Goal: Task Accomplishment & Management: Manage account settings

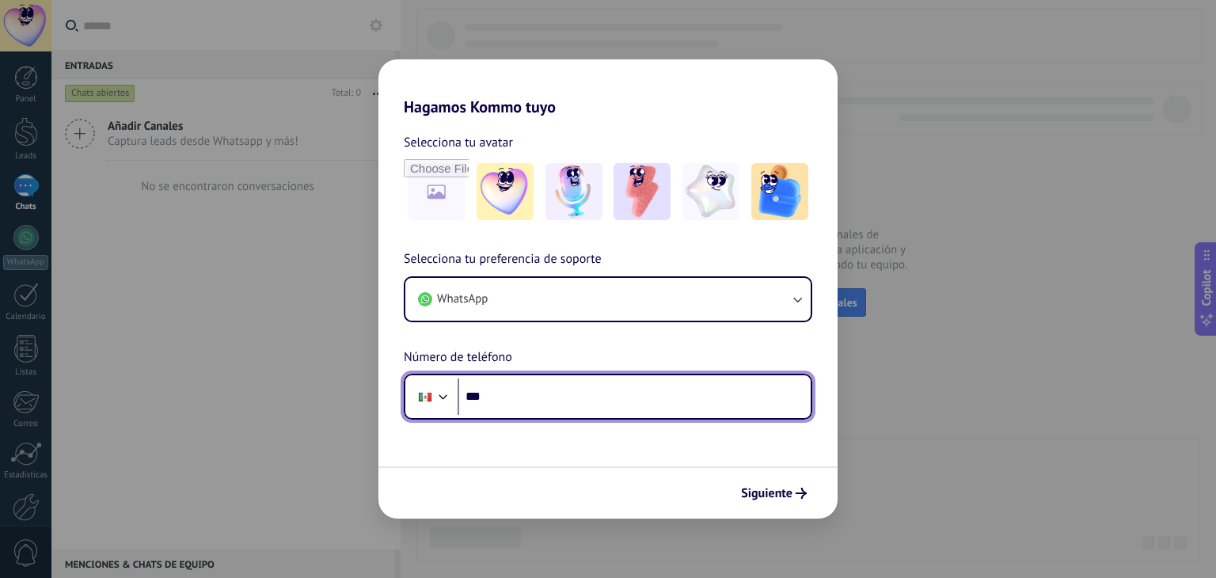
click at [512, 390] on input "***" at bounding box center [634, 397] width 353 height 36
type input "**********"
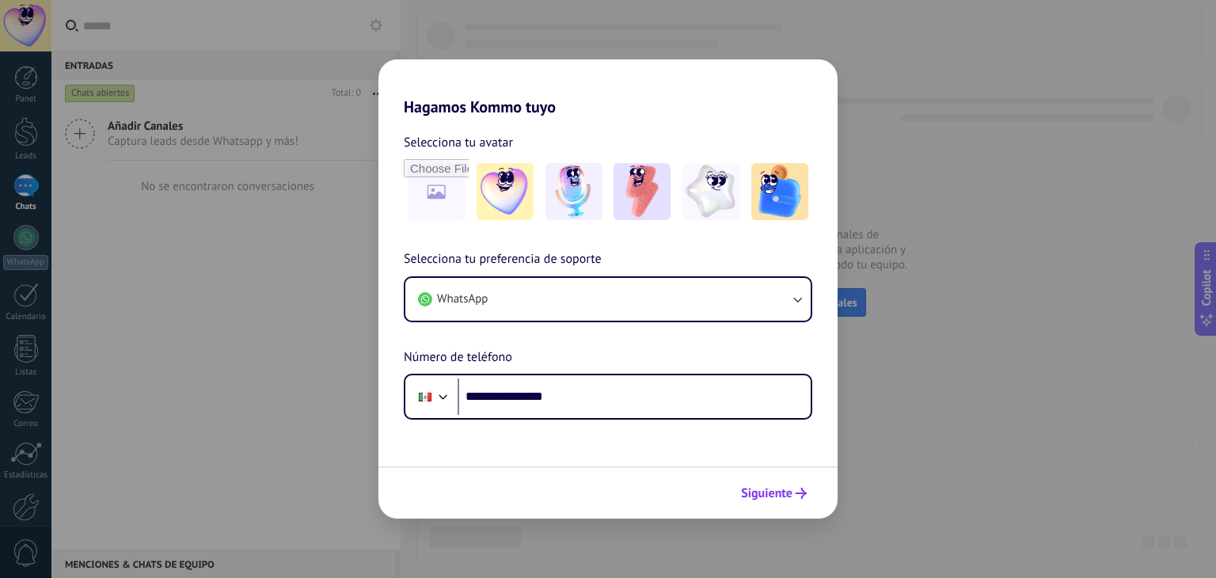
click at [771, 495] on span "Siguiente" at bounding box center [766, 493] width 51 height 11
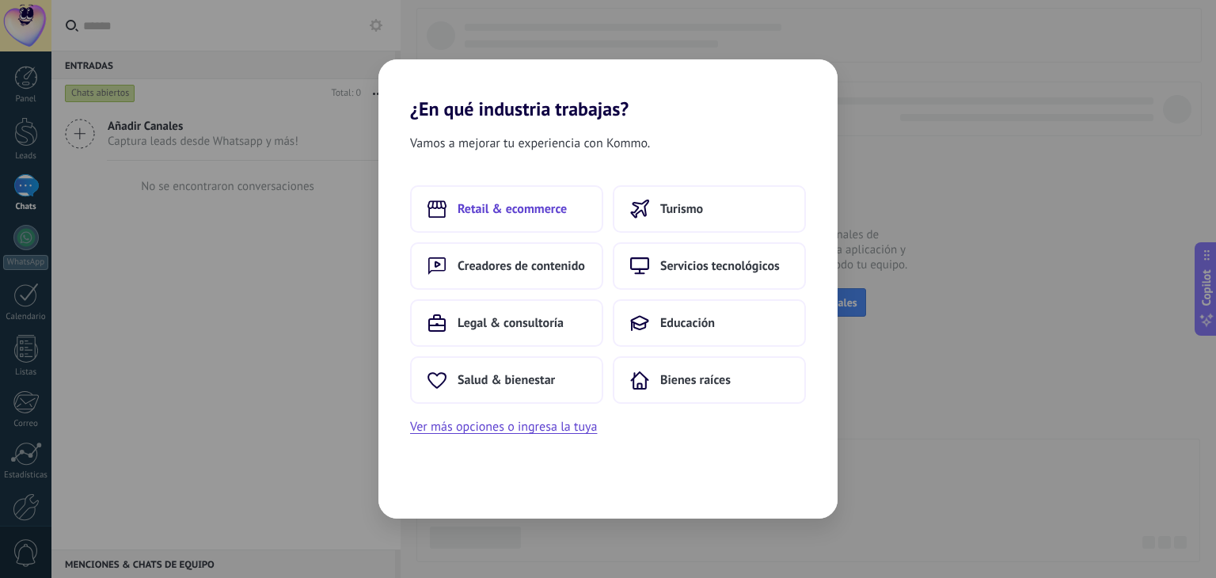
click at [573, 213] on button "Retail & ecommerce" at bounding box center [506, 209] width 193 height 48
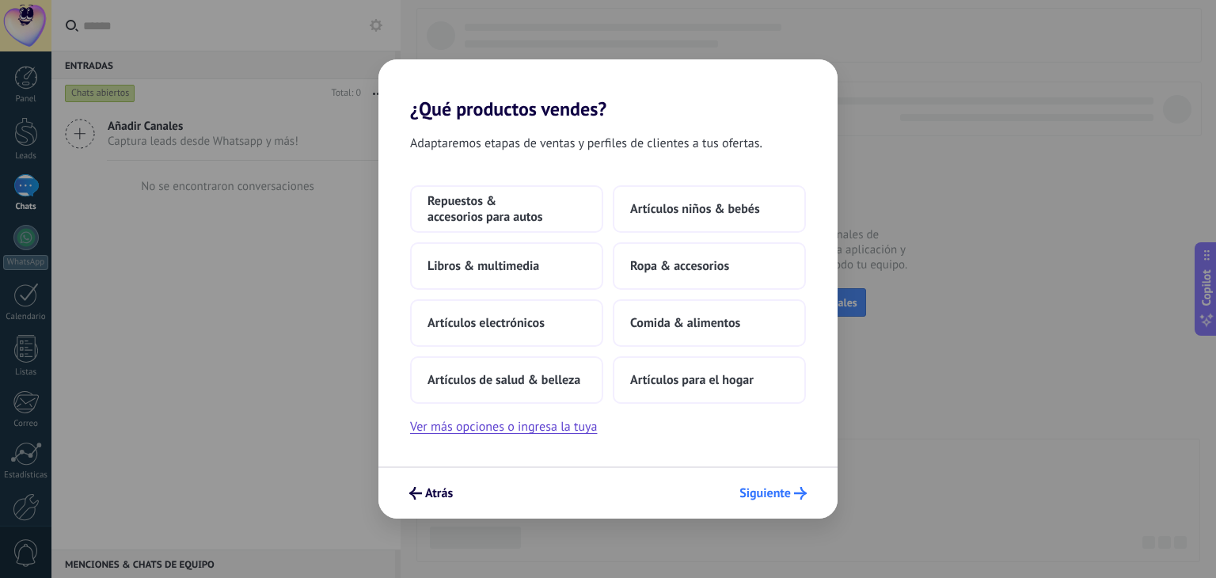
click at [770, 492] on span "Siguiente" at bounding box center [765, 493] width 51 height 11
click at [765, 492] on span "Siguiente" at bounding box center [765, 493] width 51 height 11
click at [550, 432] on button "Ver más opciones o ingresa la tuya" at bounding box center [503, 427] width 187 height 21
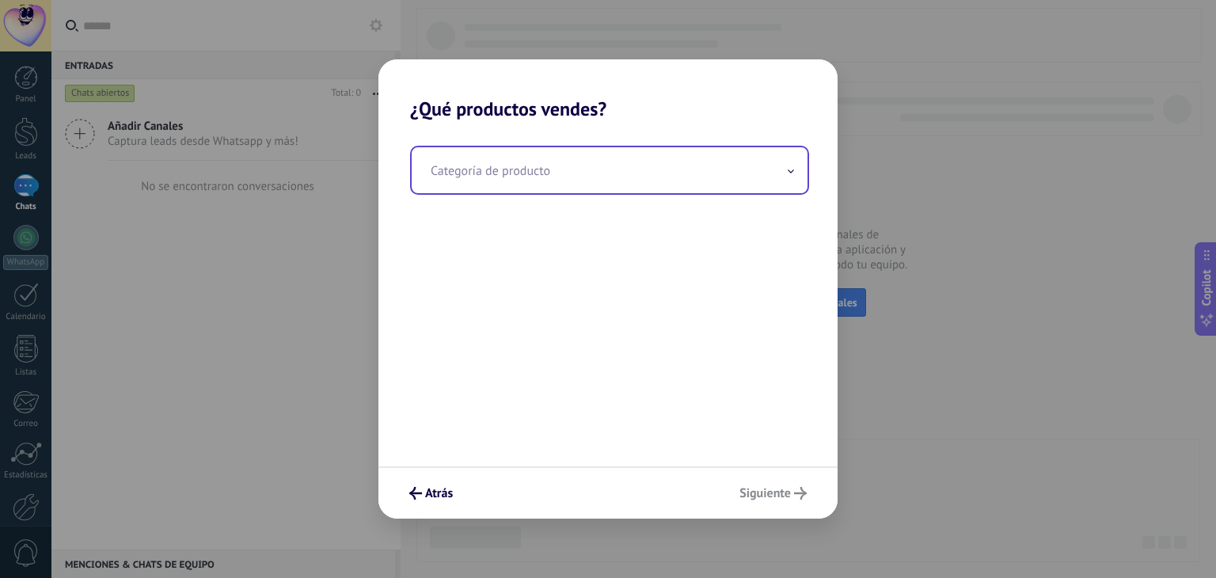
click at [551, 173] on input "text" at bounding box center [610, 170] width 396 height 46
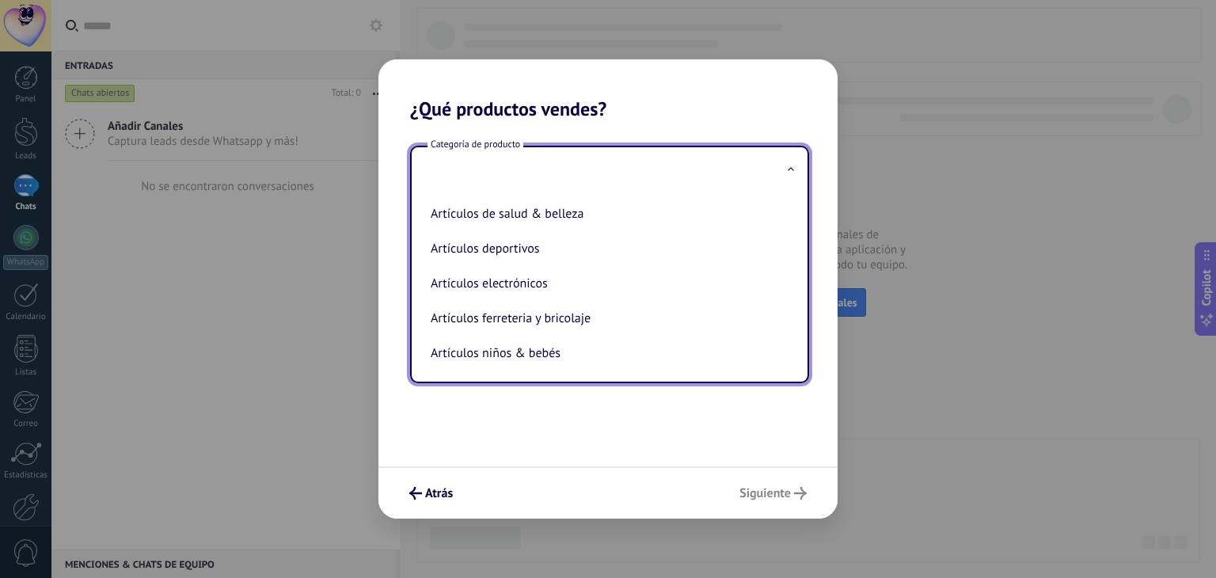
type input "*"
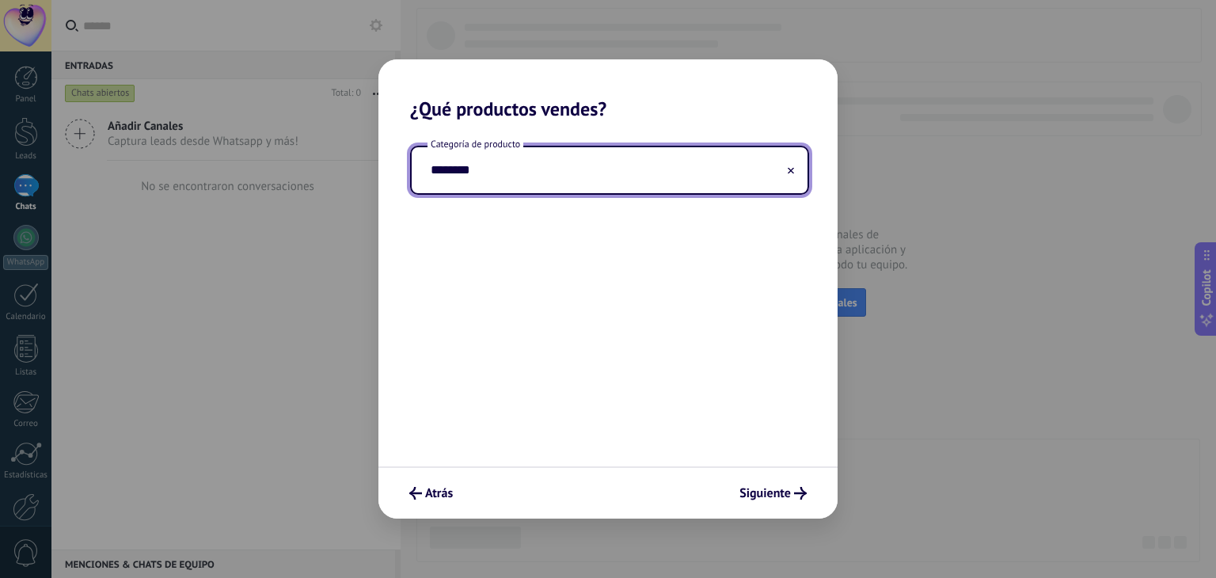
type input "********"
click at [792, 167] on button at bounding box center [791, 170] width 8 height 15
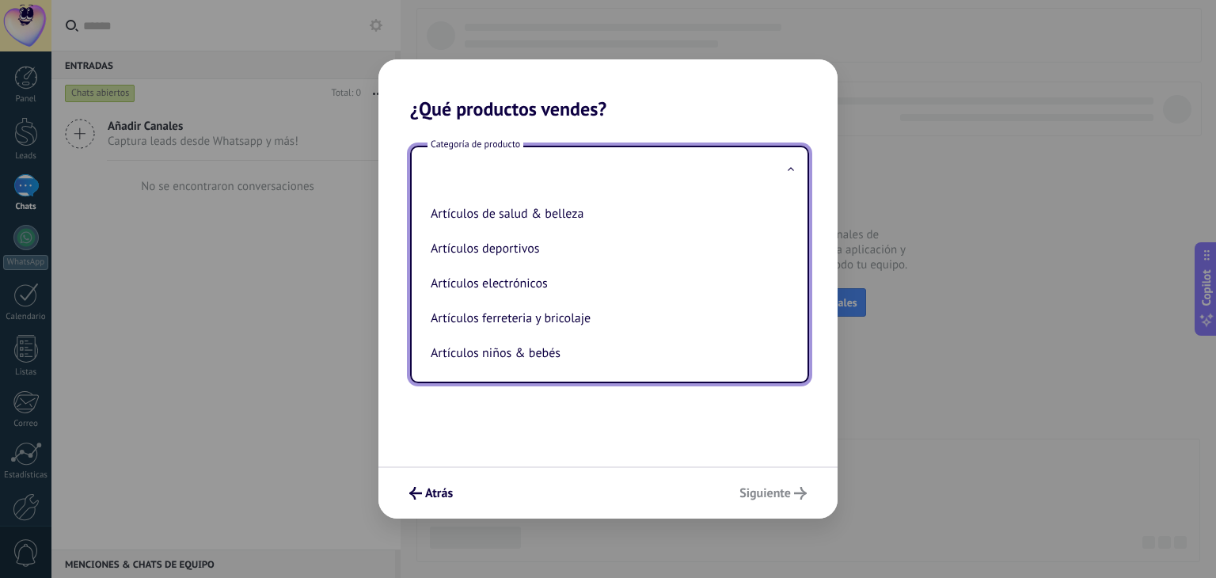
click at [819, 93] on h2 "¿Qué productos vendes?" at bounding box center [608, 89] width 459 height 61
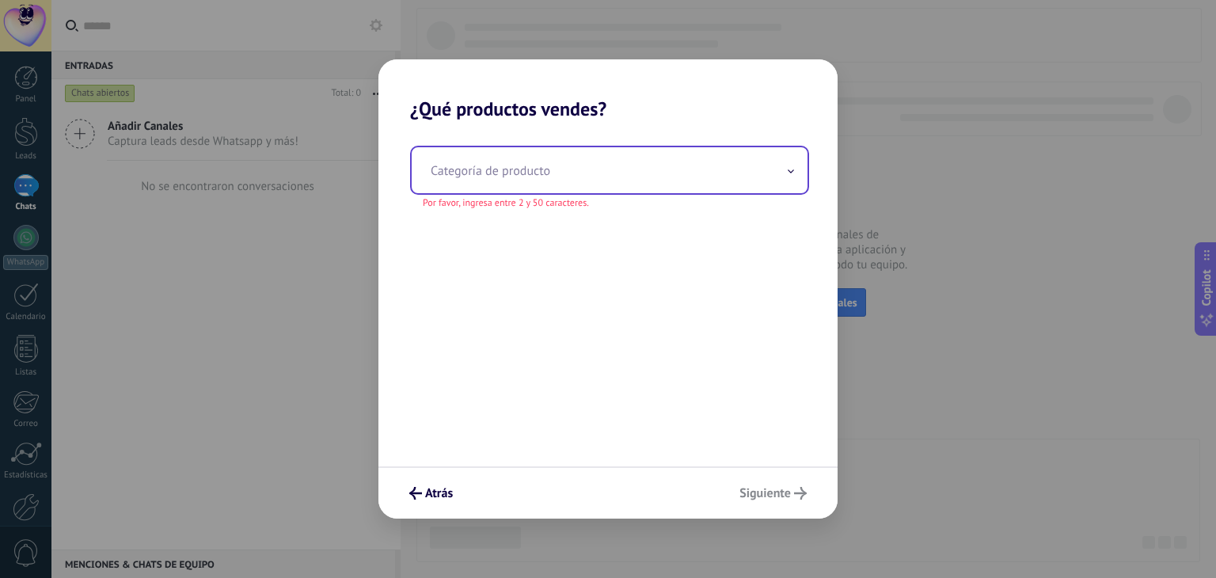
click at [797, 172] on input "text" at bounding box center [610, 170] width 396 height 46
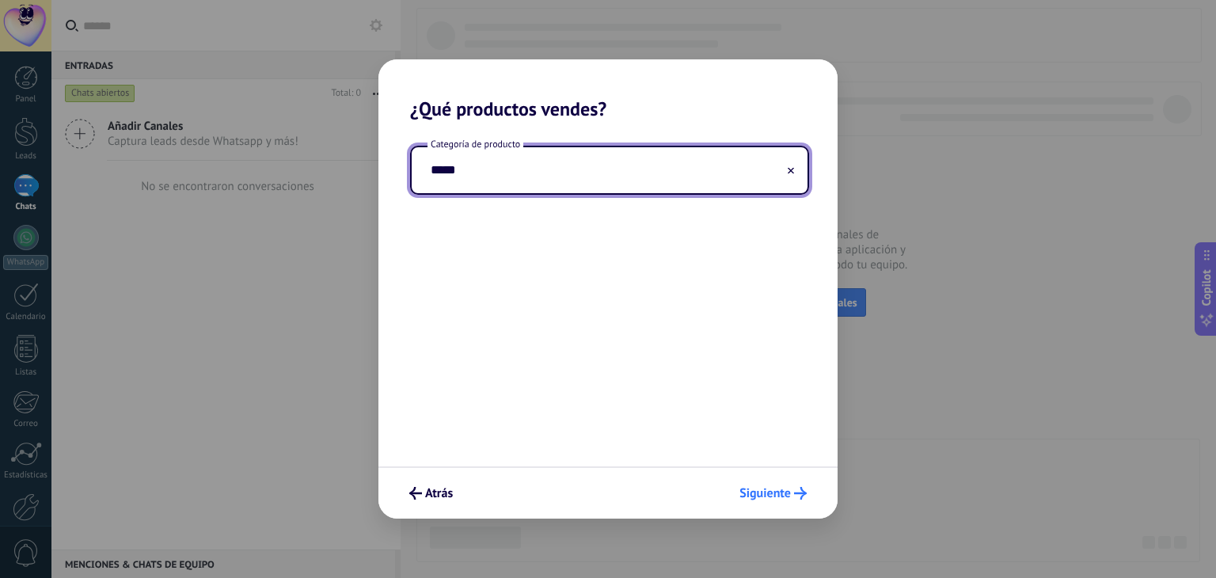
type input "*****"
click at [794, 495] on icon "submit" at bounding box center [800, 493] width 13 height 13
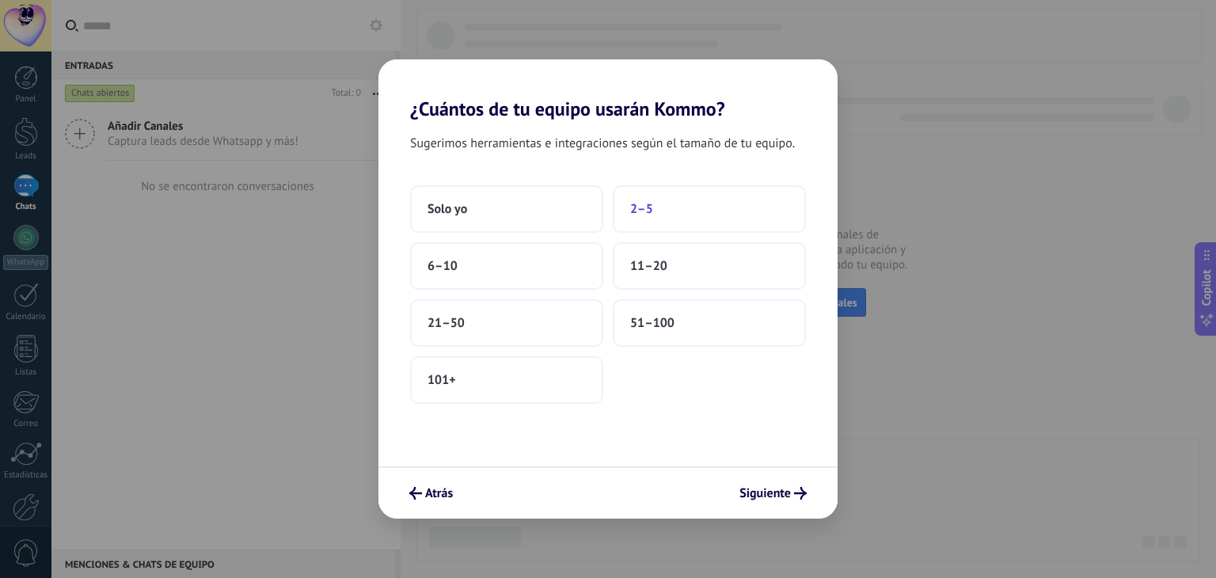
click at [653, 205] on button "2–5" at bounding box center [709, 209] width 193 height 48
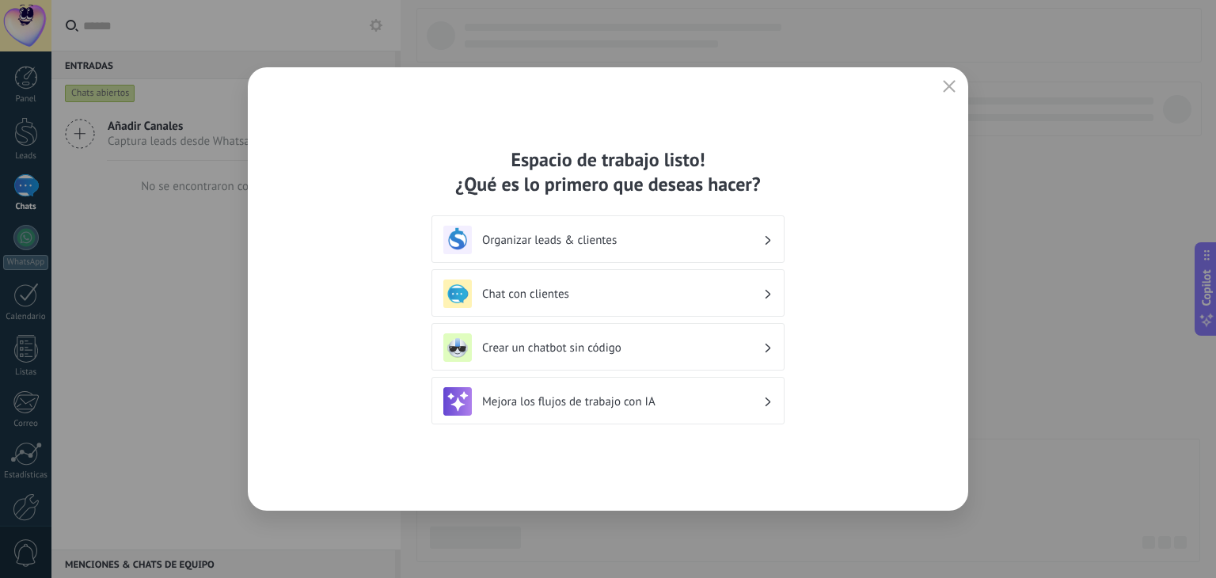
click at [730, 295] on h3 "Chat con clientes" at bounding box center [622, 294] width 281 height 15
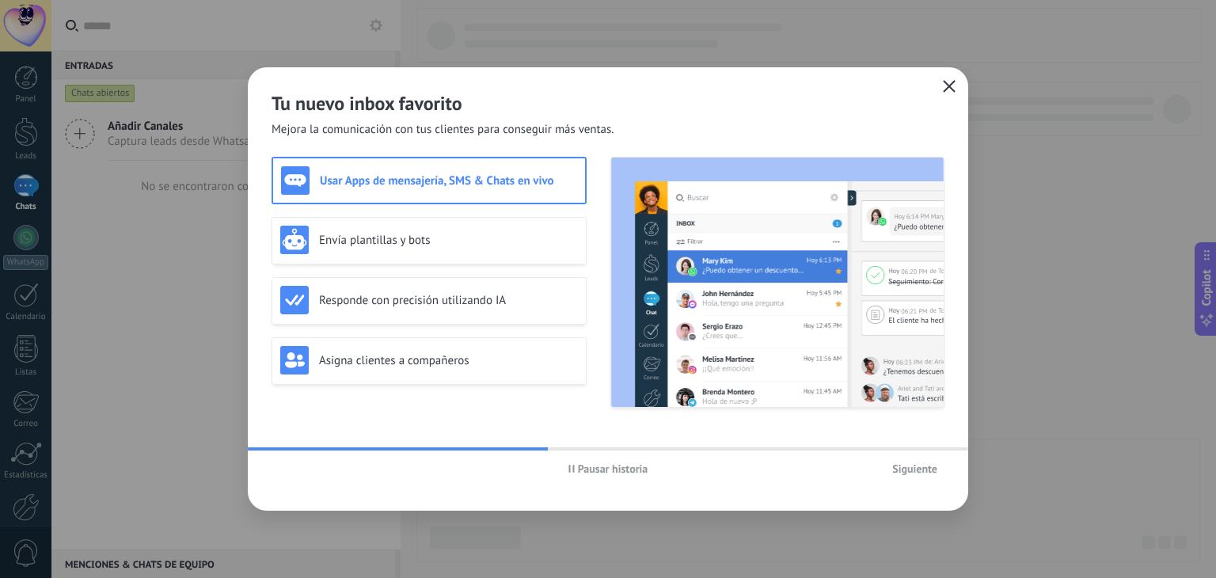
click at [954, 83] on icon "button" at bounding box center [949, 86] width 13 height 13
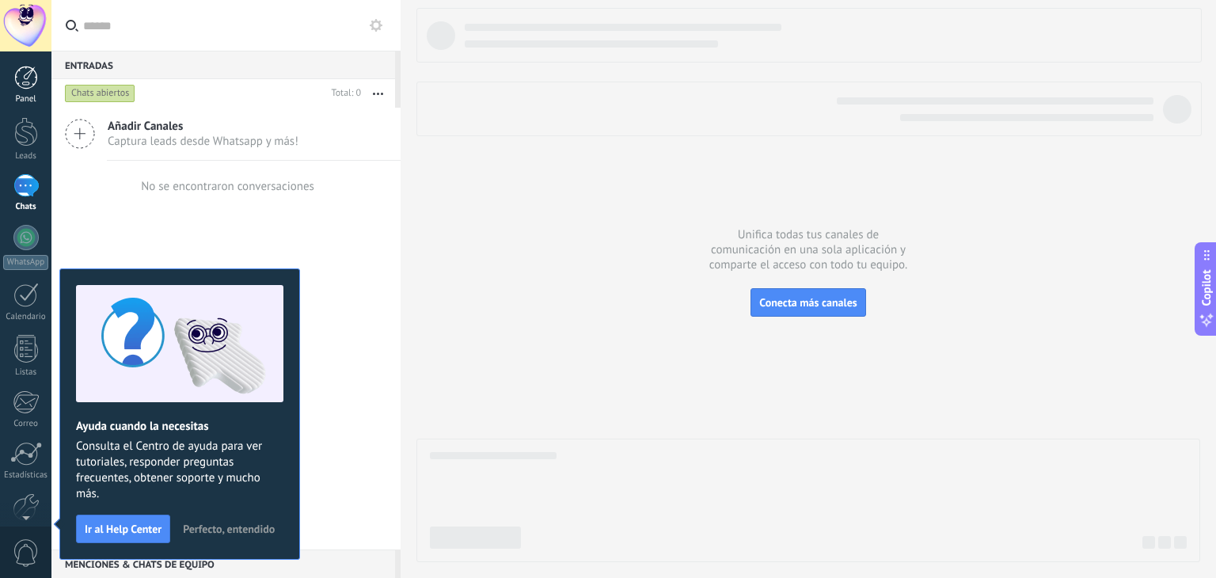
click at [17, 83] on div at bounding box center [26, 78] width 24 height 24
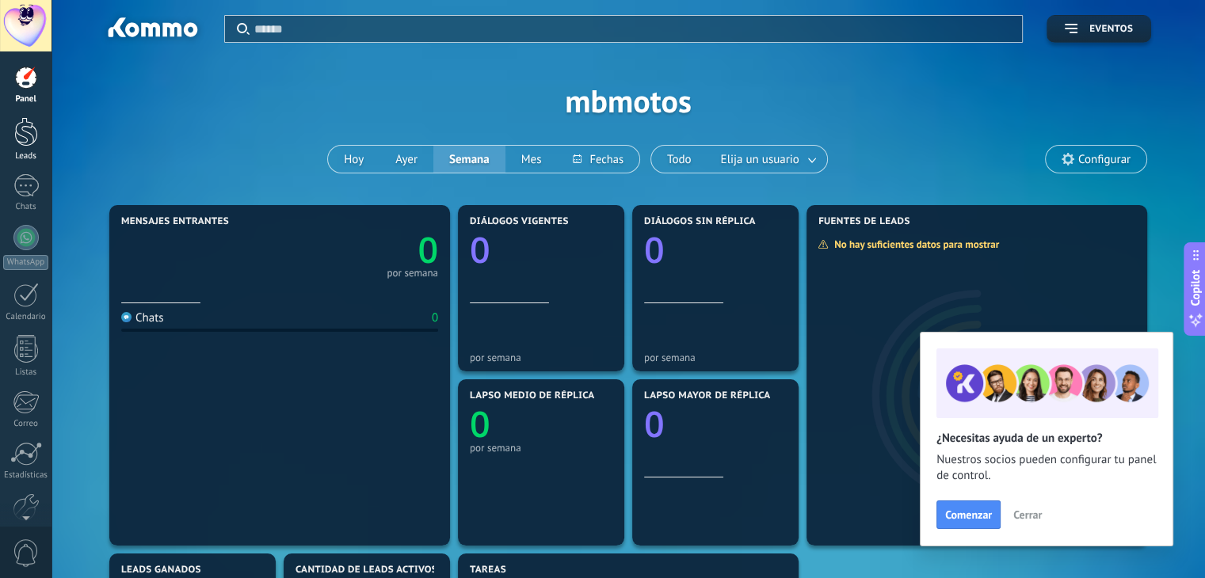
click at [21, 131] on div at bounding box center [26, 131] width 24 height 29
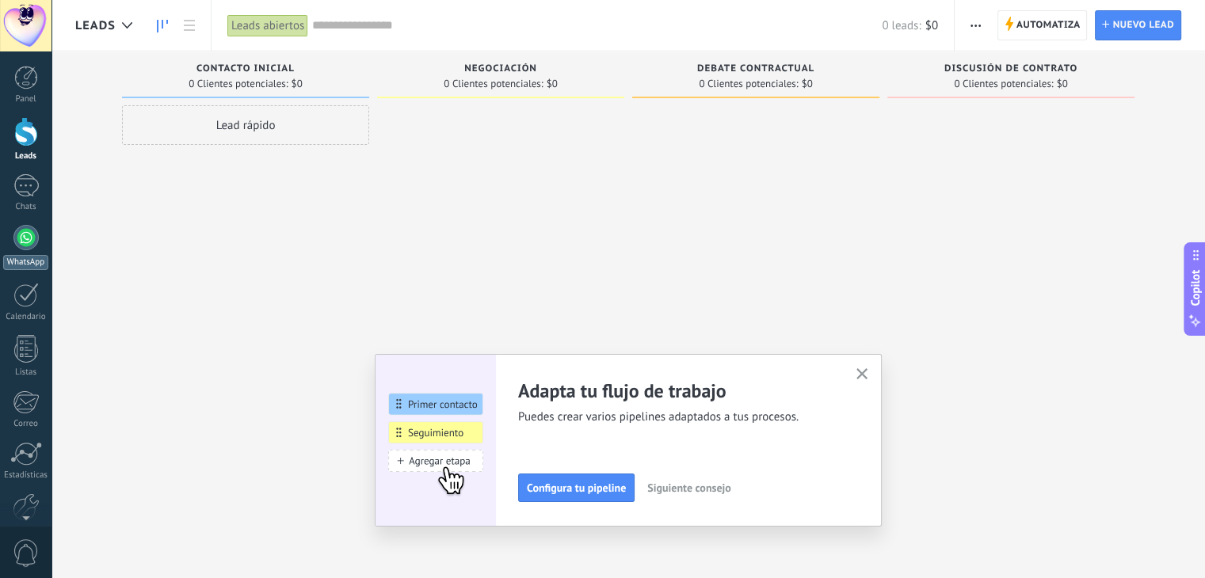
click at [23, 236] on div at bounding box center [25, 237] width 25 height 25
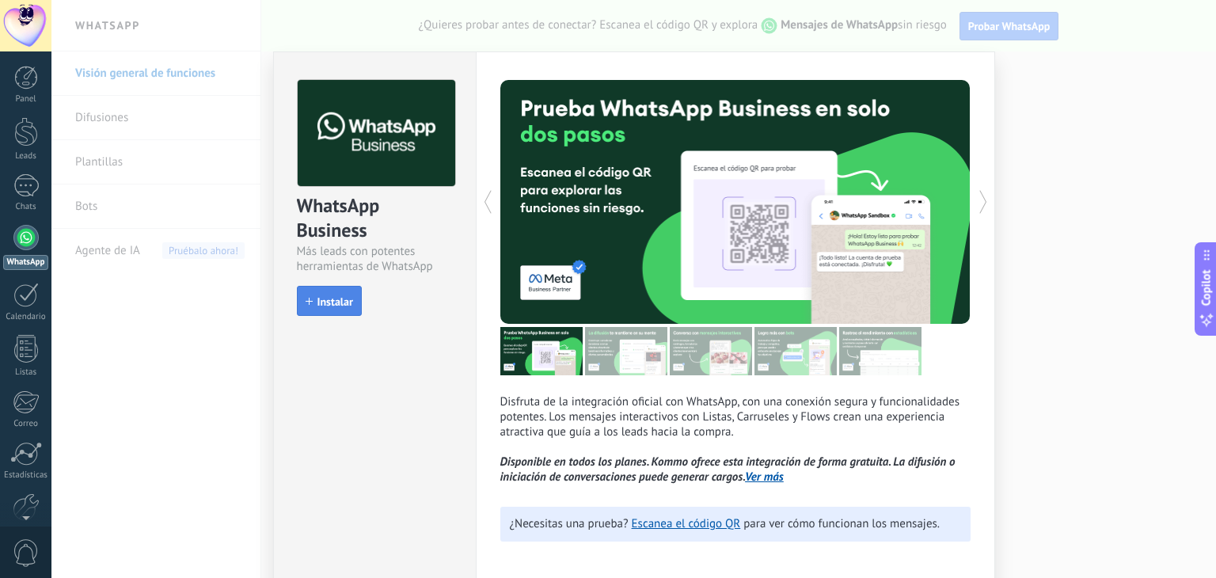
click at [334, 304] on span "Instalar" at bounding box center [336, 301] width 36 height 11
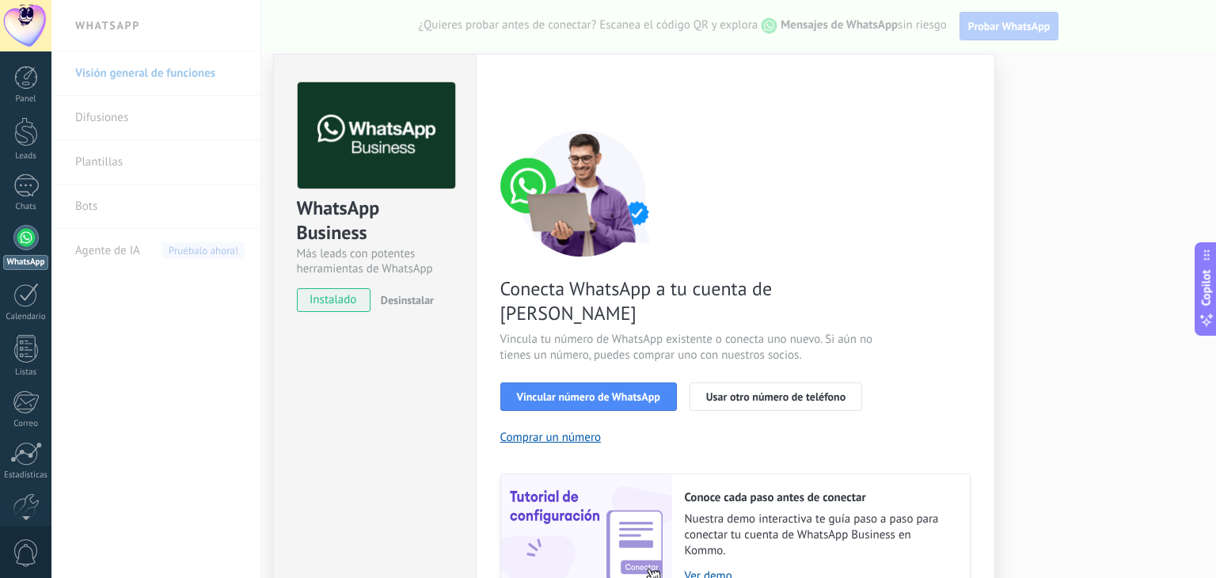
click at [1091, 169] on div "WhatsApp Business Más leads con potentes herramientas de WhatsApp instalado Des…" at bounding box center [633, 289] width 1165 height 578
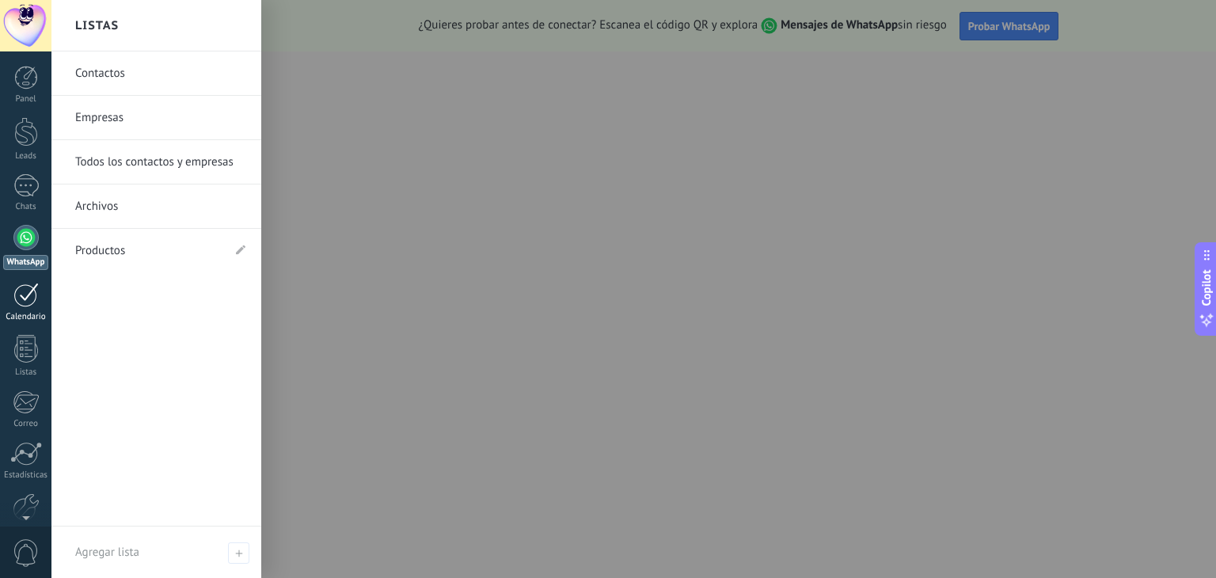
click at [24, 288] on div at bounding box center [25, 295] width 25 height 25
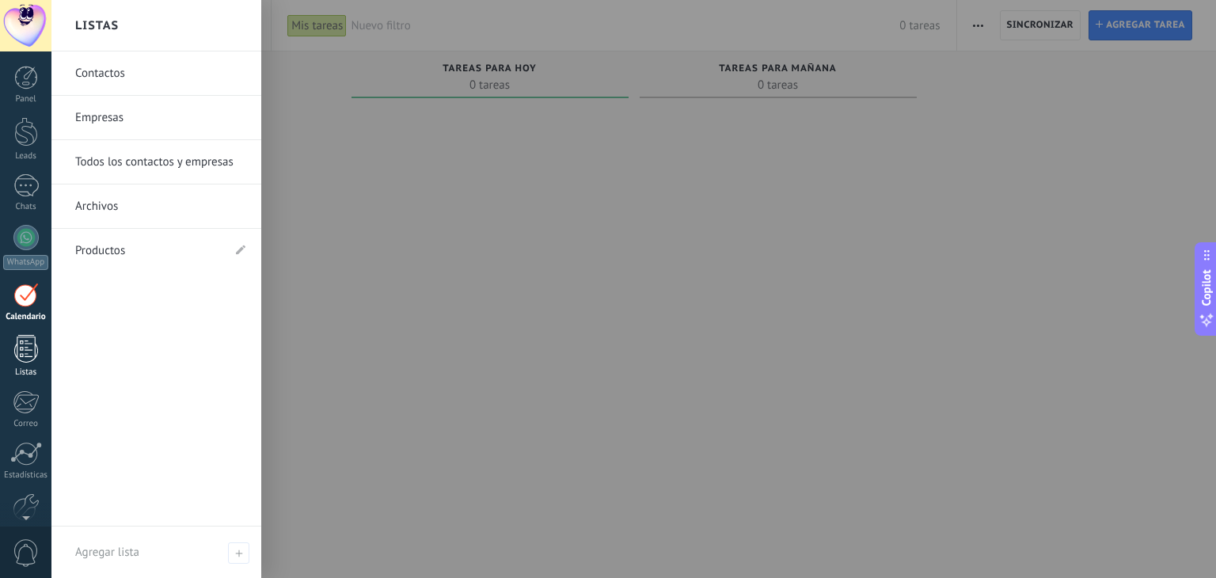
click at [28, 352] on div at bounding box center [26, 349] width 24 height 28
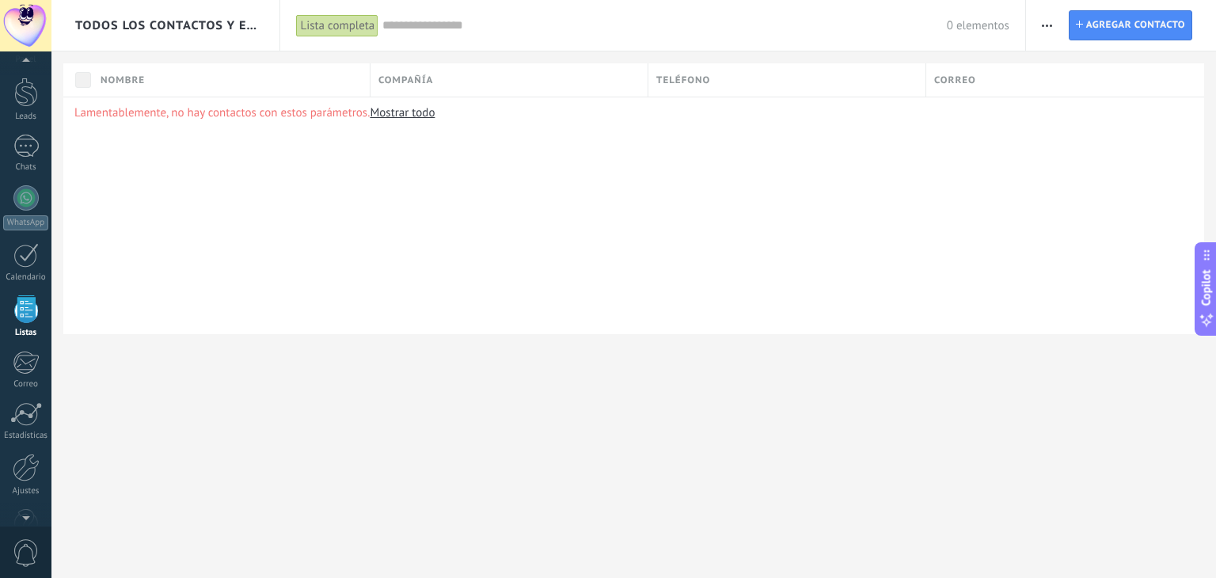
scroll to position [40, 0]
click at [22, 197] on div at bounding box center [25, 197] width 25 height 25
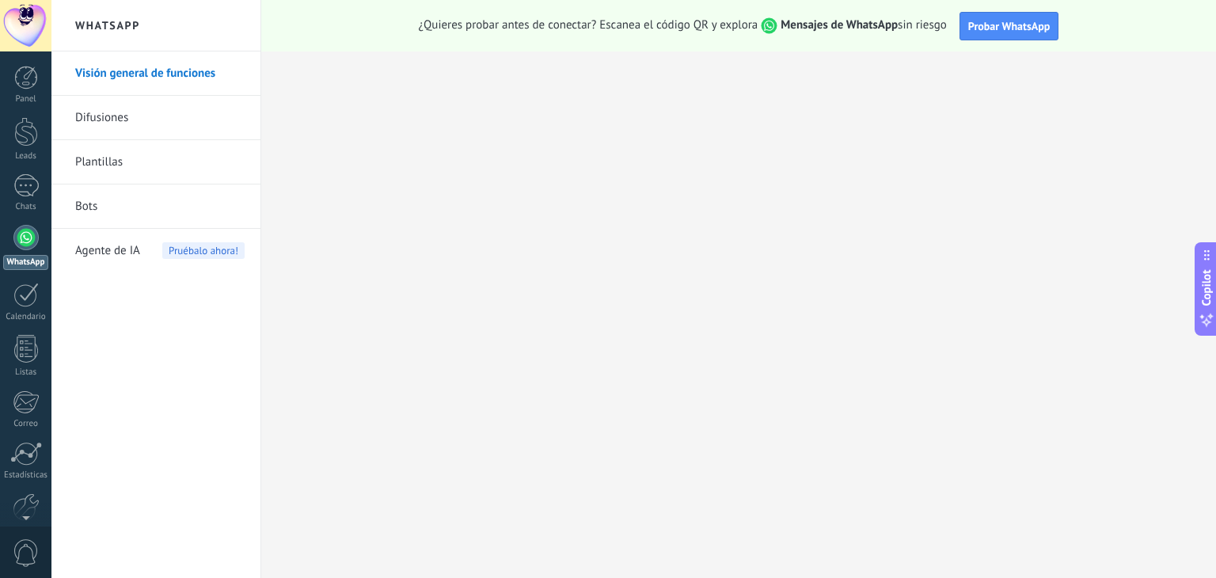
click at [93, 172] on link "Plantillas" at bounding box center [159, 162] width 169 height 44
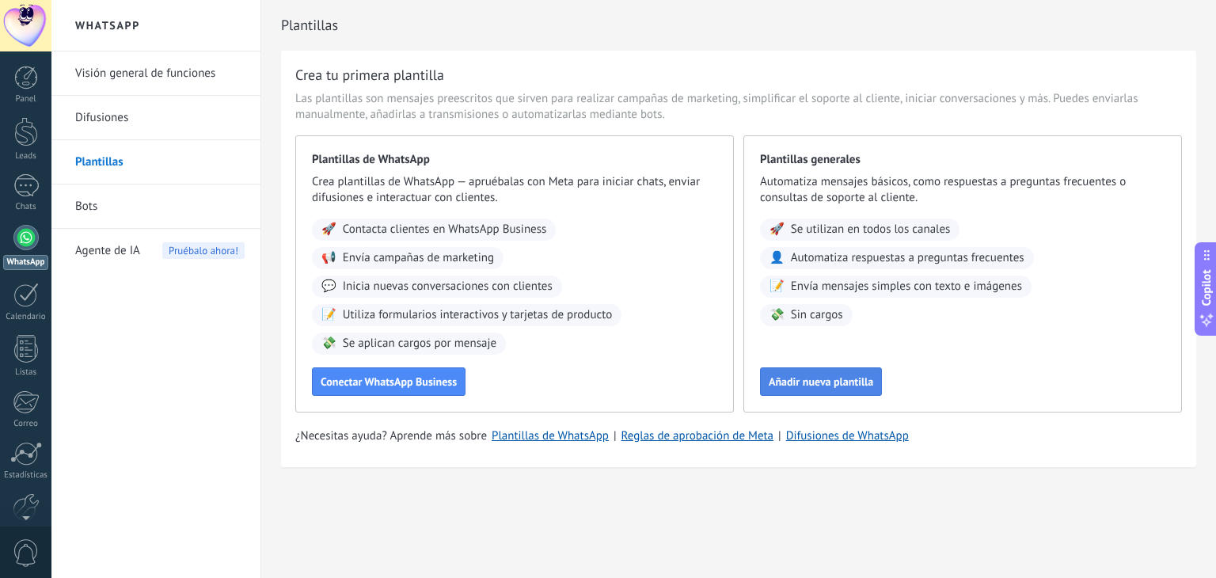
click at [851, 383] on span "Añadir nueva plantilla" at bounding box center [821, 381] width 105 height 11
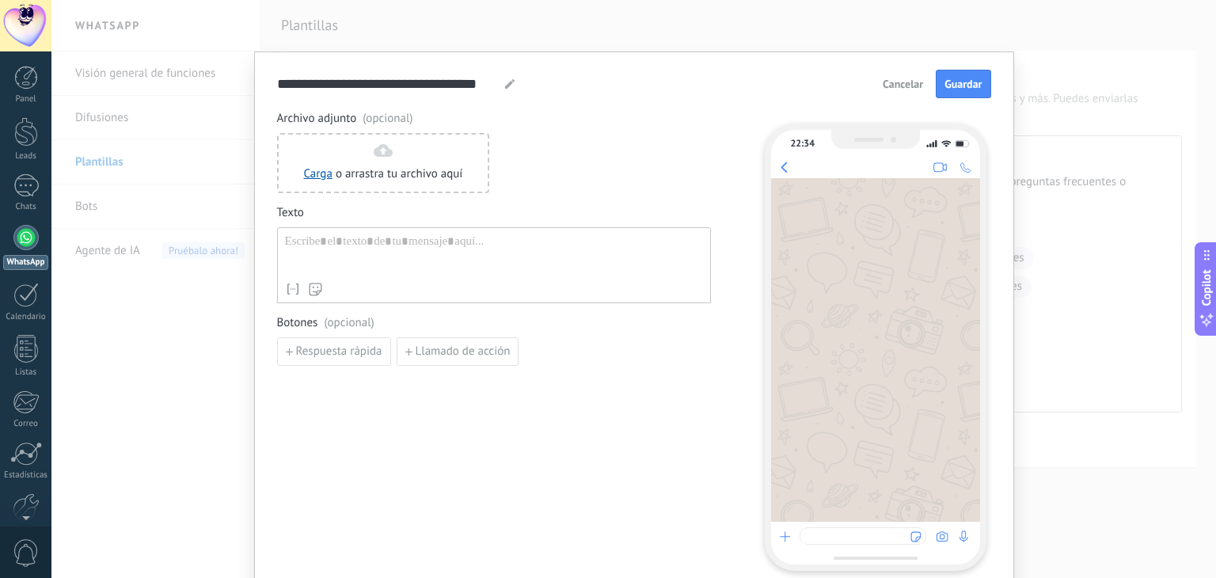
click at [906, 82] on span "Cancelar" at bounding box center [903, 83] width 40 height 11
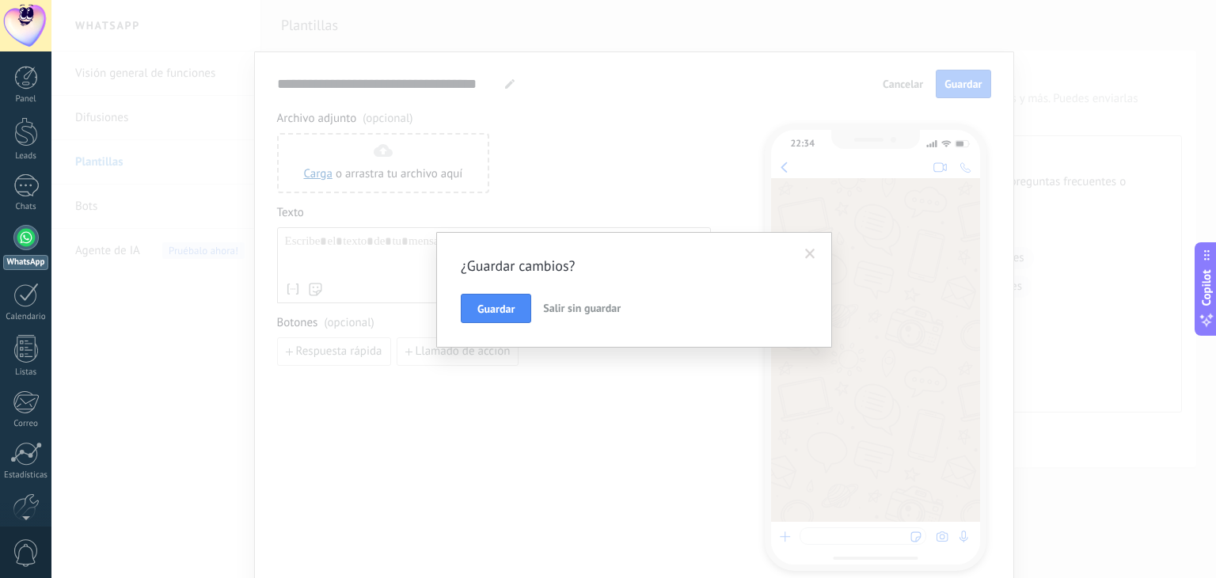
click at [572, 315] on button "Salir sin guardar" at bounding box center [582, 309] width 90 height 30
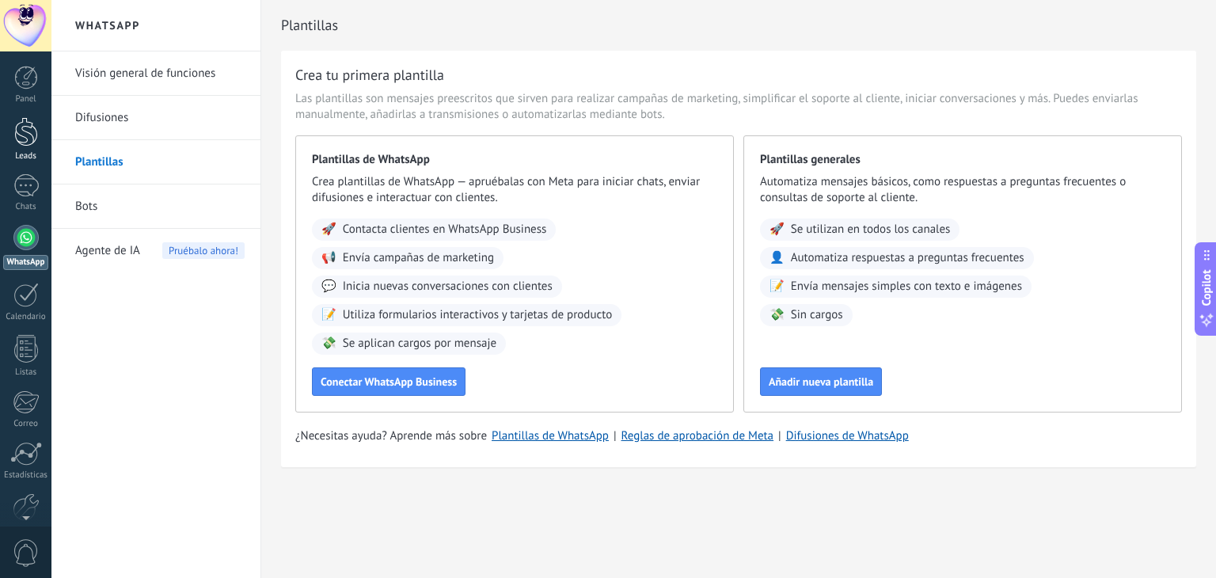
click at [14, 141] on div at bounding box center [26, 131] width 24 height 29
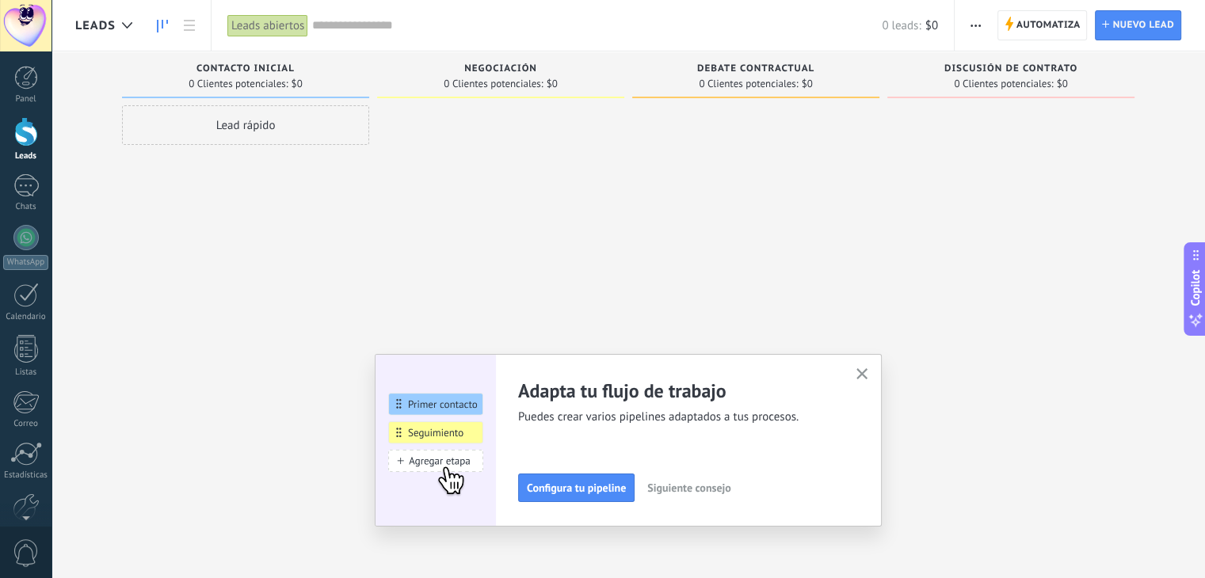
click at [870, 367] on button "button" at bounding box center [862, 374] width 20 height 21
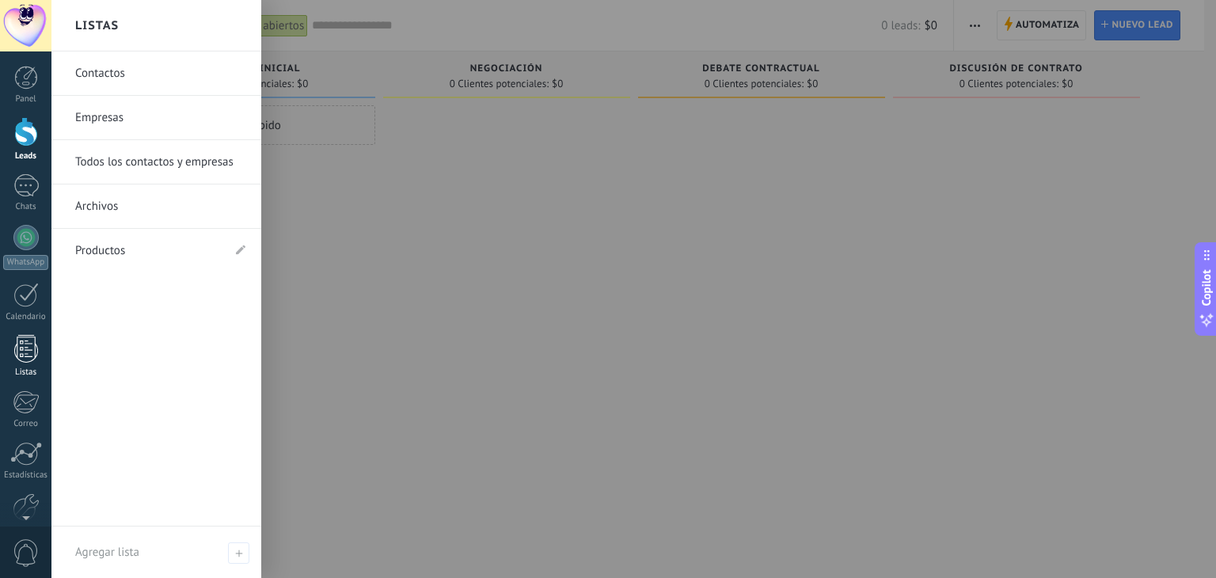
click at [33, 346] on div at bounding box center [26, 349] width 24 height 28
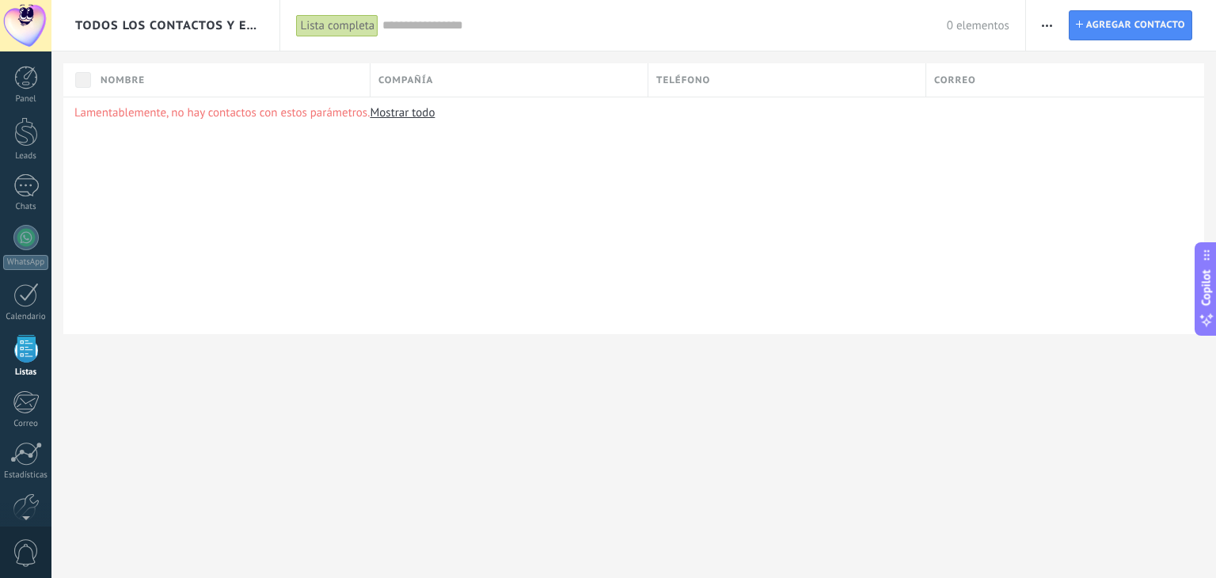
scroll to position [40, 0]
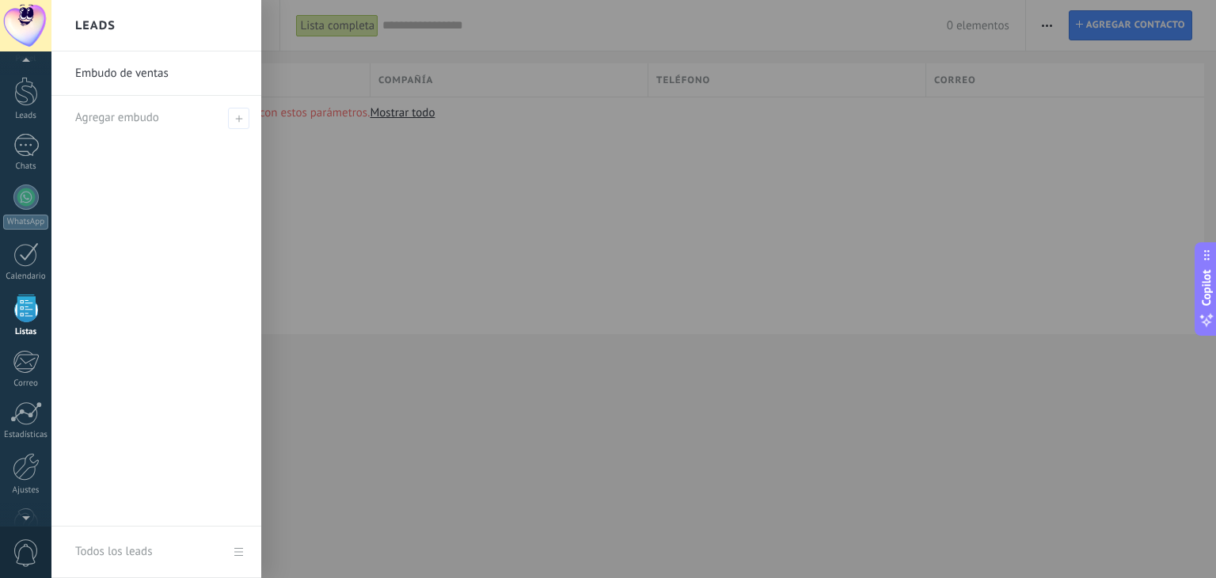
click at [118, 74] on link "Embudo de ventas" at bounding box center [160, 73] width 170 height 44
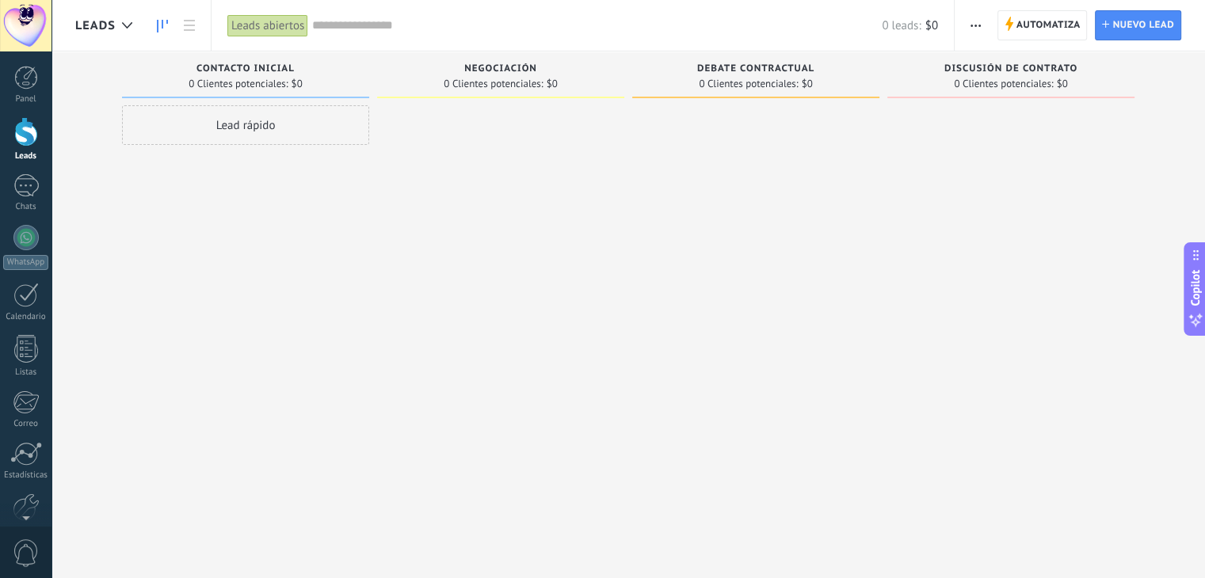
click at [24, 139] on div at bounding box center [26, 131] width 24 height 29
click at [29, 141] on div at bounding box center [26, 131] width 24 height 29
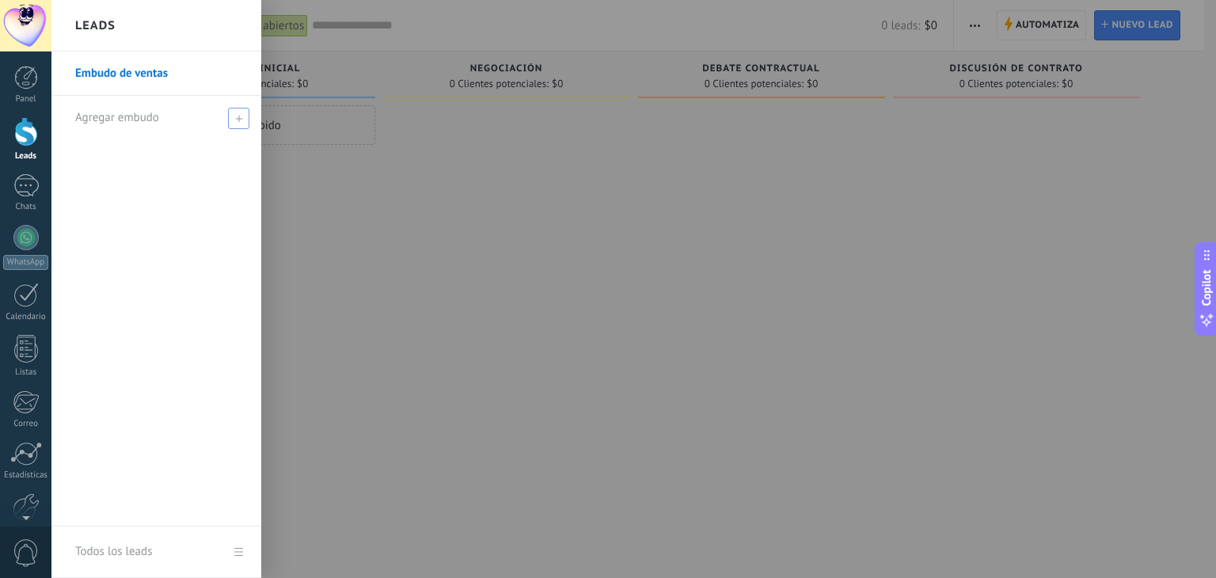
click at [239, 117] on icon at bounding box center [238, 118] width 7 height 7
type input "**********"
click at [238, 122] on span at bounding box center [241, 117] width 14 height 11
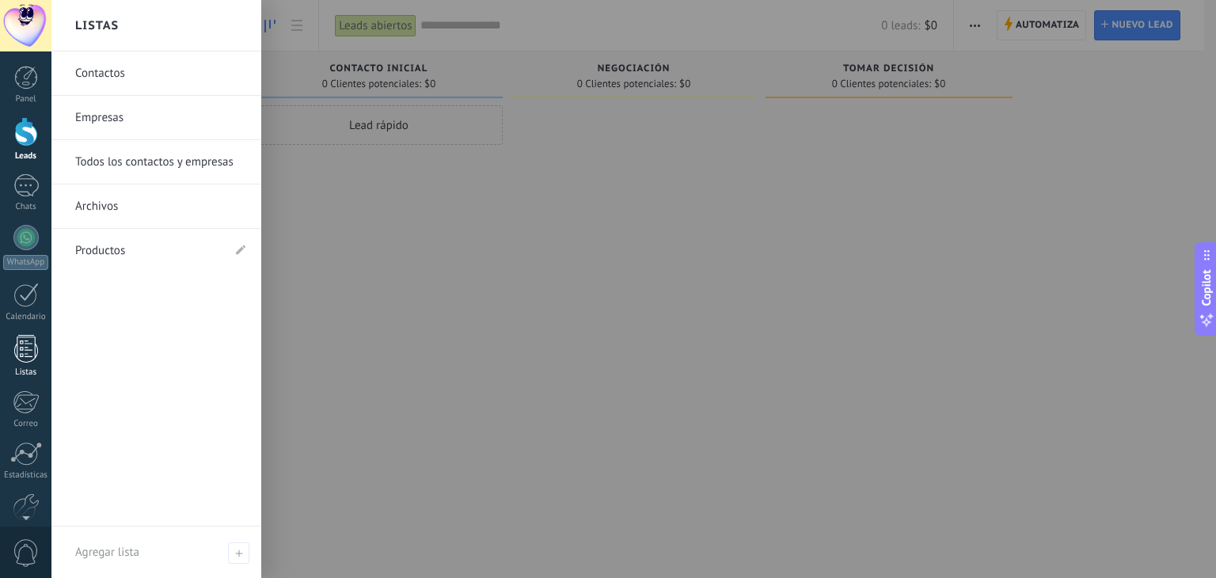
click at [30, 359] on div at bounding box center [26, 349] width 24 height 28
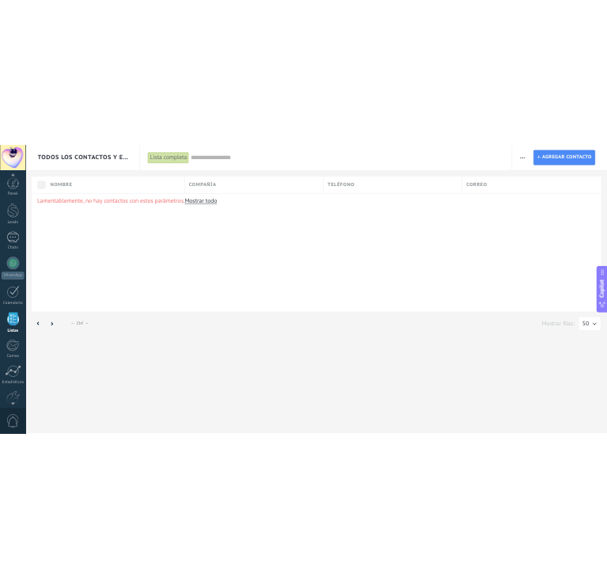
scroll to position [40, 0]
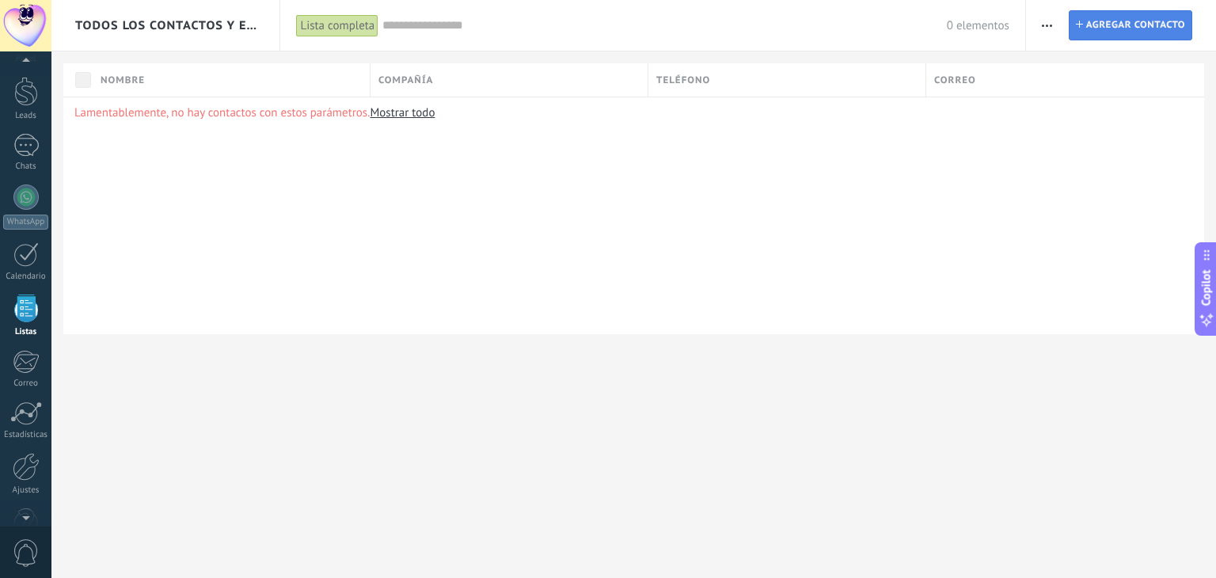
click at [1090, 24] on span "Agregar contacto" at bounding box center [1136, 25] width 99 height 29
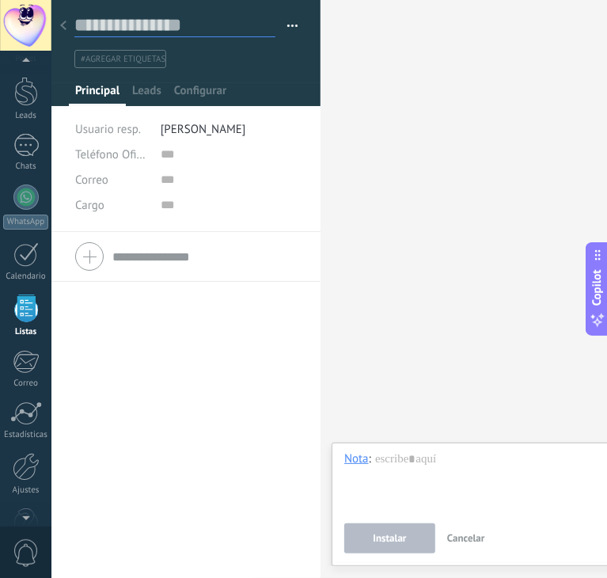
click at [158, 23] on input "text" at bounding box center [174, 25] width 201 height 24
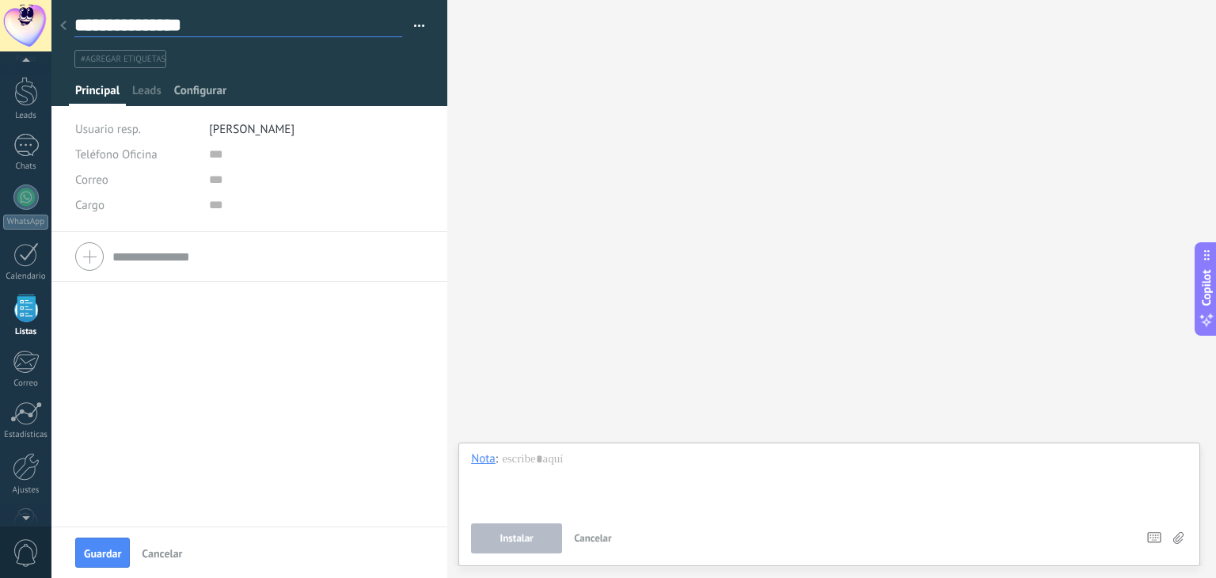
type input "**********"
click at [215, 90] on span "Configurar" at bounding box center [200, 94] width 52 height 23
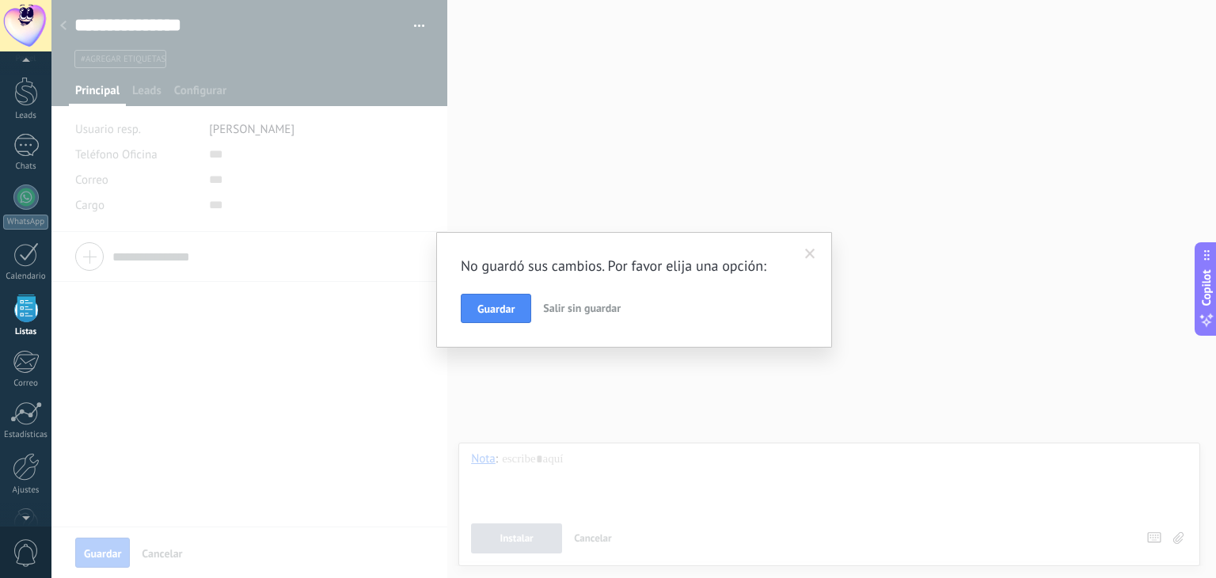
click at [495, 307] on span "Guardar" at bounding box center [496, 308] width 37 height 11
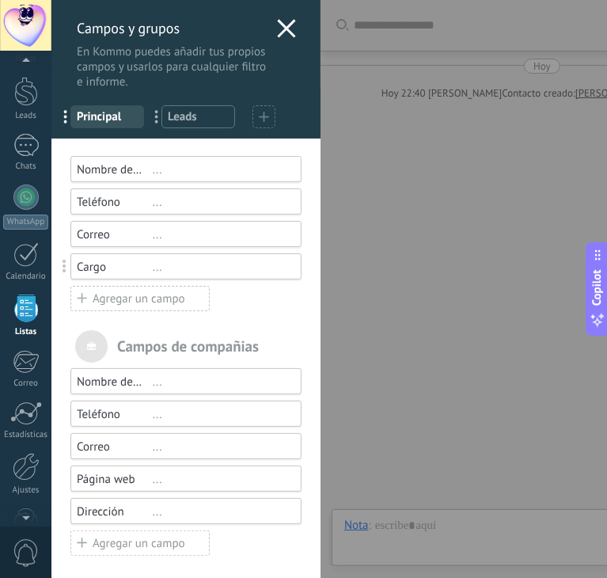
click at [117, 117] on span "Principal" at bounding box center [107, 116] width 61 height 15
click at [157, 169] on div "..." at bounding box center [220, 169] width 135 height 15
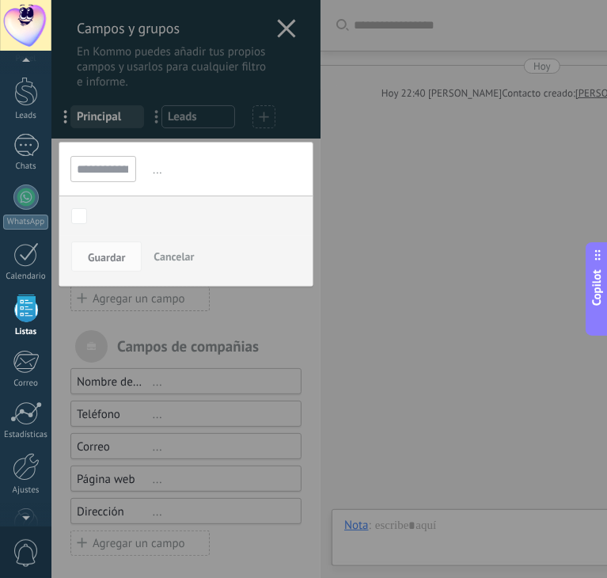
click at [155, 169] on span "..." at bounding box center [226, 170] width 152 height 26
click at [276, 29] on div at bounding box center [185, 292] width 269 height 585
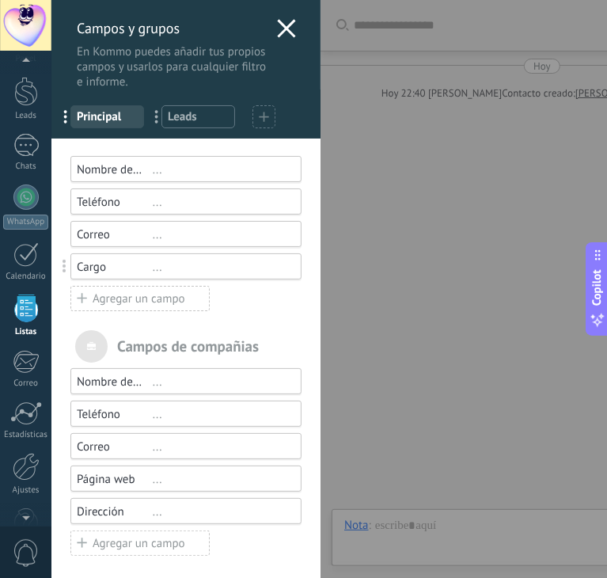
click at [196, 177] on div "..." at bounding box center [220, 169] width 135 height 15
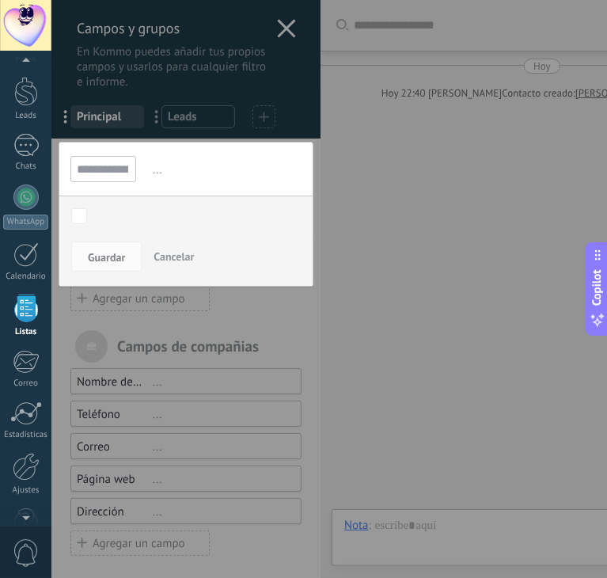
click at [195, 177] on span "..." at bounding box center [226, 170] width 152 height 26
click at [219, 299] on div at bounding box center [185, 292] width 269 height 585
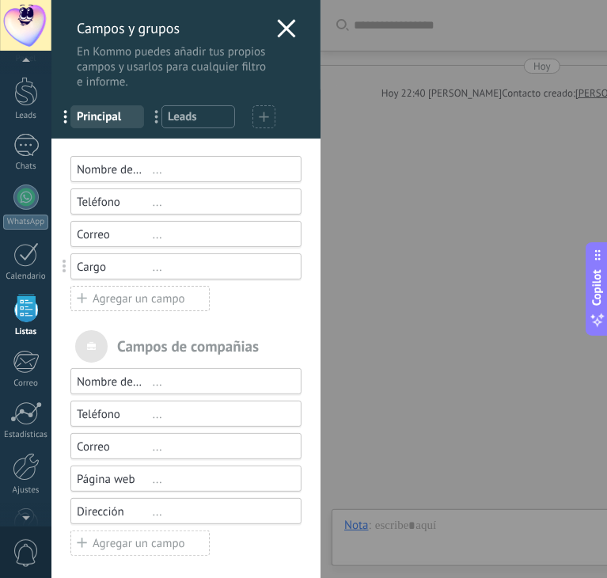
click at [162, 303] on div "Agregar un campo" at bounding box center [139, 298] width 139 height 25
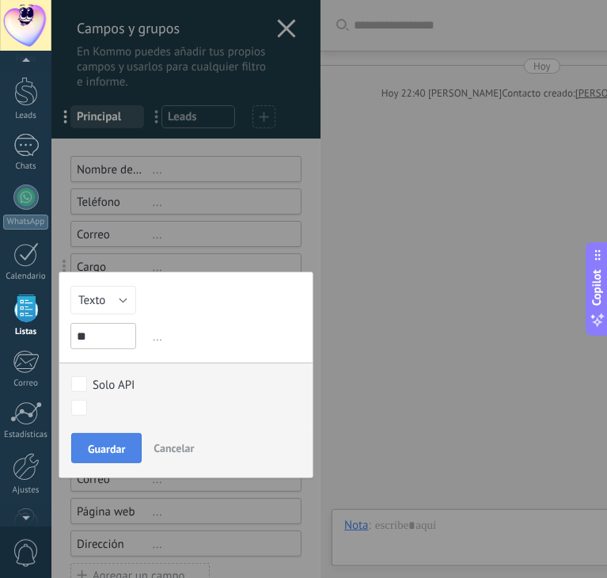
type input "**"
click at [108, 452] on span "Guardar" at bounding box center [106, 448] width 37 height 11
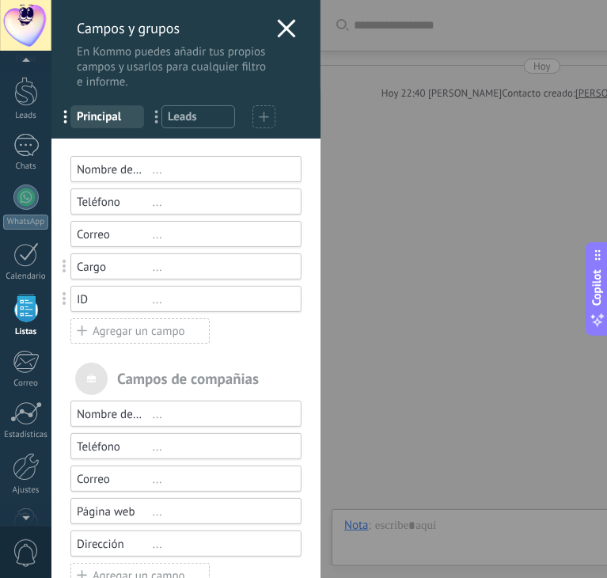
click at [142, 333] on div "Agregar un campo" at bounding box center [139, 330] width 139 height 25
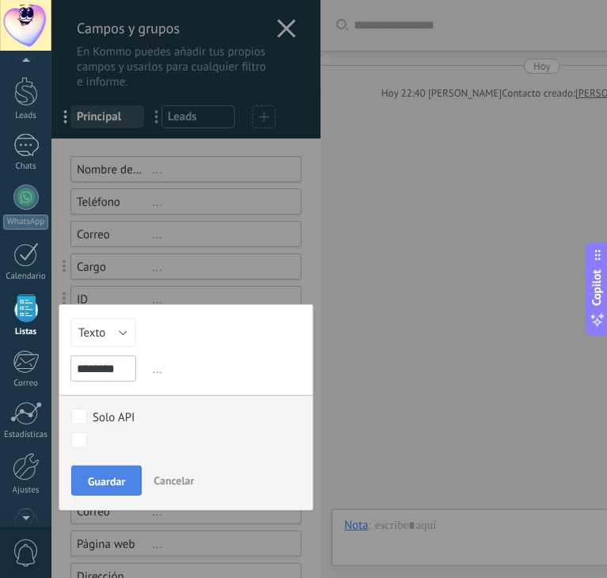
type input "********"
click at [101, 479] on span "Guardar" at bounding box center [106, 481] width 37 height 11
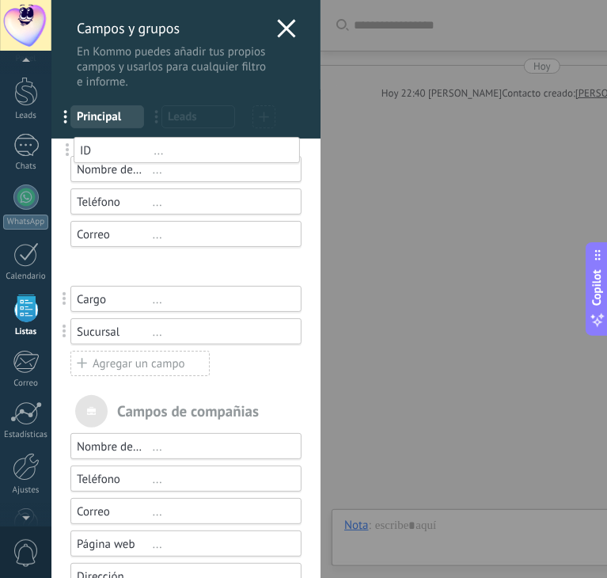
drag, startPoint x: 70, startPoint y: 302, endPoint x: 73, endPoint y: 153, distance: 148.9
drag, startPoint x: 67, startPoint y: 329, endPoint x: 67, endPoint y: 290, distance: 39.6
click at [277, 30] on icon at bounding box center [286, 28] width 19 height 19
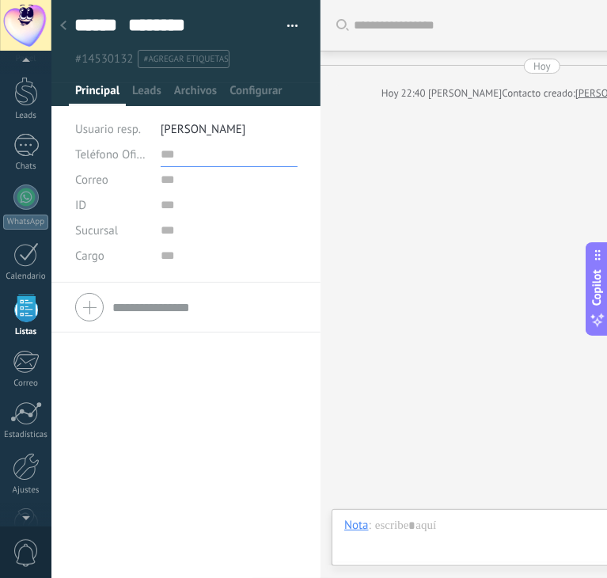
click at [174, 154] on input "text" at bounding box center [229, 154] width 137 height 25
click at [262, 94] on span "Configurar" at bounding box center [256, 94] width 52 height 23
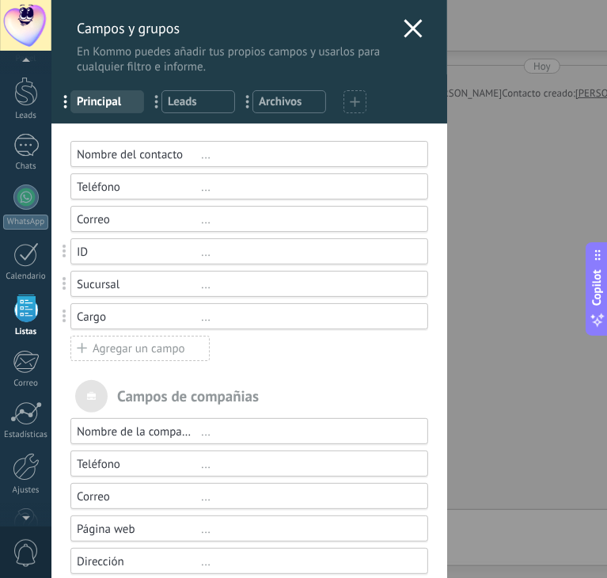
scroll to position [55, 0]
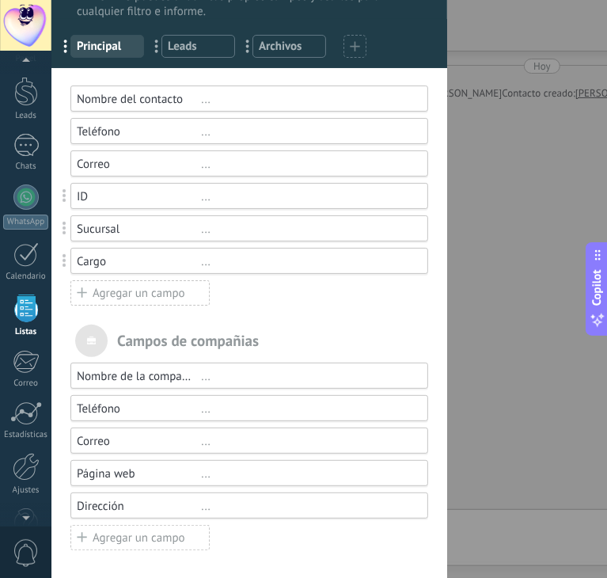
click at [282, 373] on div "..." at bounding box center [307, 376] width 213 height 15
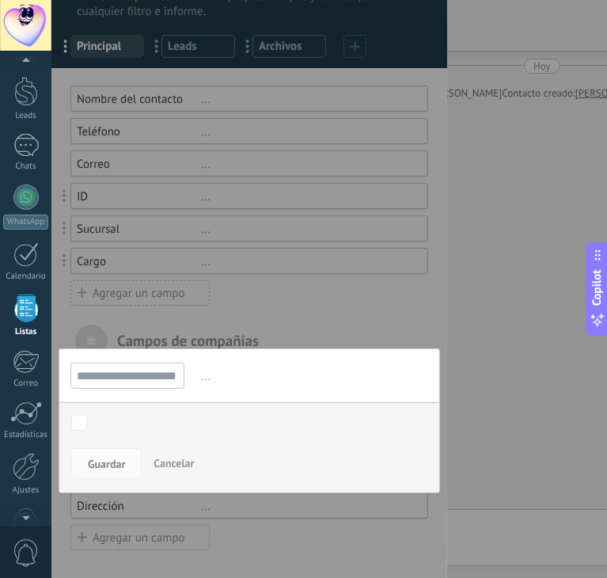
click at [280, 373] on span "..." at bounding box center [313, 377] width 230 height 26
click at [264, 13] on div at bounding box center [249, 262] width 396 height 635
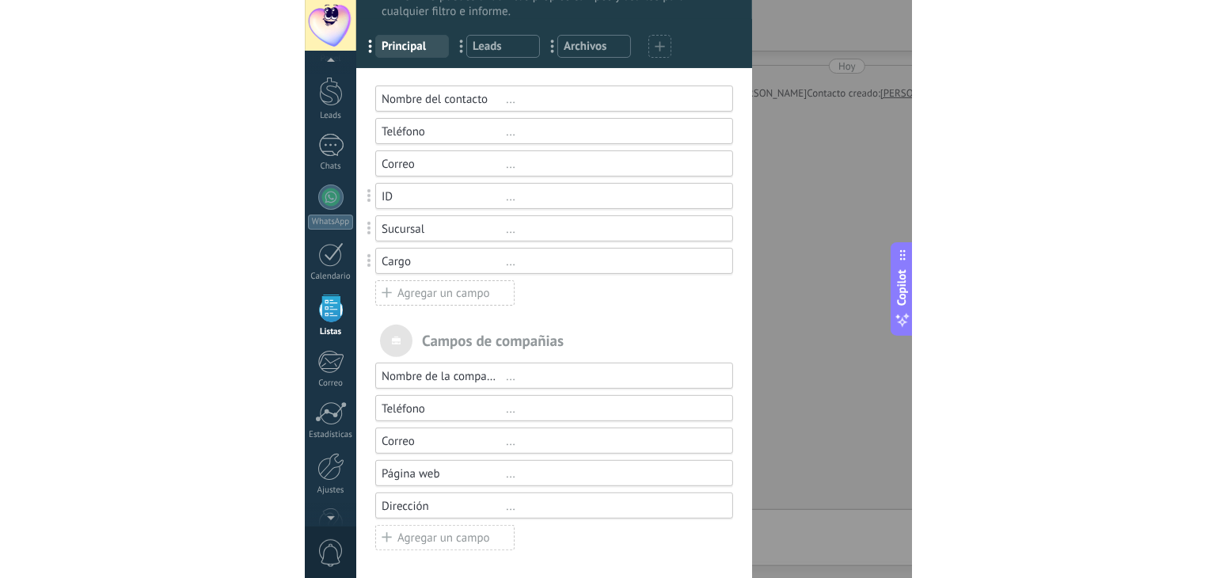
scroll to position [0, 0]
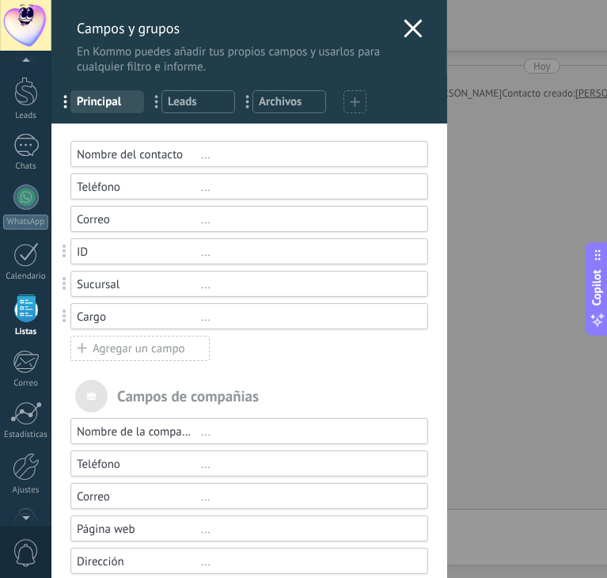
click at [410, 22] on icon at bounding box center [413, 28] width 19 height 19
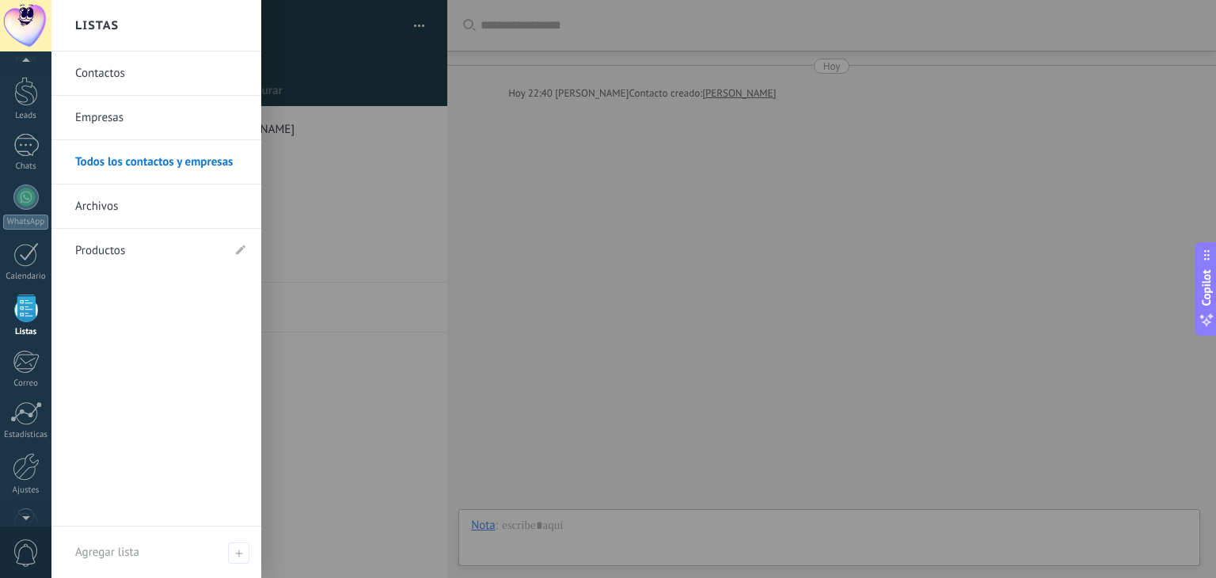
click at [28, 307] on div at bounding box center [26, 309] width 24 height 28
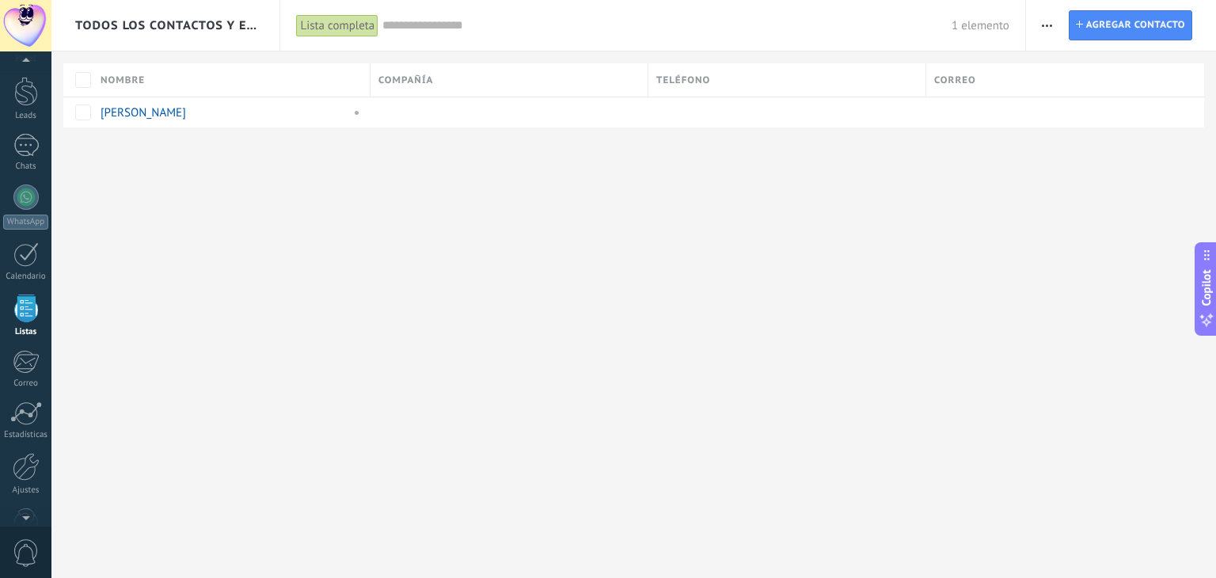
click at [1049, 26] on span "button" at bounding box center [1047, 25] width 10 height 30
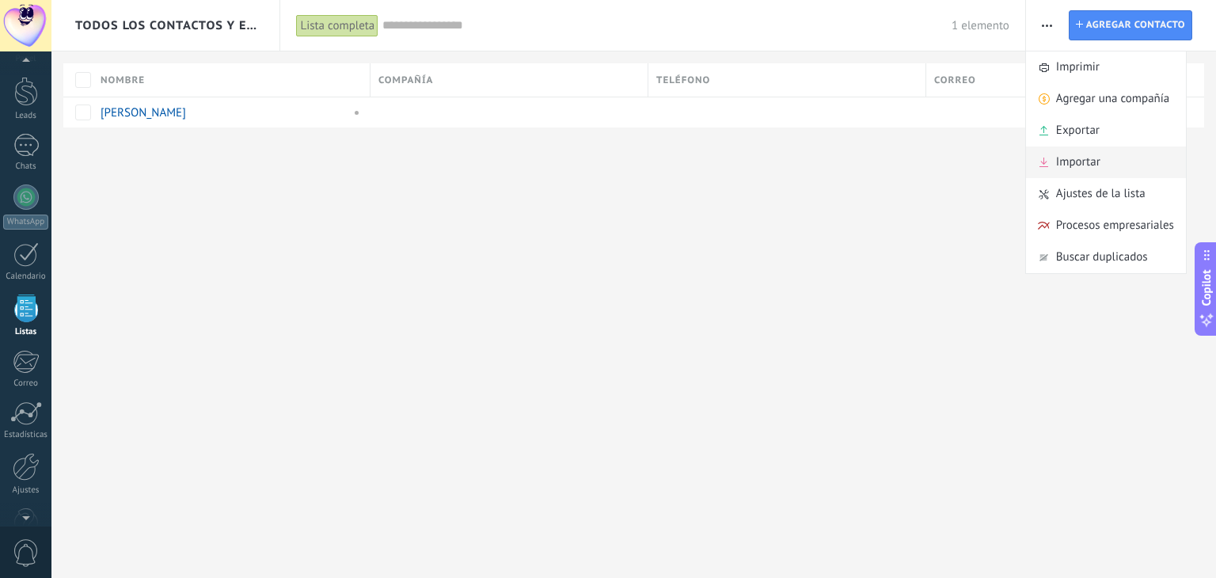
click at [1083, 163] on span "Importar" at bounding box center [1078, 163] width 44 height 32
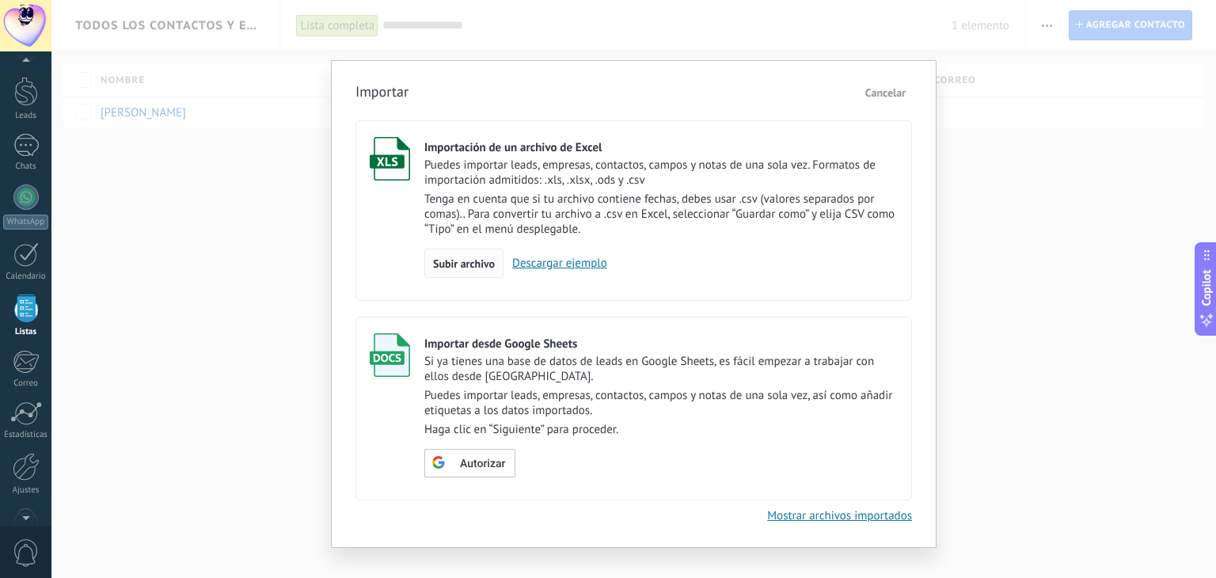
click at [482, 267] on span "Subir archivo" at bounding box center [464, 263] width 62 height 11
click at [0, 0] on input "Importación de un archivo de Excel Puedes importar leads, empresas, contactos, …" at bounding box center [0, 0] width 0 height 0
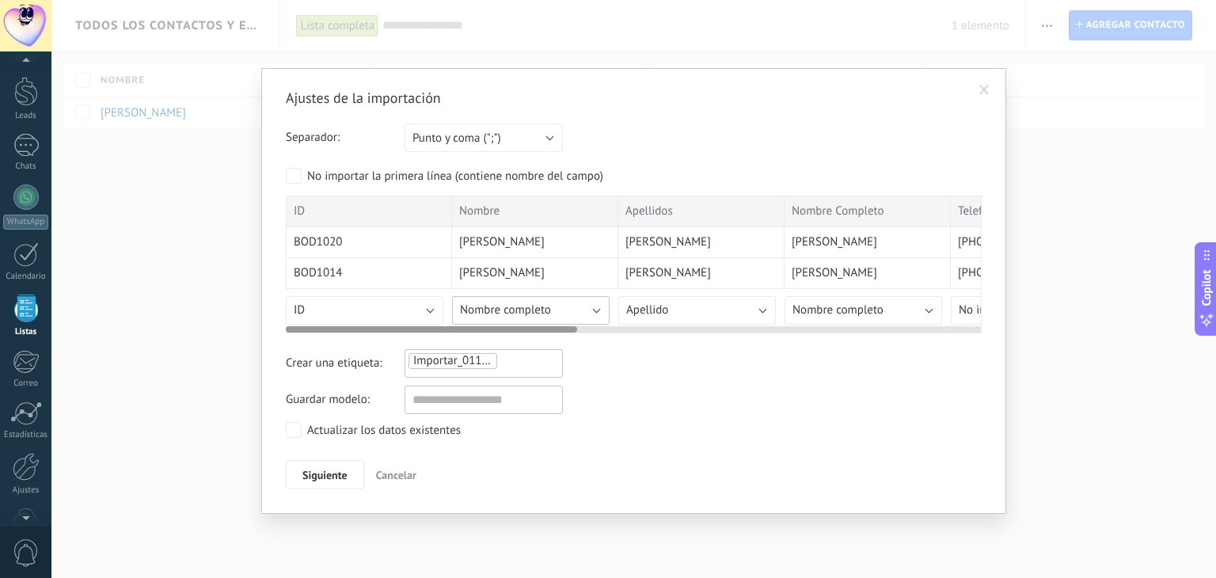
click at [594, 312] on button "Nombre completo" at bounding box center [531, 310] width 158 height 29
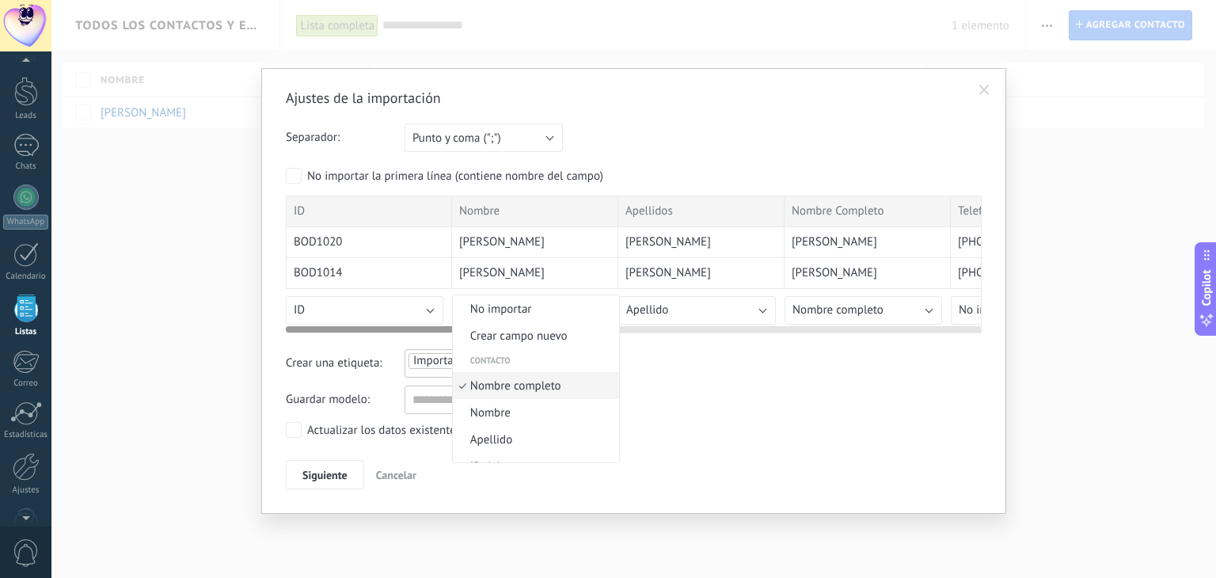
scroll to position [9, 0]
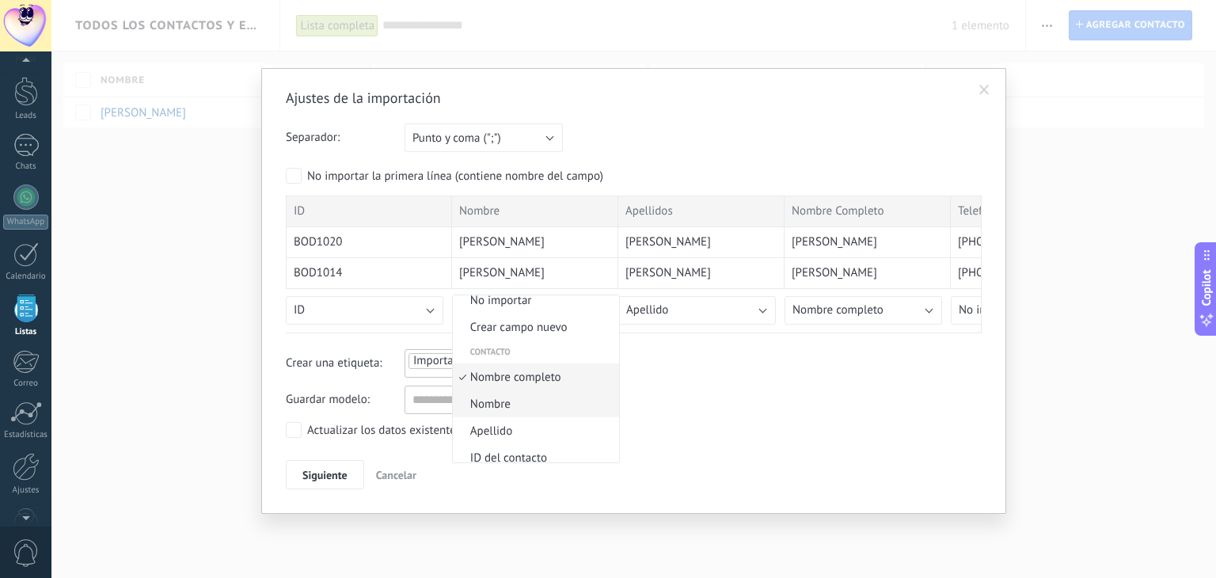
click at [520, 402] on span "Nombre" at bounding box center [534, 404] width 162 height 15
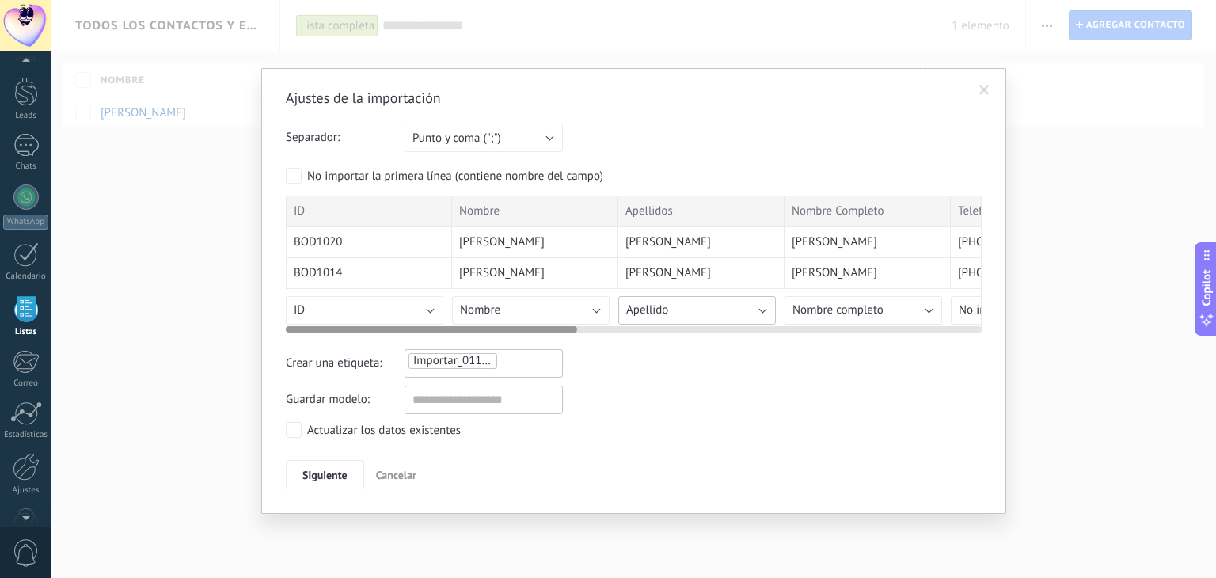
click at [759, 307] on button "Apellido" at bounding box center [698, 310] width 158 height 29
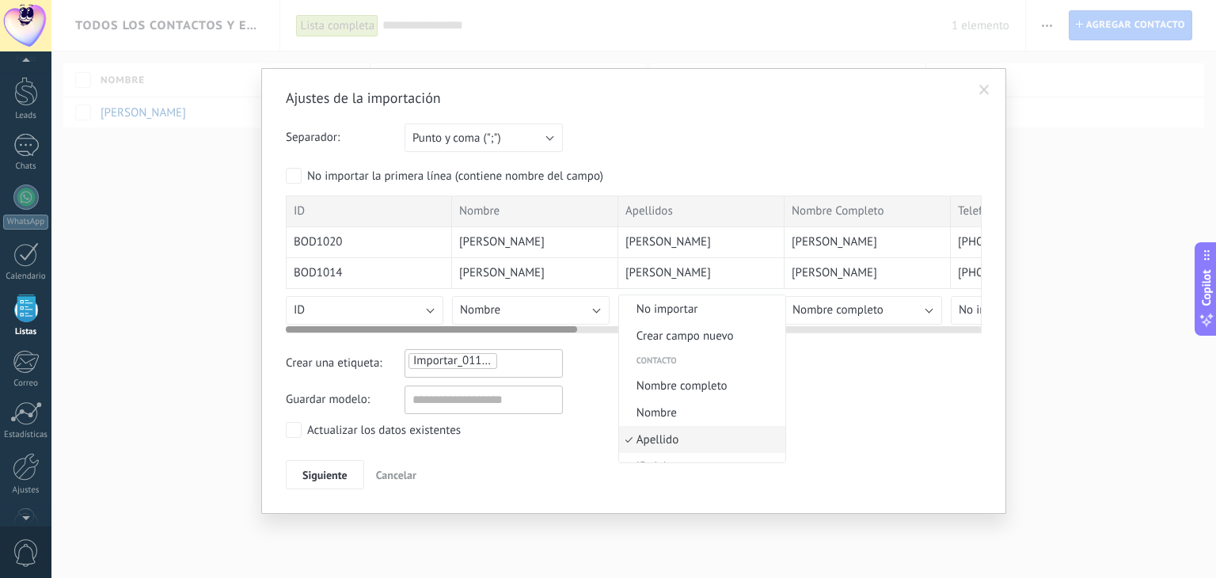
scroll to position [63, 0]
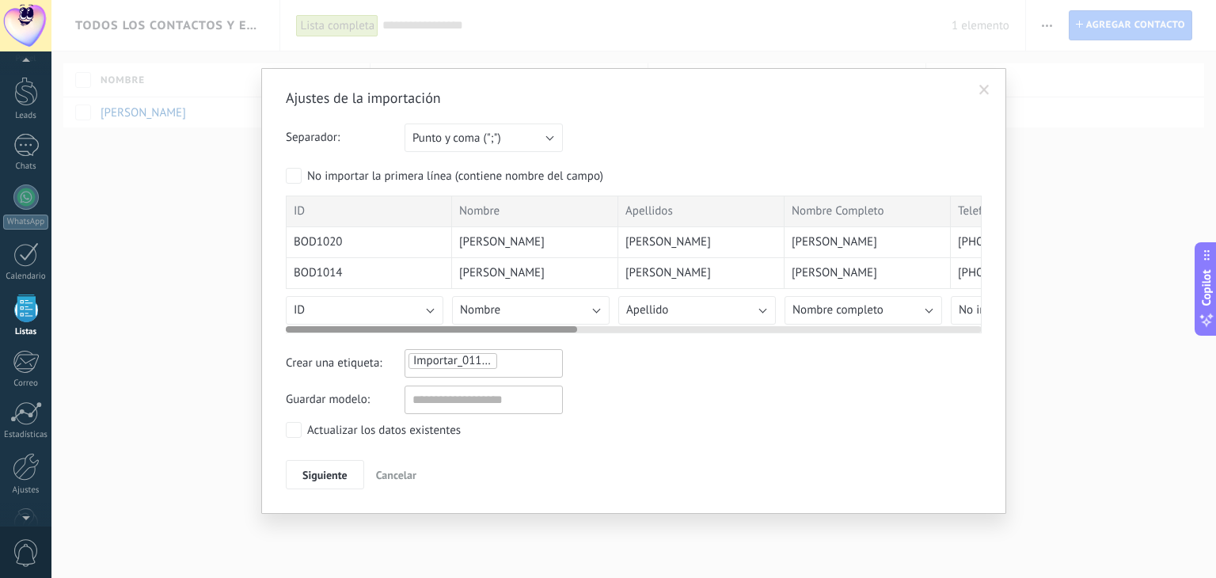
drag, startPoint x: 799, startPoint y: 330, endPoint x: 808, endPoint y: 329, distance: 8.9
click at [808, 329] on div "ID Nombre Apellidos Nombre Completo Telefóno Correo de quien atiende Sucursal C…" at bounding box center [634, 265] width 696 height 138
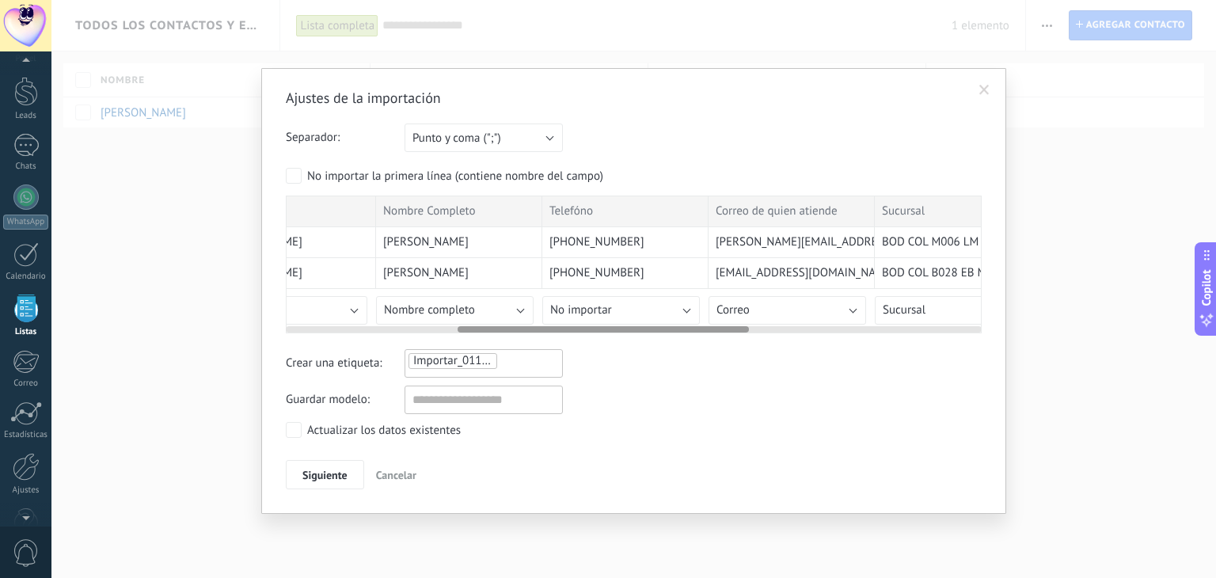
drag, startPoint x: 563, startPoint y: 327, endPoint x: 725, endPoint y: 336, distance: 162.6
click at [735, 346] on div "Ajustes de la importación Separador: Punto y coma (";") Coma (",") Tabulación (…" at bounding box center [634, 290] width 696 height 402
click at [684, 309] on button "No importar" at bounding box center [620, 310] width 158 height 29
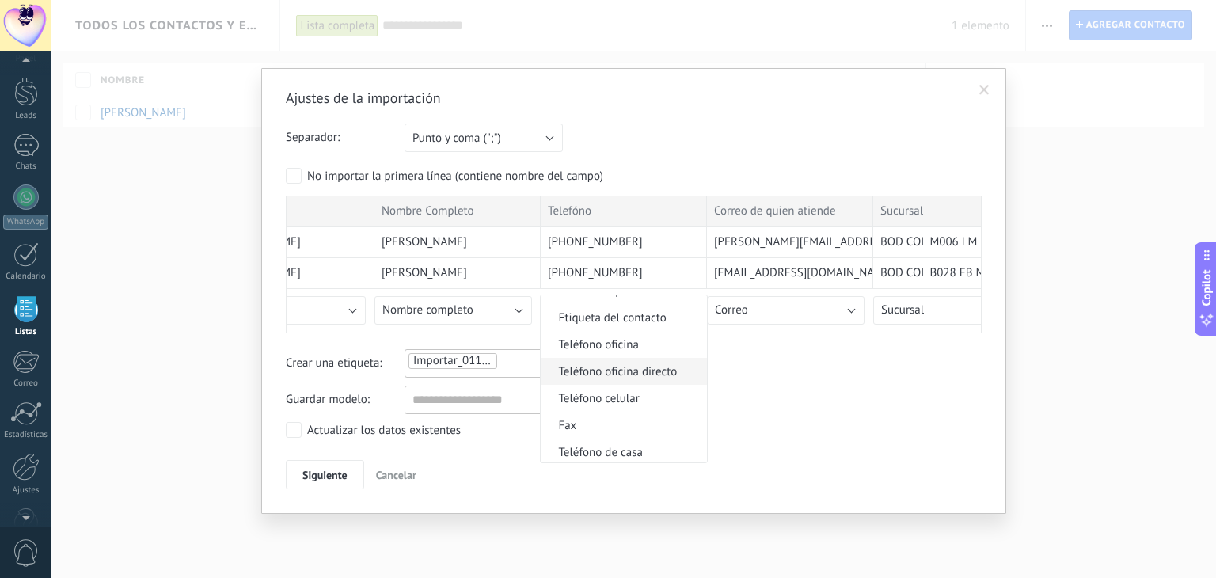
scroll to position [317, 0]
click at [640, 389] on span "Teléfono celular" at bounding box center [622, 392] width 162 height 15
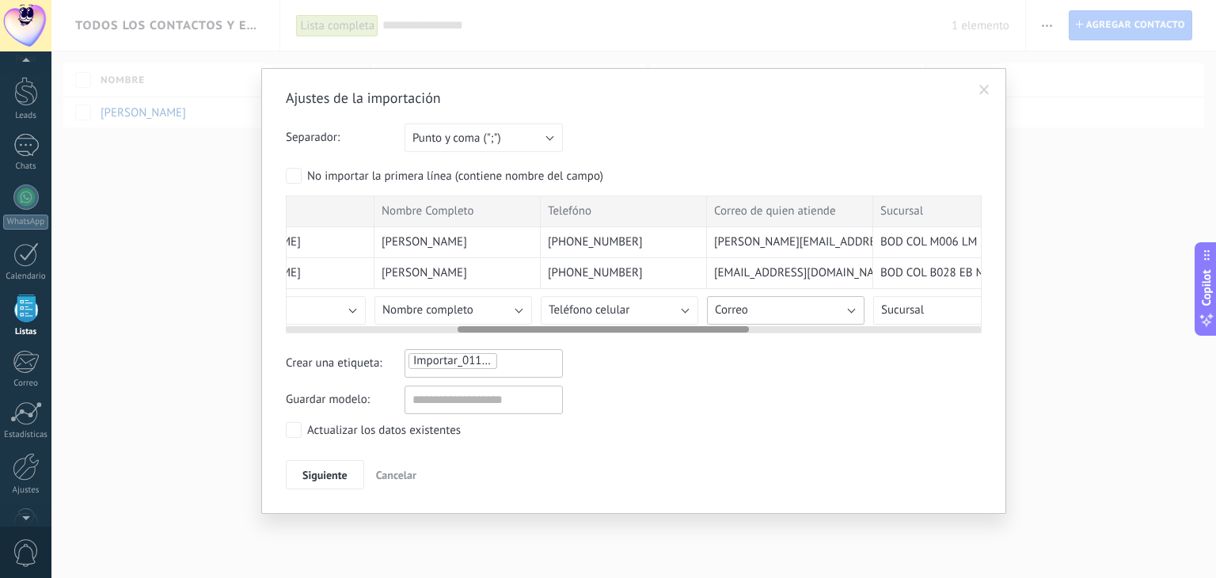
click at [853, 310] on button "Correo" at bounding box center [786, 310] width 158 height 29
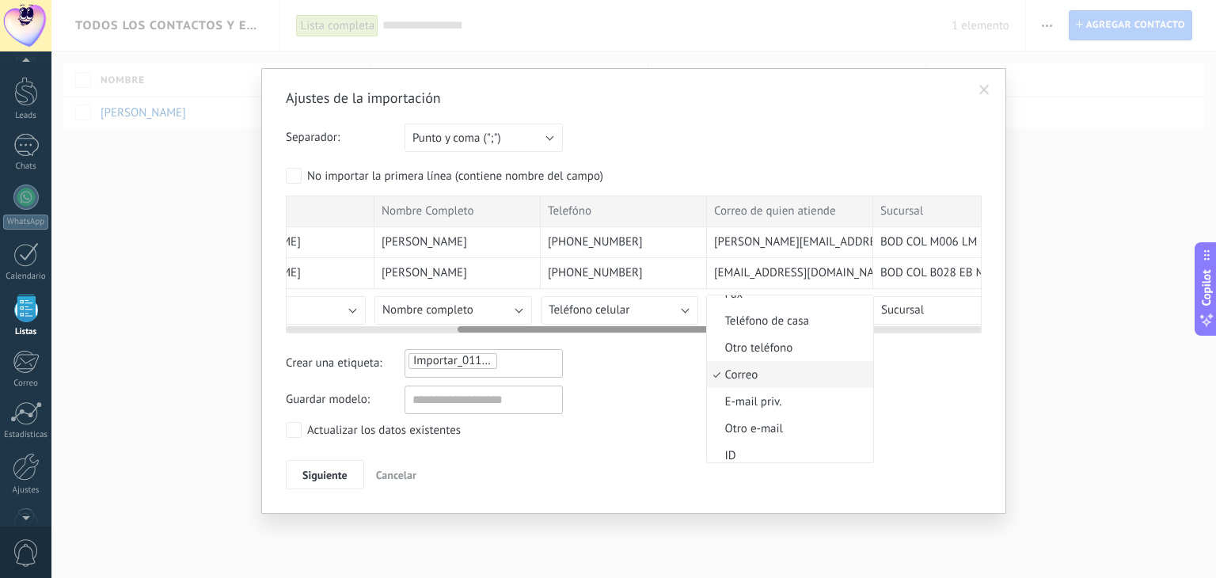
click at [809, 375] on span "Correo" at bounding box center [788, 374] width 162 height 15
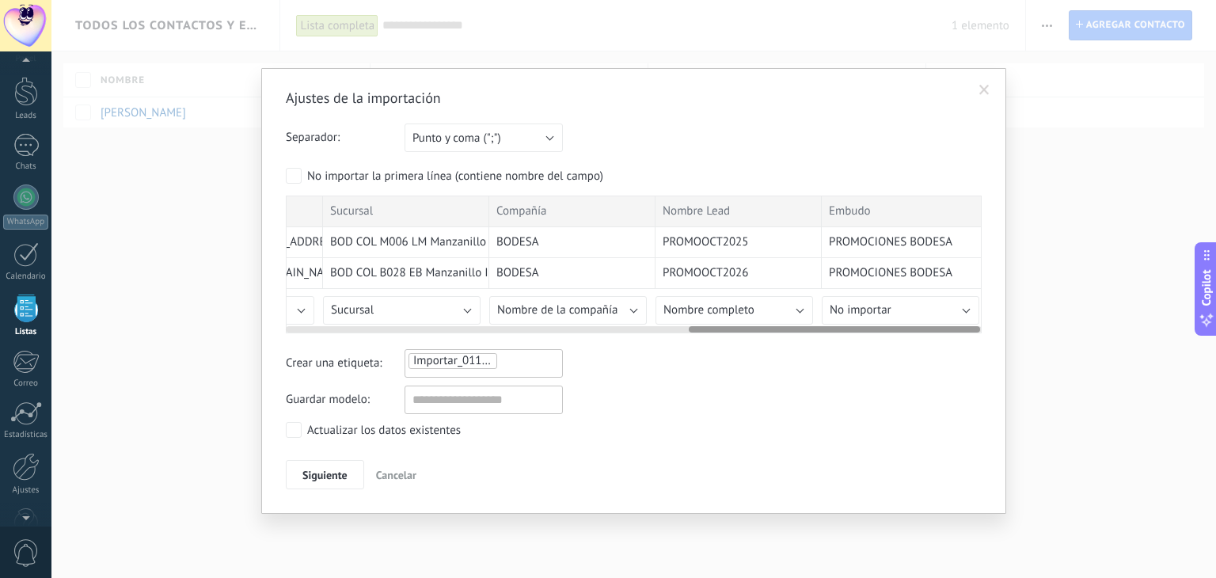
scroll to position [0, 966]
drag, startPoint x: 681, startPoint y: 327, endPoint x: 930, endPoint y: 349, distance: 249.7
click at [930, 349] on div "Ajustes de la importación Separador: Punto y coma (";") Coma (",") Tabulación (…" at bounding box center [634, 290] width 696 height 402
click at [798, 306] on button "Nombre completo" at bounding box center [729, 310] width 158 height 29
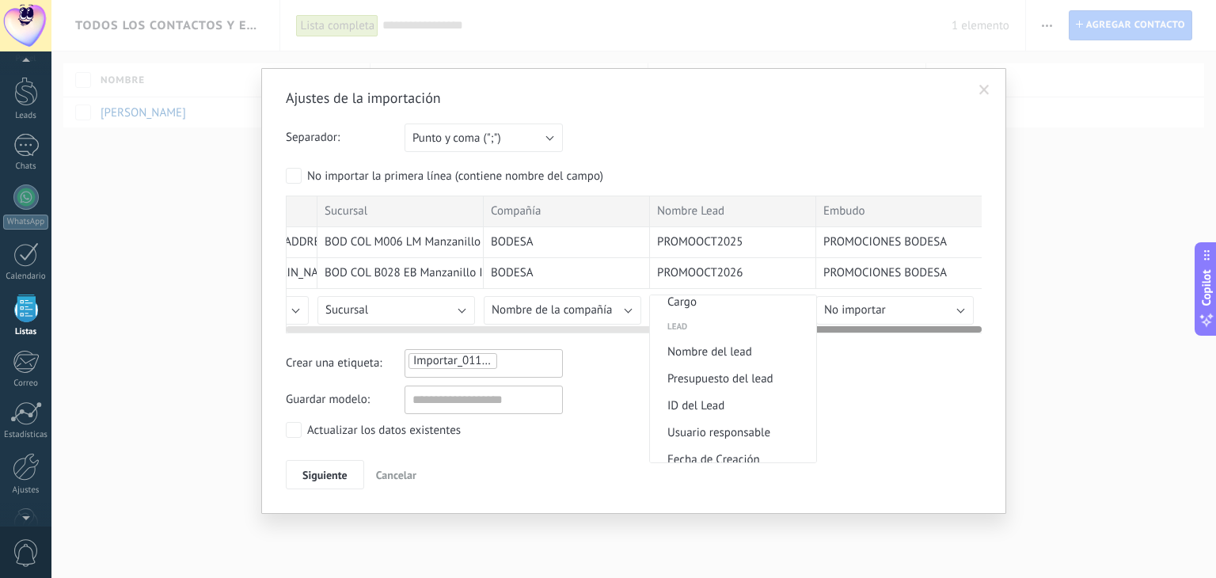
scroll to position [682, 0]
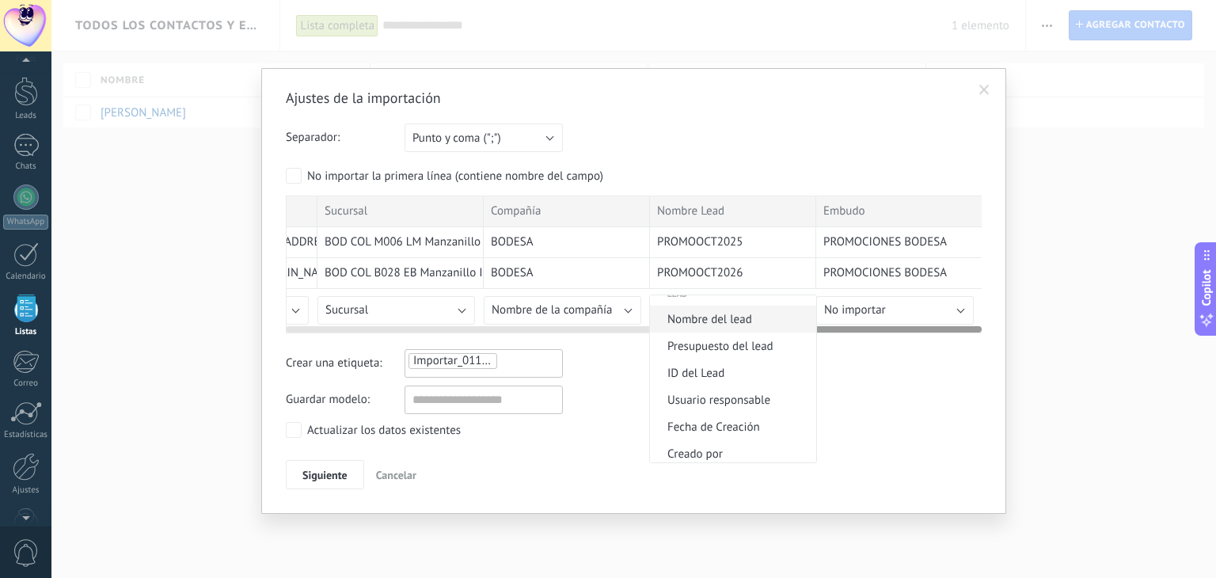
click at [748, 327] on span "Nombre del lead" at bounding box center [731, 319] width 162 height 15
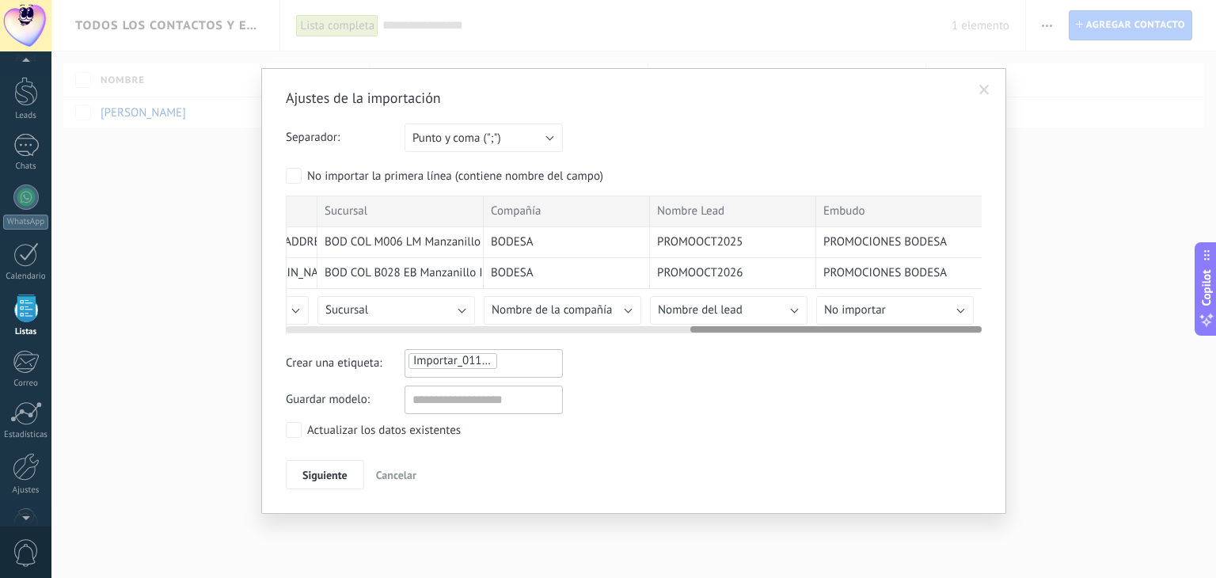
click at [399, 474] on span "Cancelar" at bounding box center [396, 475] width 40 height 14
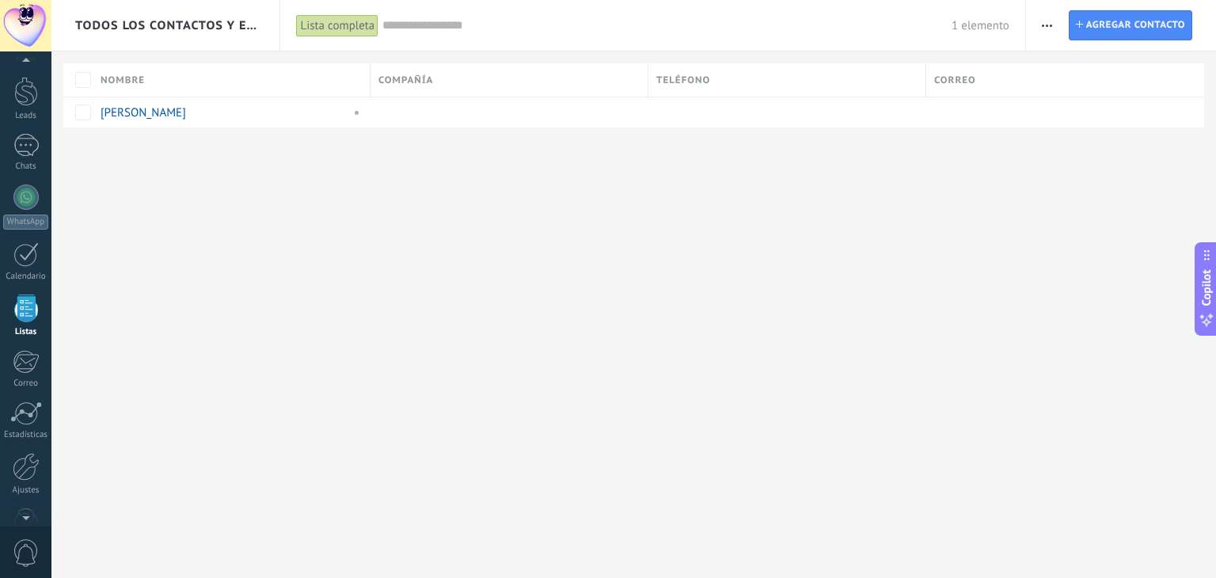
click at [1002, 257] on div "Todos los contactos y empresas Lista completa Aplicar 1 elemento Lista completa…" at bounding box center [633, 289] width 1165 height 578
drag, startPoint x: 1048, startPoint y: 24, endPoint x: 1056, endPoint y: 87, distance: 64.0
click at [1048, 25] on icon "button" at bounding box center [1047, 26] width 10 height 2
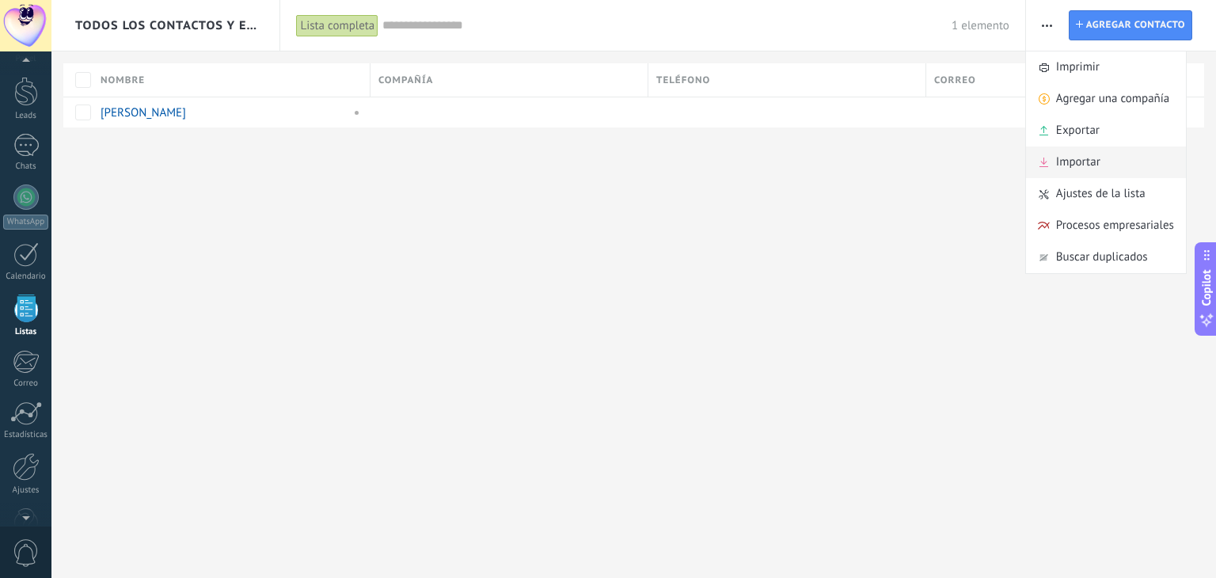
click at [1072, 162] on span "Importar" at bounding box center [1078, 163] width 44 height 32
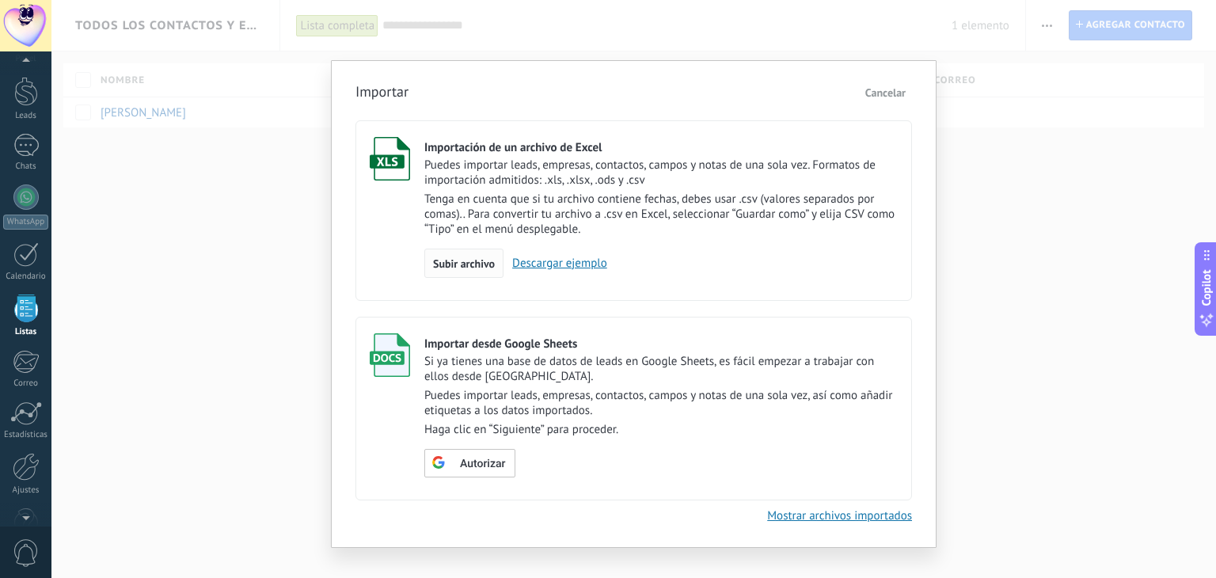
click at [480, 265] on span "Subir archivo" at bounding box center [464, 263] width 62 height 11
click at [0, 0] on input "Importación de un archivo de Excel Puedes importar leads, empresas, contactos, …" at bounding box center [0, 0] width 0 height 0
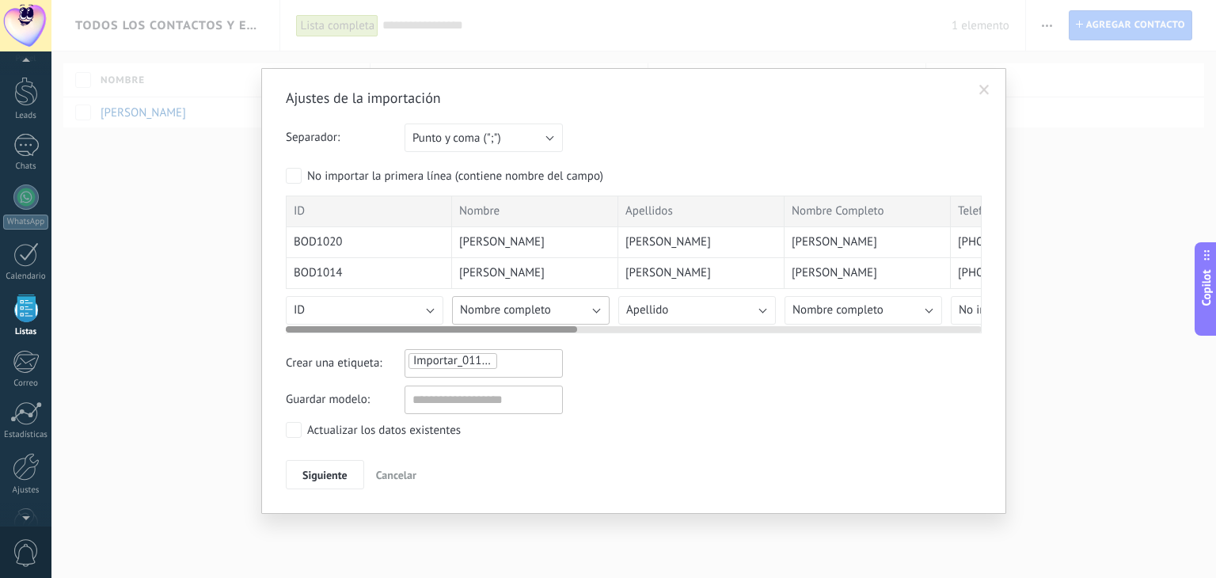
click at [592, 310] on button "Nombre completo" at bounding box center [531, 310] width 158 height 29
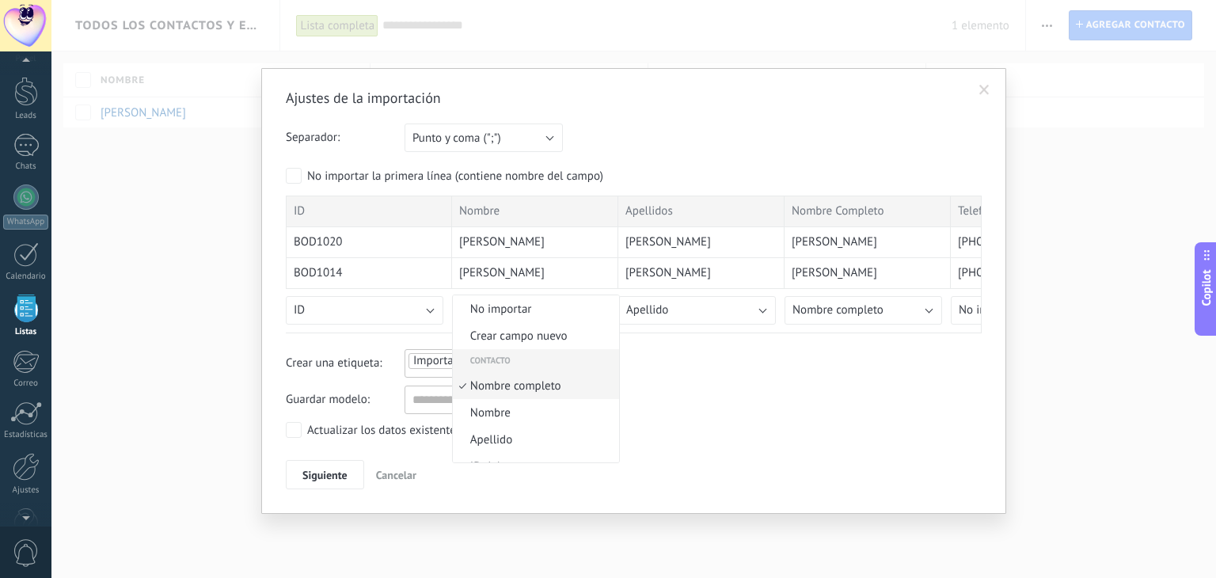
scroll to position [9, 0]
click at [523, 409] on span "Nombre" at bounding box center [534, 404] width 162 height 15
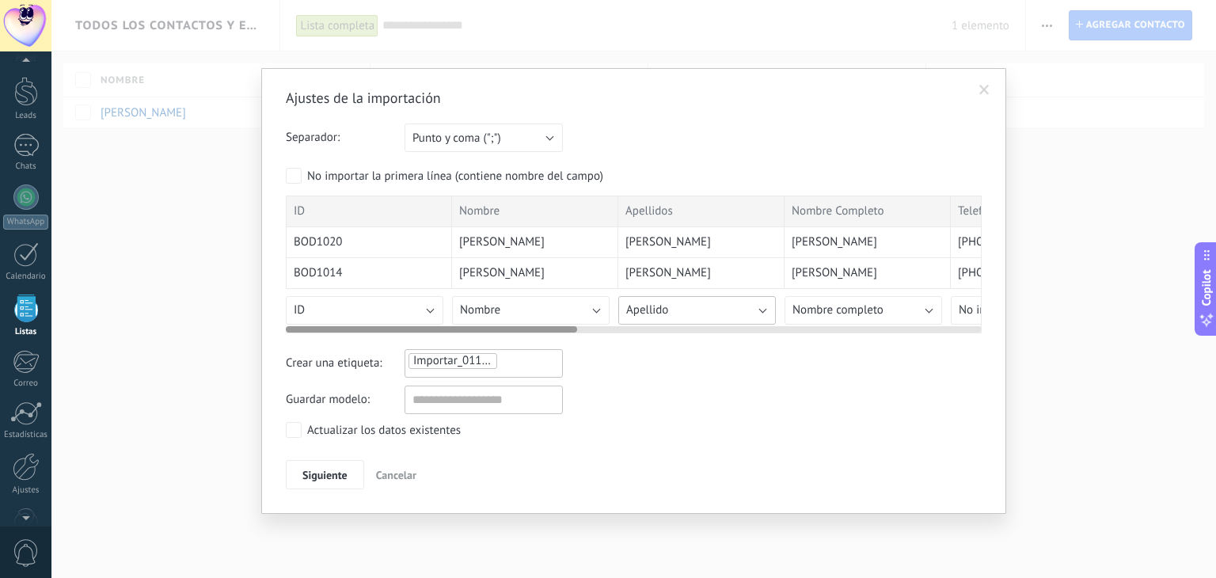
click at [718, 310] on button "Apellido" at bounding box center [698, 310] width 158 height 29
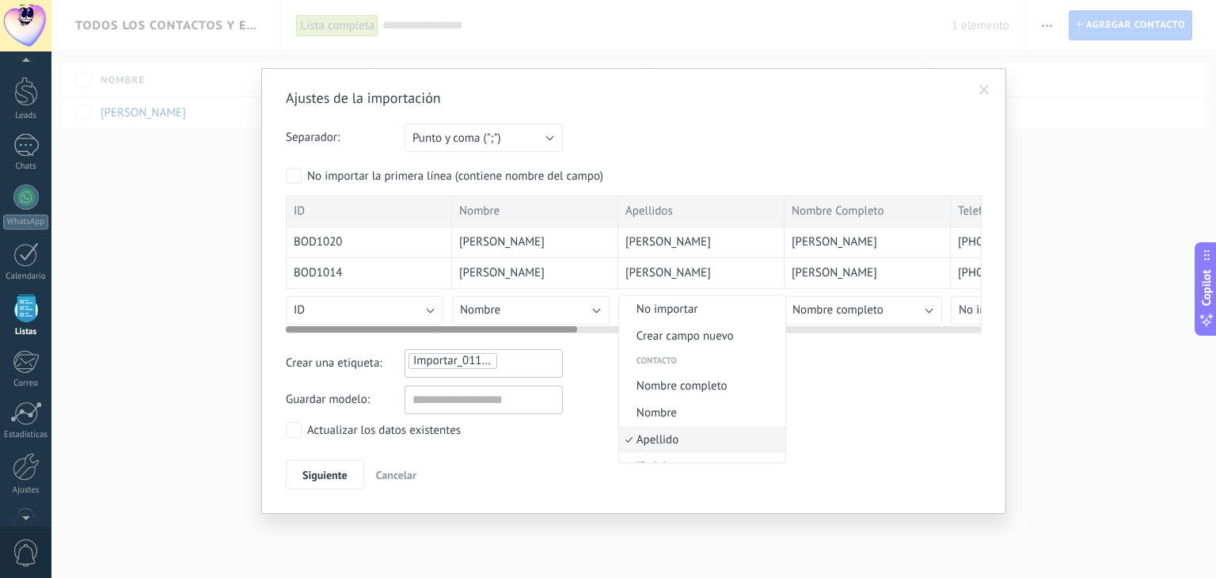
scroll to position [63, 0]
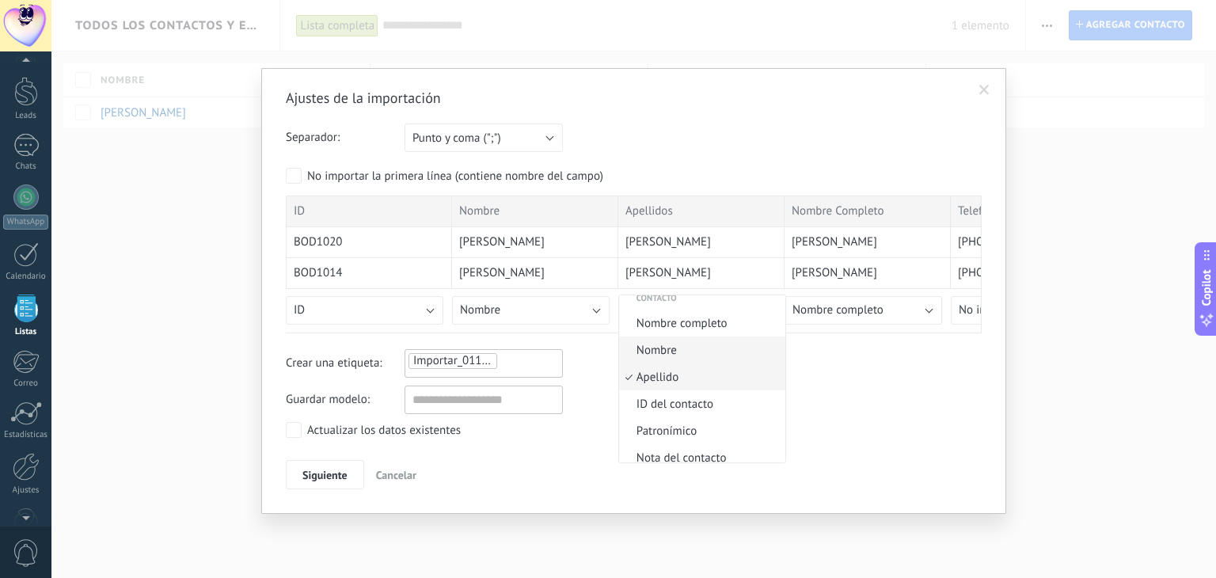
click at [682, 351] on span "Nombre" at bounding box center [700, 350] width 162 height 15
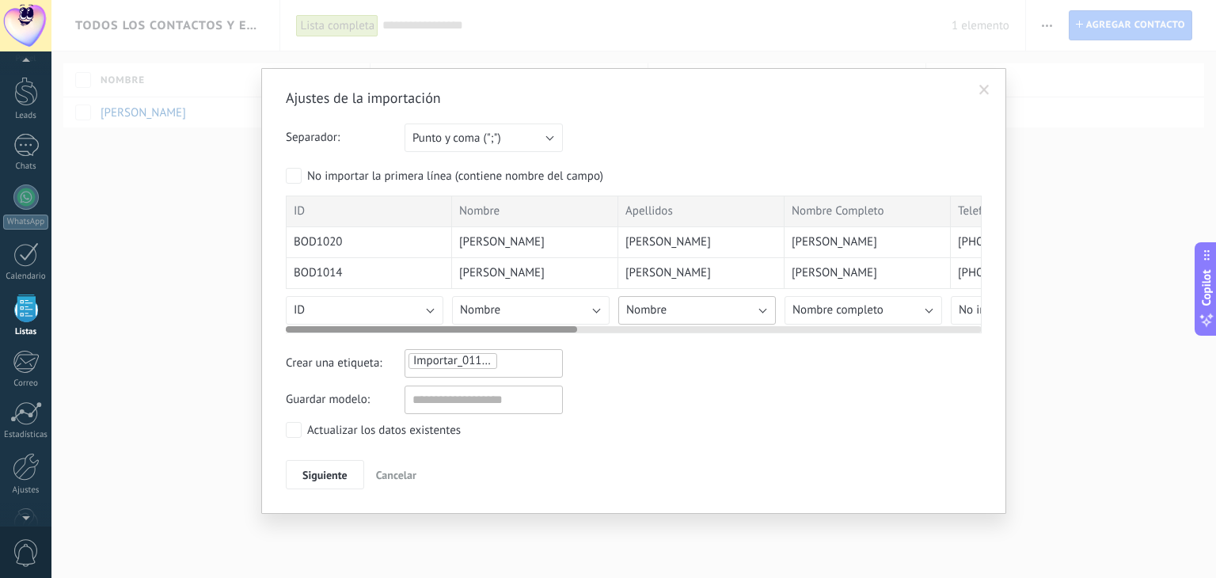
click at [761, 311] on button "Nombre" at bounding box center [698, 310] width 158 height 29
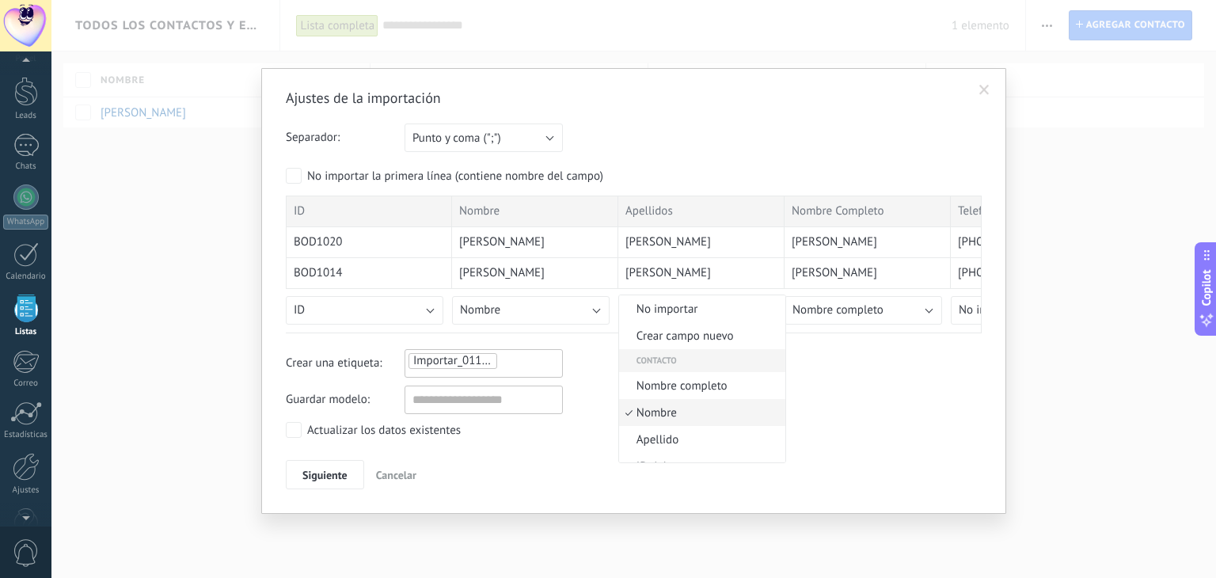
scroll to position [36, 0]
click at [668, 398] on span "Apellido" at bounding box center [700, 404] width 162 height 15
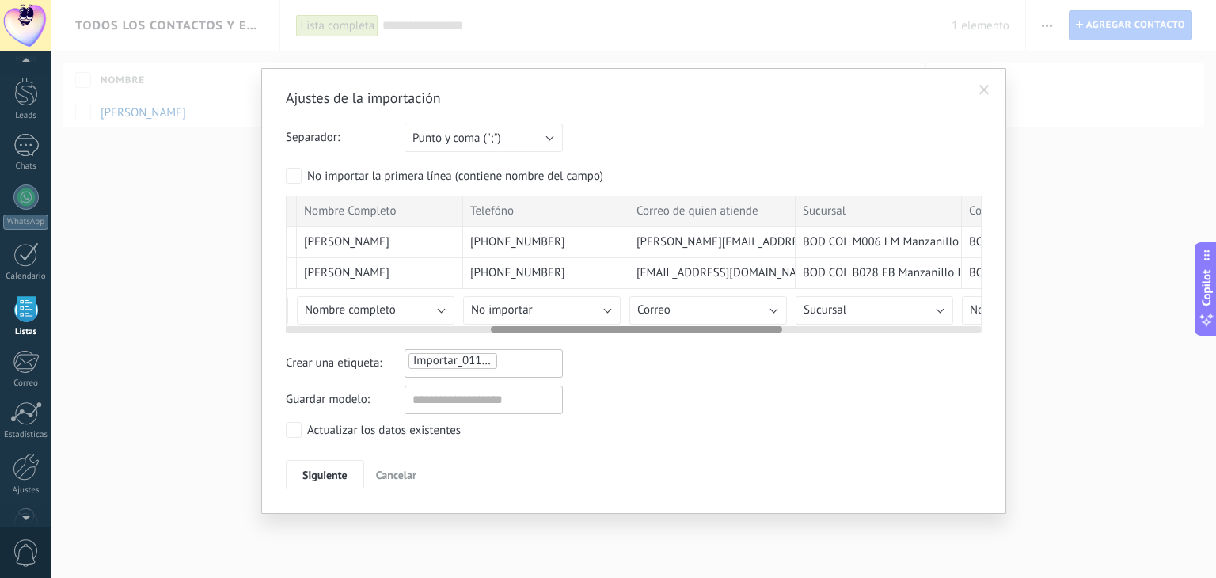
drag, startPoint x: 558, startPoint y: 327, endPoint x: 754, endPoint y: 343, distance: 196.3
click at [760, 345] on div "Ajustes de la importación Separador: Punto y coma (";") Coma (",") Tabulación (…" at bounding box center [634, 290] width 696 height 402
click at [611, 306] on button "No importar" at bounding box center [542, 310] width 158 height 29
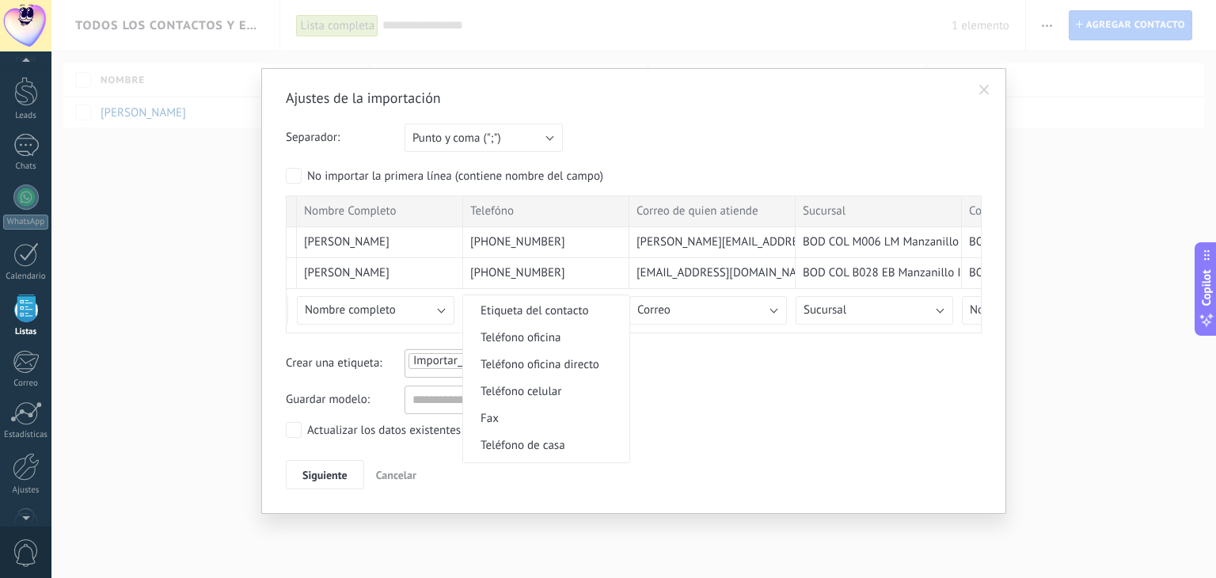
scroll to position [358, 0]
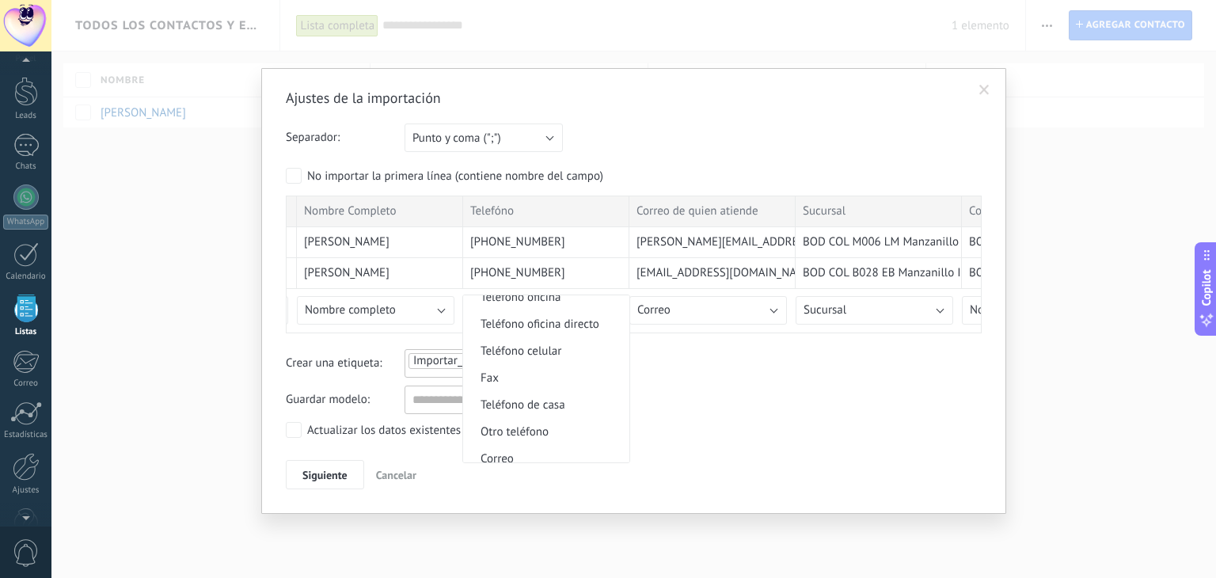
drag, startPoint x: 565, startPoint y: 350, endPoint x: 649, endPoint y: 349, distance: 84.0
click at [567, 349] on span "Teléfono celular" at bounding box center [544, 351] width 162 height 15
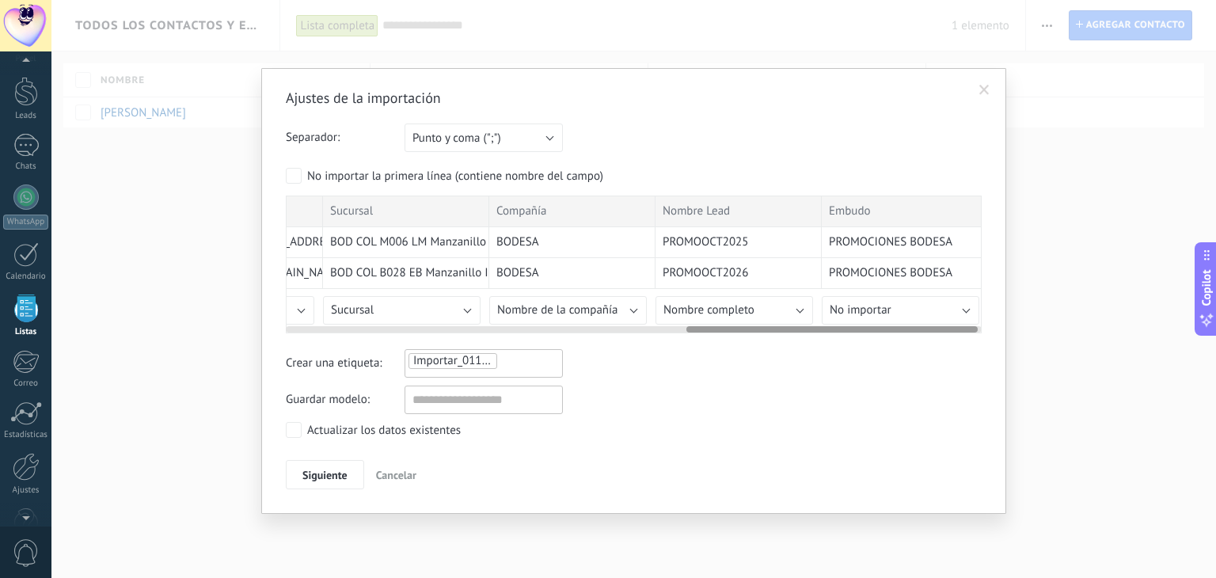
scroll to position [0, 966]
drag, startPoint x: 757, startPoint y: 328, endPoint x: 988, endPoint y: 325, distance: 230.5
click at [988, 325] on div "Ajustes de la importación Separador: Punto y coma (";") Coma (",") Tabulación (…" at bounding box center [633, 291] width 745 height 447
click at [798, 307] on button "Nombre completo" at bounding box center [729, 310] width 158 height 29
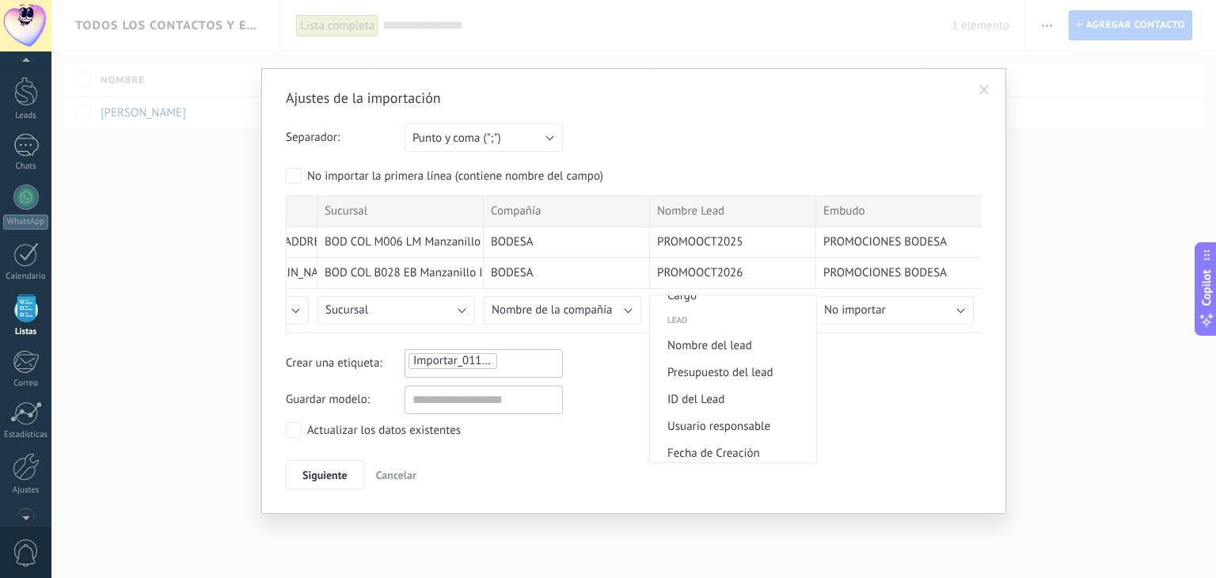
scroll to position [642, 0]
drag, startPoint x: 759, startPoint y: 363, endPoint x: 770, endPoint y: 359, distance: 11.0
click at [759, 364] on span "Nombre del lead" at bounding box center [731, 359] width 162 height 15
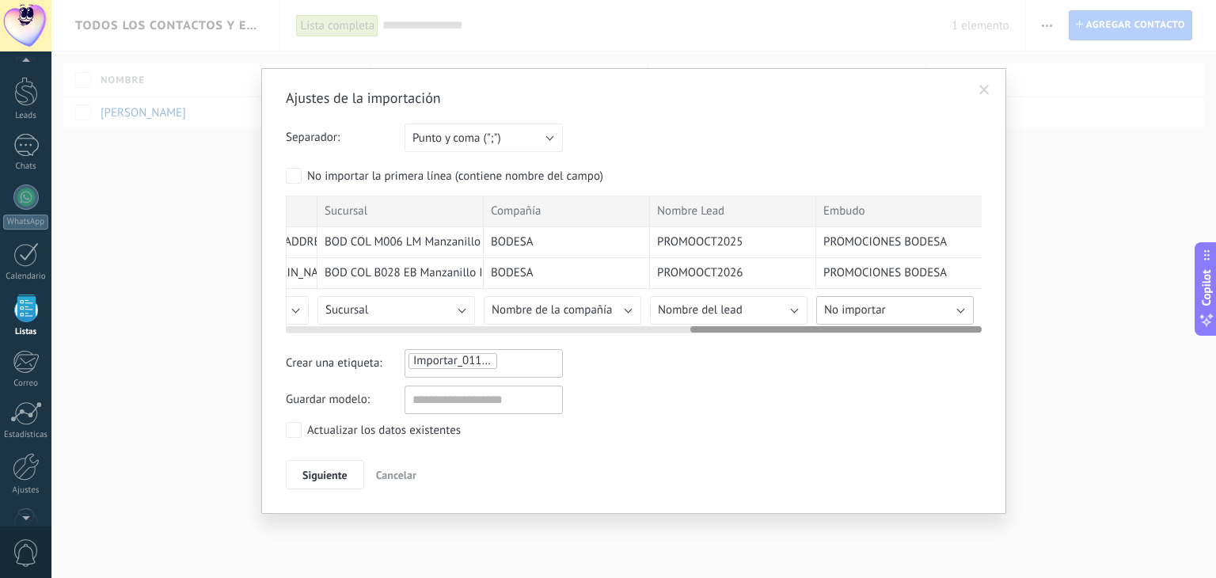
click at [928, 309] on button "No importar" at bounding box center [896, 310] width 158 height 29
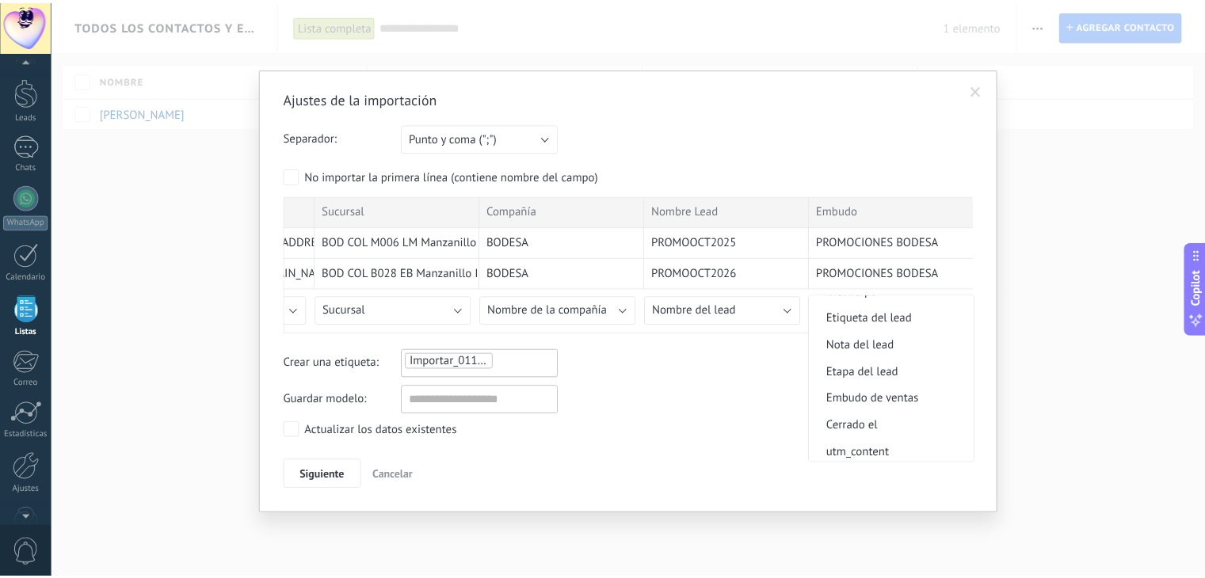
scroll to position [851, 0]
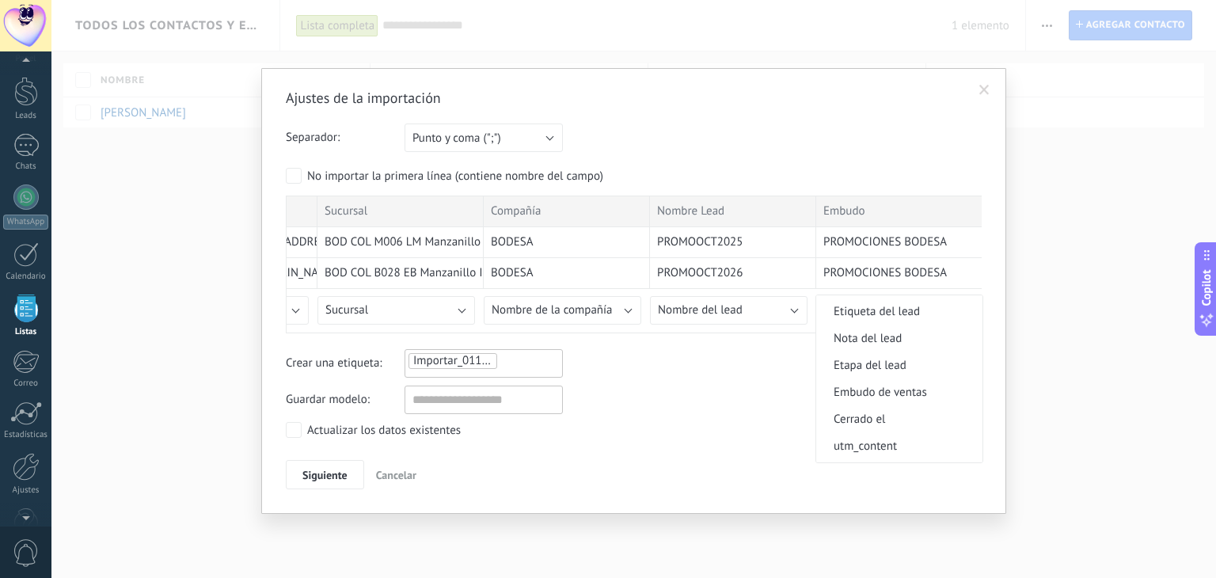
click at [907, 394] on span "Embudo de ventas" at bounding box center [898, 392] width 162 height 15
click at [336, 473] on span "Siguiente" at bounding box center [325, 475] width 45 height 11
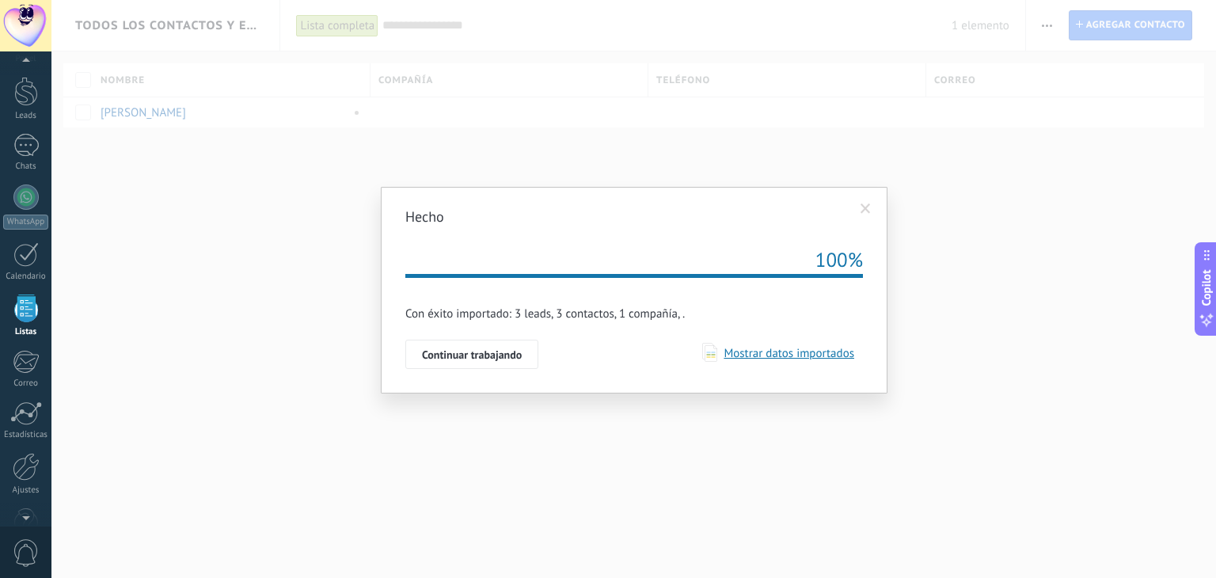
click at [762, 355] on span "Mostrar datos importados" at bounding box center [786, 353] width 137 height 15
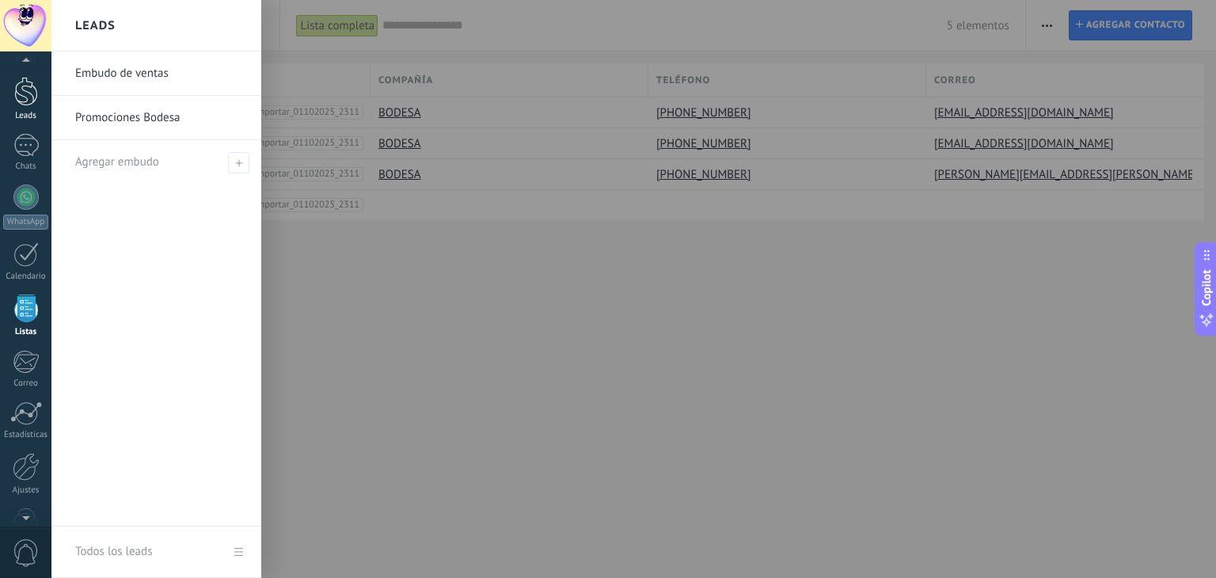
click at [25, 106] on link "Leads" at bounding box center [25, 99] width 51 height 44
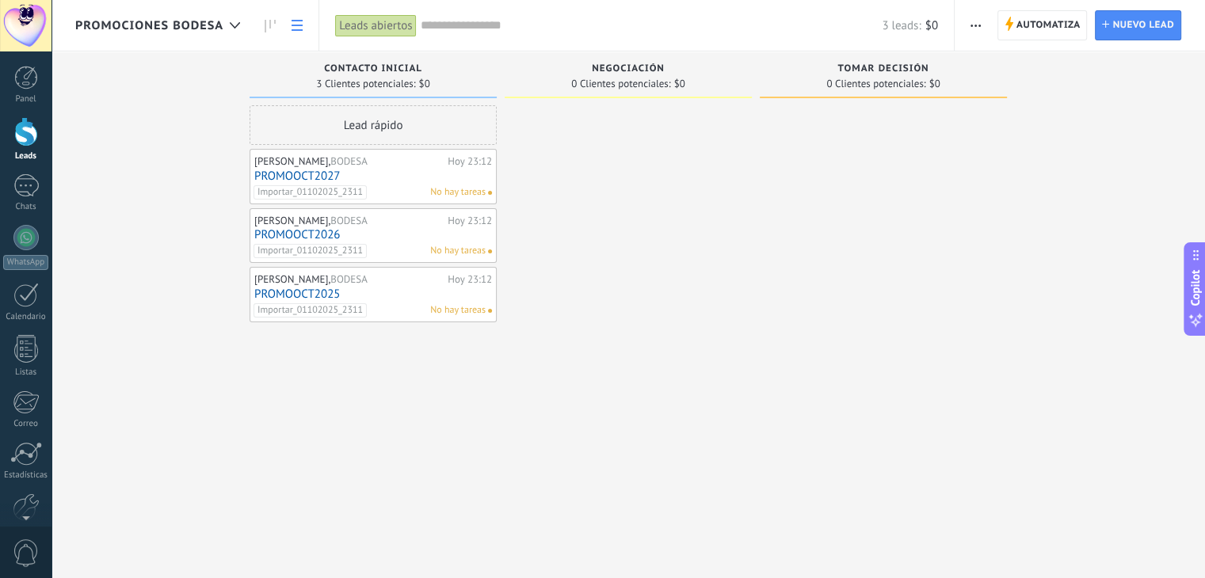
click at [295, 25] on use at bounding box center [296, 25] width 11 height 11
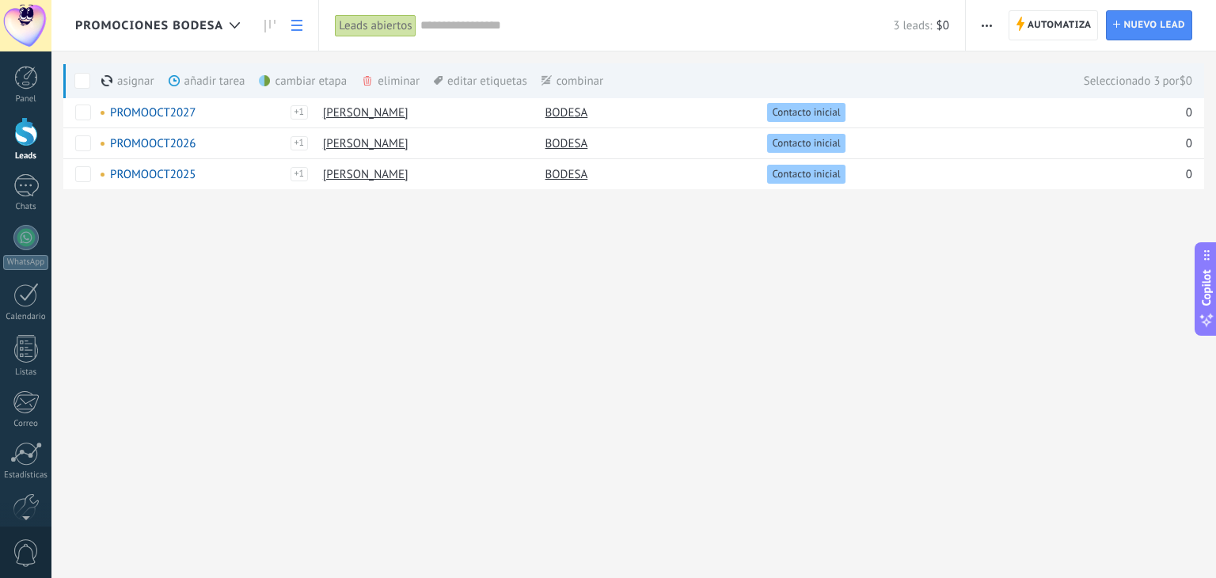
click at [386, 82] on div "eliminar màs" at bounding box center [417, 80] width 112 height 35
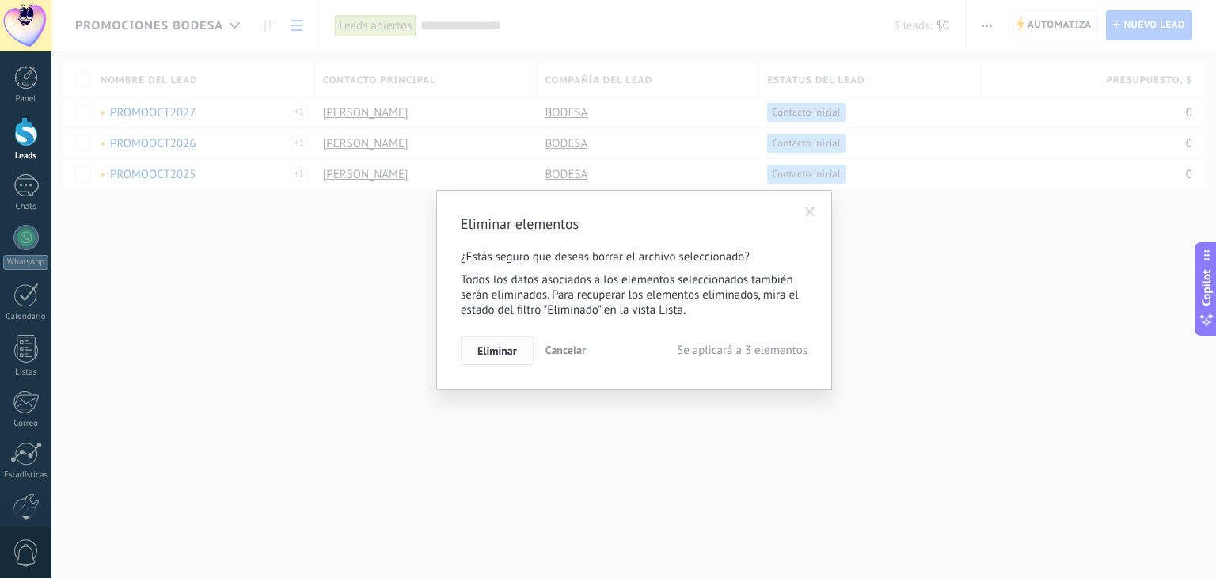
click at [505, 349] on span "Eliminar" at bounding box center [498, 350] width 40 height 11
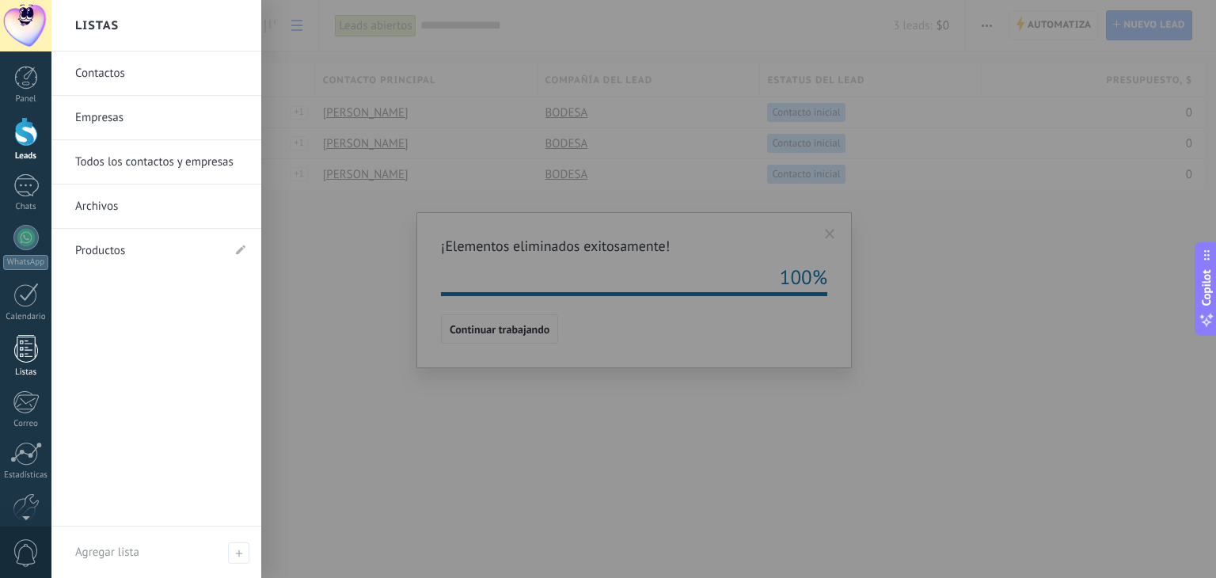
click at [25, 351] on div at bounding box center [26, 349] width 24 height 28
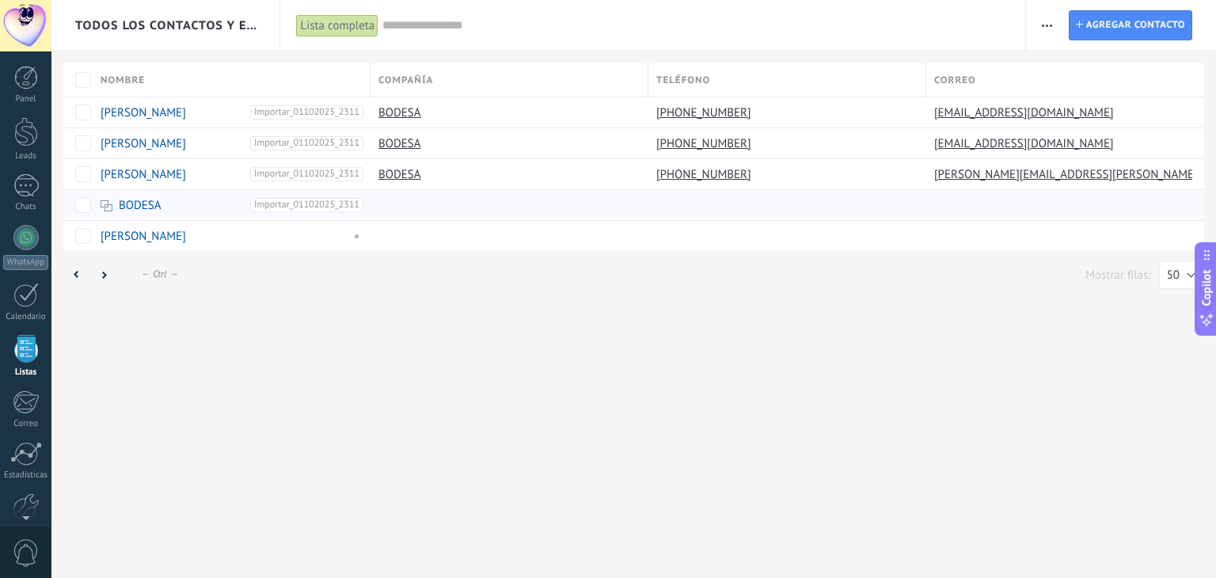
scroll to position [40, 0]
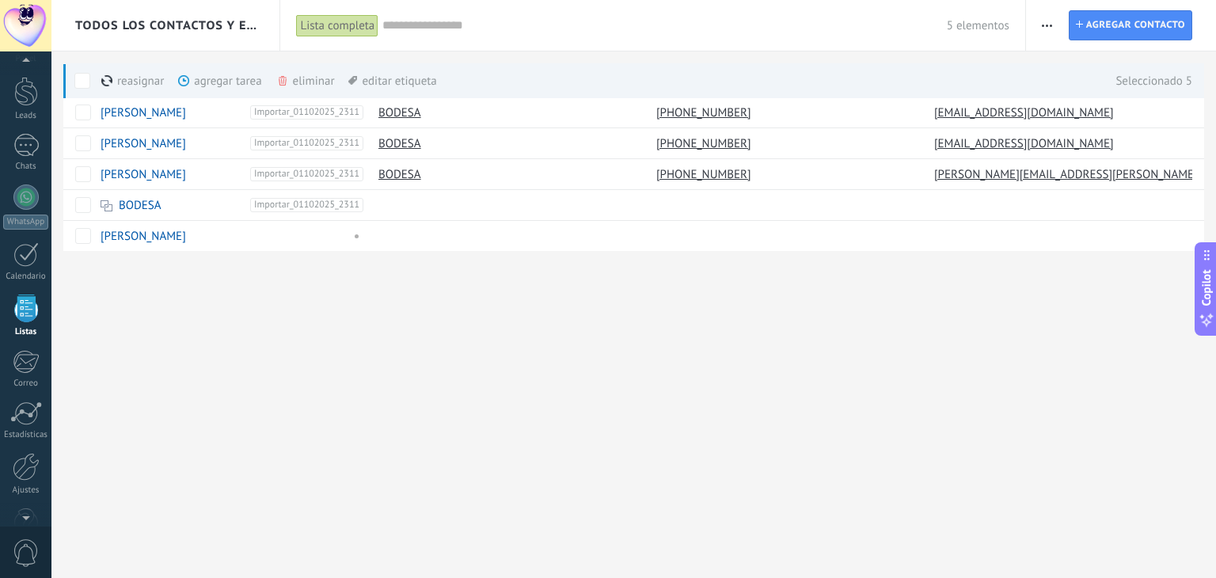
click at [296, 82] on div "eliminar màs" at bounding box center [332, 80] width 112 height 35
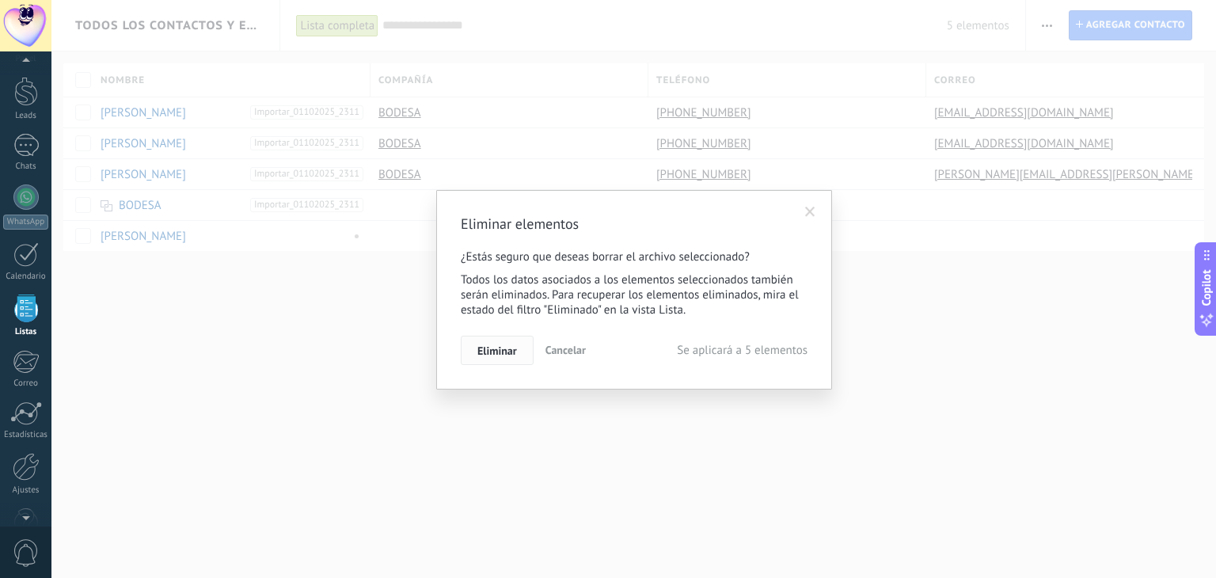
click at [503, 352] on span "Eliminar" at bounding box center [498, 350] width 40 height 11
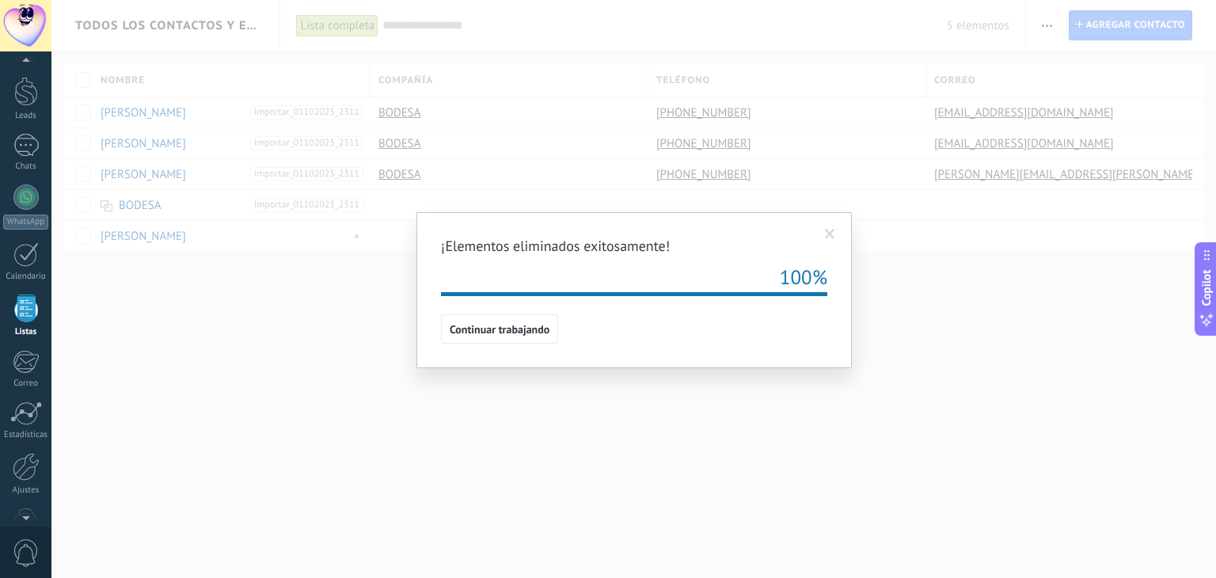
click at [831, 230] on span at bounding box center [830, 234] width 10 height 11
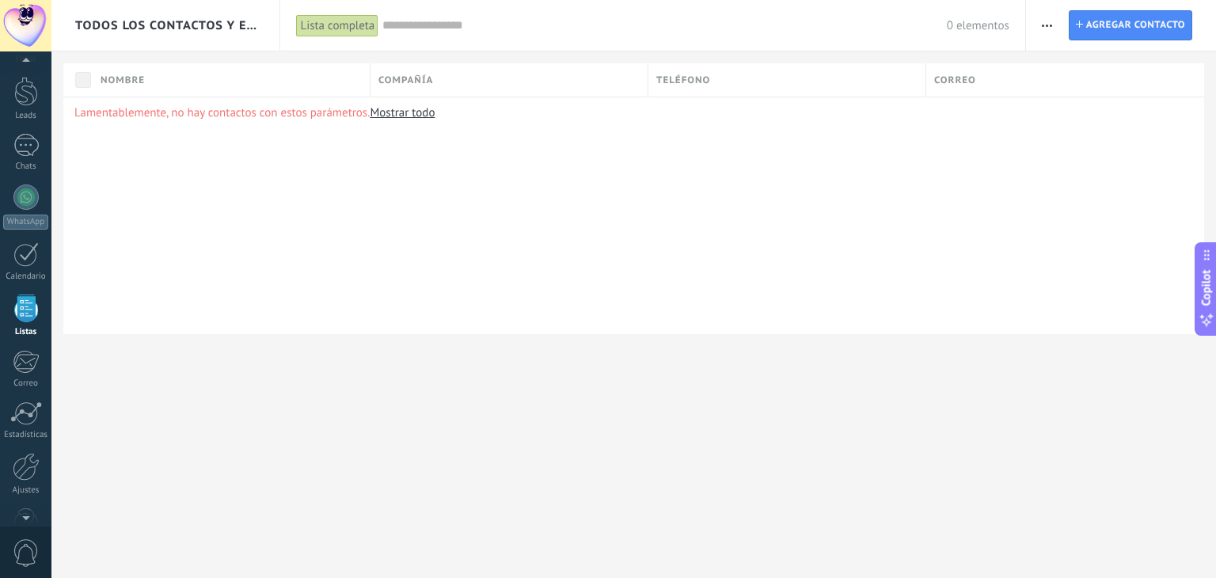
click at [1049, 25] on icon "button" at bounding box center [1047, 26] width 10 height 2
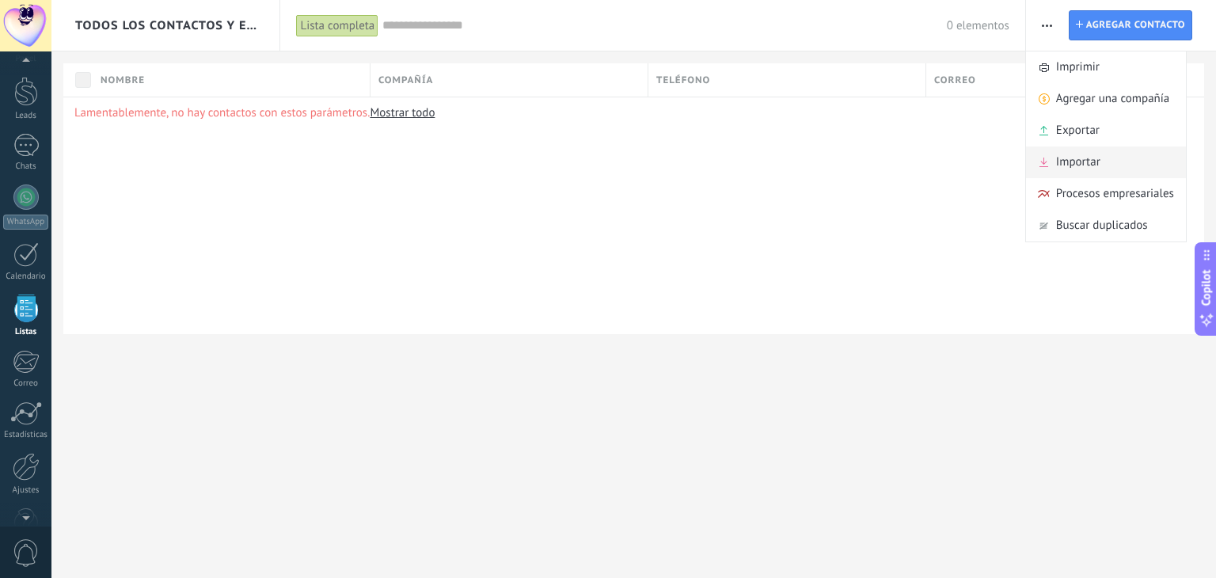
click at [1076, 162] on span "Importar" at bounding box center [1078, 163] width 44 height 32
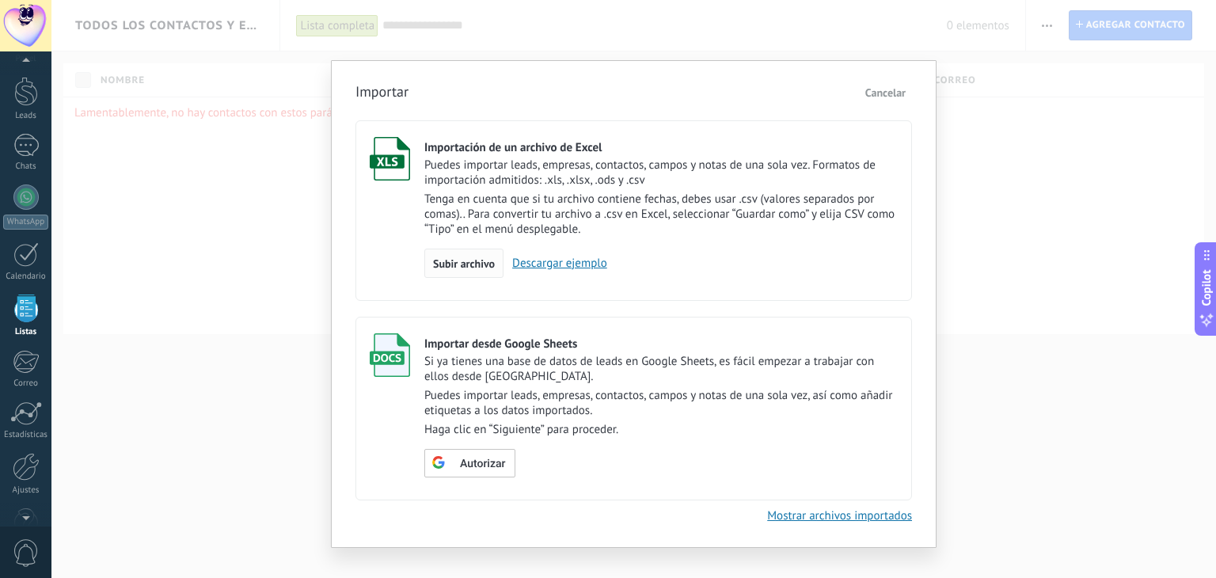
click at [484, 261] on span "Subir archivo" at bounding box center [464, 263] width 62 height 11
click at [0, 0] on input "Importación de un archivo de Excel Puedes importar leads, empresas, contactos, …" at bounding box center [0, 0] width 0 height 0
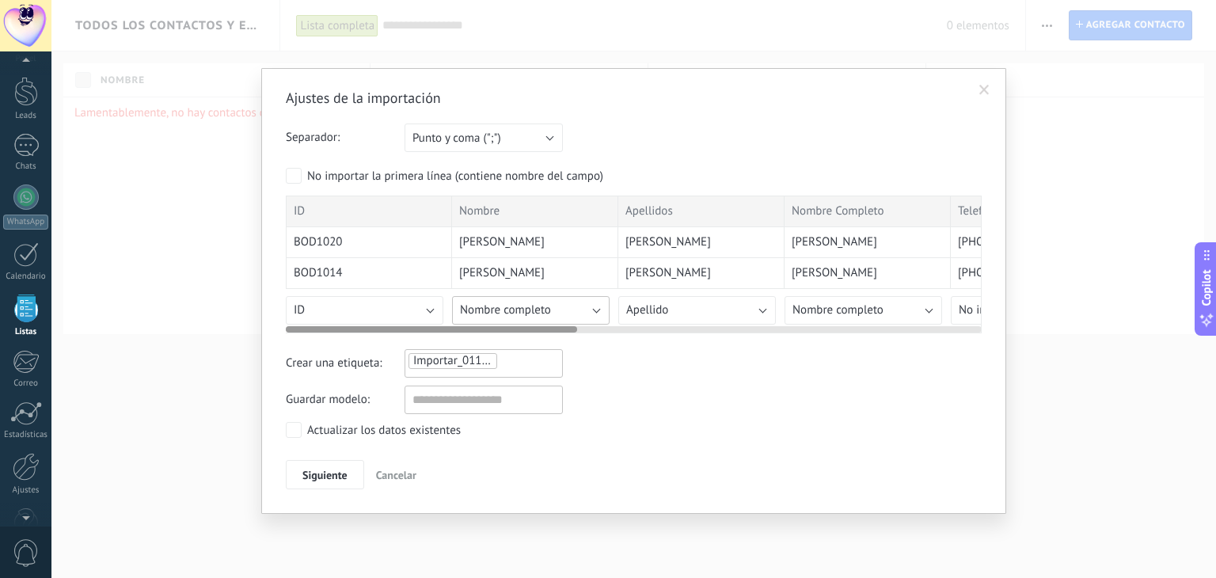
click at [598, 310] on button "Nombre completo" at bounding box center [531, 310] width 158 height 29
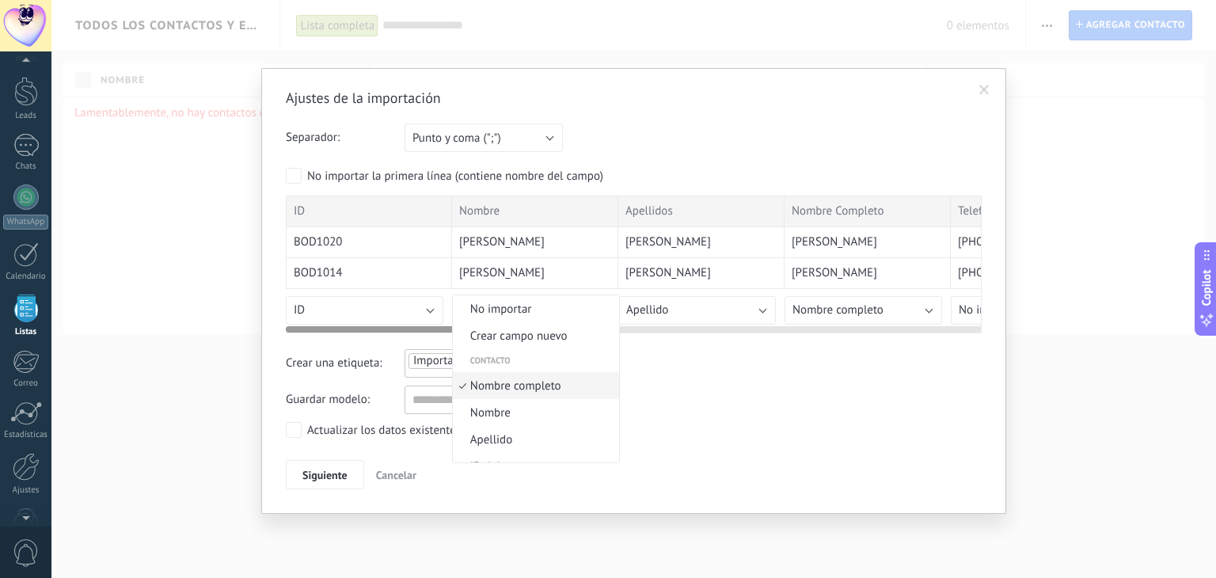
scroll to position [9, 0]
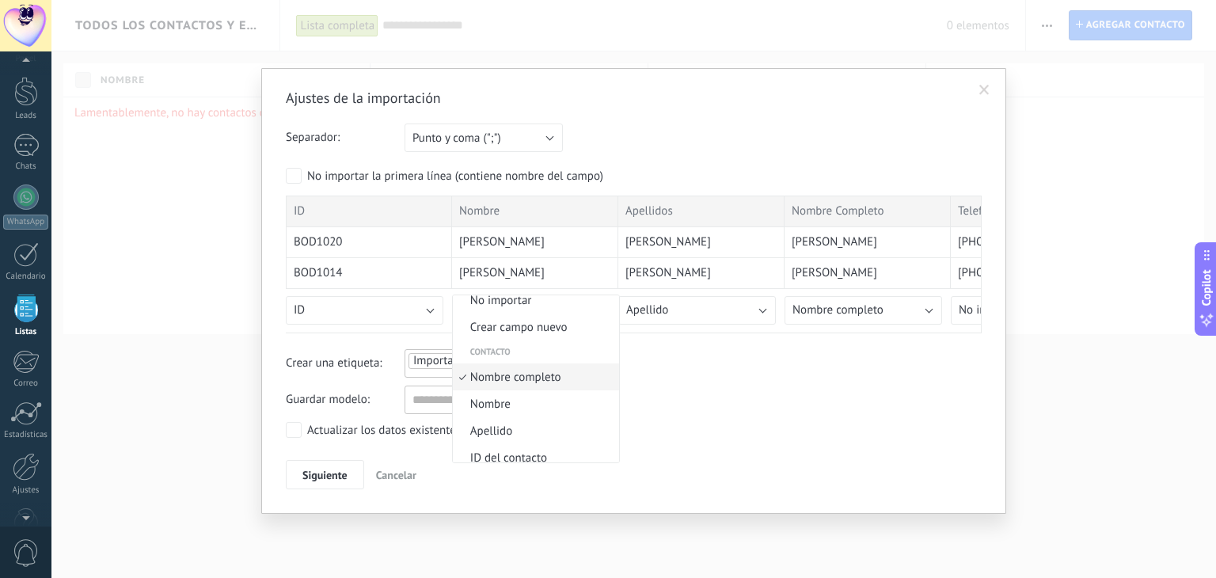
drag, startPoint x: 511, startPoint y: 404, endPoint x: 520, endPoint y: 408, distance: 9.6
click at [512, 405] on span "Nombre" at bounding box center [534, 404] width 162 height 15
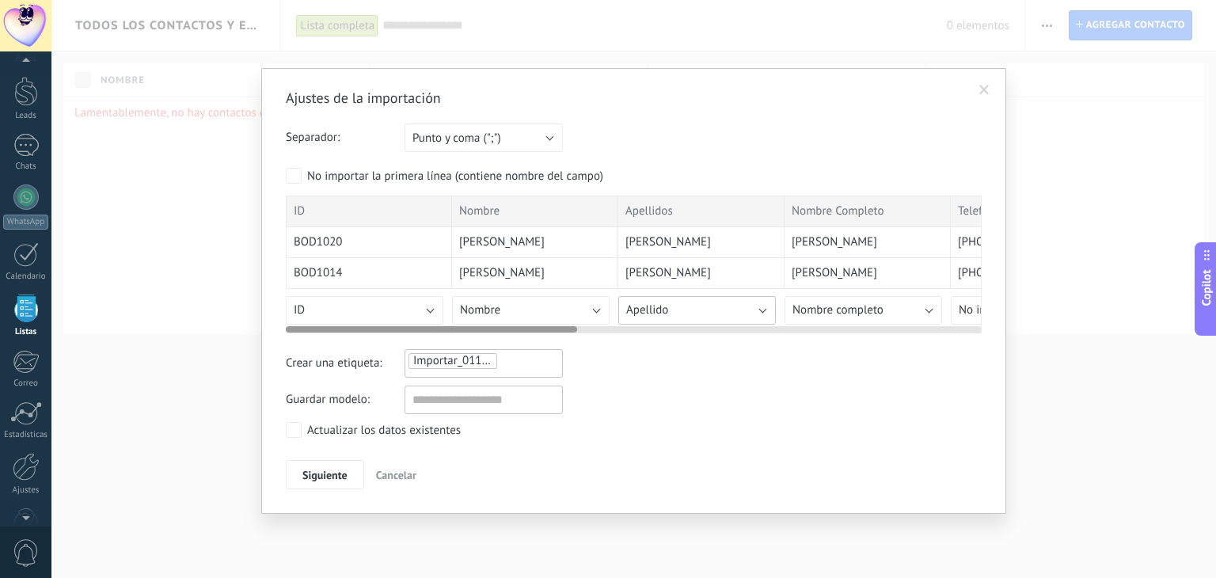
click at [754, 314] on button "Apellido" at bounding box center [698, 310] width 158 height 29
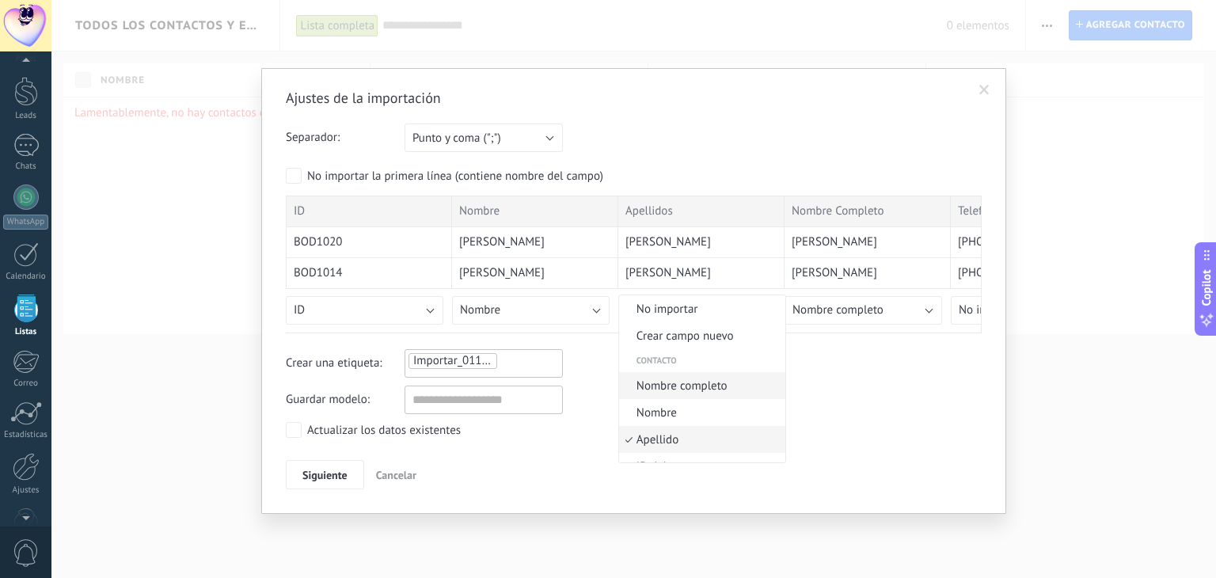
scroll to position [63, 0]
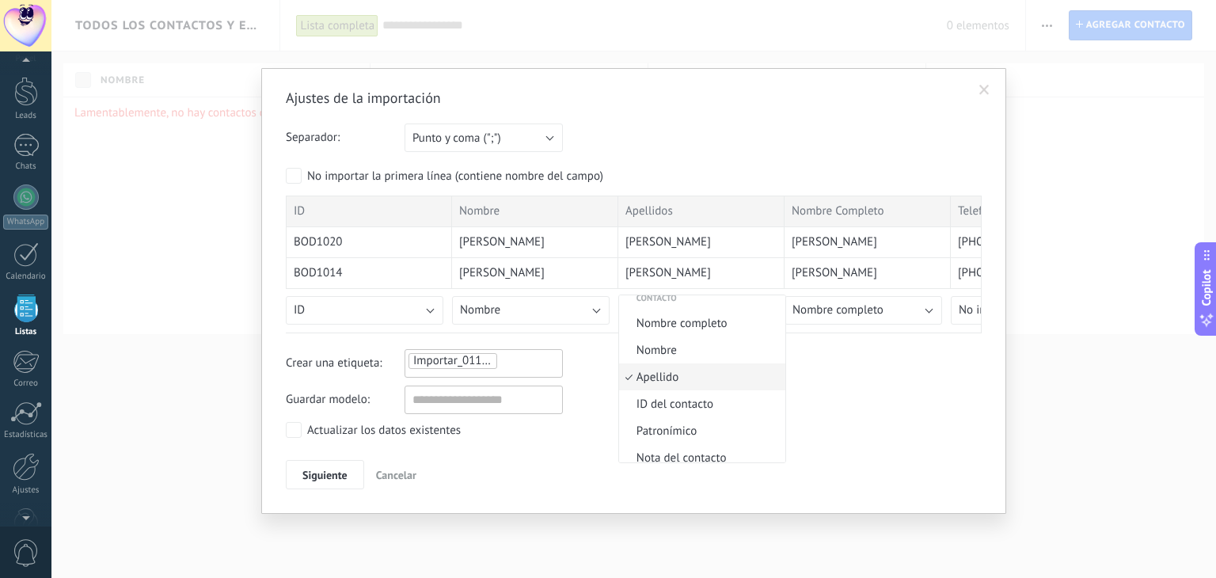
click at [676, 379] on span "Apellido" at bounding box center [700, 377] width 162 height 15
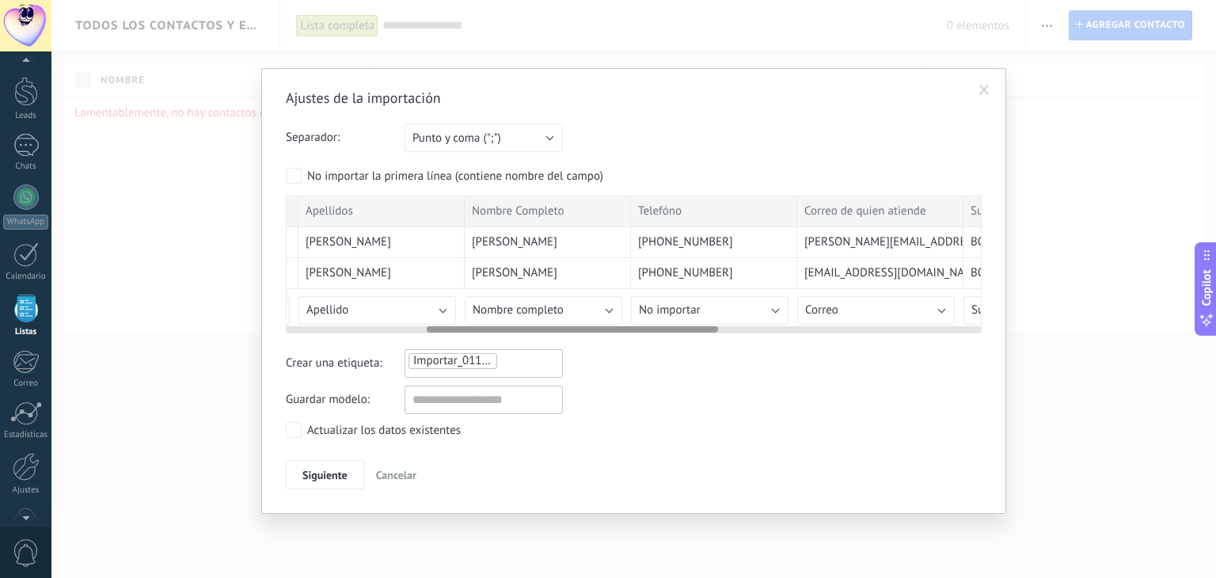
scroll to position [0, 337]
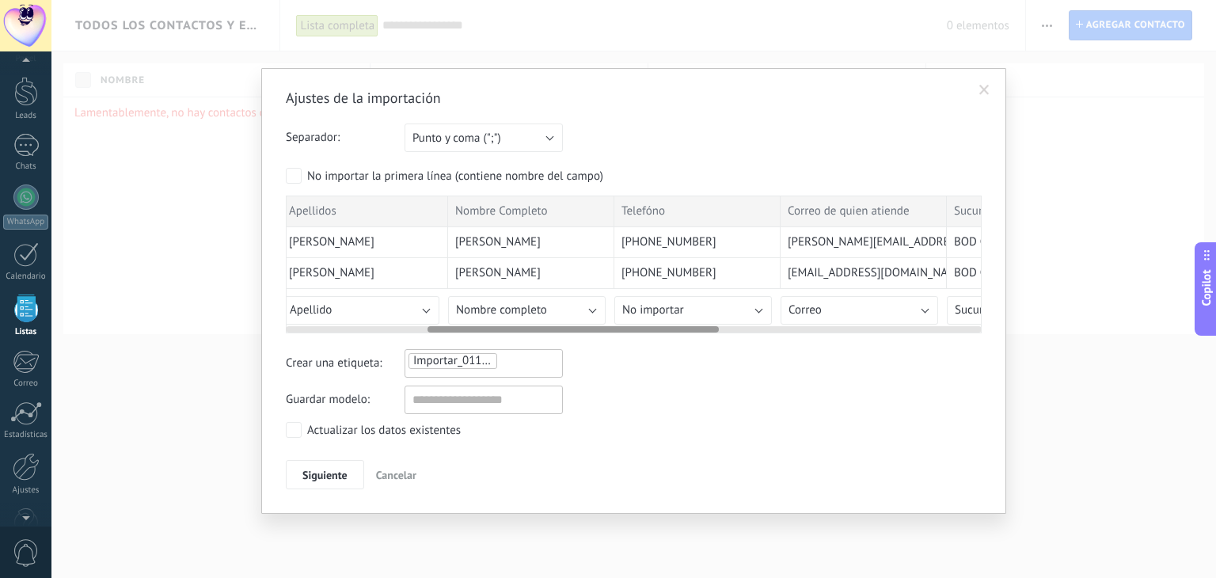
drag, startPoint x: 560, startPoint y: 327, endPoint x: 702, endPoint y: 343, distance: 142.6
click at [702, 343] on div "Ajustes de la importación Separador: Punto y coma (";") Coma (",") Tabulación (…" at bounding box center [634, 290] width 696 height 402
click at [755, 311] on button "No importar" at bounding box center [694, 310] width 158 height 29
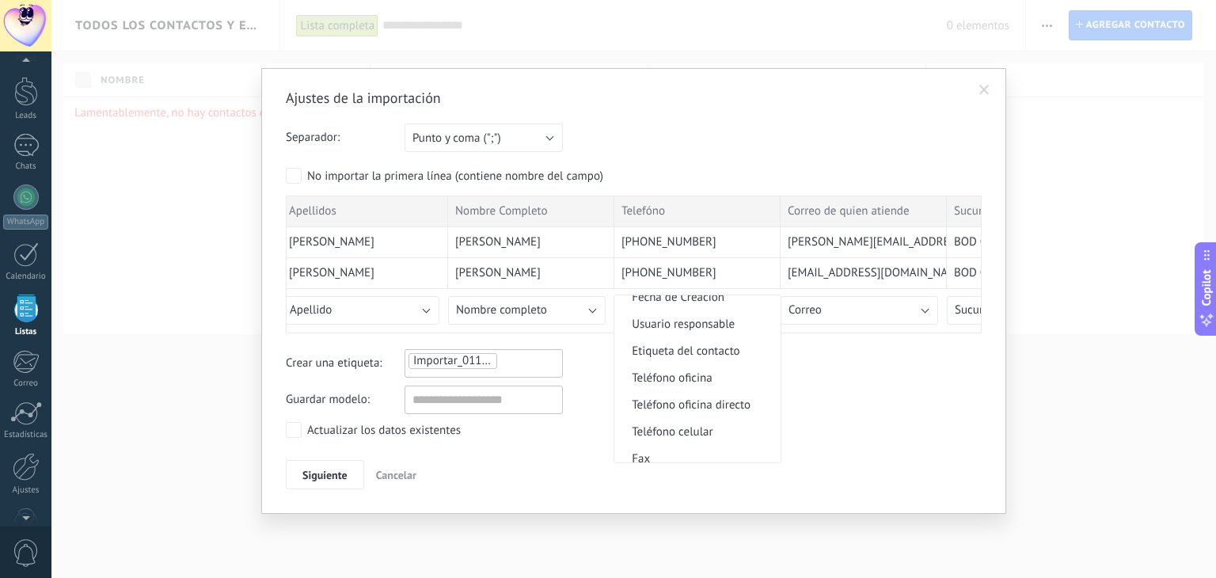
scroll to position [284, 0]
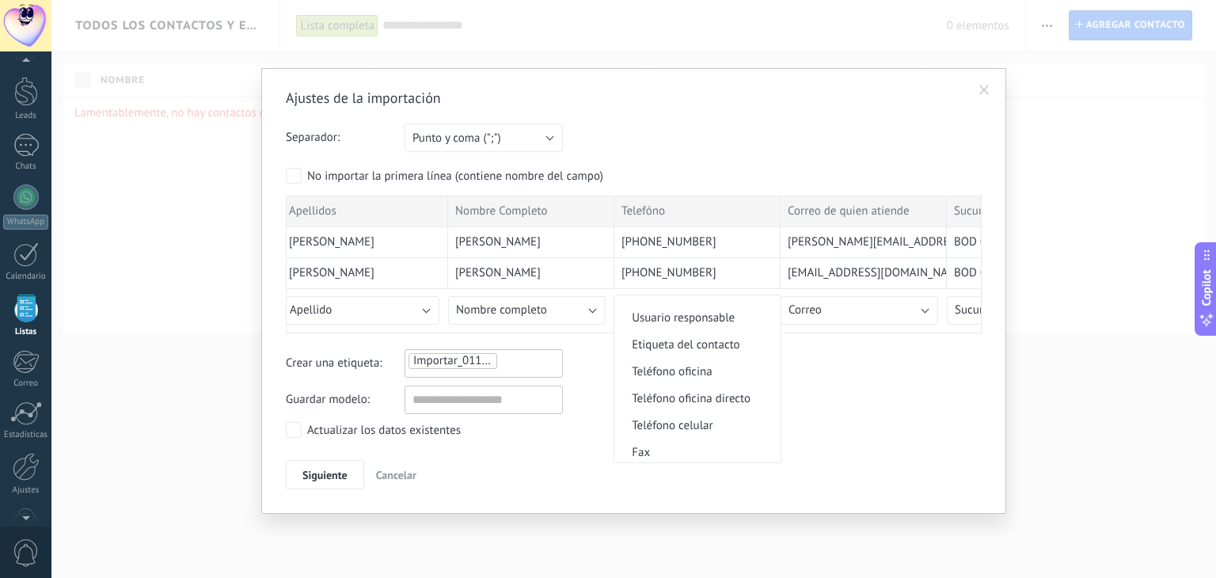
drag, startPoint x: 694, startPoint y: 432, endPoint x: 754, endPoint y: 403, distance: 66.6
click at [694, 430] on span "Teléfono celular" at bounding box center [696, 425] width 162 height 15
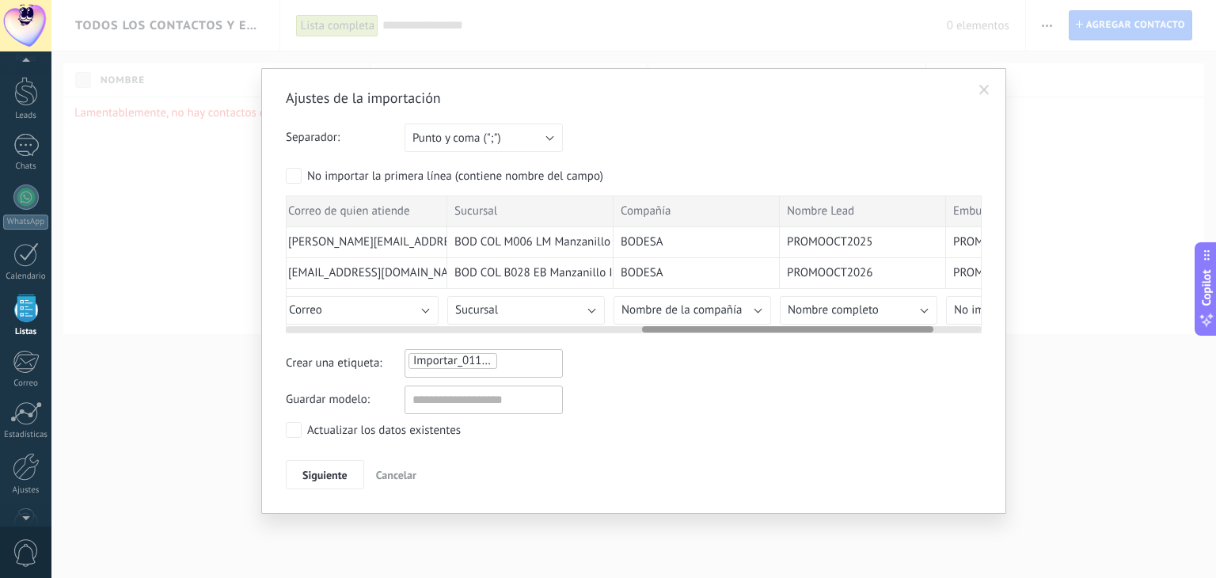
scroll to position [0, 851]
drag, startPoint x: 694, startPoint y: 330, endPoint x: 909, endPoint y: 337, distance: 215.5
click at [909, 337] on div "Ajustes de la importación Separador: Punto y coma (";") Coma (",") Tabulación (…" at bounding box center [634, 290] width 696 height 402
click at [909, 306] on button "Nombre completo" at bounding box center [844, 310] width 158 height 29
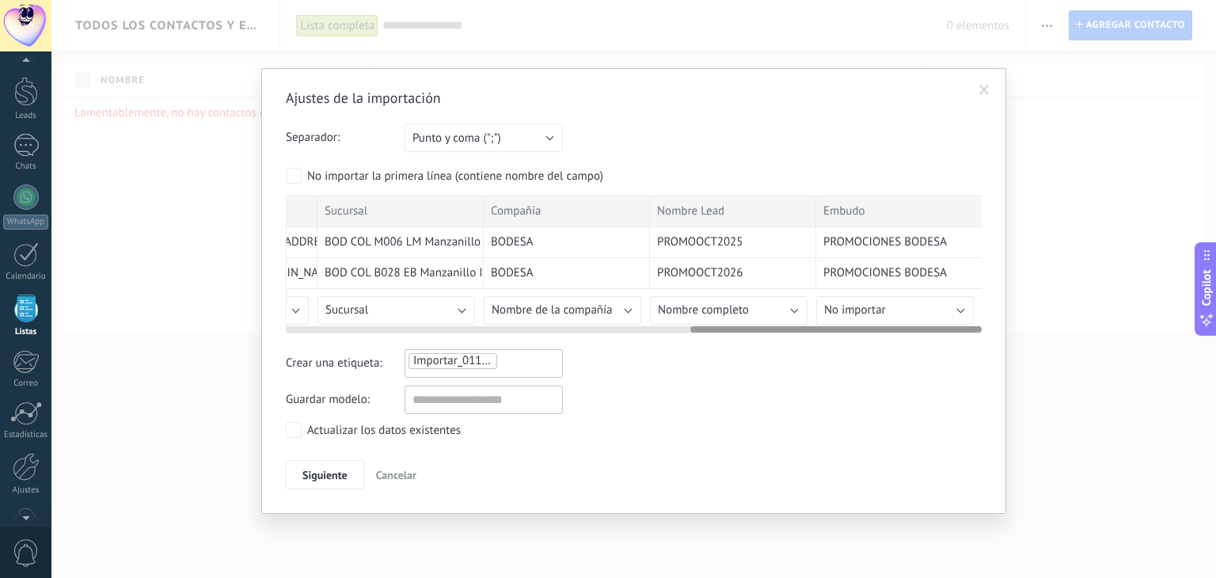
drag, startPoint x: 712, startPoint y: 327, endPoint x: 831, endPoint y: 331, distance: 118.9
click at [832, 332] on div "Ajustes de la importación Separador: Punto y coma (";") Coma (",") Tabulación (…" at bounding box center [634, 290] width 696 height 402
click at [794, 309] on button "Nombre completo" at bounding box center [729, 310] width 158 height 29
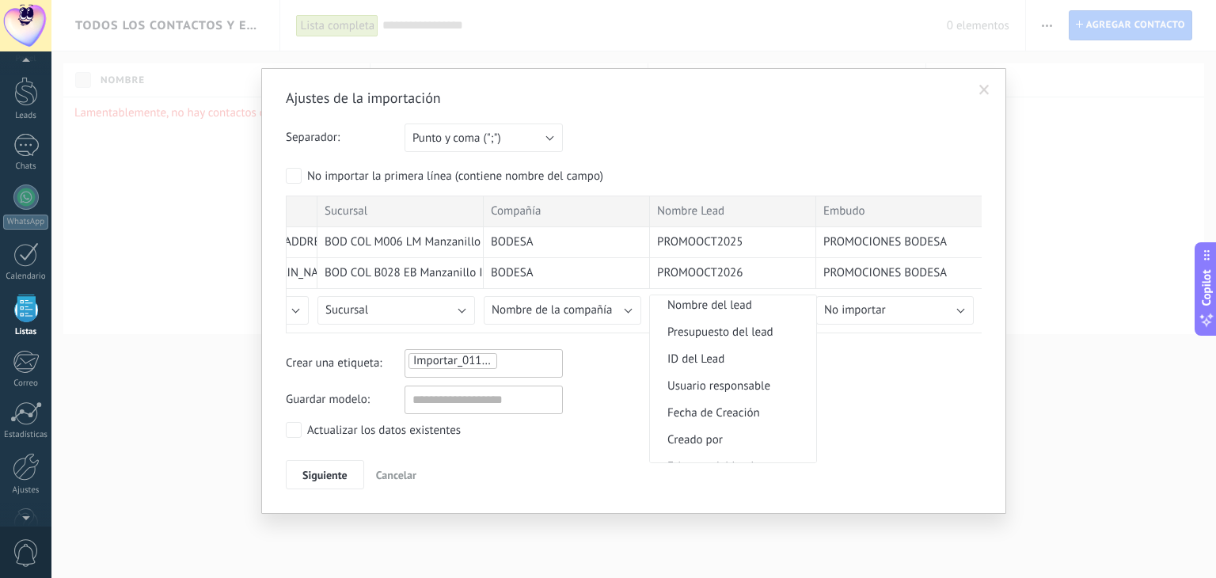
scroll to position [703, 0]
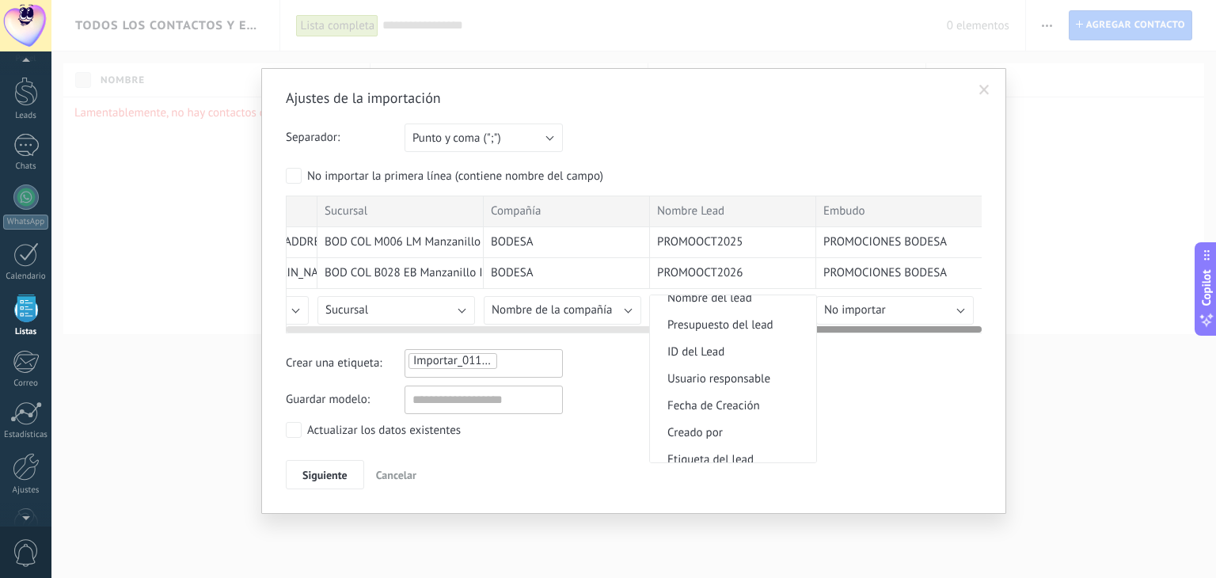
click at [742, 306] on span "Nombre del lead" at bounding box center [731, 298] width 162 height 15
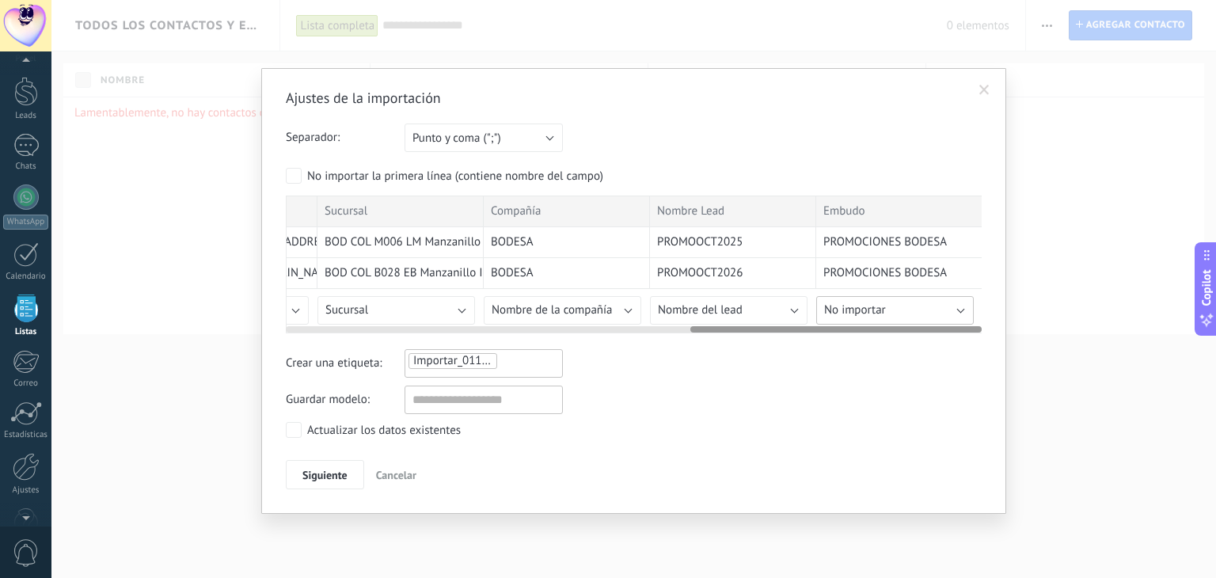
click at [957, 314] on button "No importar" at bounding box center [896, 310] width 158 height 29
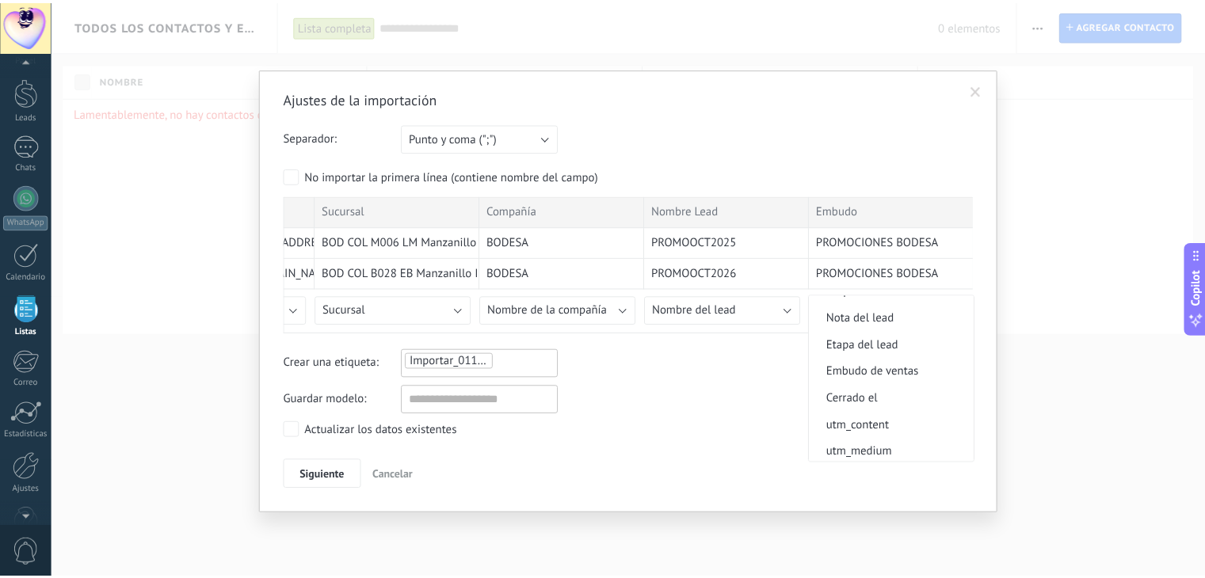
scroll to position [878, 0]
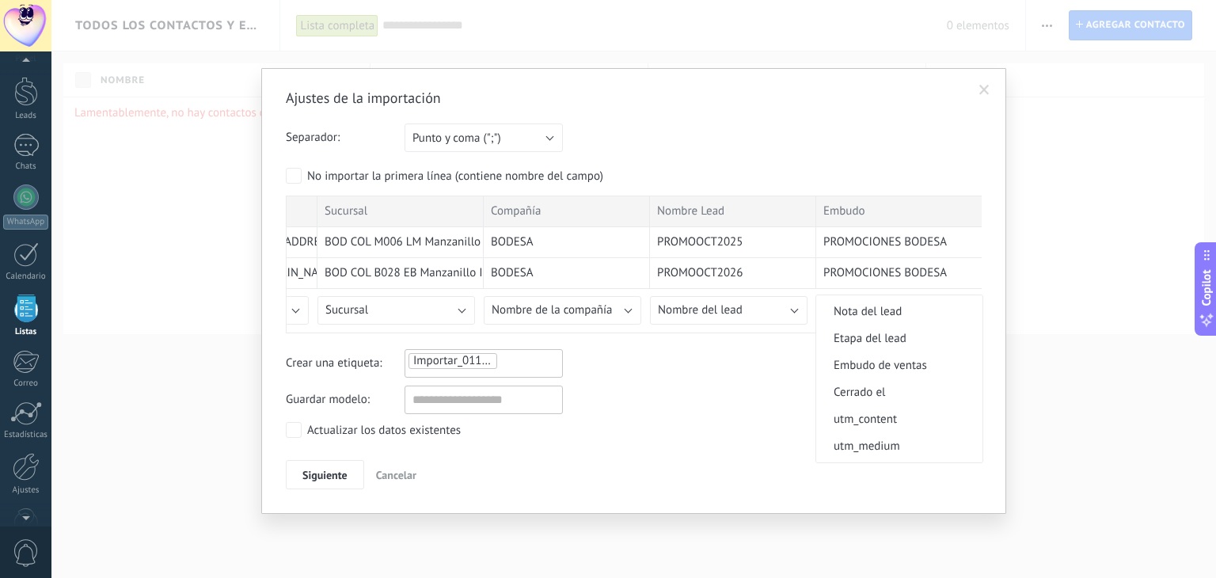
click at [912, 371] on span "Embudo de ventas" at bounding box center [898, 365] width 162 height 15
click at [303, 427] on label "Actualizar los datos existentes" at bounding box center [373, 430] width 175 height 16
click at [301, 432] on label "Actualizar los datos existentes" at bounding box center [373, 430] width 175 height 16
click at [306, 435] on label "Actualizar los datos existentes" at bounding box center [373, 430] width 175 height 16
click at [325, 473] on span "Siguiente" at bounding box center [325, 475] width 45 height 11
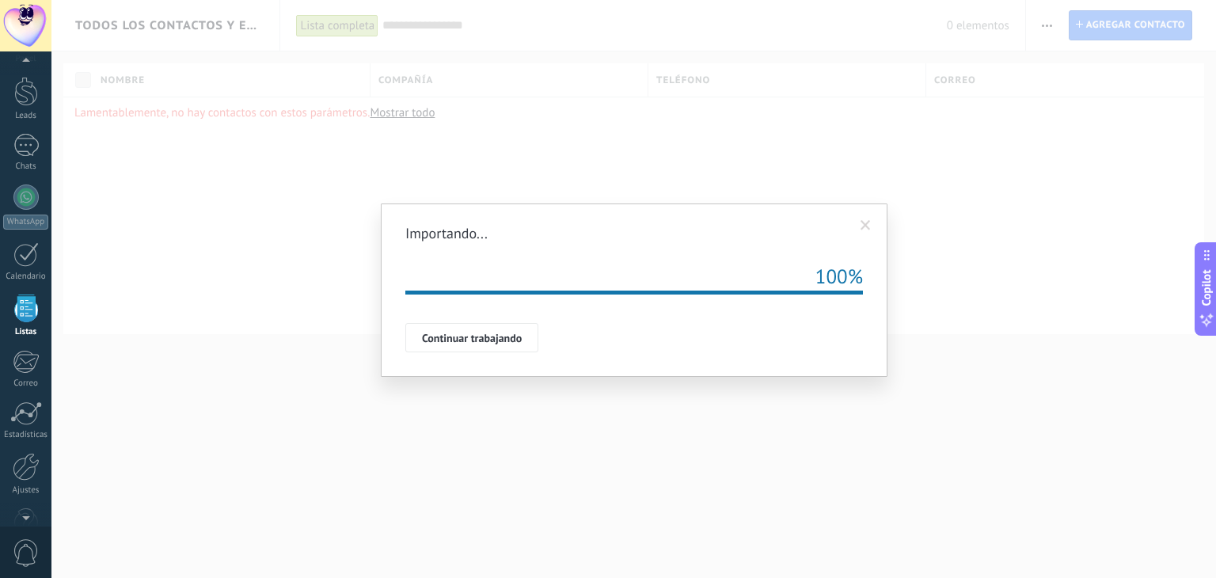
click at [866, 225] on span at bounding box center [866, 225] width 10 height 11
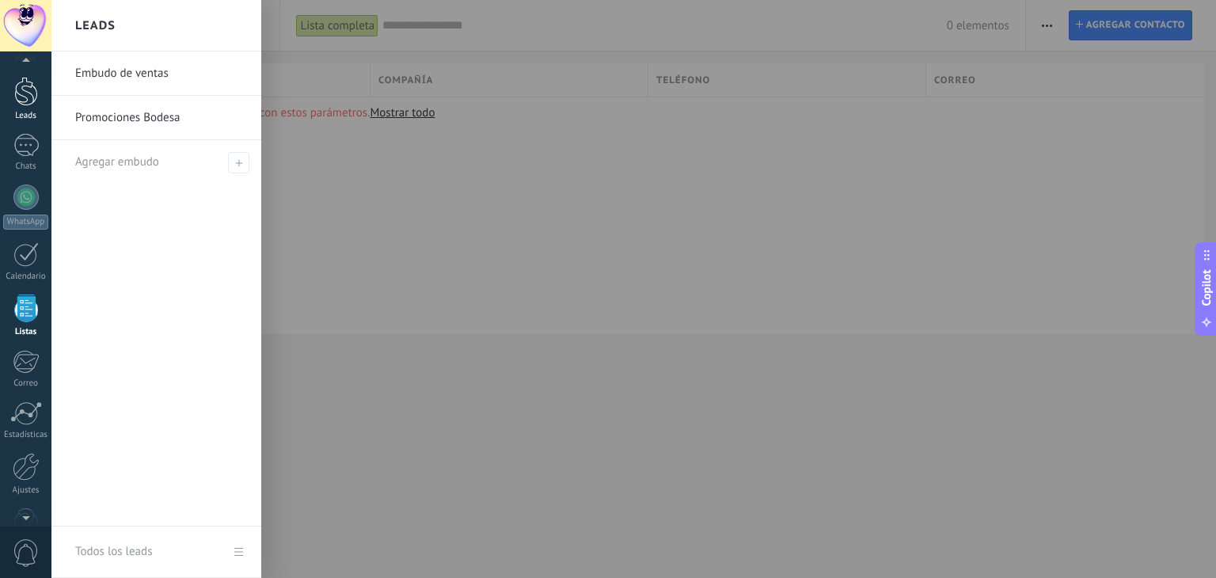
click at [35, 93] on div at bounding box center [26, 91] width 24 height 29
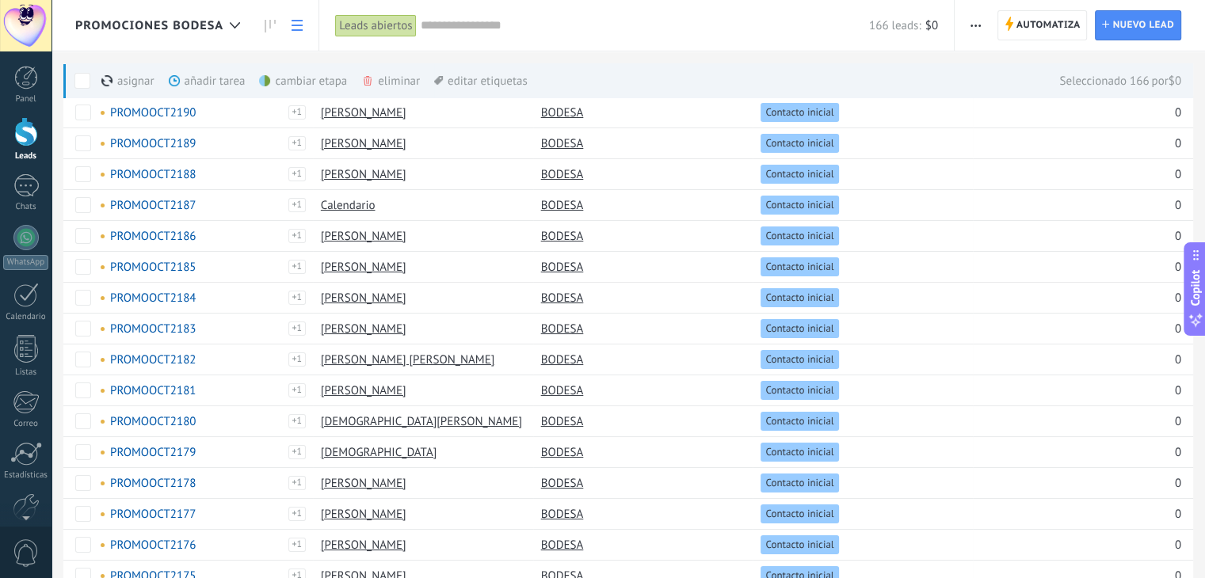
click at [388, 84] on div "eliminar màs" at bounding box center [417, 80] width 112 height 35
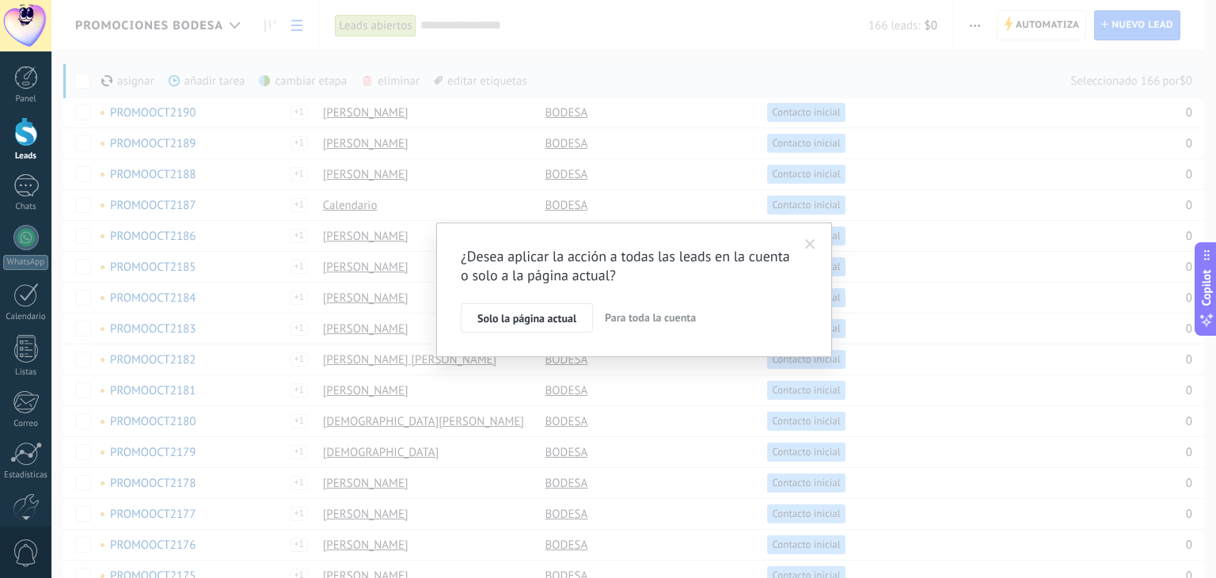
click at [627, 318] on span "Para toda la cuenta" at bounding box center [650, 317] width 91 height 14
click at [489, 277] on div "Estoy de lead en que cambiaré 166 leads" at bounding box center [585, 281] width 207 height 16
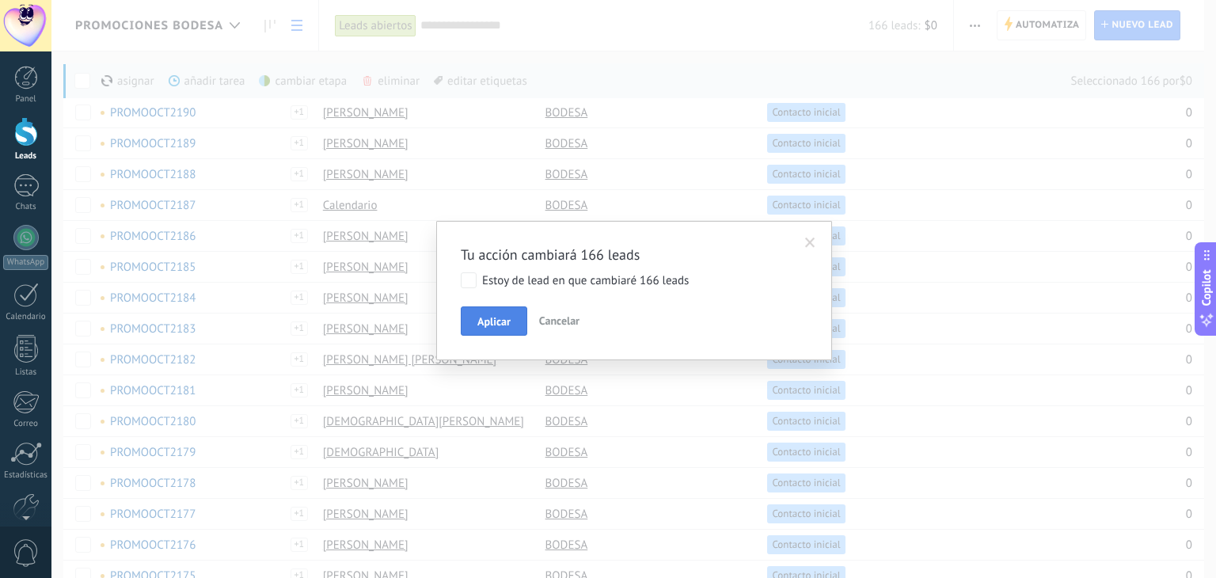
click at [508, 321] on span "Aplicar" at bounding box center [494, 321] width 33 height 11
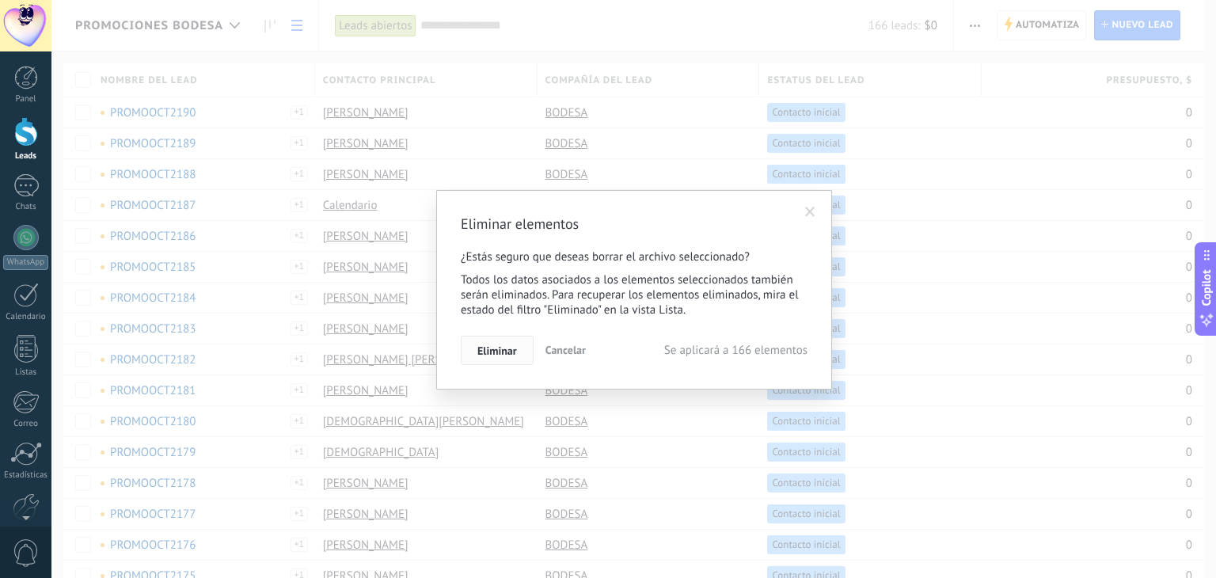
click at [506, 349] on span "Eliminar" at bounding box center [498, 350] width 40 height 11
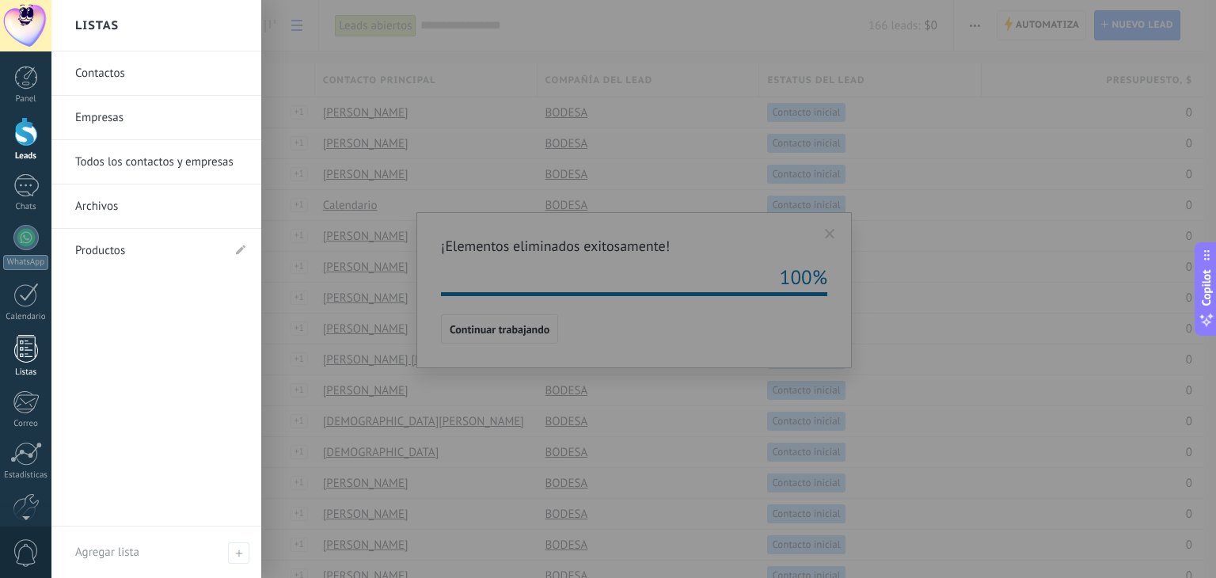
click at [29, 359] on div at bounding box center [26, 349] width 24 height 28
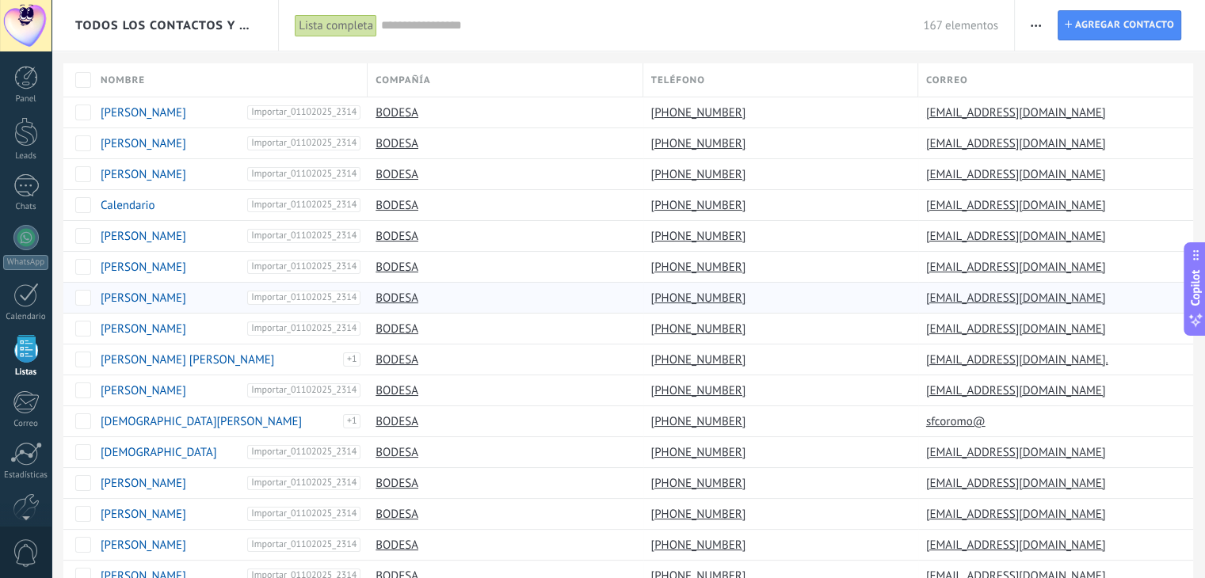
scroll to position [40, 0]
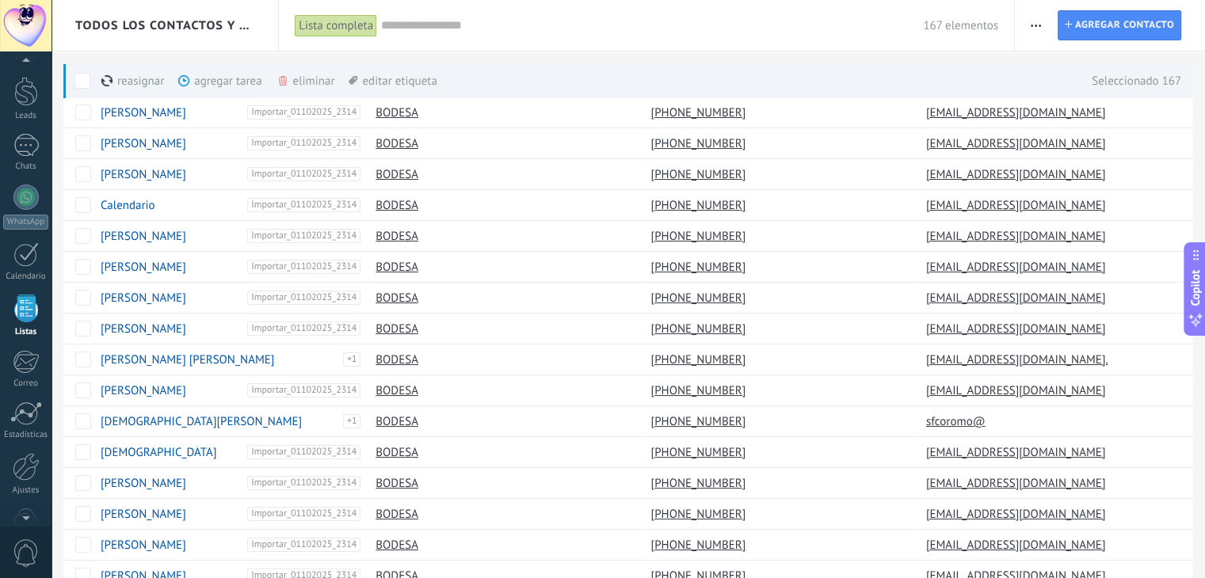
click at [318, 78] on div "eliminar màs" at bounding box center [332, 80] width 112 height 35
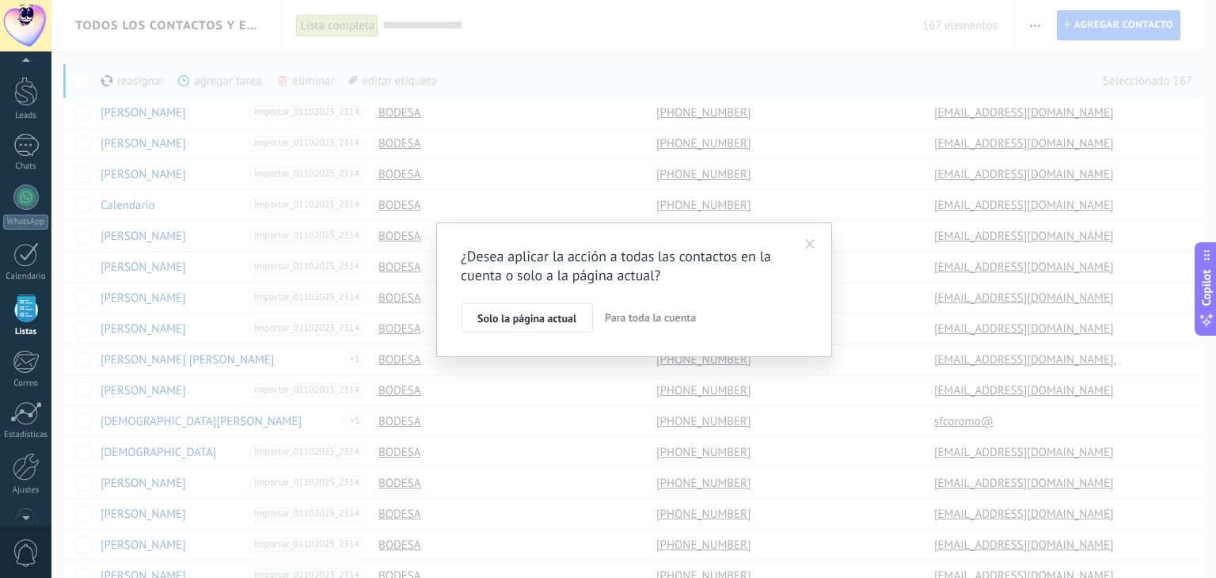
click at [635, 318] on span "Para toda la cuenta" at bounding box center [650, 317] width 91 height 14
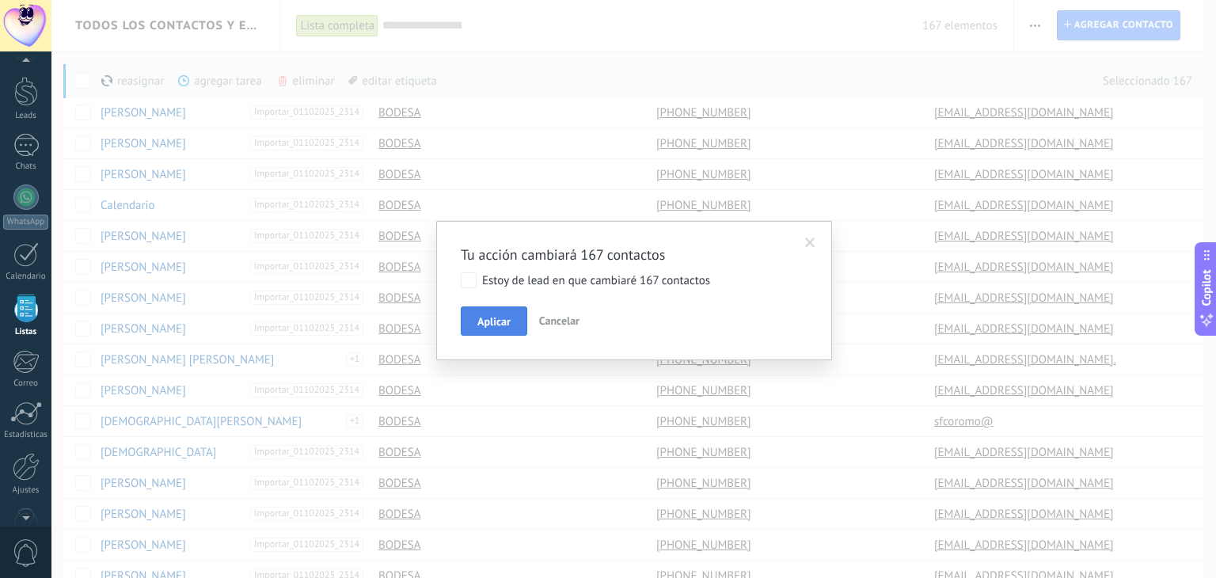
click at [499, 312] on button "Aplicar" at bounding box center [494, 321] width 67 height 30
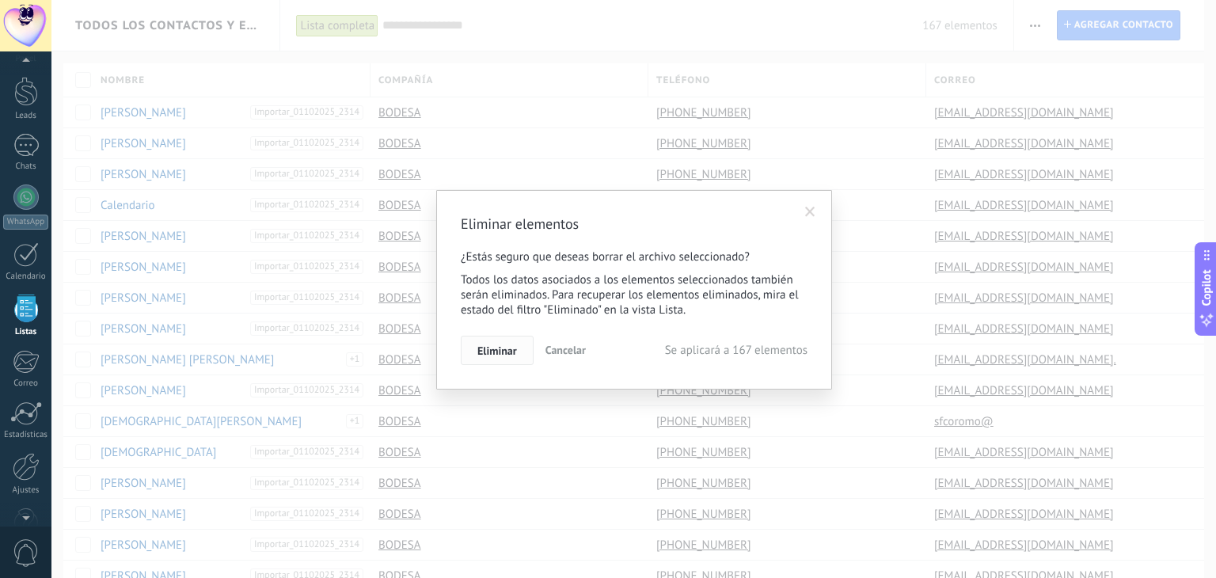
click at [503, 343] on button "Eliminar" at bounding box center [497, 351] width 73 height 30
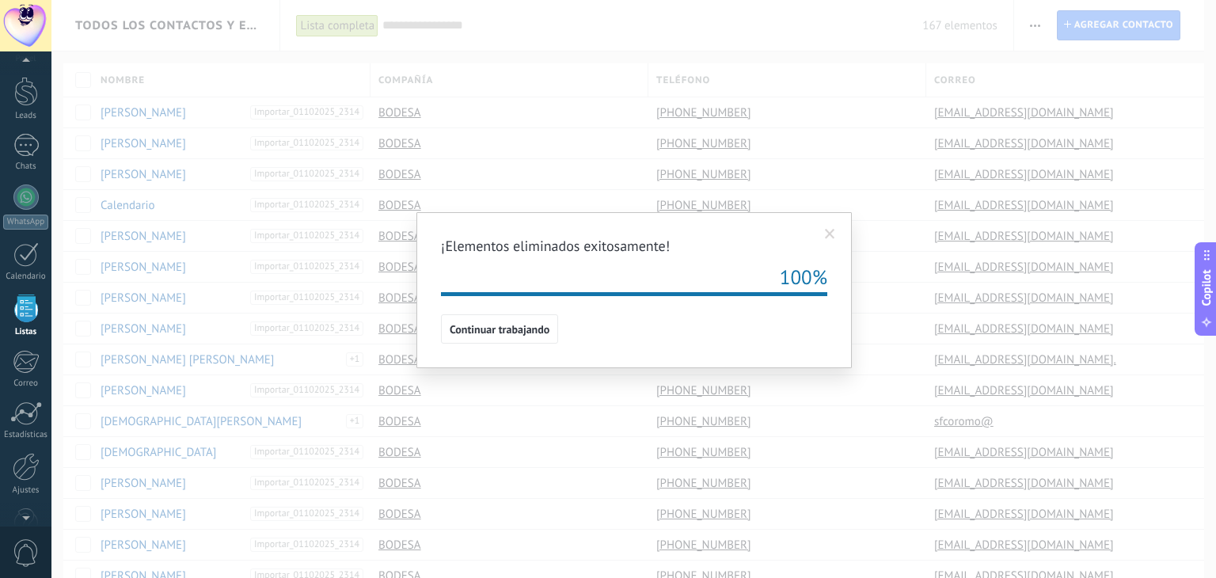
click at [829, 232] on span at bounding box center [830, 234] width 10 height 11
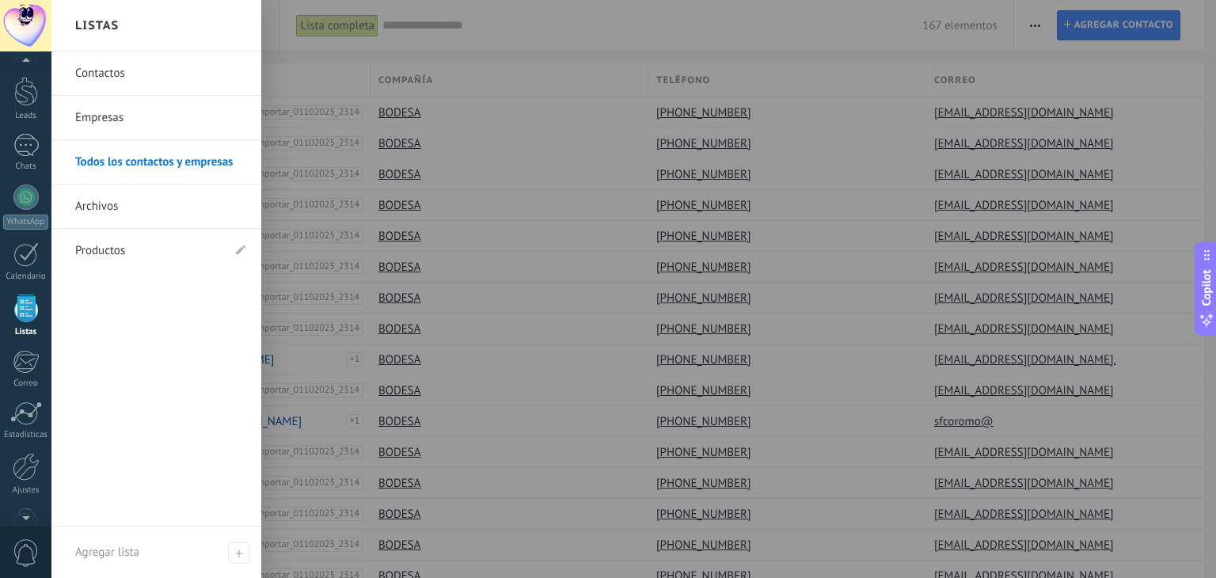
click at [21, 314] on div at bounding box center [26, 309] width 24 height 28
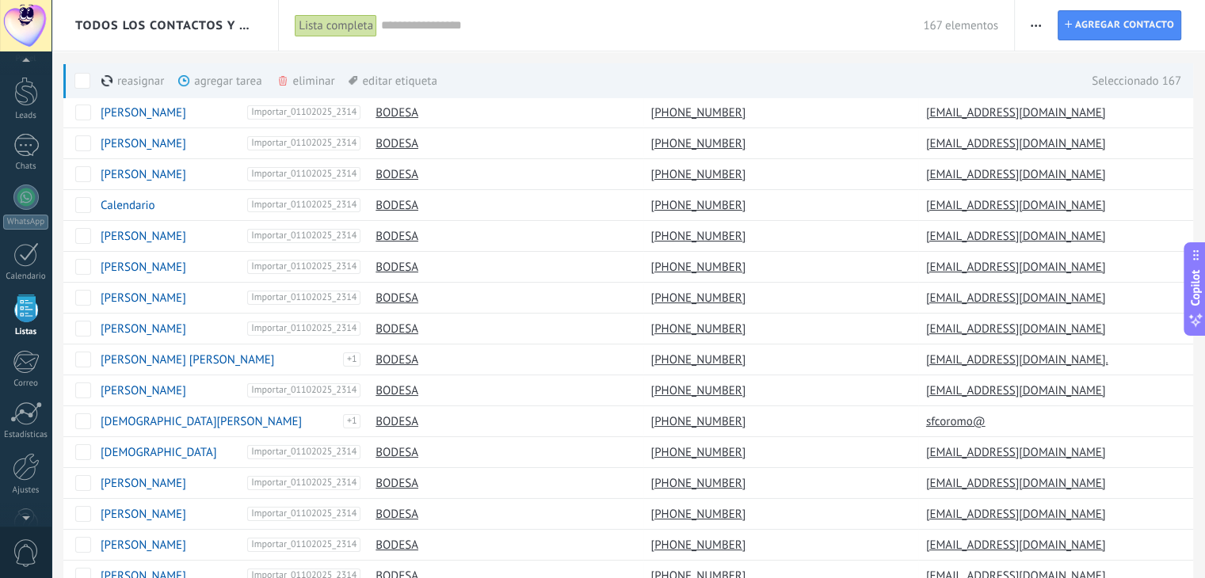
click at [298, 82] on div "eliminar màs" at bounding box center [332, 80] width 112 height 35
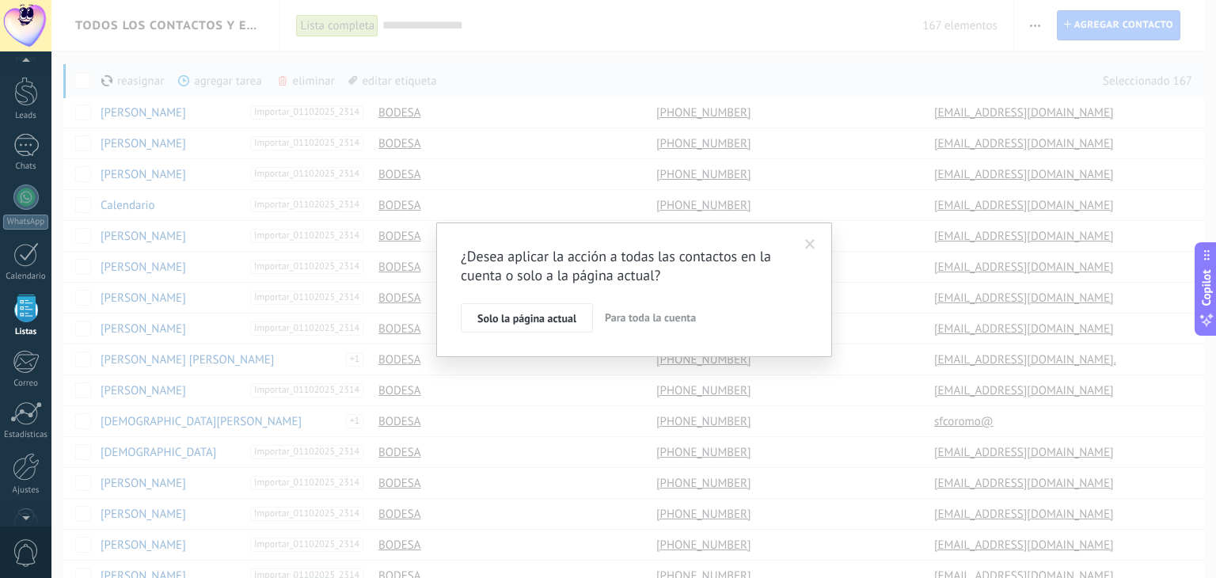
click at [655, 317] on span "Para toda la cuenta" at bounding box center [650, 317] width 91 height 14
click at [477, 274] on label "Estoy de lead en que cambiaré 167 contactos" at bounding box center [585, 280] width 249 height 16
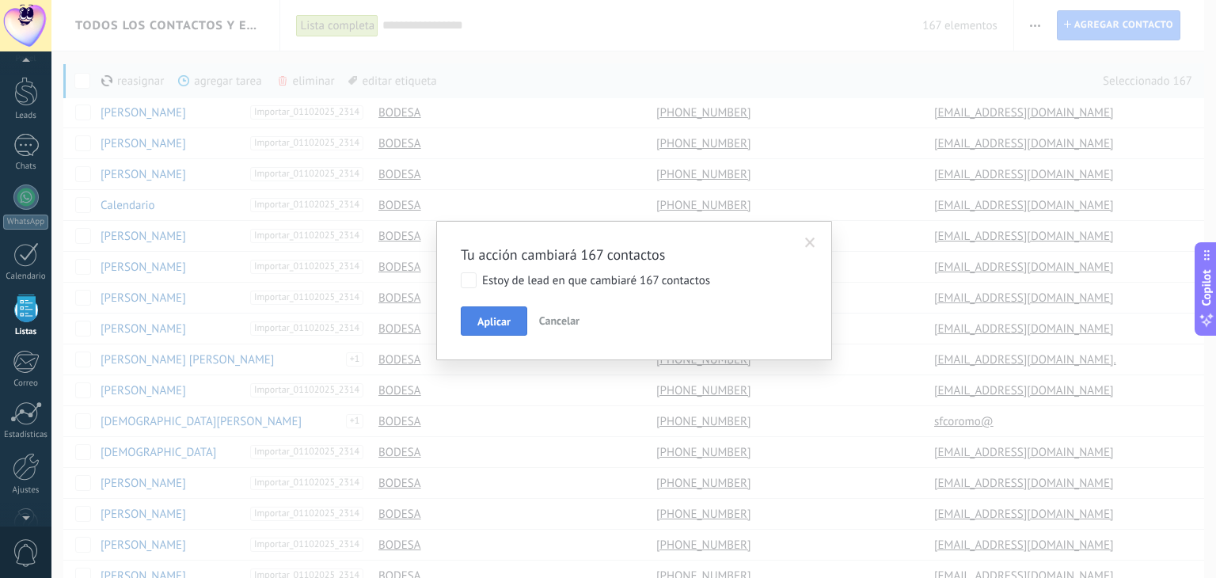
click at [492, 316] on span "Aplicar" at bounding box center [494, 321] width 33 height 11
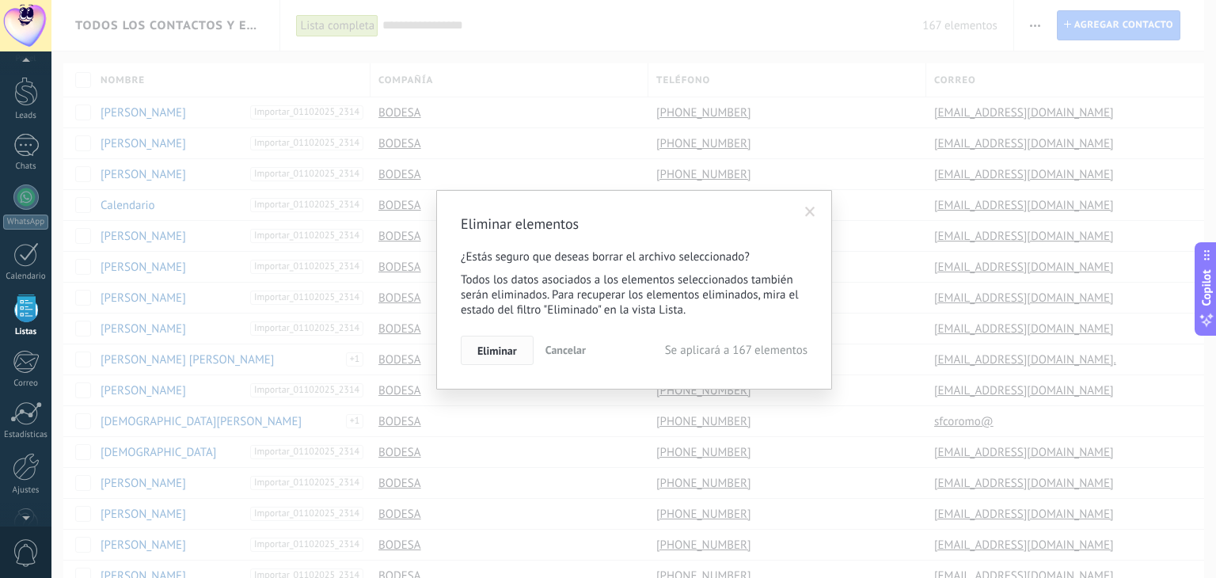
click at [514, 352] on span "Eliminar" at bounding box center [498, 350] width 40 height 11
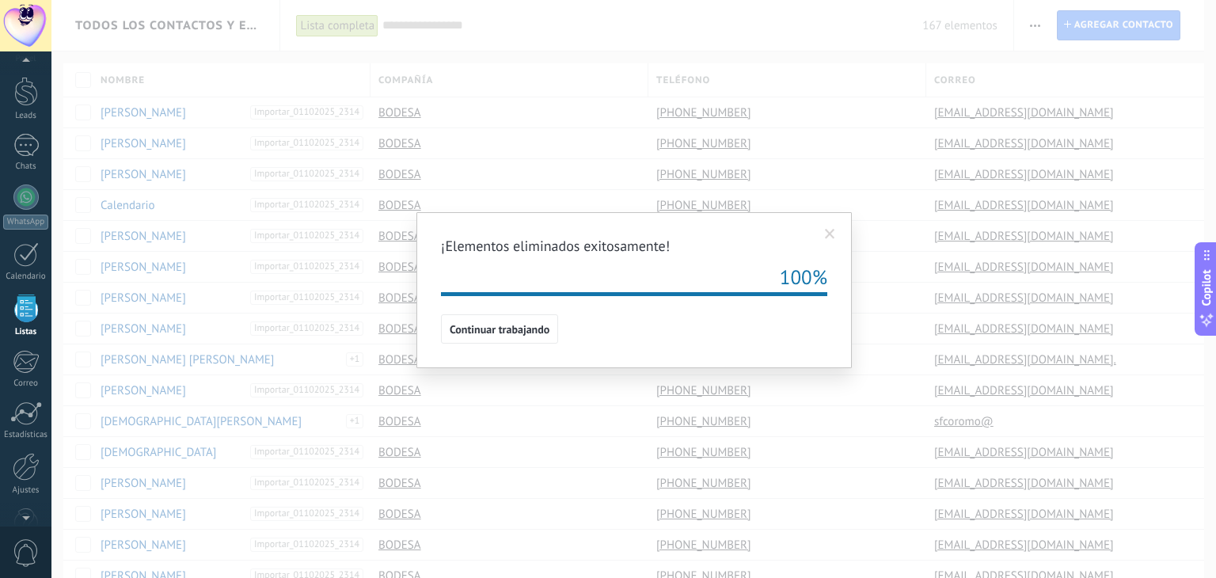
click at [534, 331] on span "Continuar trabajando" at bounding box center [500, 329] width 100 height 11
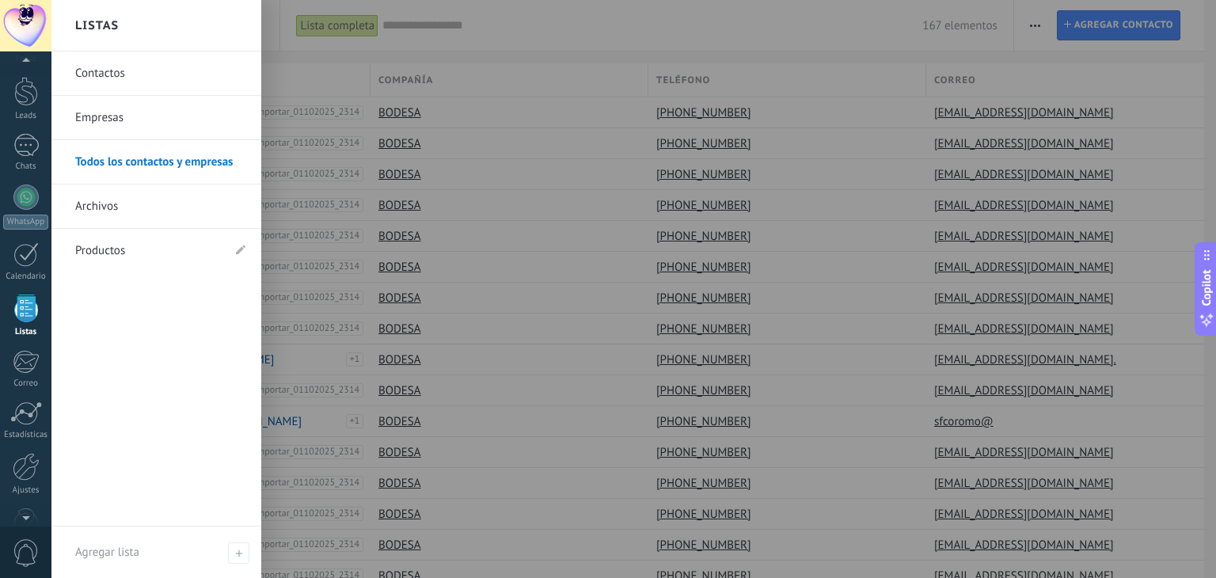
click at [32, 309] on div at bounding box center [26, 309] width 24 height 28
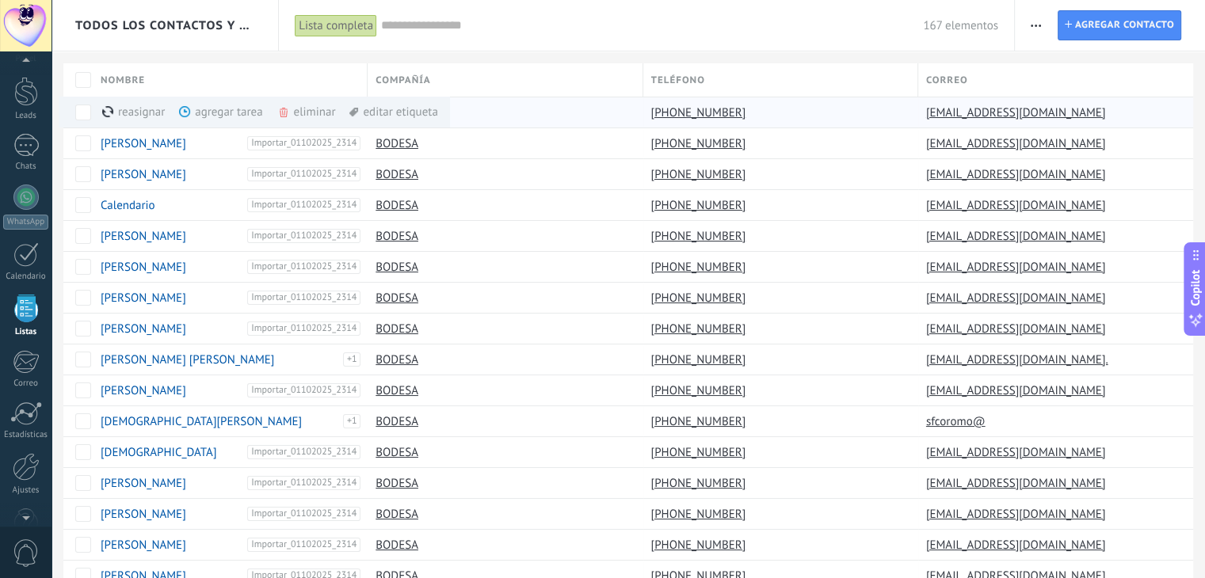
click at [315, 108] on div "eliminar màs" at bounding box center [333, 112] width 112 height 31
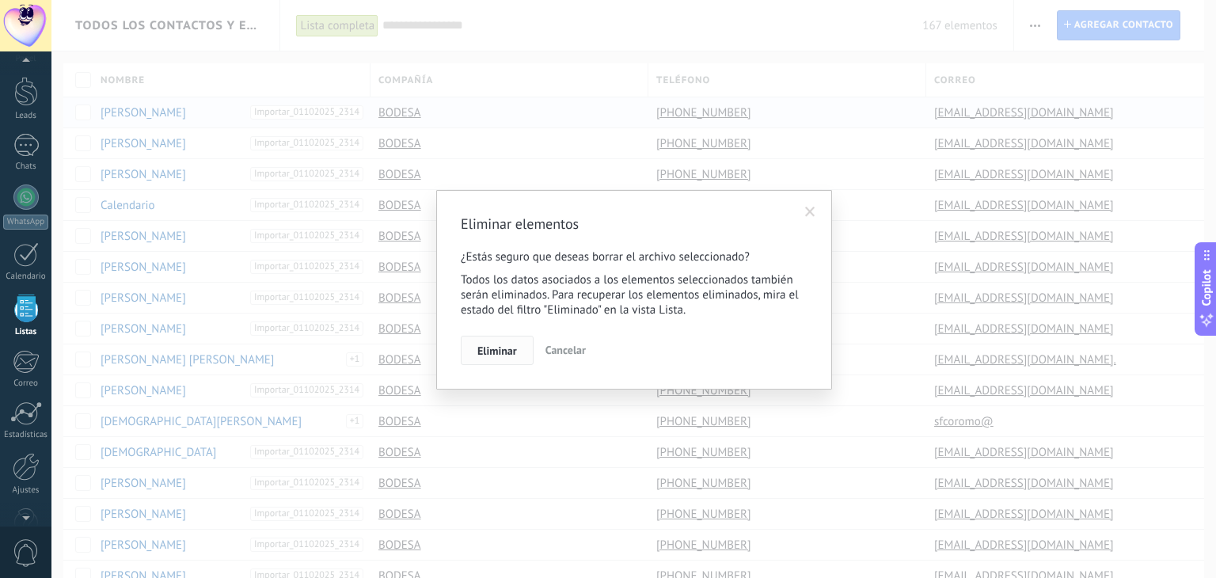
click at [490, 346] on span "Eliminar" at bounding box center [498, 350] width 40 height 11
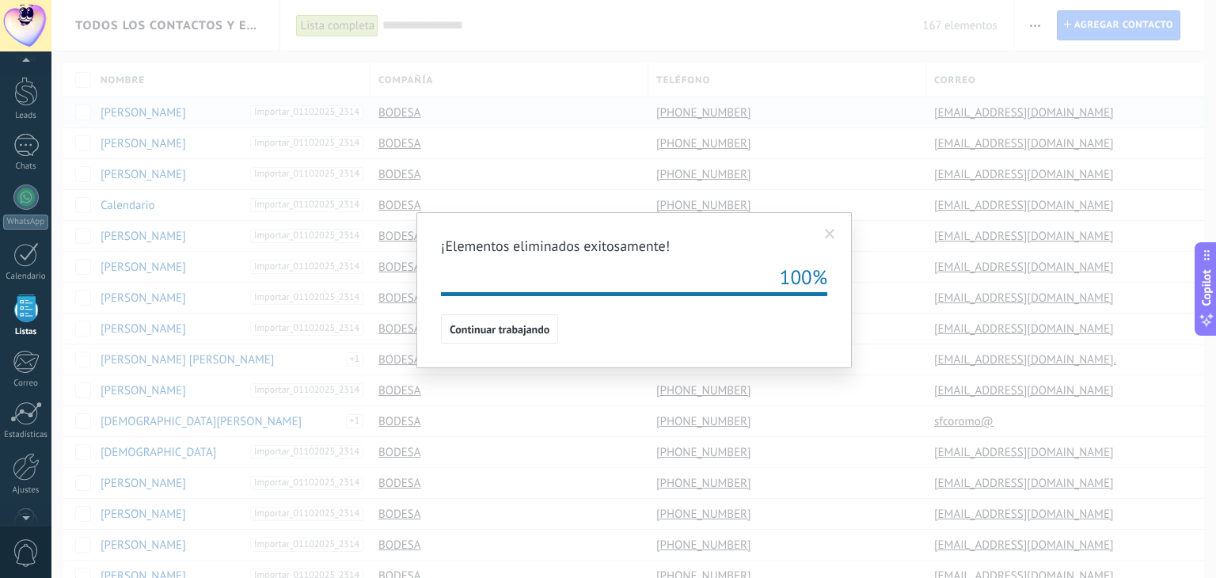
click at [826, 237] on span at bounding box center [830, 234] width 10 height 11
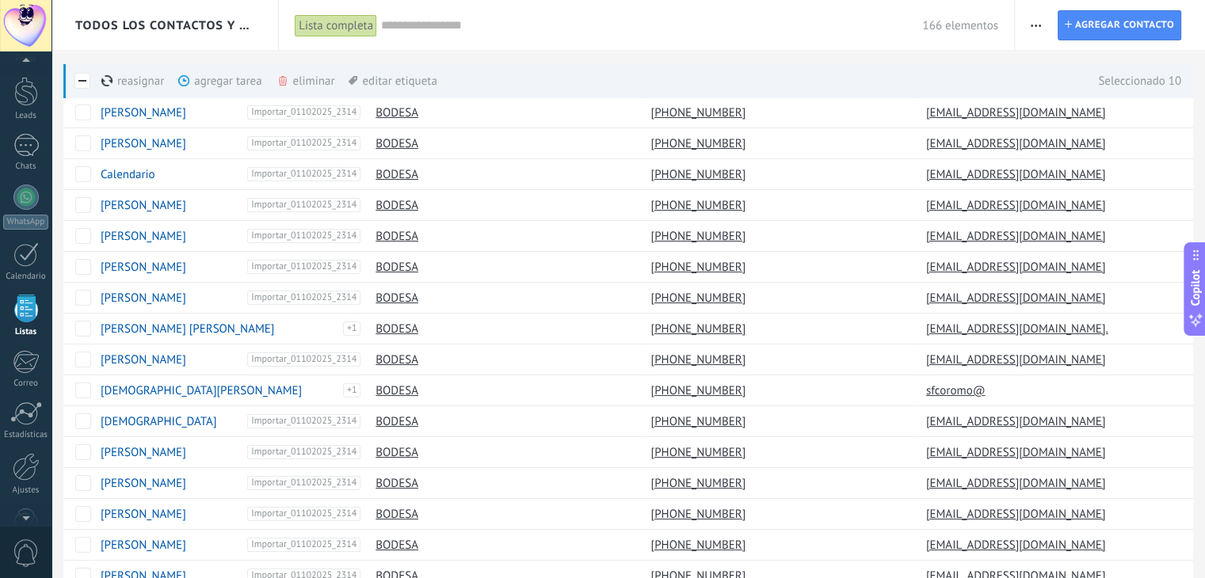
click at [300, 86] on div "eliminar màs" at bounding box center [332, 80] width 112 height 35
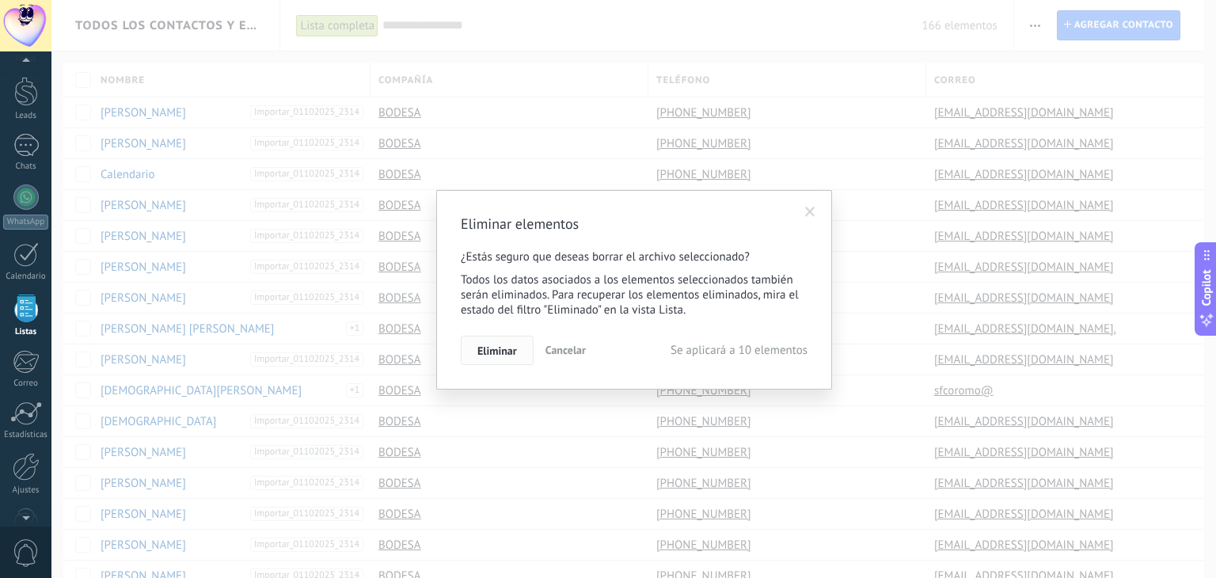
click at [494, 352] on span "Eliminar" at bounding box center [498, 350] width 40 height 11
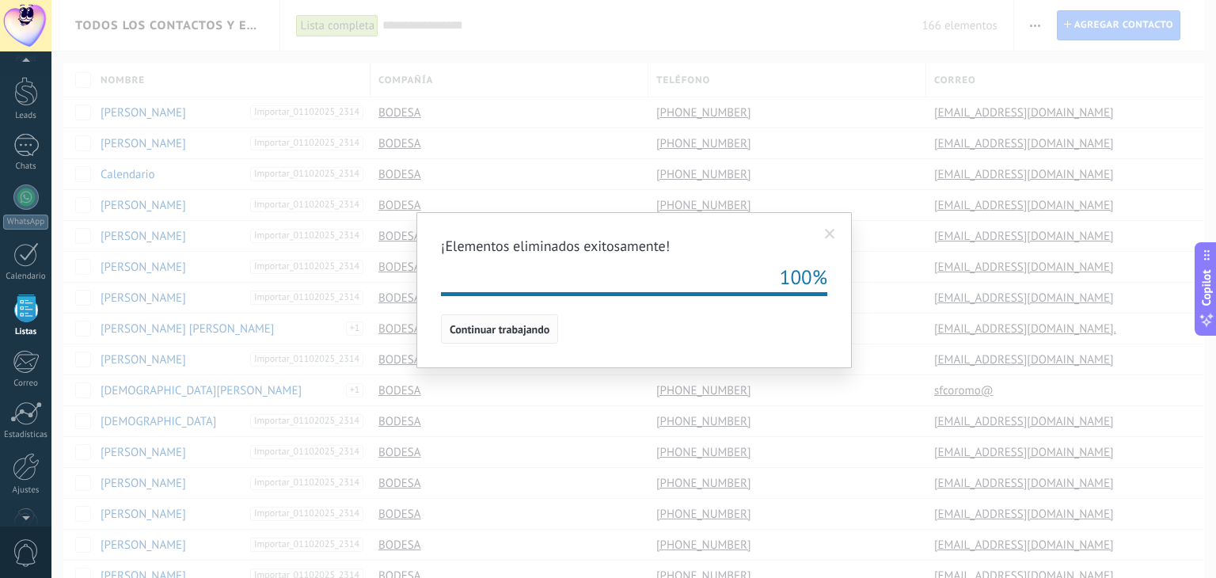
click at [493, 327] on span "Continuar trabajando" at bounding box center [500, 329] width 100 height 11
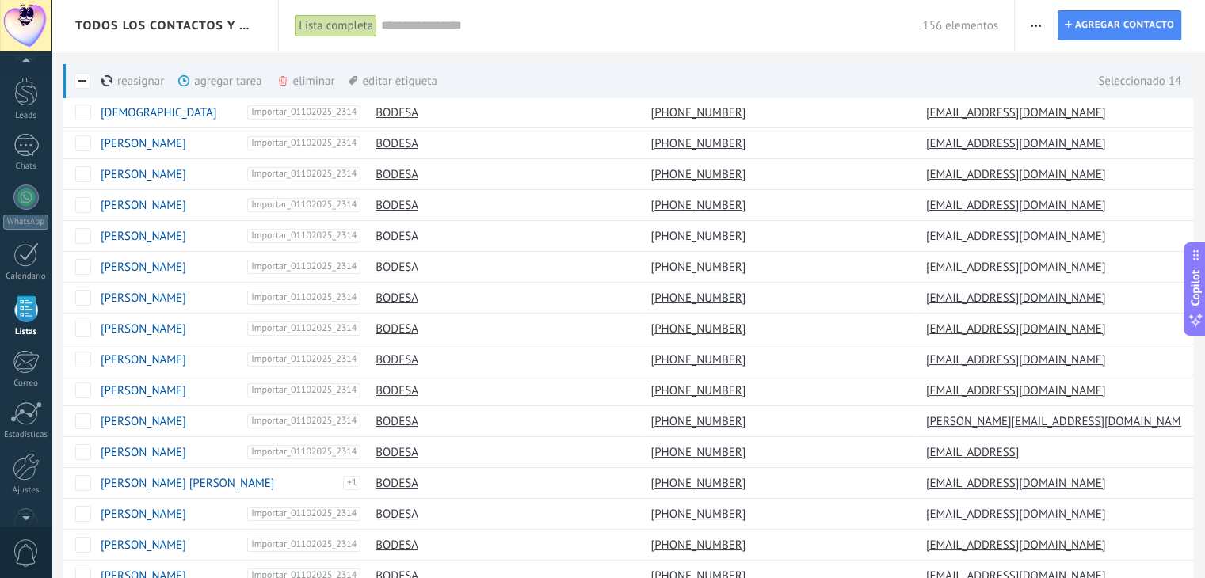
click at [314, 76] on div "eliminar màs" at bounding box center [332, 80] width 112 height 35
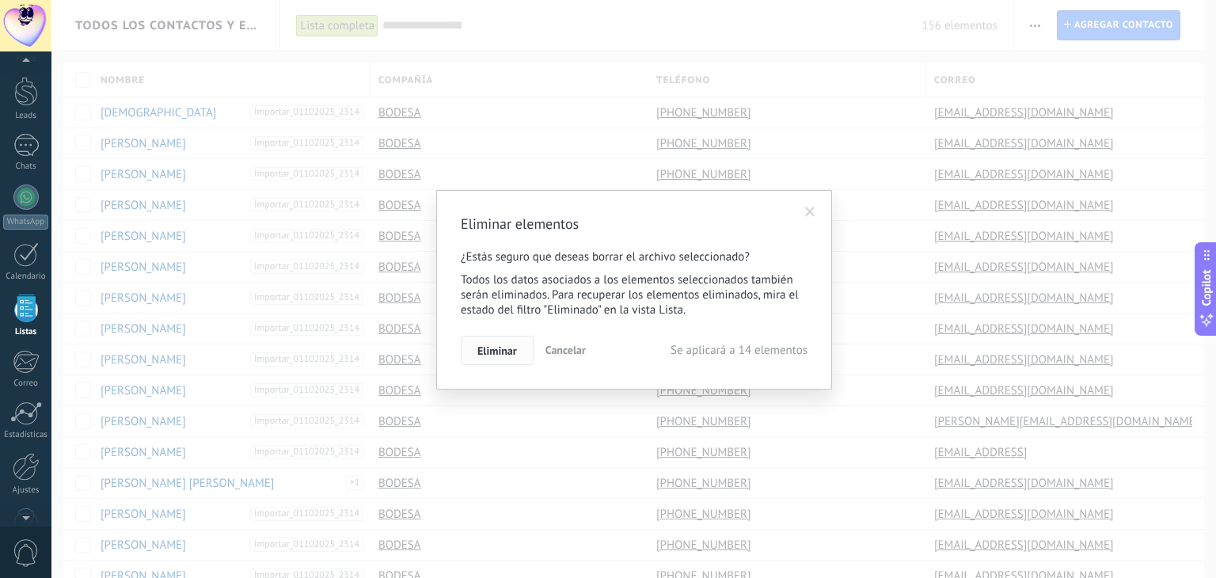
click at [503, 356] on span "Eliminar" at bounding box center [498, 350] width 40 height 11
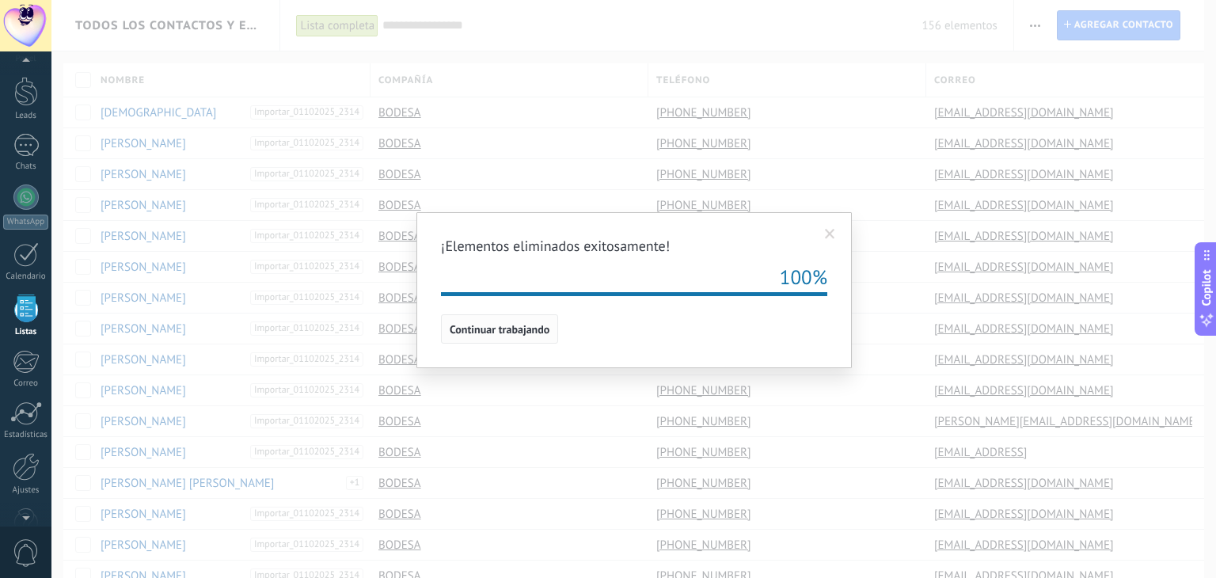
click at [512, 339] on button "Continuar trabajando" at bounding box center [499, 329] width 117 height 30
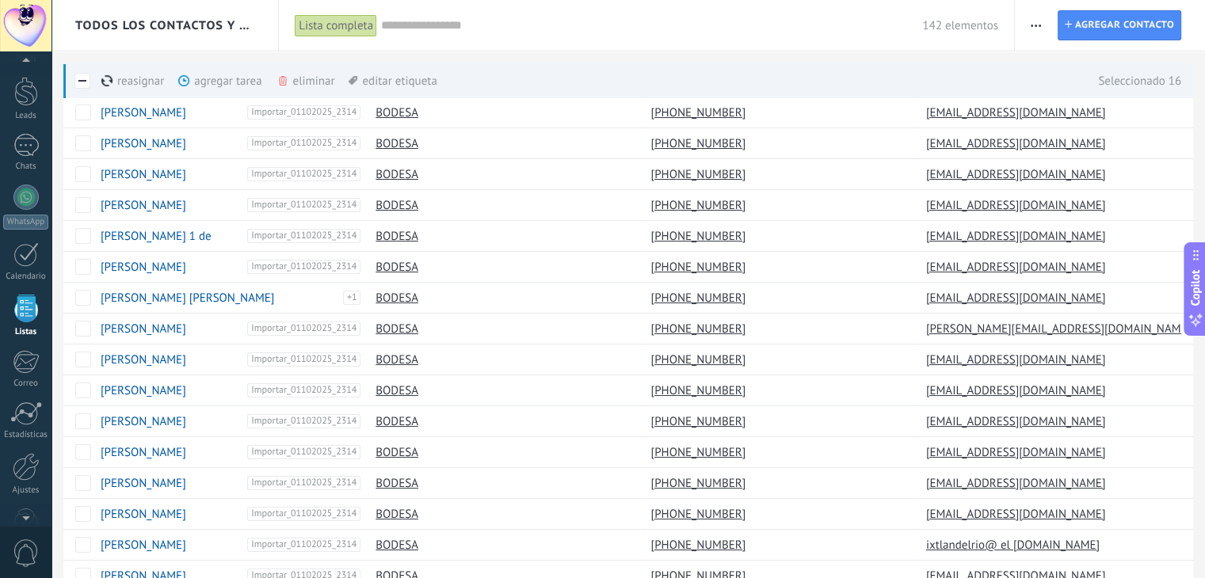
click at [311, 82] on div "eliminar màs" at bounding box center [332, 80] width 112 height 35
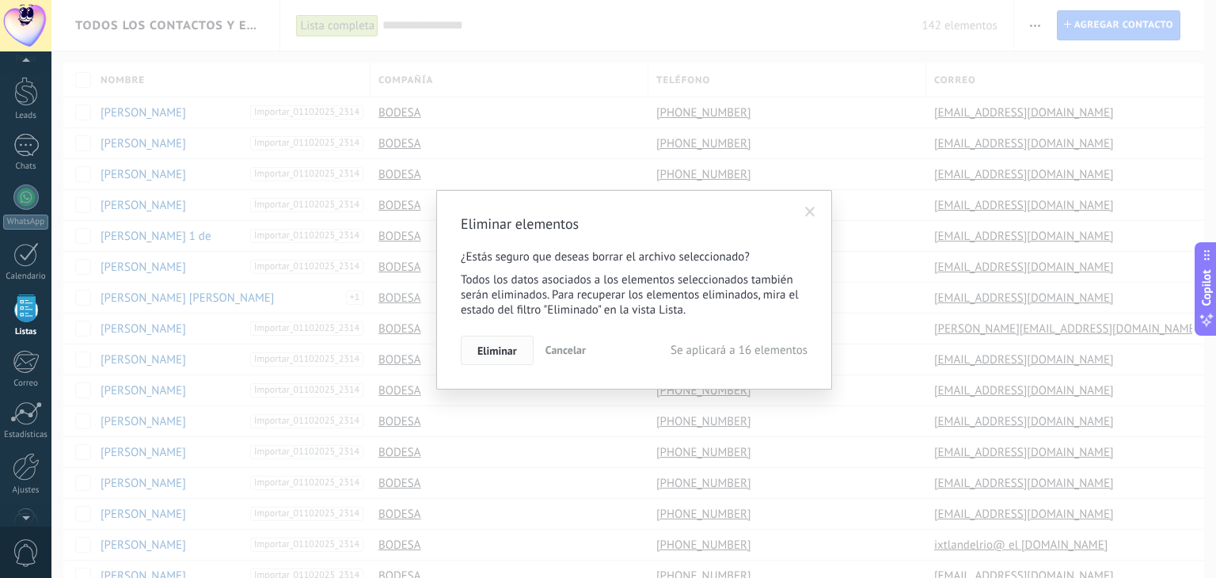
click at [501, 349] on span "Eliminar" at bounding box center [498, 350] width 40 height 11
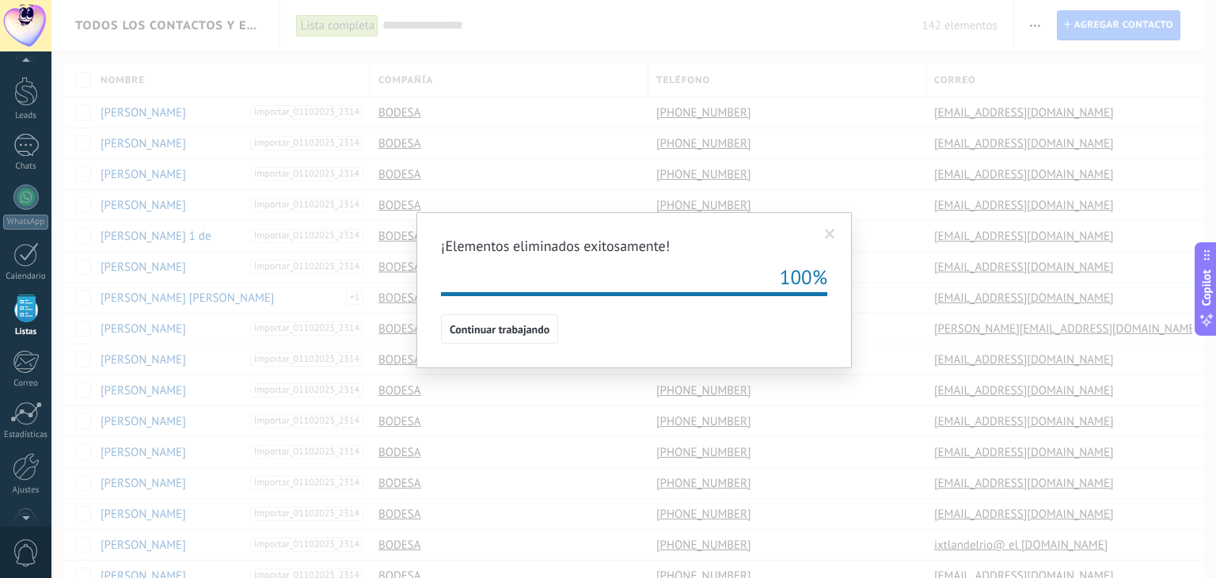
click at [832, 233] on span at bounding box center [830, 234] width 10 height 11
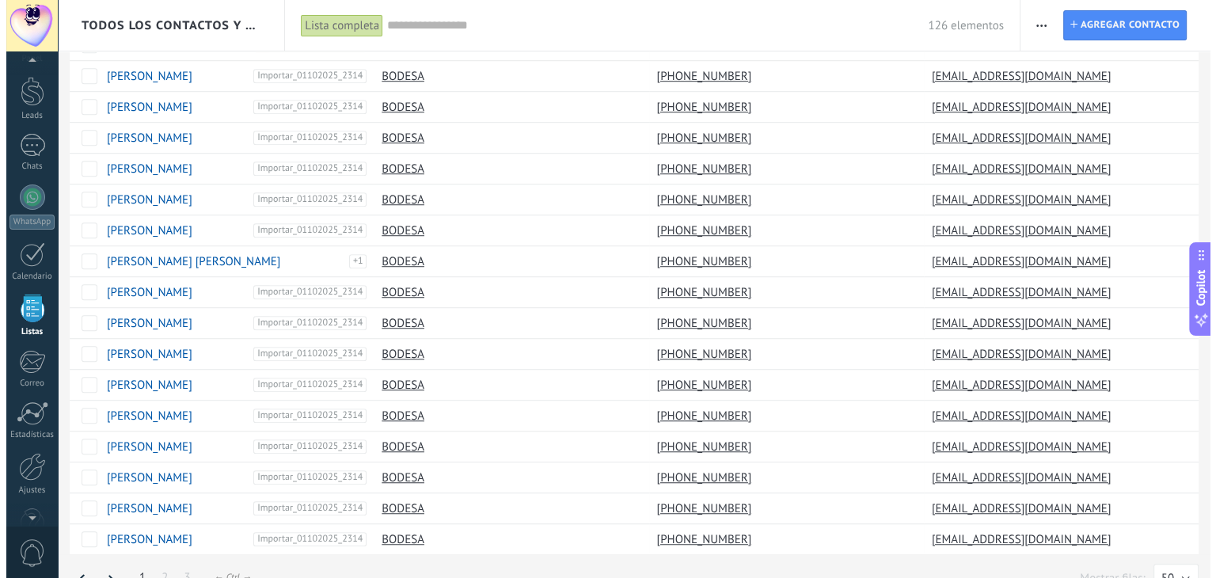
scroll to position [1106, 0]
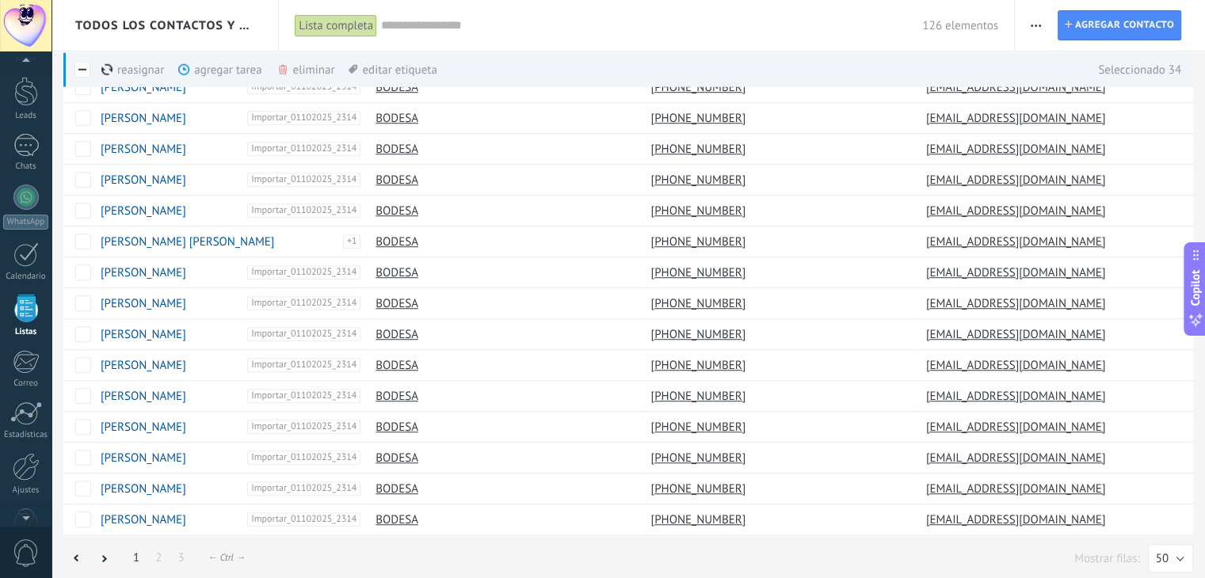
click at [310, 73] on div "eliminar màs" at bounding box center [332, 69] width 112 height 35
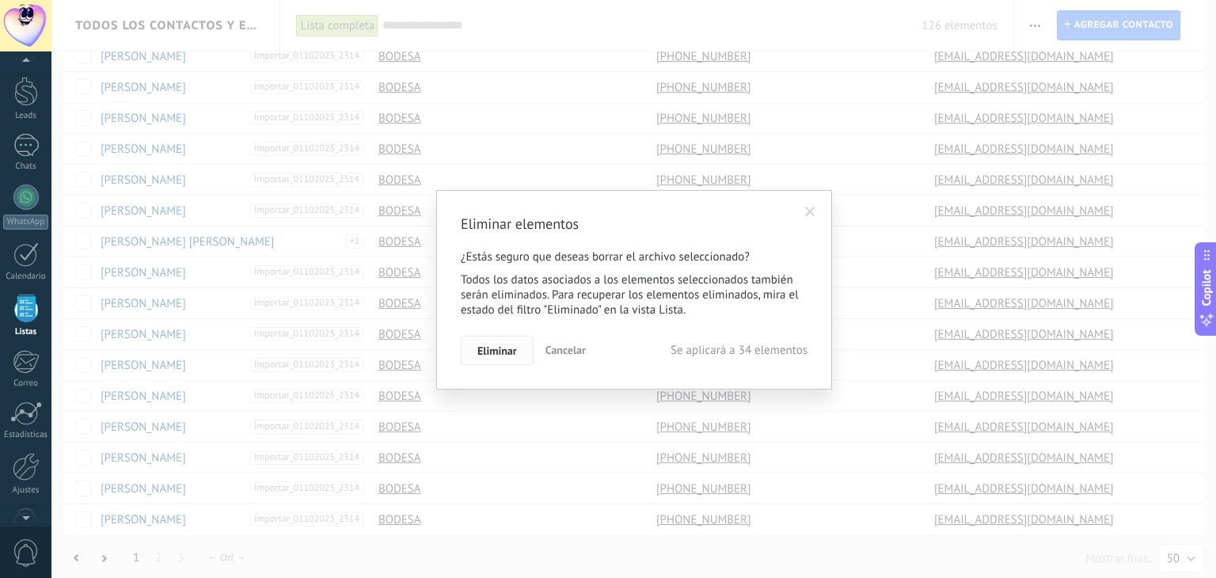
click at [504, 349] on span "Eliminar" at bounding box center [498, 350] width 40 height 11
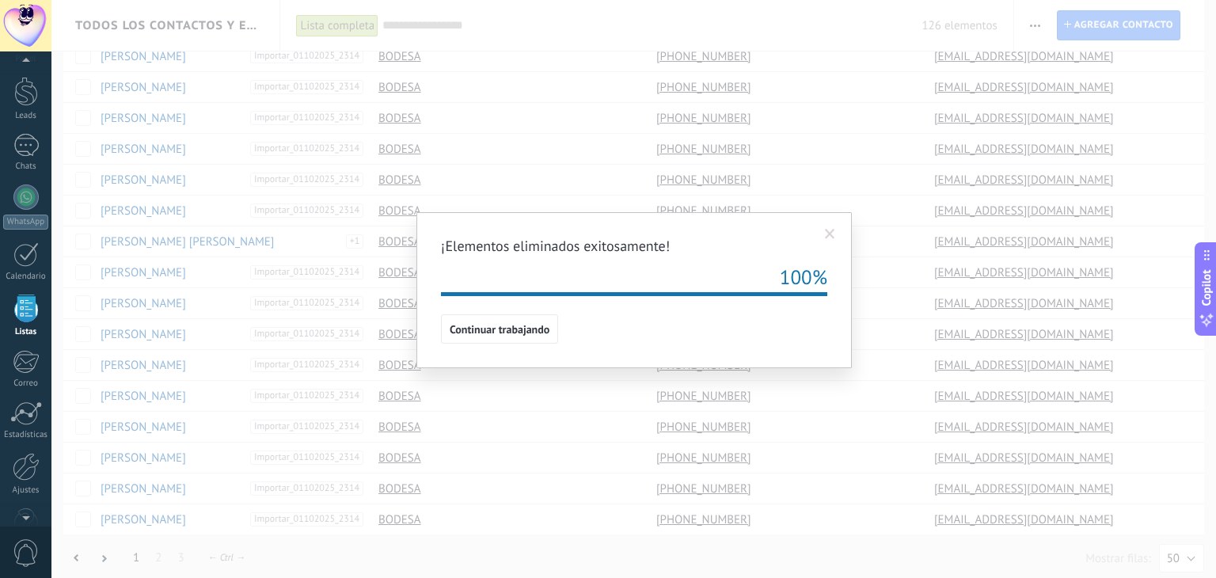
click at [834, 236] on span at bounding box center [830, 234] width 10 height 11
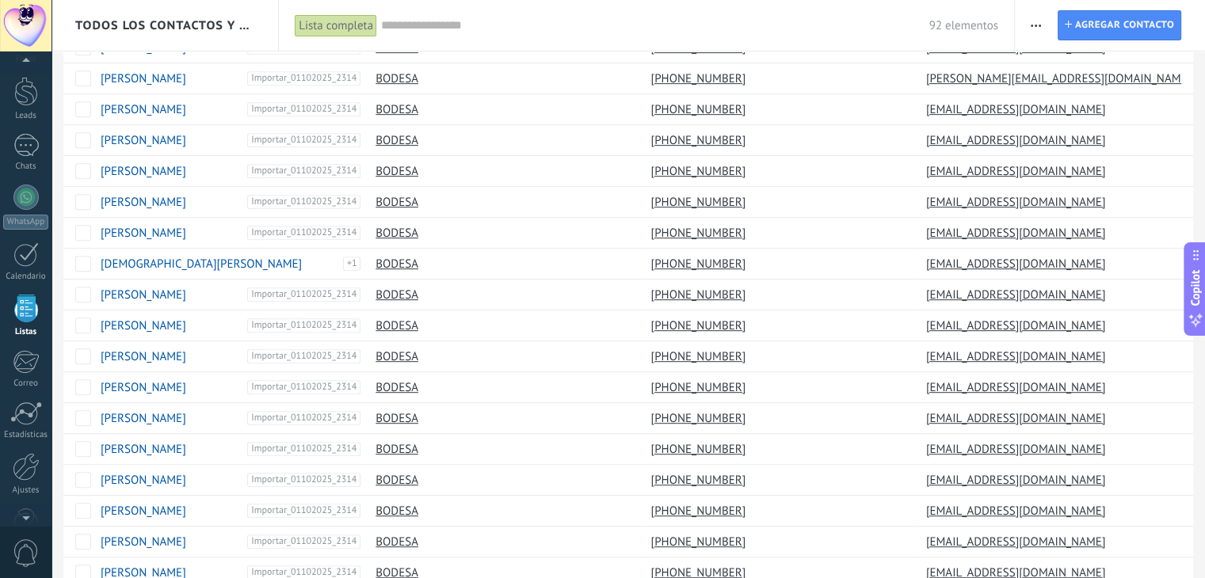
scroll to position [777, 0]
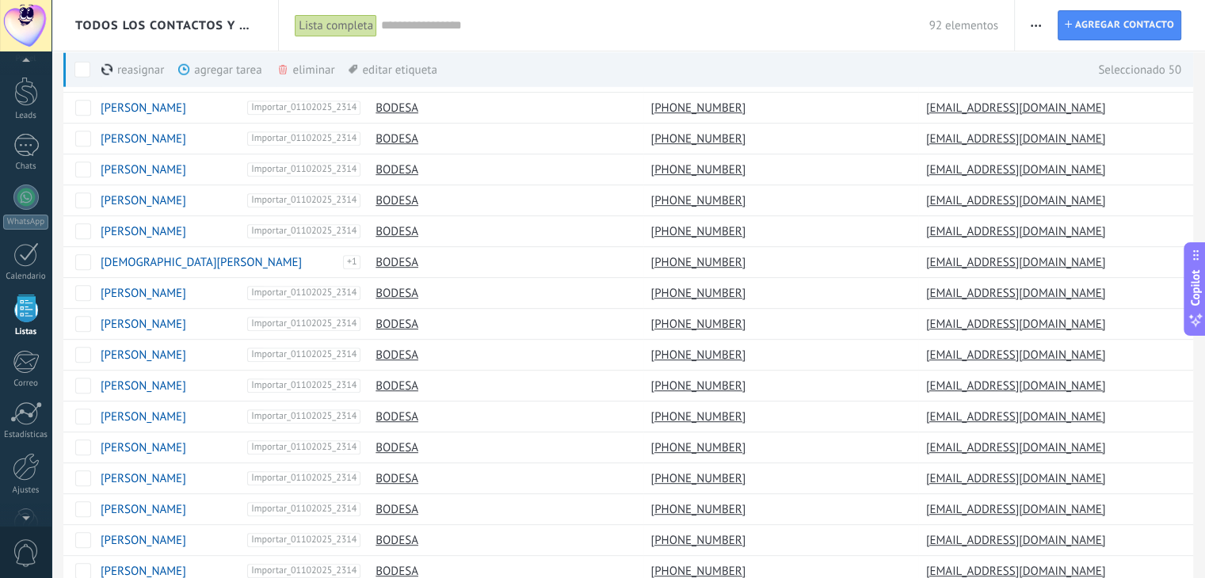
click at [307, 70] on div "eliminar màs" at bounding box center [332, 69] width 112 height 35
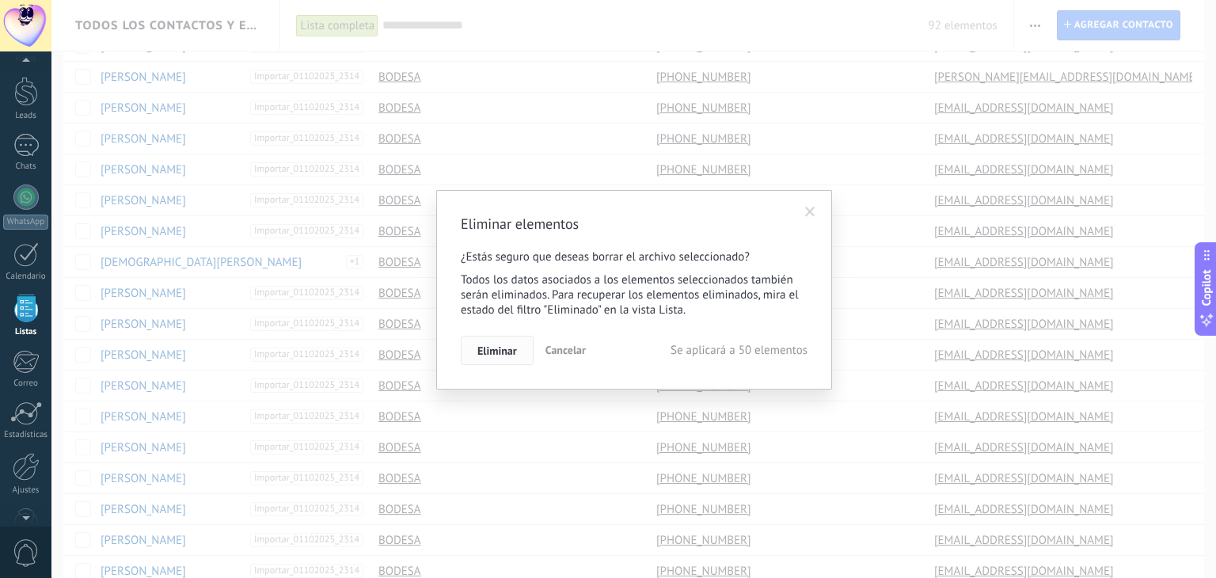
click at [510, 347] on span "Eliminar" at bounding box center [498, 350] width 40 height 11
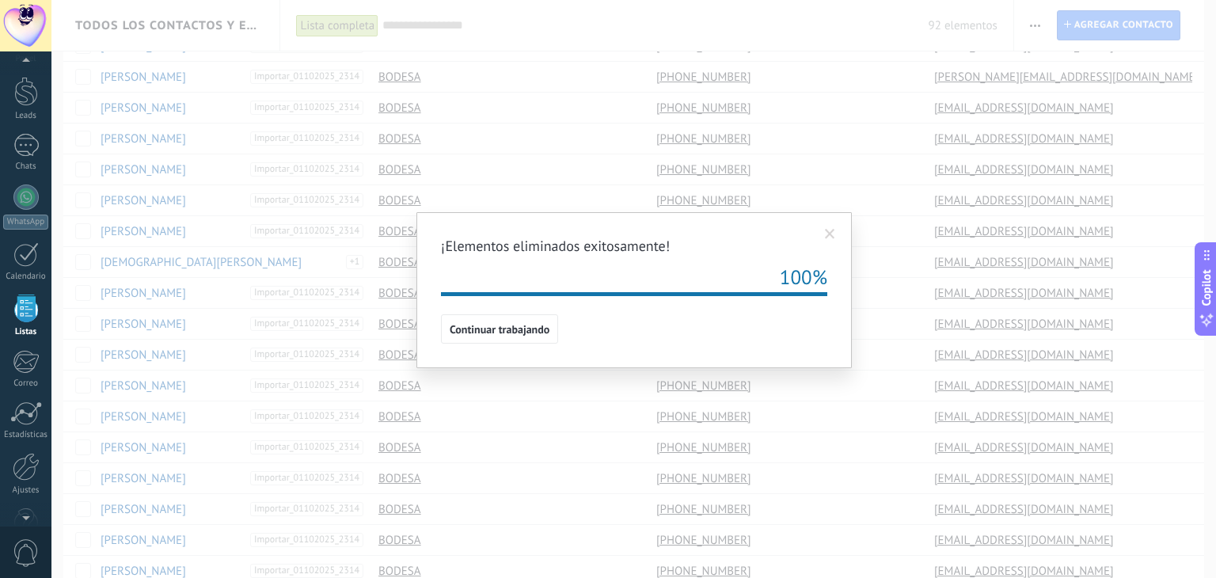
click at [834, 239] on span at bounding box center [830, 234] width 26 height 27
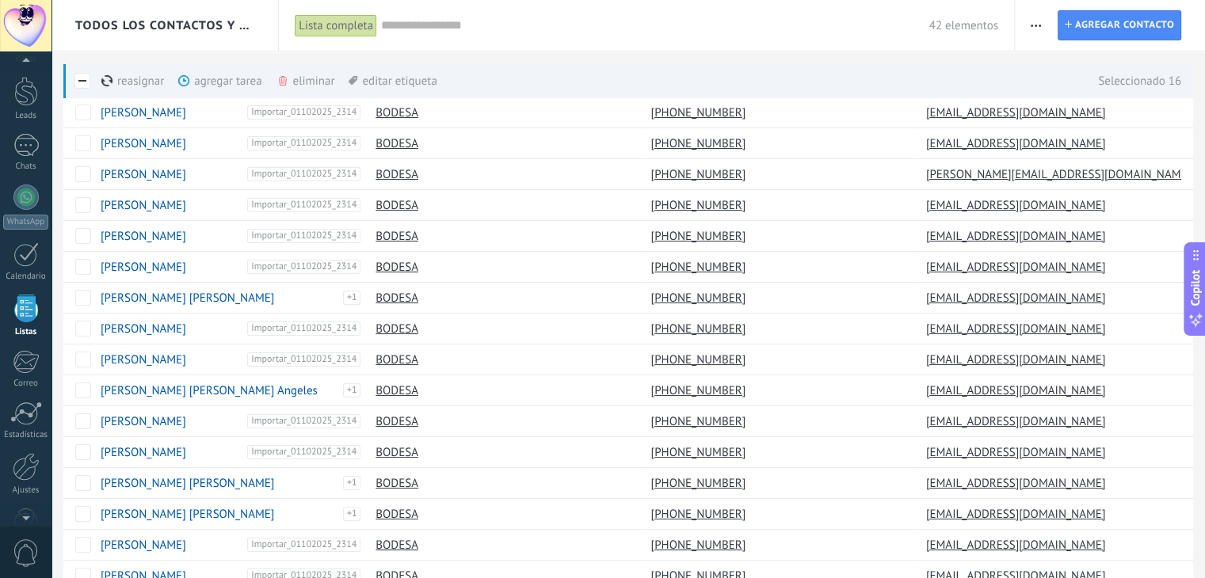
click at [320, 78] on div "eliminar màs" at bounding box center [332, 80] width 112 height 35
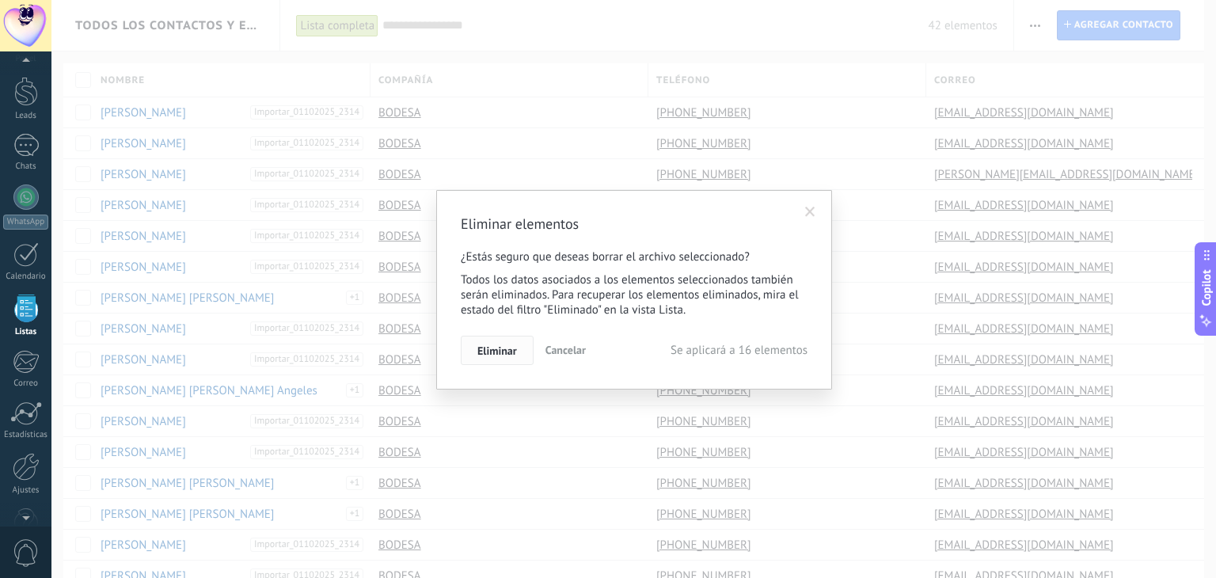
click at [501, 359] on button "Eliminar" at bounding box center [497, 351] width 73 height 30
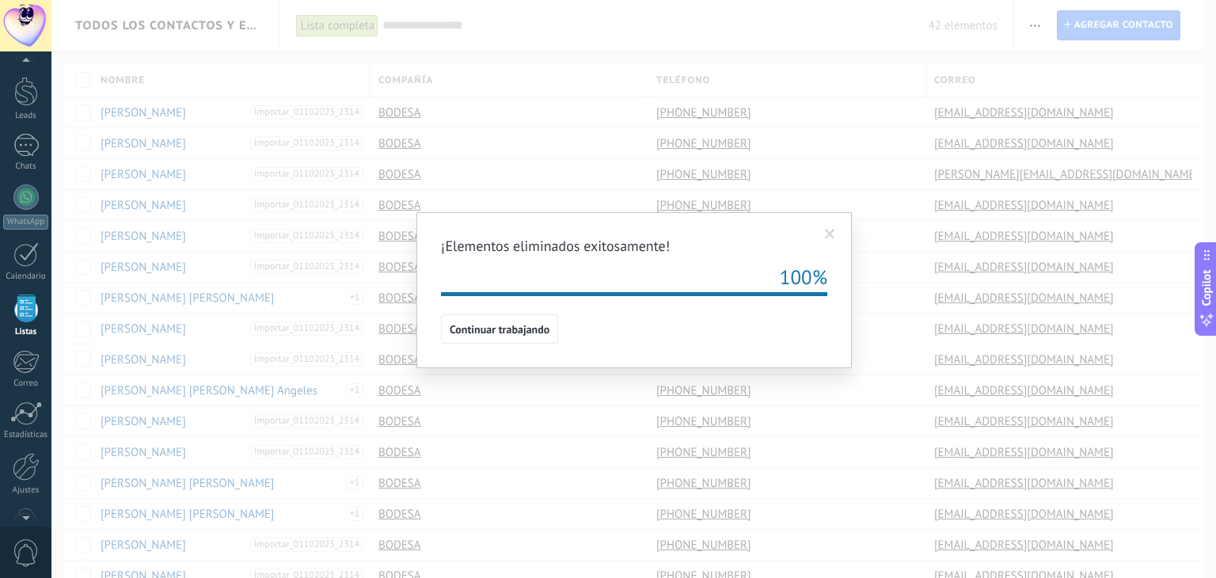
drag, startPoint x: 492, startPoint y: 320, endPoint x: 509, endPoint y: 316, distance: 17.9
click at [493, 322] on button "Continuar trabajando" at bounding box center [499, 329] width 117 height 30
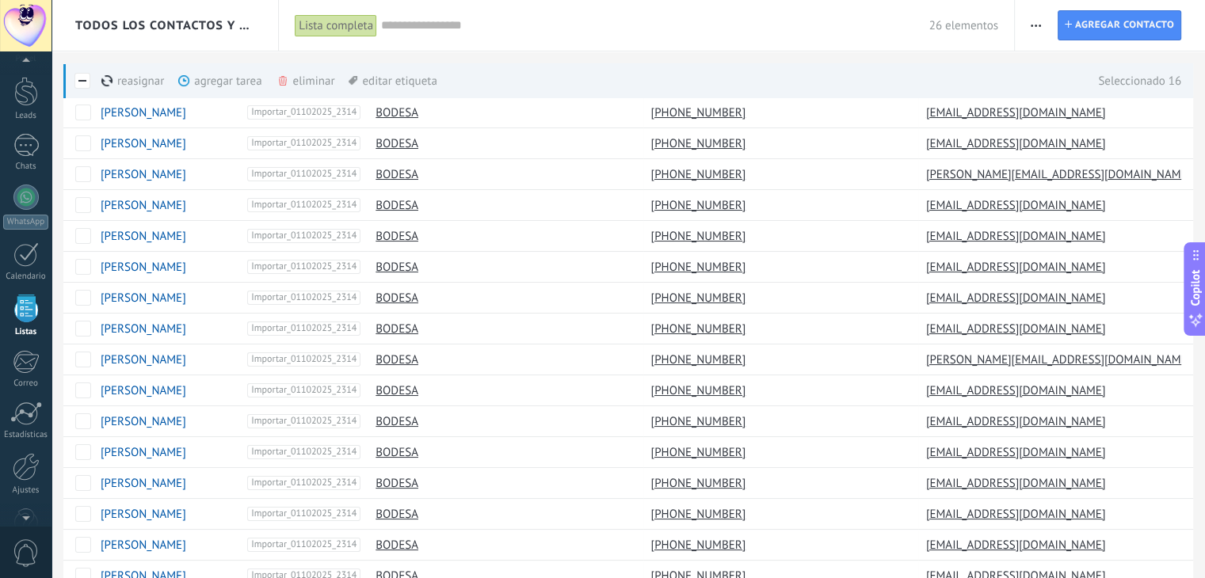
click at [298, 77] on div "eliminar màs" at bounding box center [332, 80] width 112 height 35
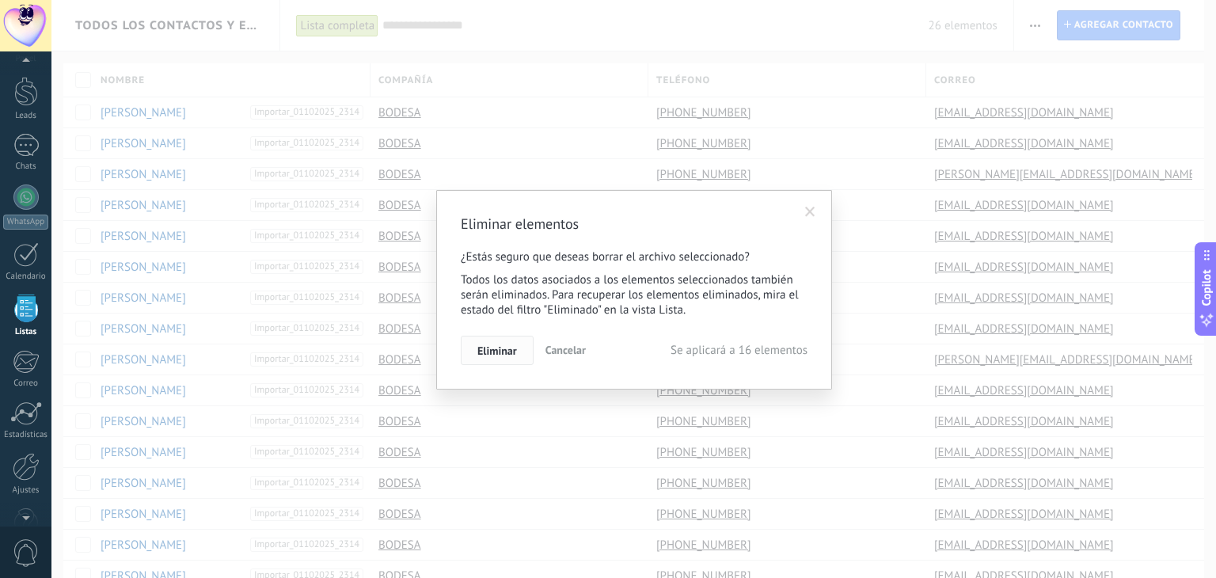
click at [520, 346] on button "Eliminar" at bounding box center [497, 351] width 73 height 30
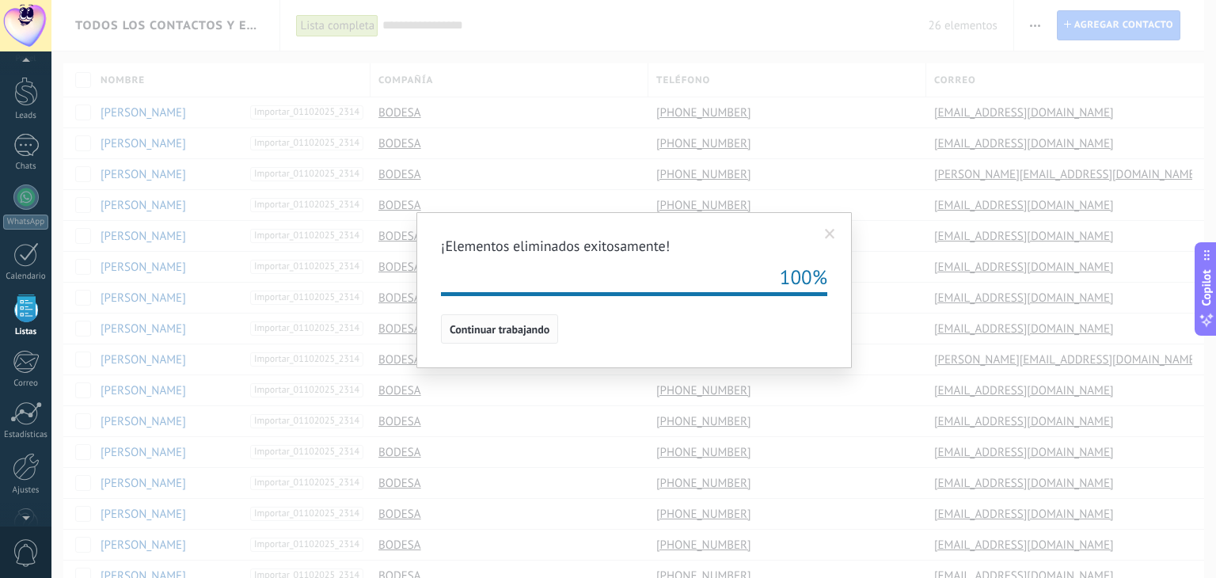
click at [484, 327] on span "Continuar trabajando" at bounding box center [500, 329] width 100 height 11
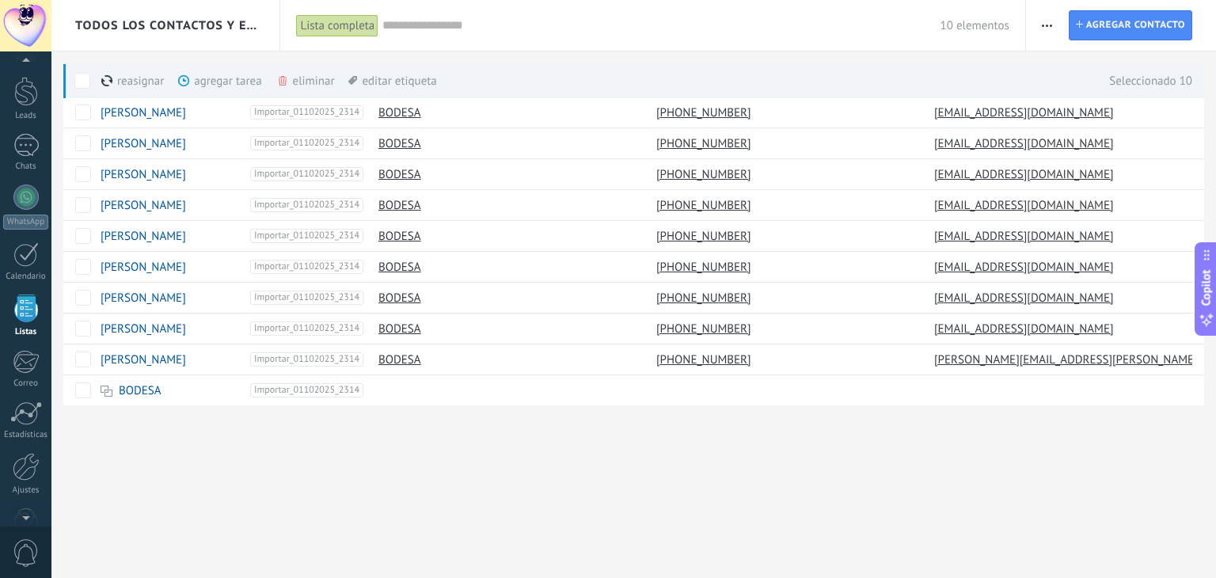
click at [294, 81] on div "eliminar màs" at bounding box center [332, 80] width 112 height 35
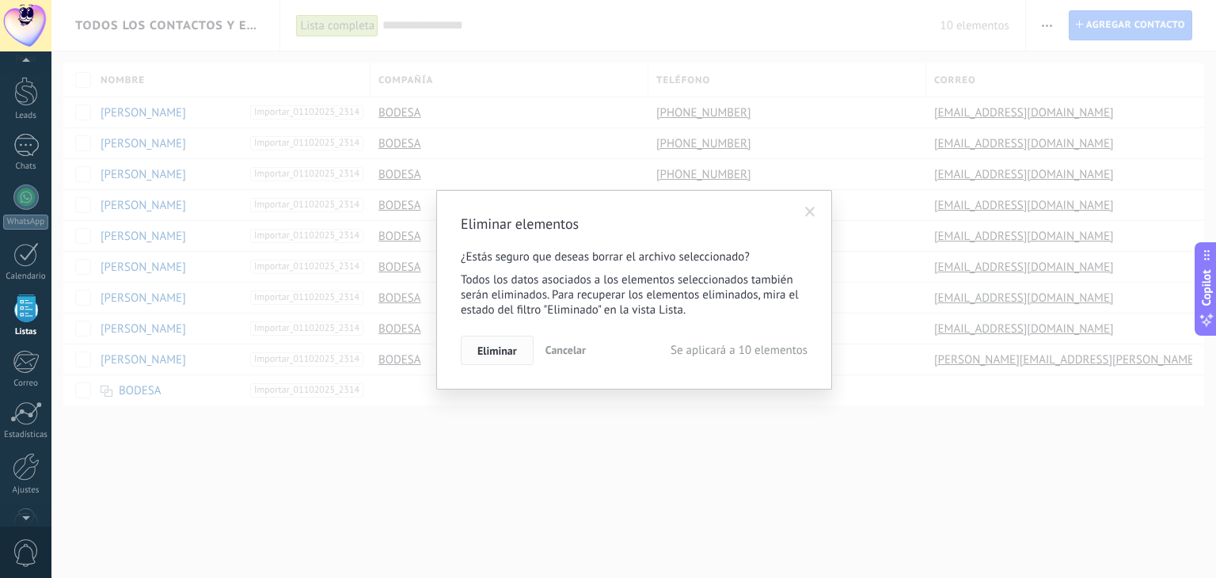
click at [487, 346] on span "Eliminar" at bounding box center [498, 350] width 40 height 11
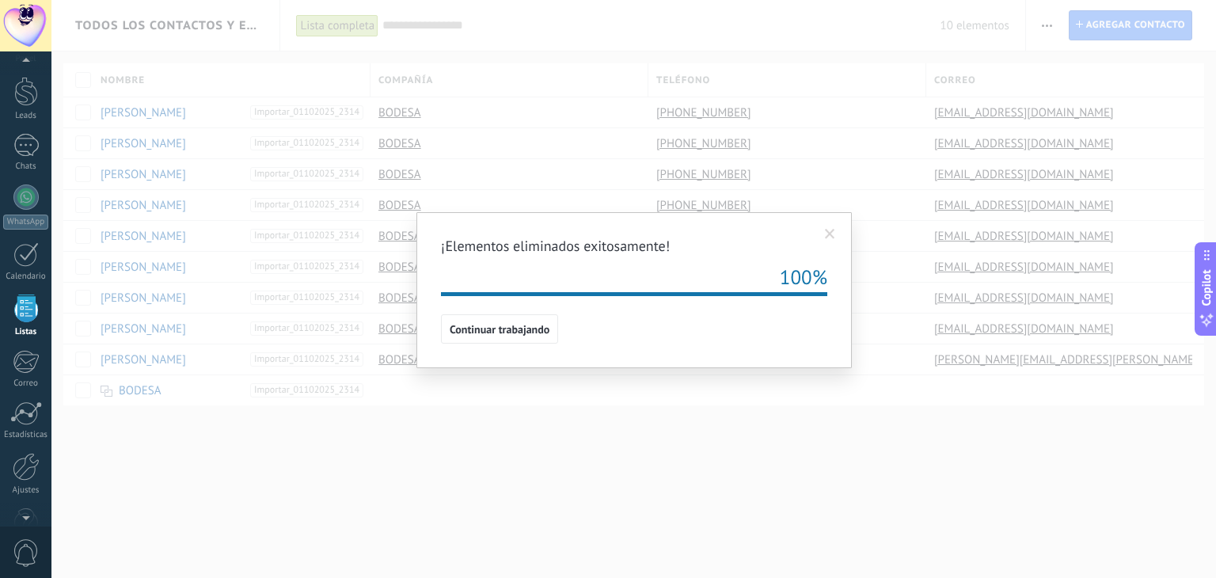
click at [491, 330] on span "Continuar trabajando" at bounding box center [500, 329] width 100 height 11
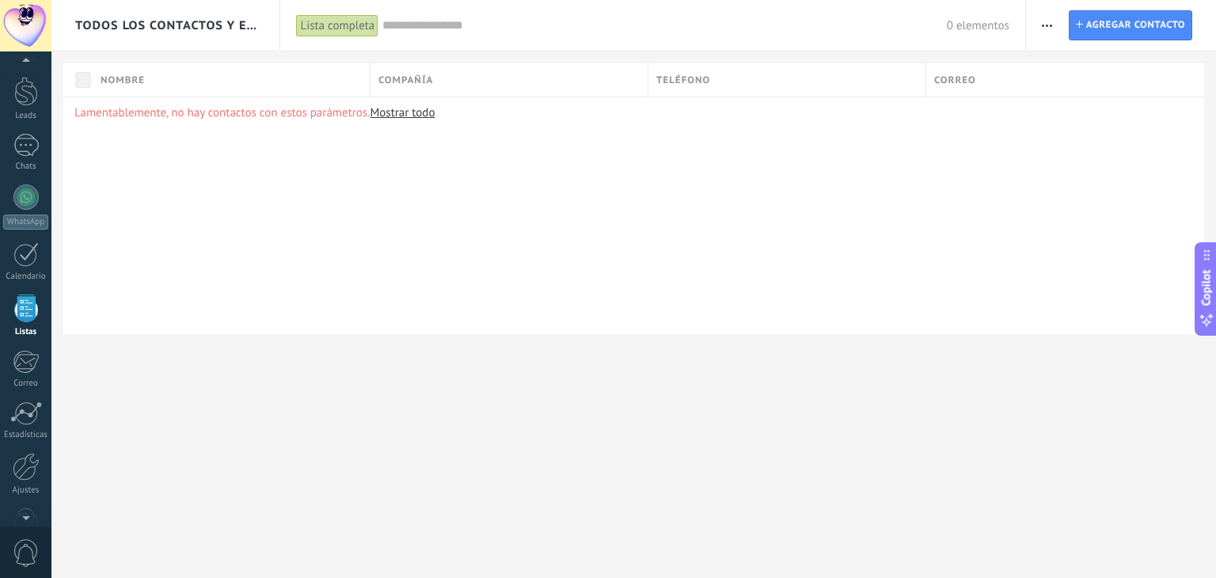
click at [1052, 21] on span "button" at bounding box center [1047, 25] width 10 height 30
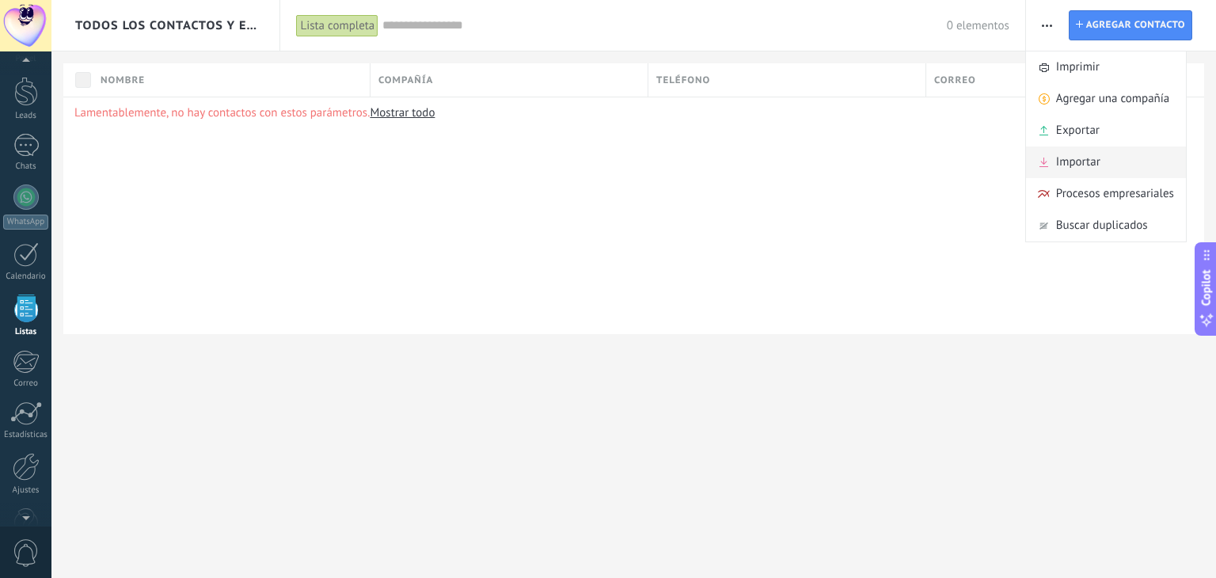
click at [1068, 160] on span "Importar" at bounding box center [1078, 163] width 44 height 32
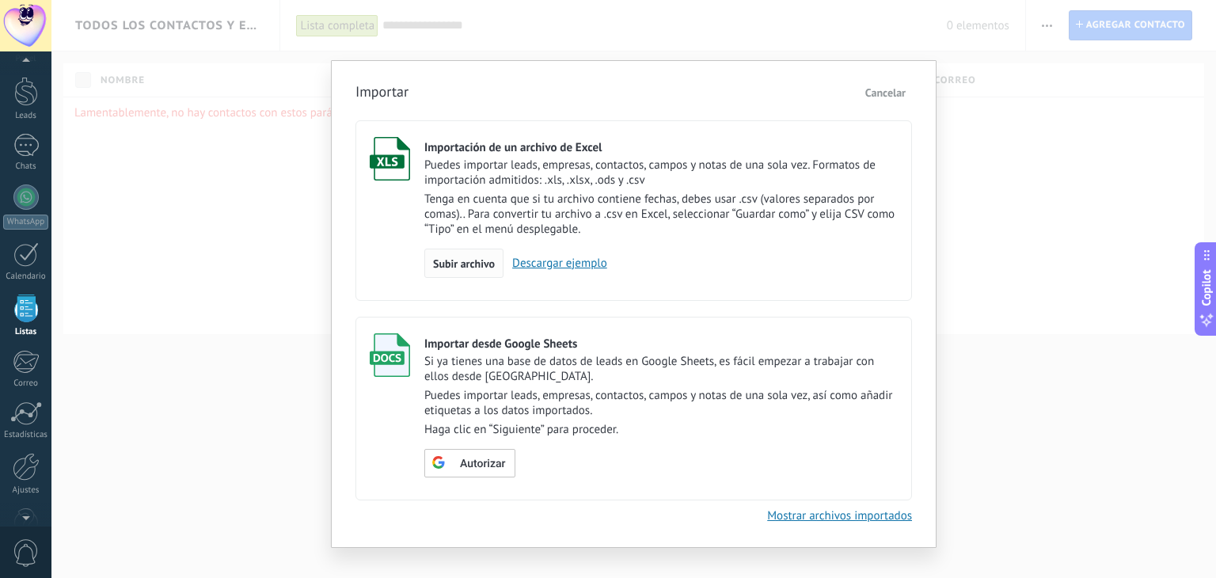
click at [464, 265] on span "Subir archivo" at bounding box center [464, 263] width 62 height 11
click at [0, 0] on input "Importación de un archivo de Excel Puedes importar leads, empresas, contactos, …" at bounding box center [0, 0] width 0 height 0
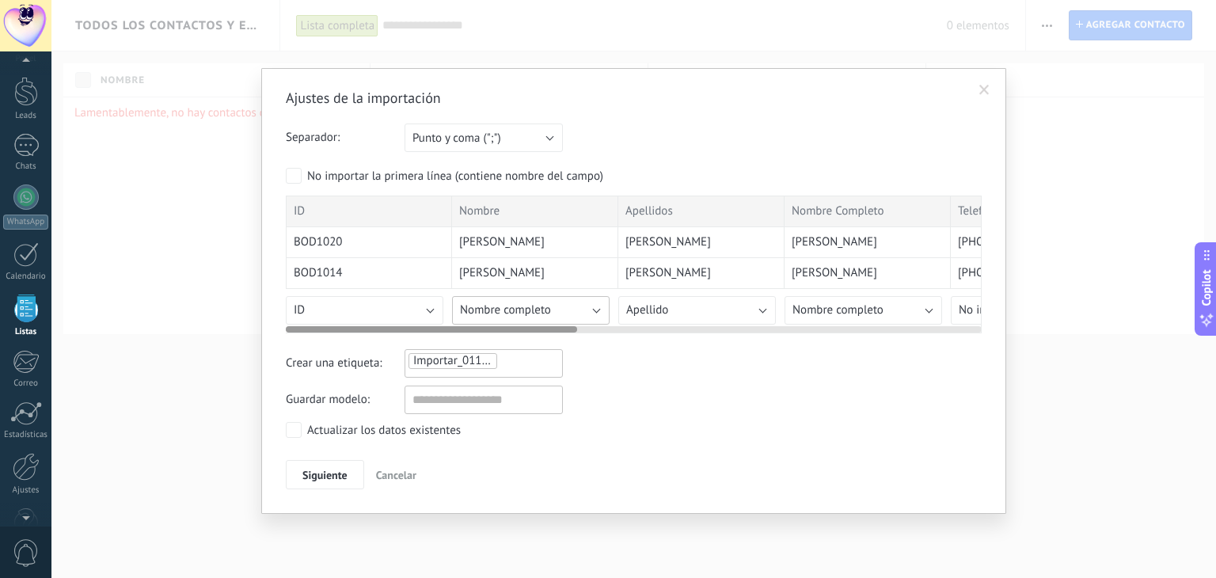
click at [595, 311] on button "Nombre completo" at bounding box center [531, 310] width 158 height 29
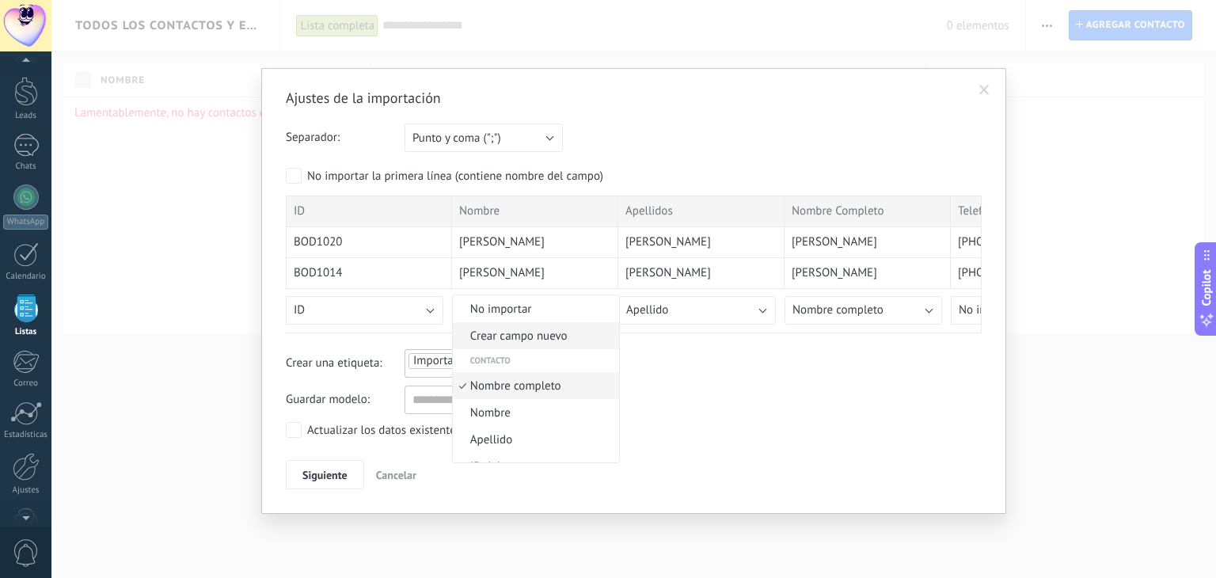
scroll to position [9, 0]
click at [516, 400] on span "Nombre" at bounding box center [534, 404] width 162 height 15
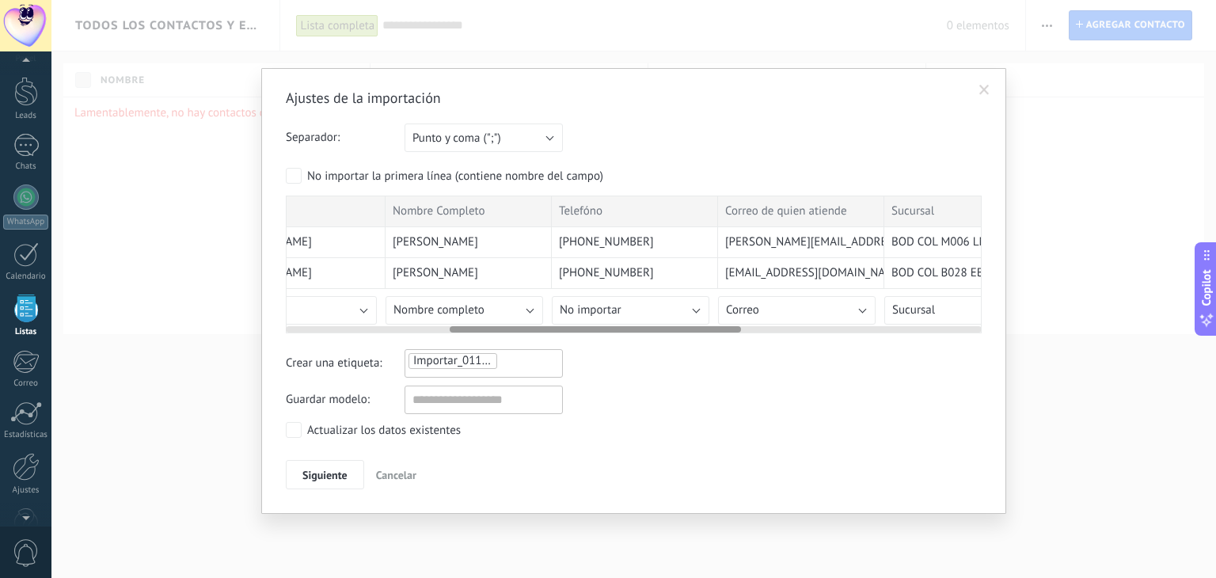
scroll to position [0, 402]
drag, startPoint x: 558, startPoint y: 325, endPoint x: 728, endPoint y: 342, distance: 170.3
click at [728, 342] on div "Ajustes de la importación Separador: Punto y coma (";") Coma (",") Tabulación (…" at bounding box center [634, 290] width 696 height 402
click at [691, 303] on button "No importar" at bounding box center [628, 310] width 158 height 29
drag, startPoint x: 710, startPoint y: 302, endPoint x: 718, endPoint y: 322, distance: 22.4
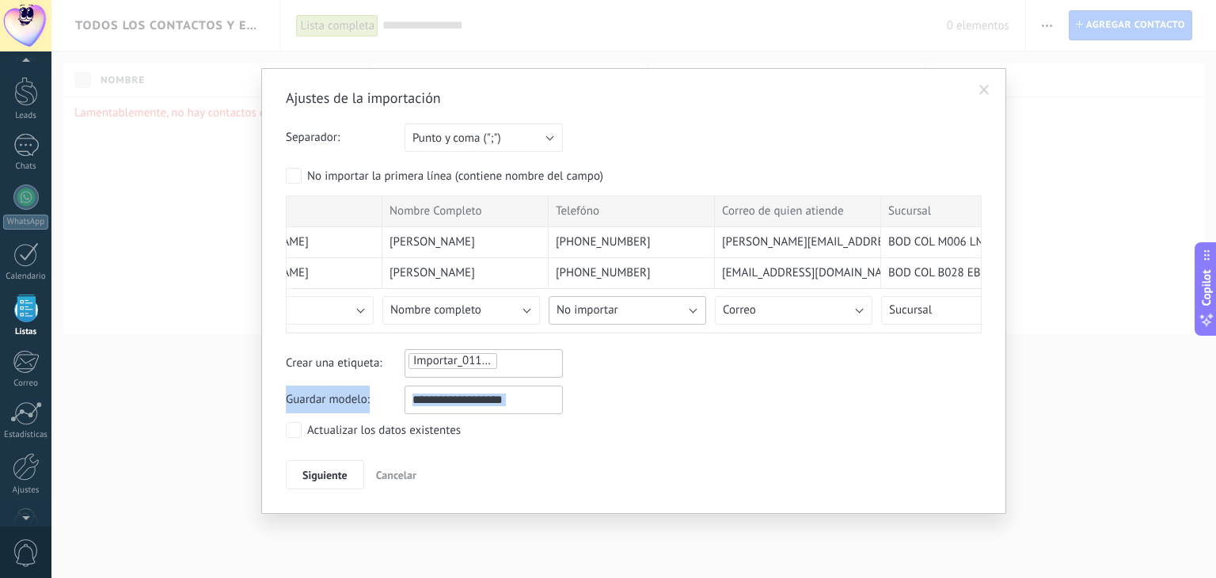
click at [697, 306] on button "No importar" at bounding box center [628, 310] width 158 height 29
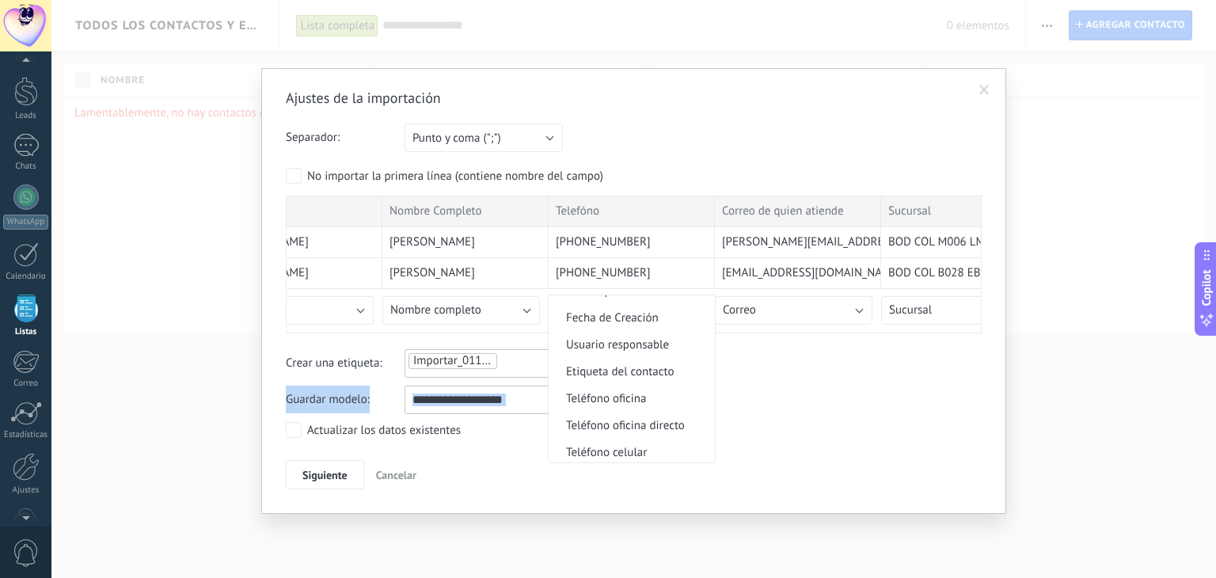
scroll to position [310, 0]
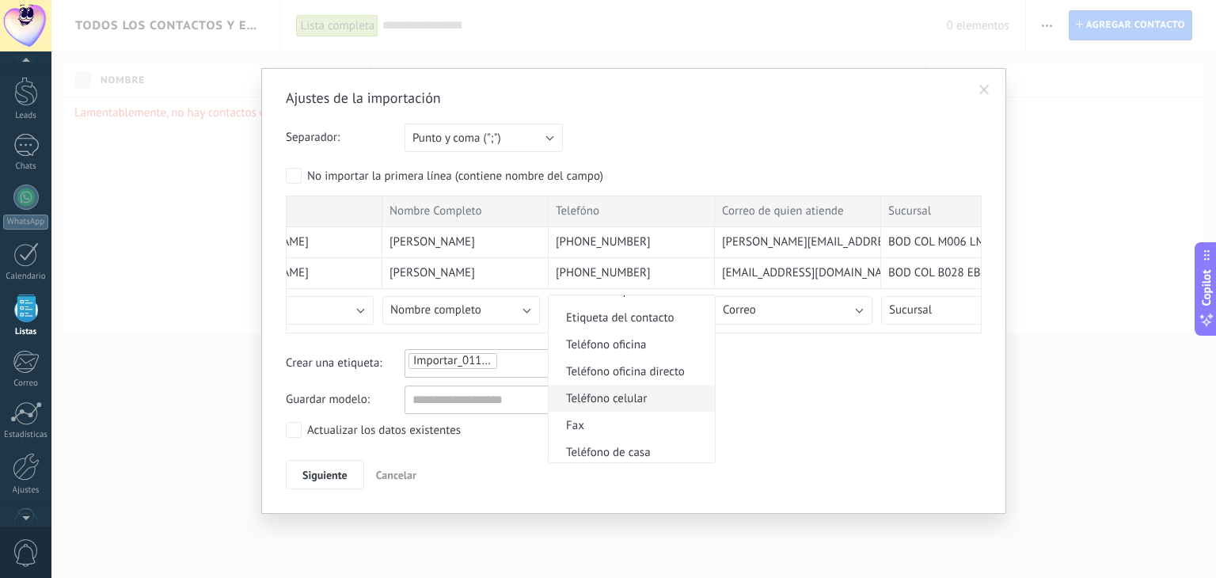
drag, startPoint x: 626, startPoint y: 405, endPoint x: 724, endPoint y: 388, distance: 99.7
click at [627, 405] on span "Teléfono celular" at bounding box center [630, 398] width 162 height 15
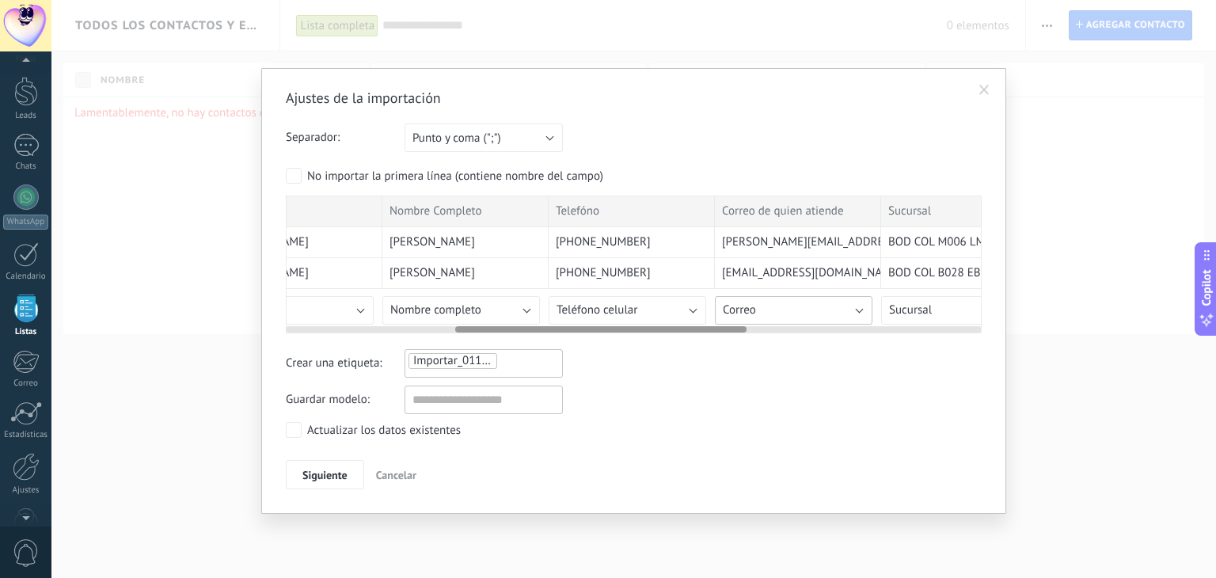
click at [853, 305] on button "Correo" at bounding box center [794, 310] width 158 height 29
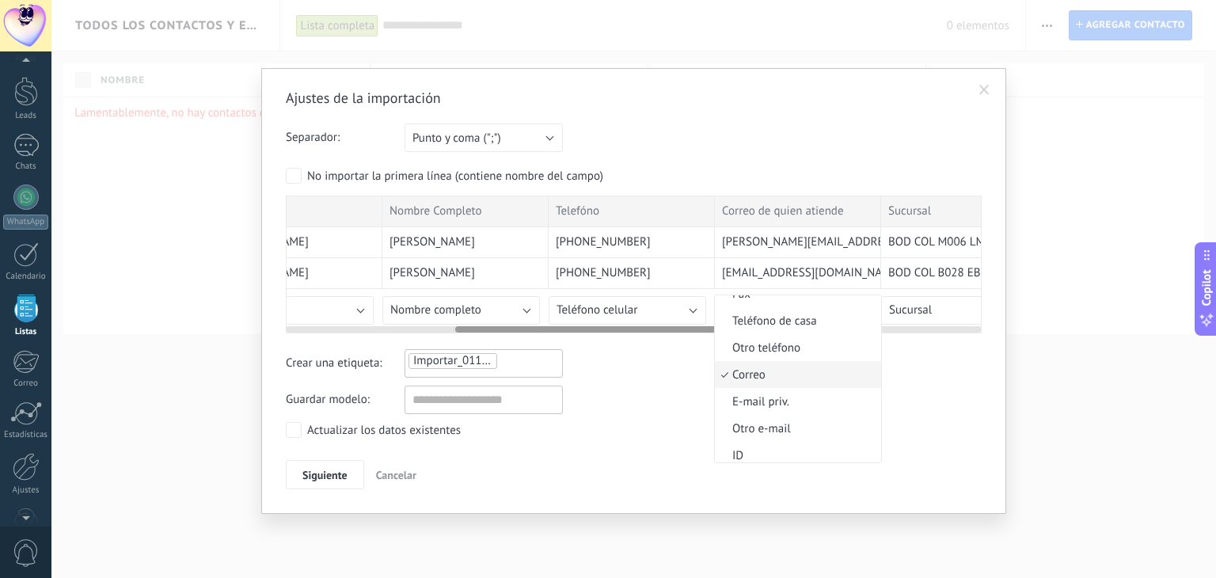
click at [745, 379] on span "Correo" at bounding box center [796, 374] width 162 height 15
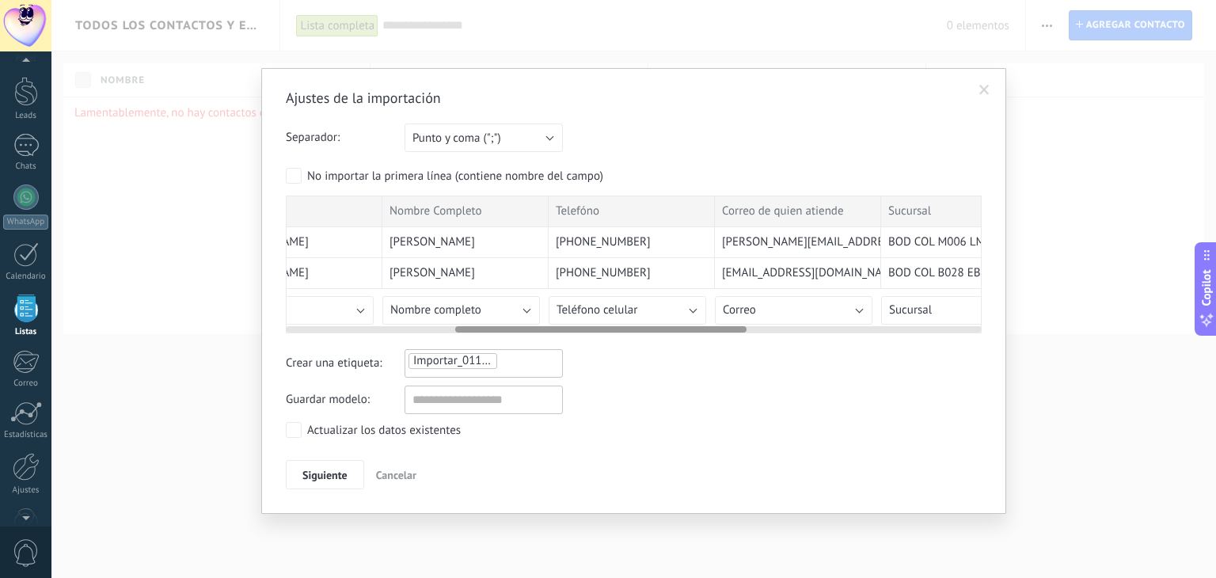
click at [660, 321] on div at bounding box center [634, 326] width 696 height 13
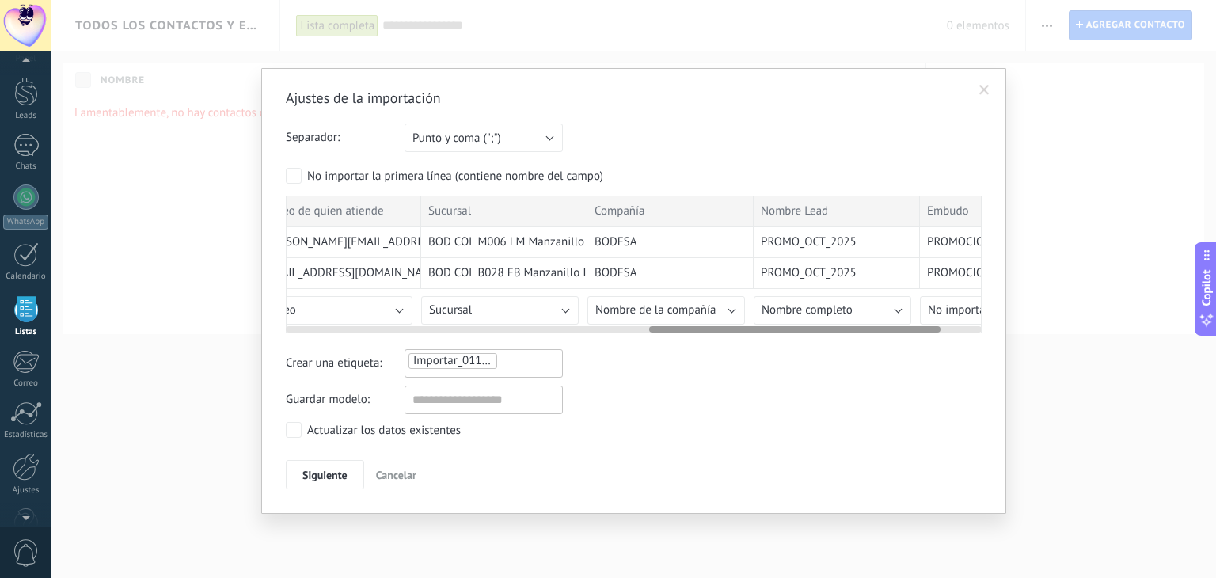
scroll to position [0, 874]
drag, startPoint x: 662, startPoint y: 325, endPoint x: 859, endPoint y: 345, distance: 198.1
click at [859, 345] on div "Ajustes de la importación Separador: Punto y coma (";") Coma (",") Tabulación (…" at bounding box center [634, 290] width 696 height 402
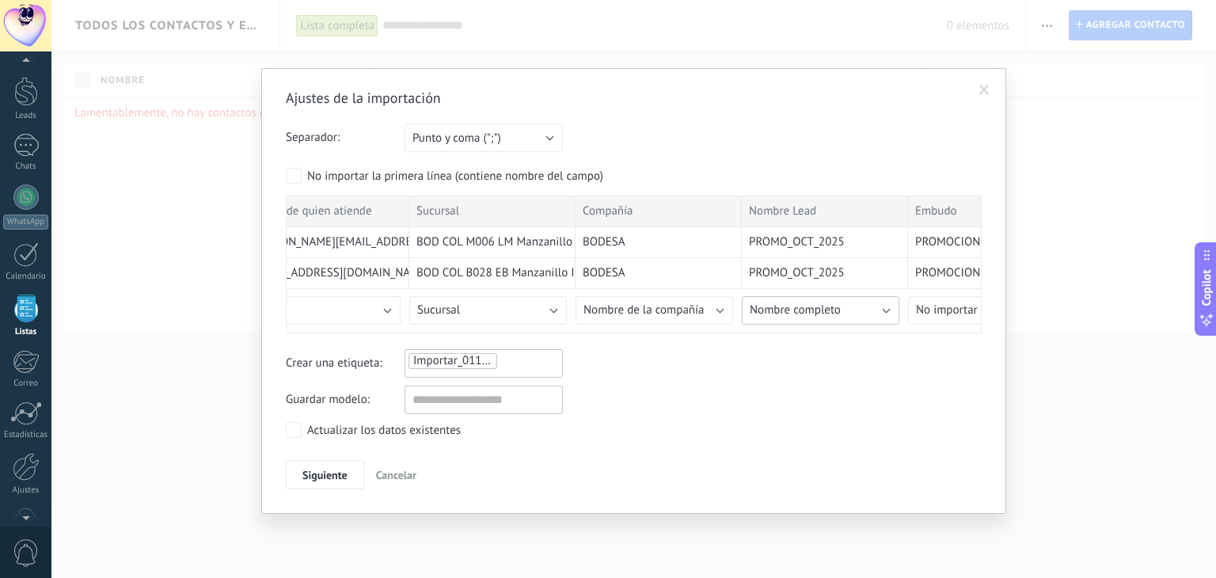
click at [890, 306] on button "Nombre completo" at bounding box center [821, 310] width 158 height 29
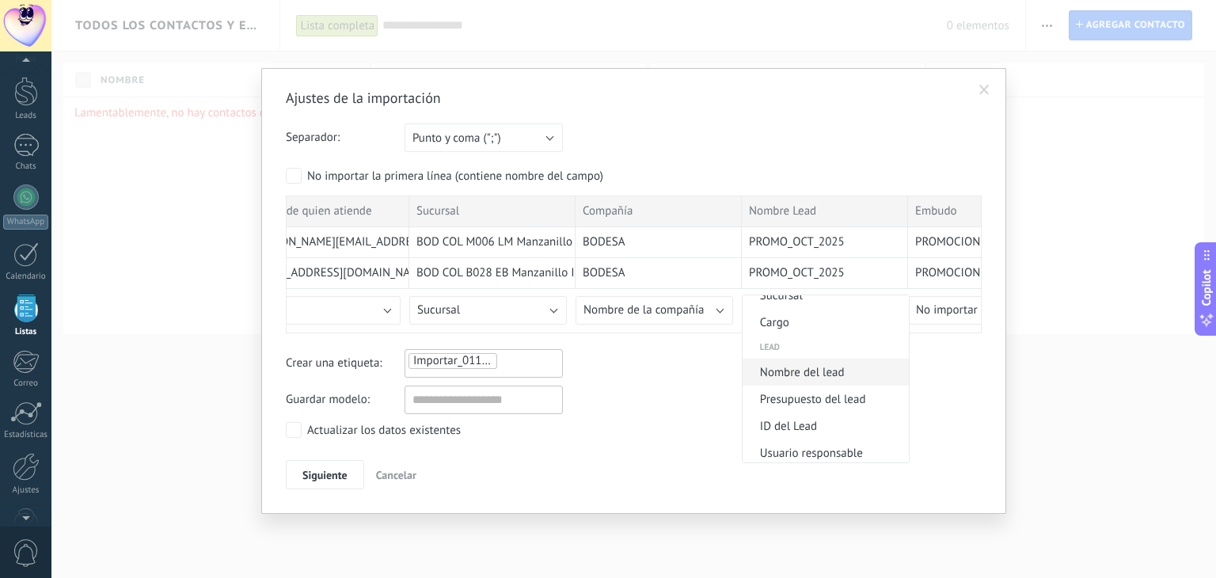
click at [833, 371] on span "Nombre del lead" at bounding box center [824, 372] width 162 height 15
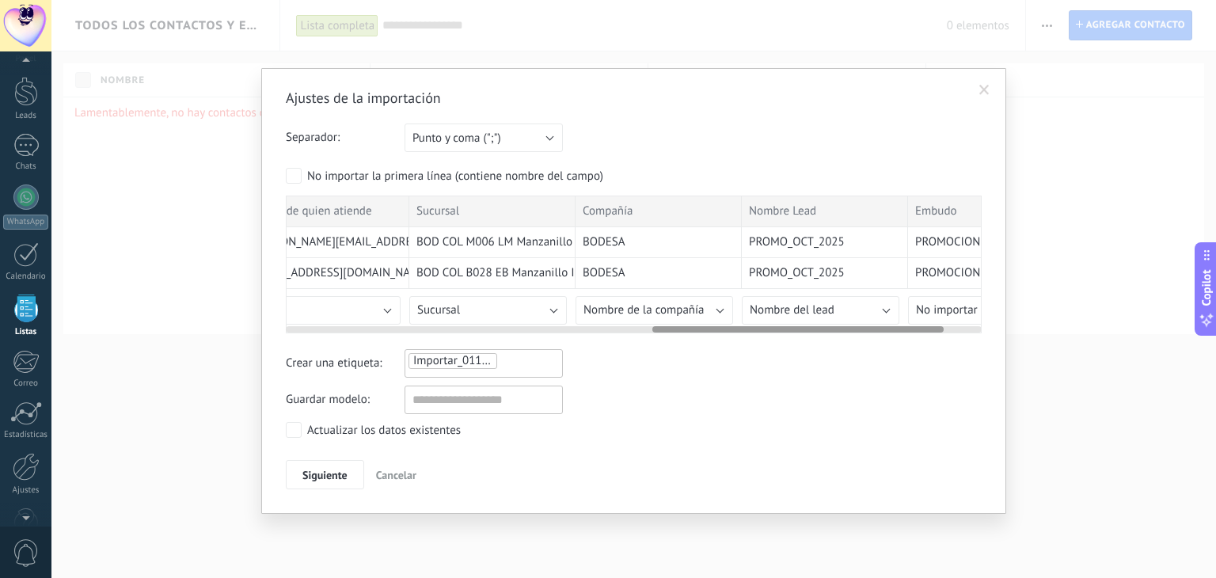
scroll to position [0, 966]
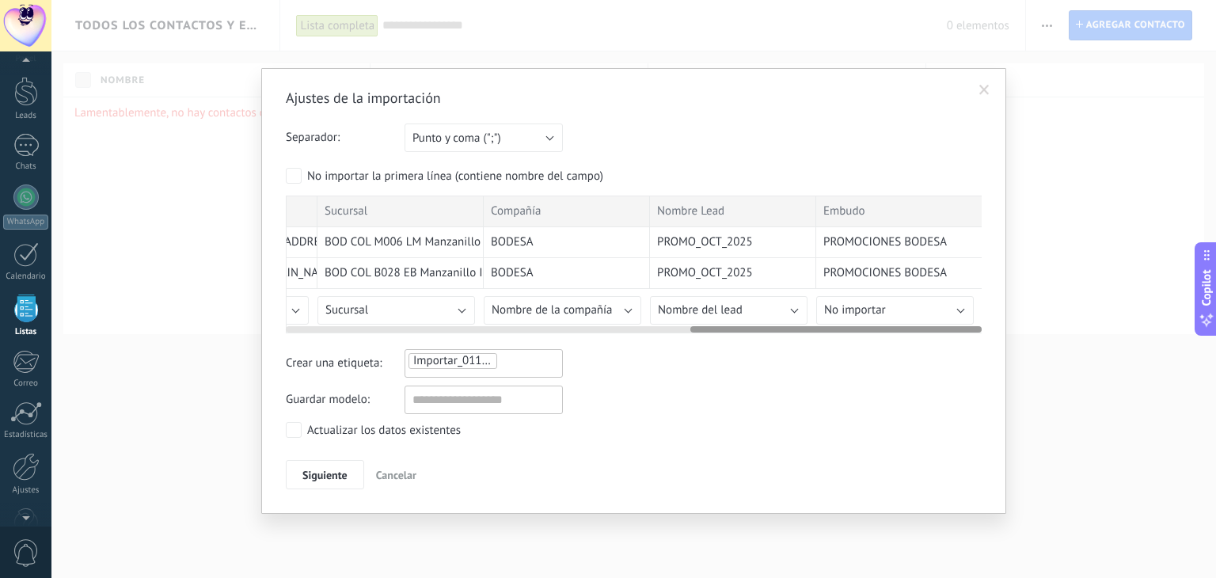
drag, startPoint x: 938, startPoint y: 325, endPoint x: 984, endPoint y: 325, distance: 46.7
click at [984, 325] on div "Ajustes de la importación Separador: Punto y coma (";") Coma (",") Tabulación (…" at bounding box center [633, 291] width 745 height 447
click at [960, 308] on button "No importar" at bounding box center [896, 310] width 158 height 29
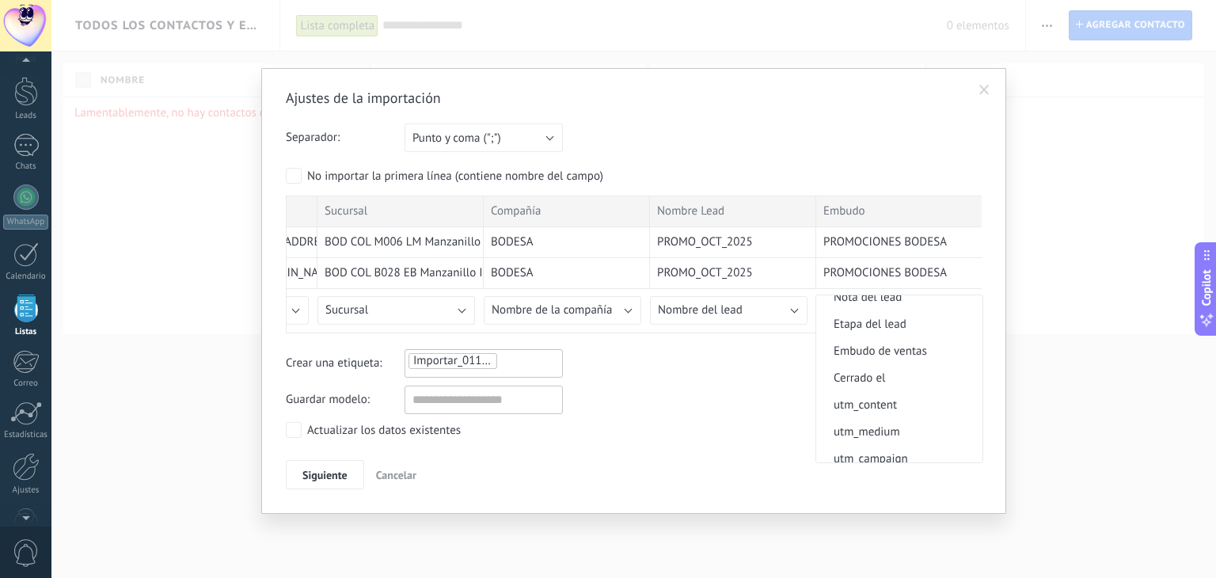
scroll to position [899, 0]
click at [907, 352] on span "Embudo de ventas" at bounding box center [898, 344] width 162 height 15
click at [342, 484] on button "Siguiente" at bounding box center [325, 475] width 78 height 30
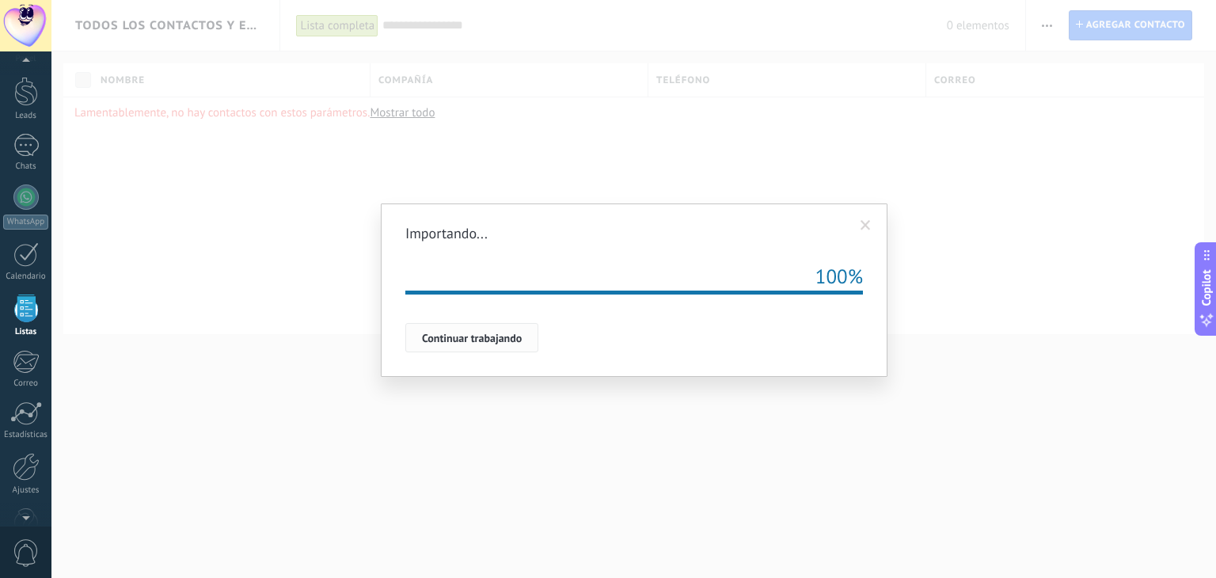
click at [438, 338] on span "Continuar trabajando" at bounding box center [472, 338] width 100 height 11
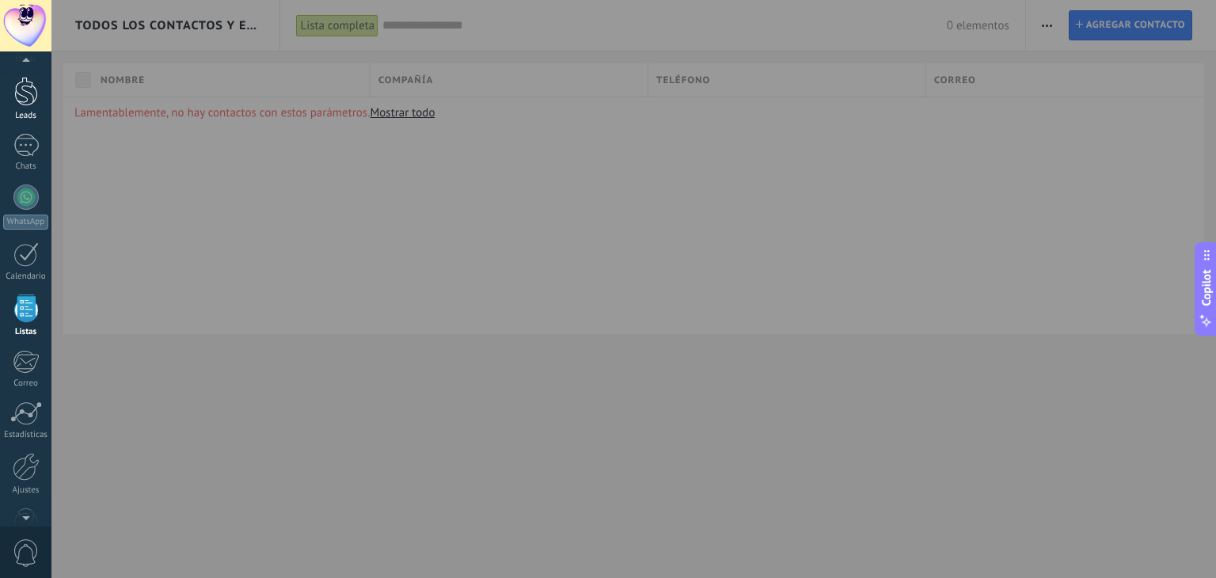
click at [25, 97] on div at bounding box center [26, 91] width 24 height 29
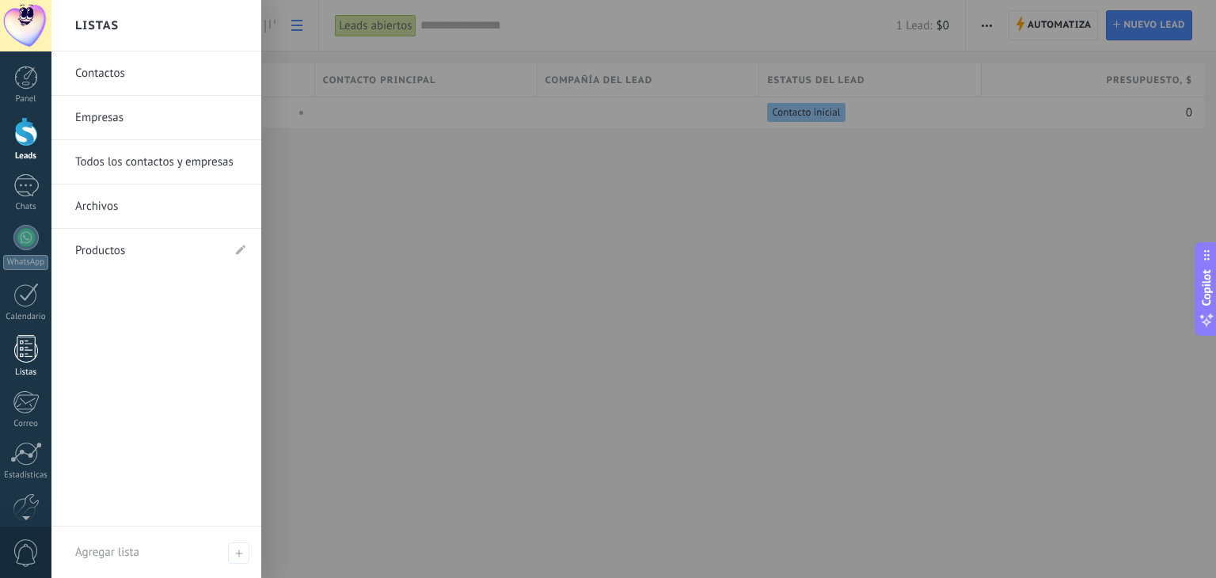
click at [25, 346] on div at bounding box center [26, 349] width 24 height 28
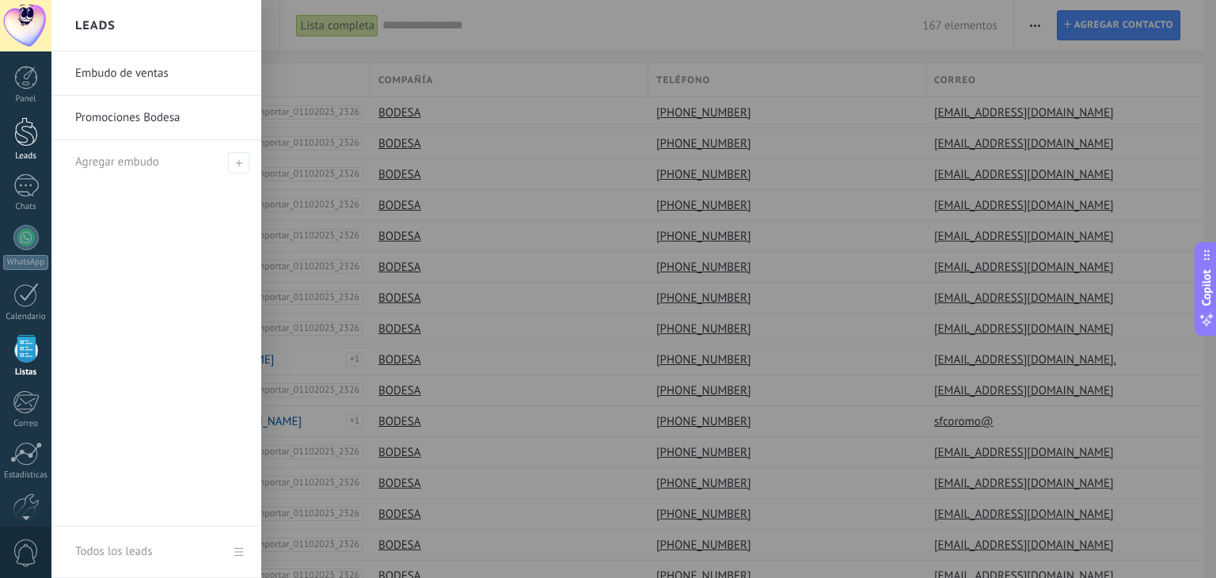
click at [33, 138] on div at bounding box center [26, 131] width 24 height 29
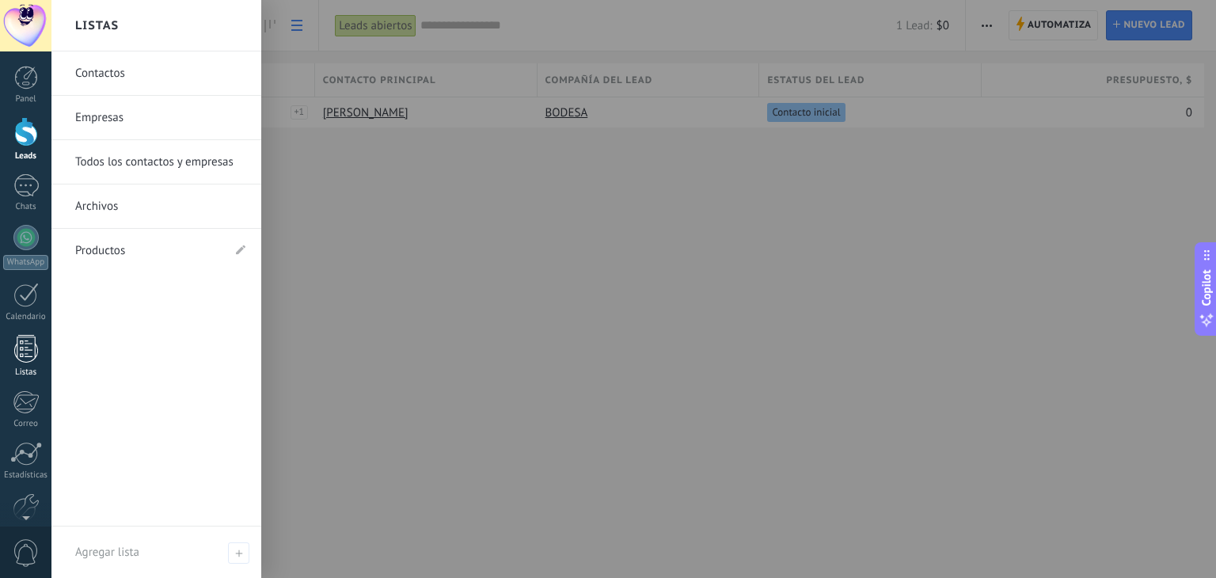
click at [35, 352] on div at bounding box center [26, 349] width 24 height 28
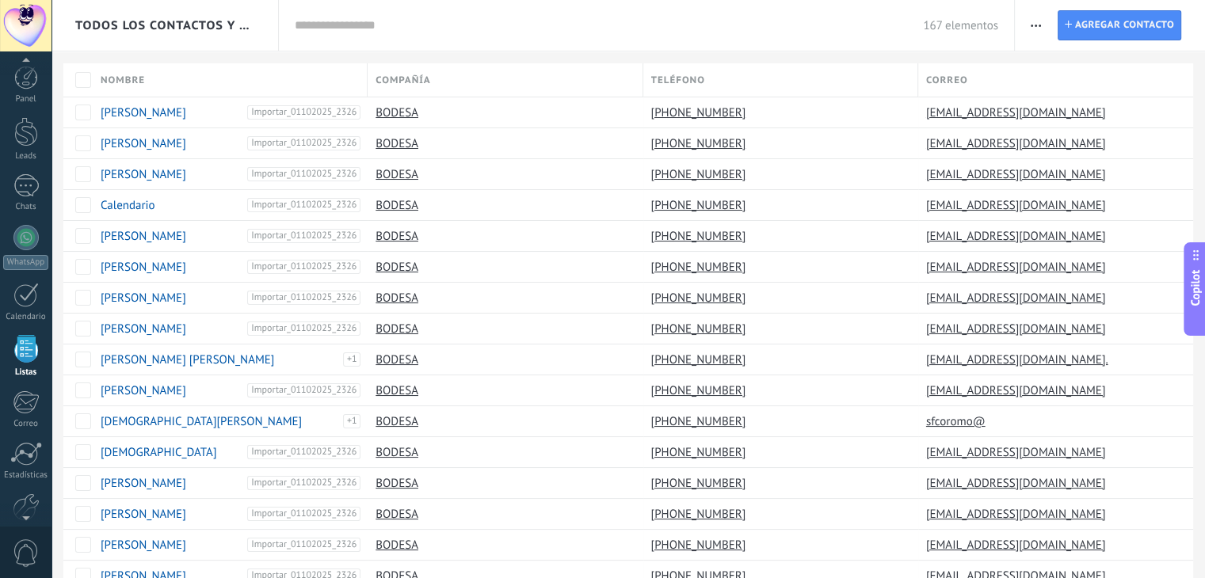
scroll to position [40, 0]
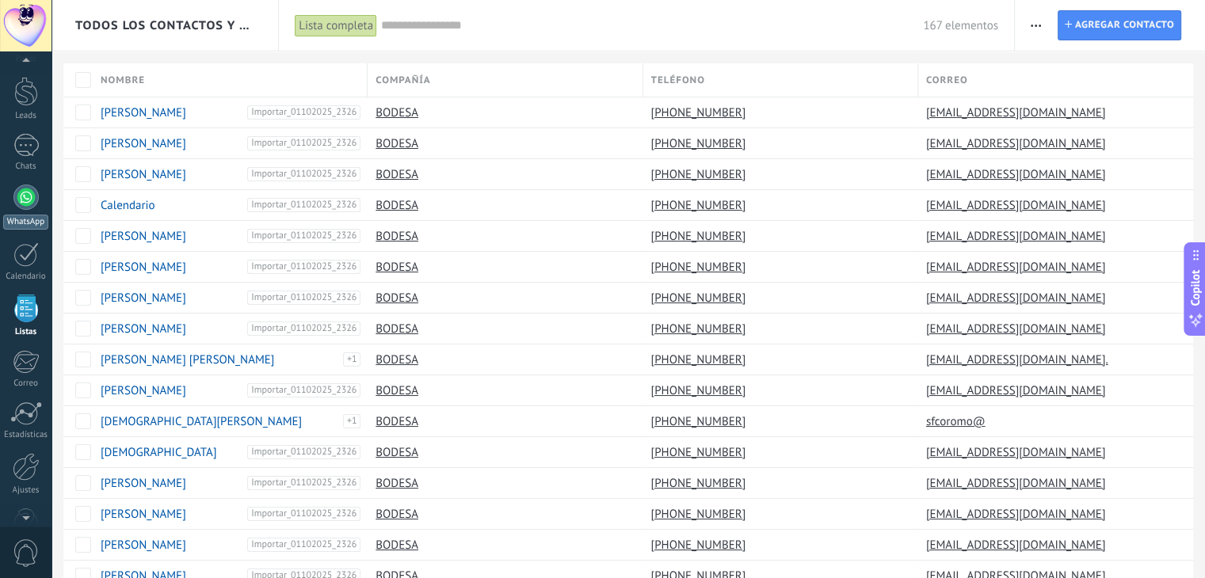
click at [32, 198] on div at bounding box center [25, 197] width 25 height 25
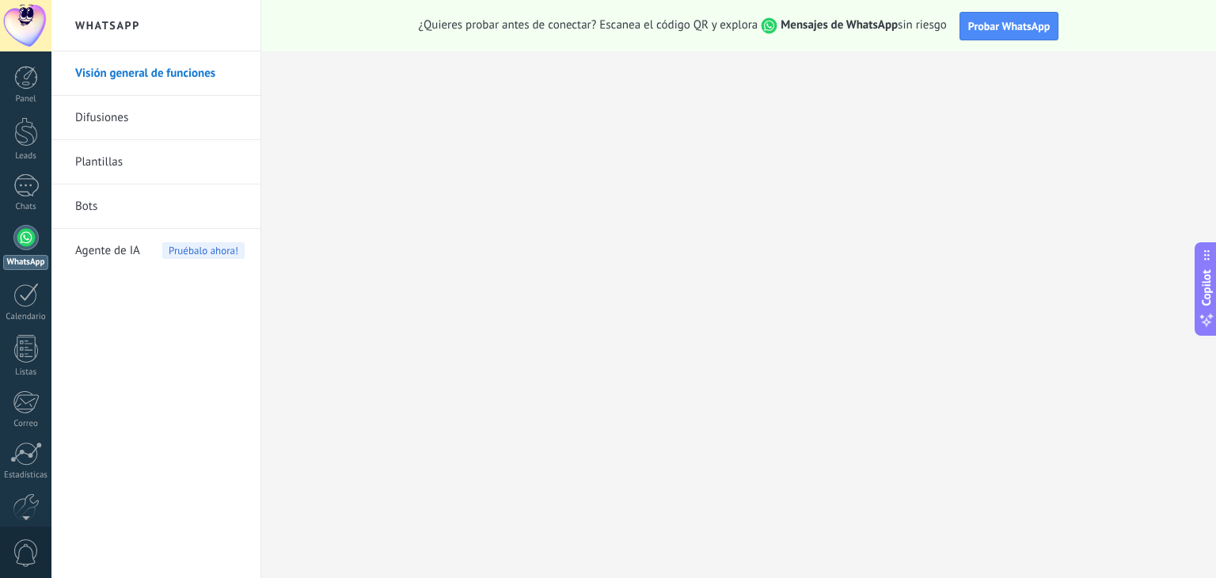
click at [108, 119] on link "Difusiones" at bounding box center [159, 118] width 169 height 44
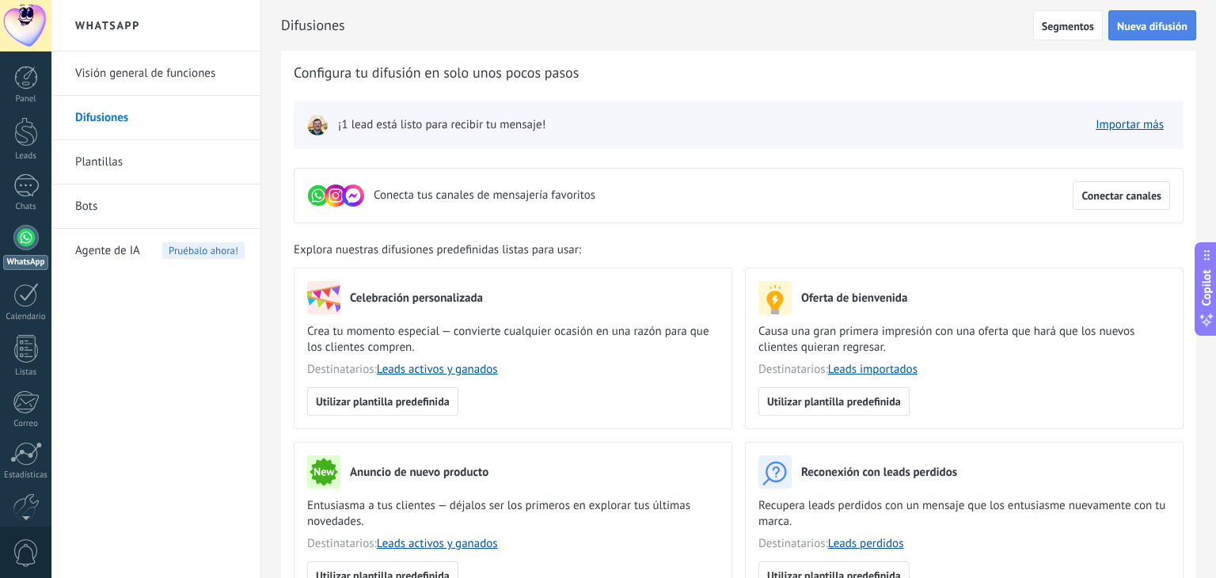
click at [1133, 21] on span "Nueva difusión" at bounding box center [1152, 26] width 70 height 11
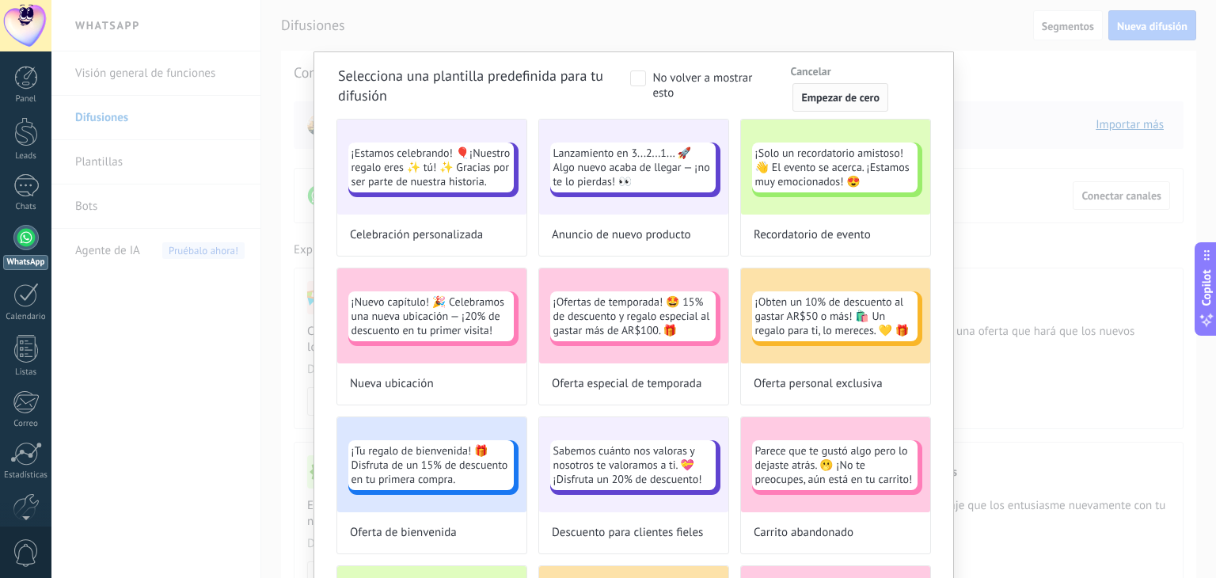
click at [862, 93] on span "Empezar de cero" at bounding box center [840, 97] width 78 height 11
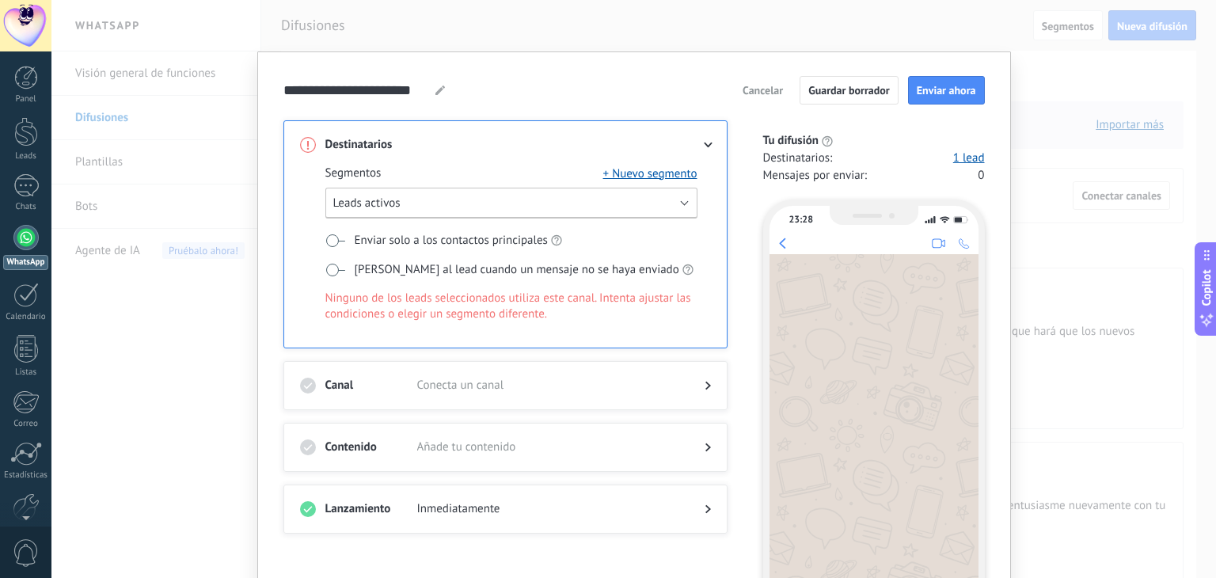
click at [688, 204] on button "Leads activos" at bounding box center [511, 203] width 372 height 31
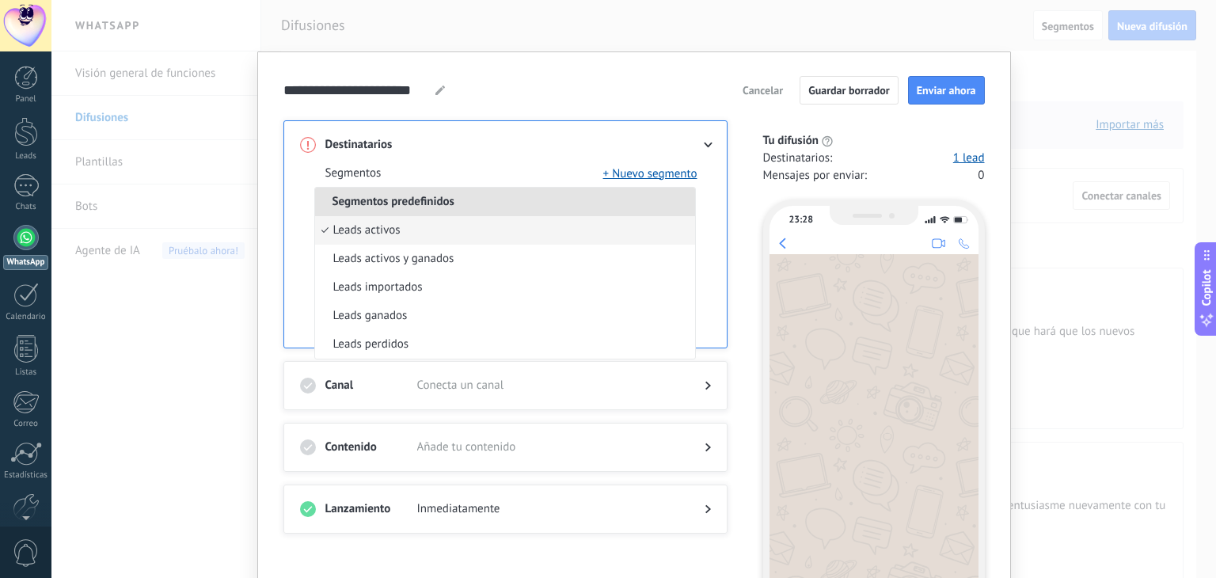
click at [411, 223] on li "Leads activos" at bounding box center [505, 230] width 380 height 29
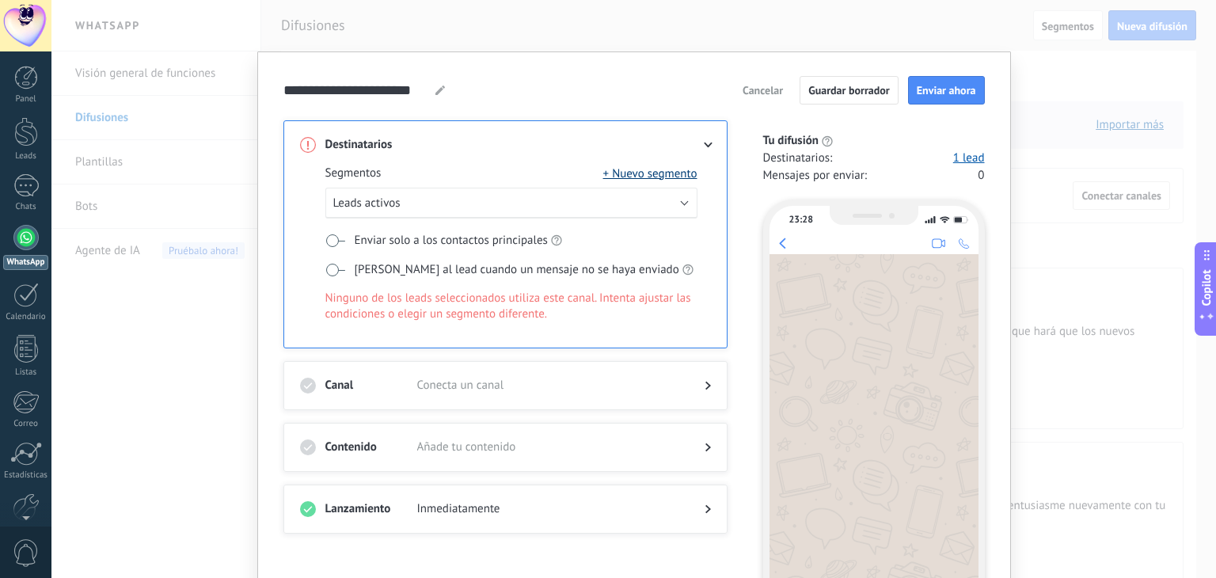
click at [649, 174] on button "+ Nuevo segmento" at bounding box center [650, 174] width 94 height 16
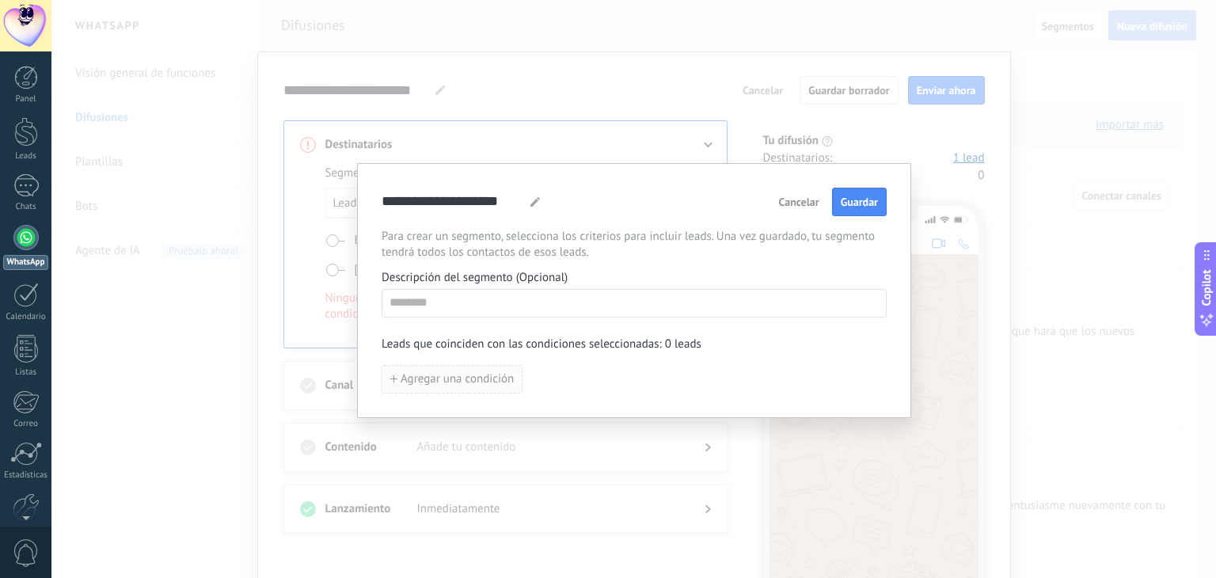
click at [470, 365] on button "Agregar una condición" at bounding box center [452, 379] width 141 height 29
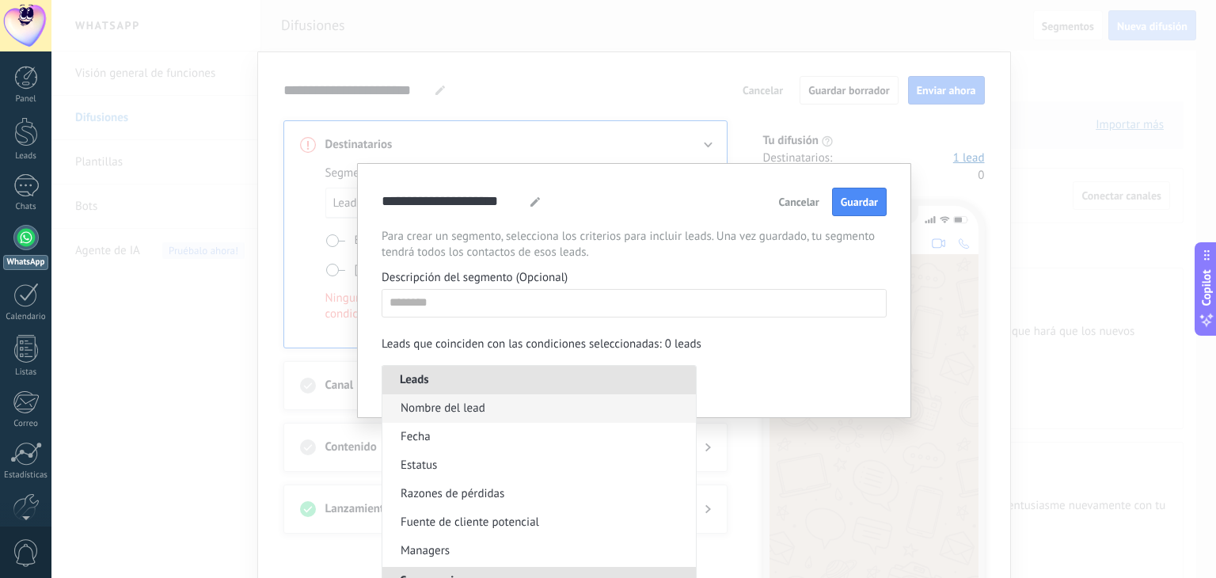
click at [516, 407] on li "Nombre del lead" at bounding box center [540, 408] width 314 height 29
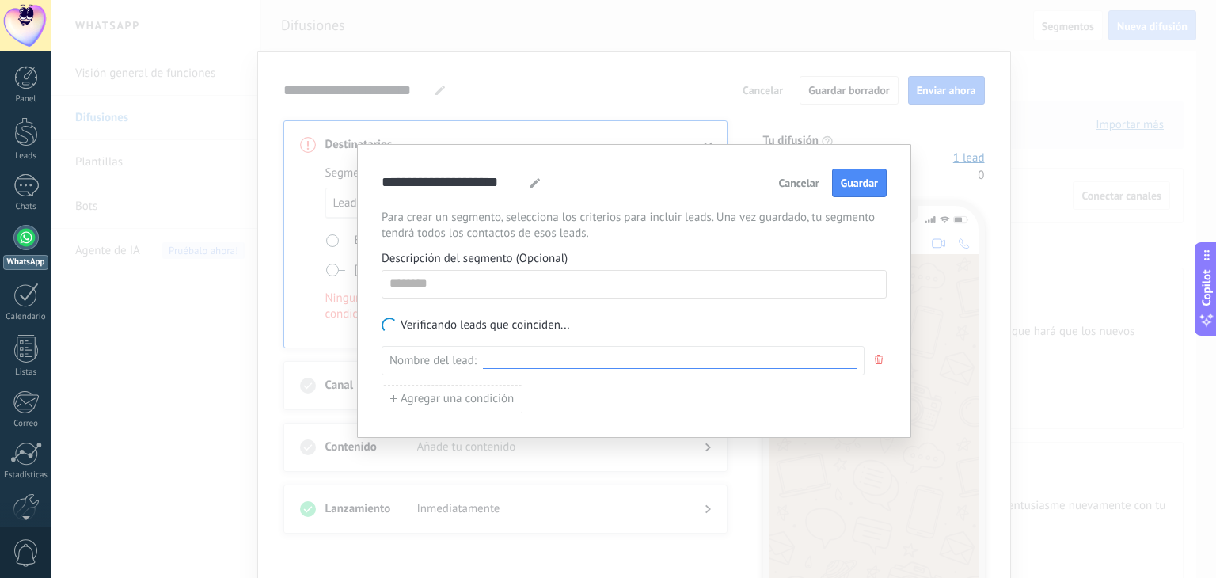
click at [513, 356] on input at bounding box center [670, 360] width 374 height 15
click at [496, 353] on input at bounding box center [670, 360] width 374 height 15
paste input "**********"
type input "**********"
click at [809, 180] on span "Cancelar" at bounding box center [799, 182] width 40 height 11
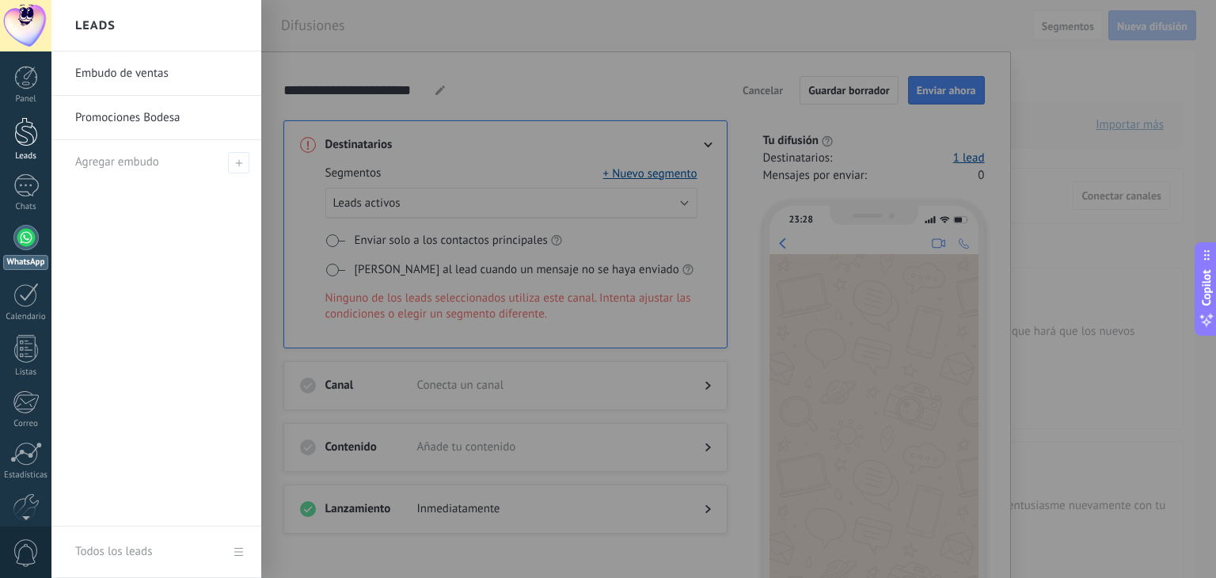
click at [29, 136] on div at bounding box center [26, 131] width 24 height 29
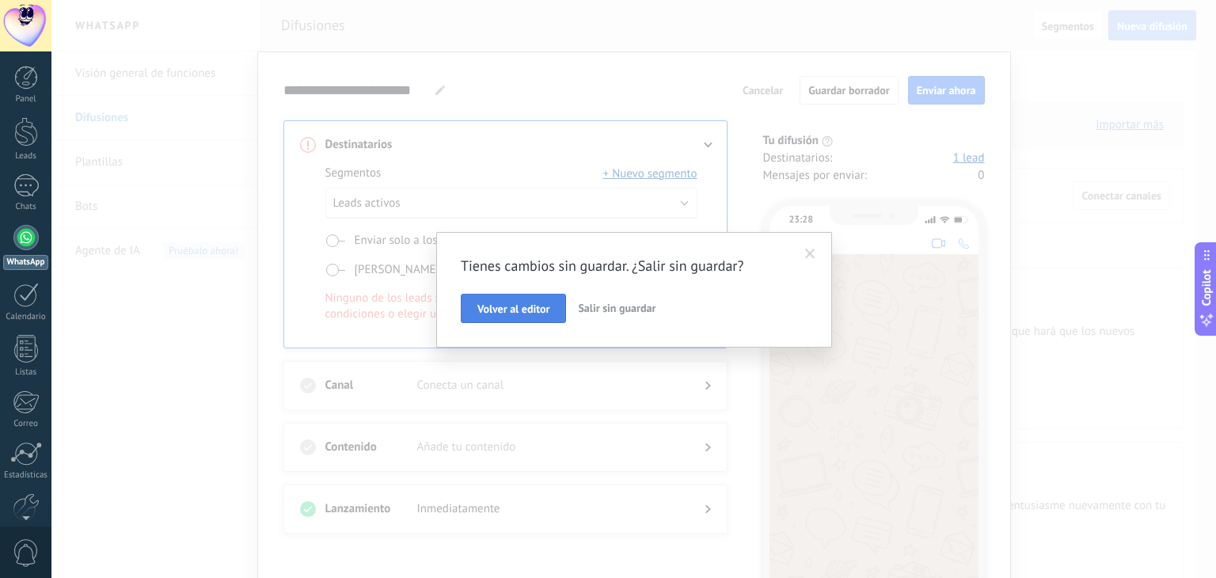
click at [536, 299] on button "Volver al editor" at bounding box center [513, 309] width 105 height 30
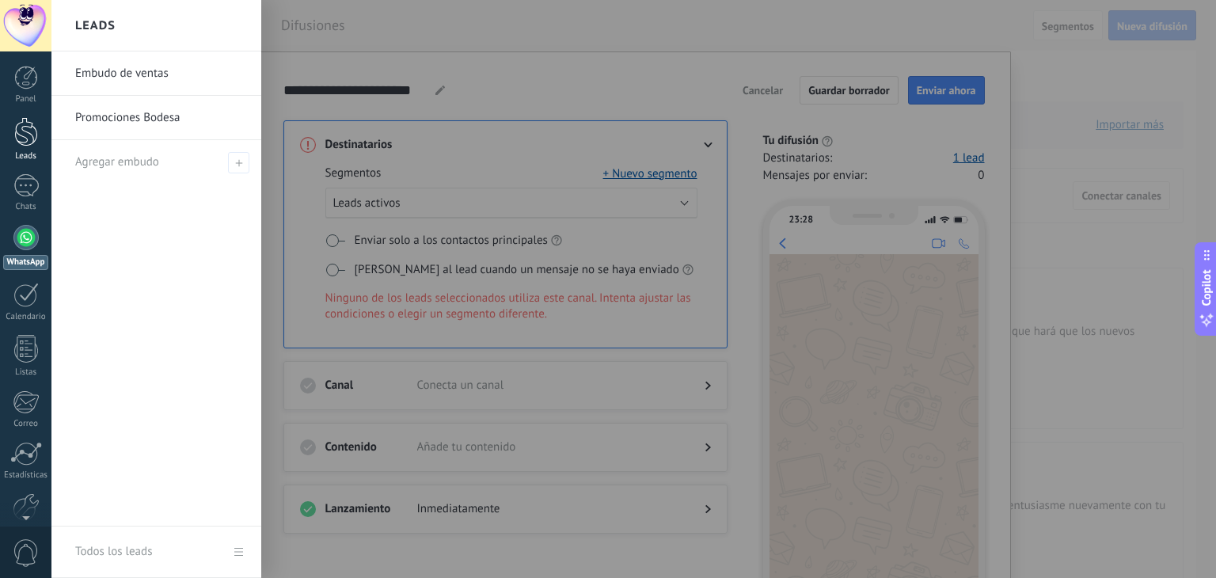
click at [29, 133] on div at bounding box center [26, 131] width 24 height 29
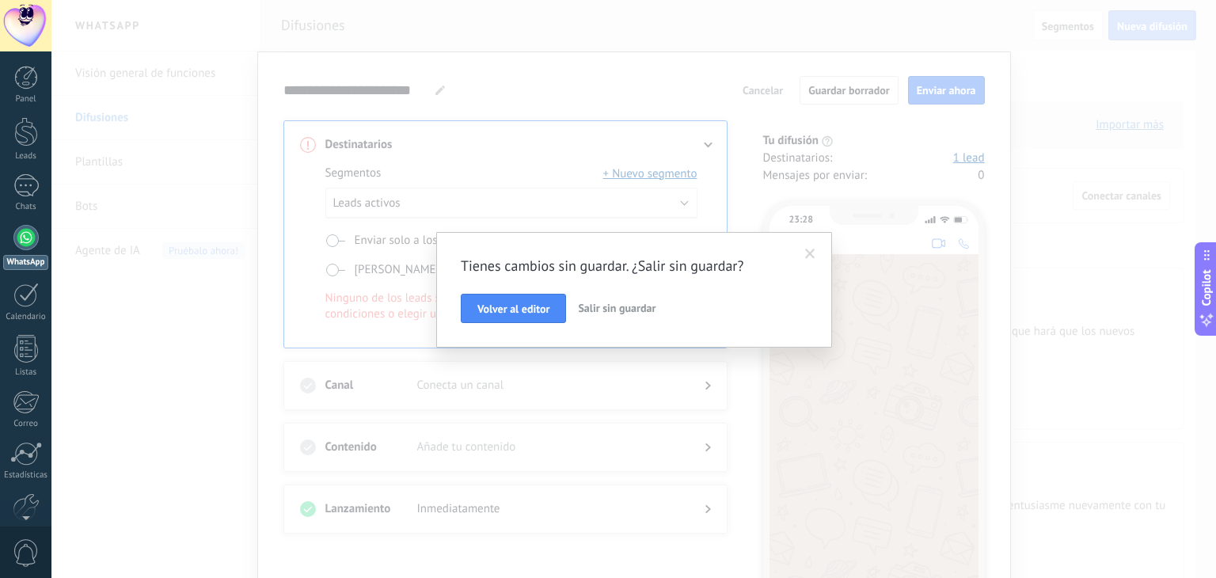
click at [622, 310] on span "Salir sin guardar" at bounding box center [617, 308] width 78 height 14
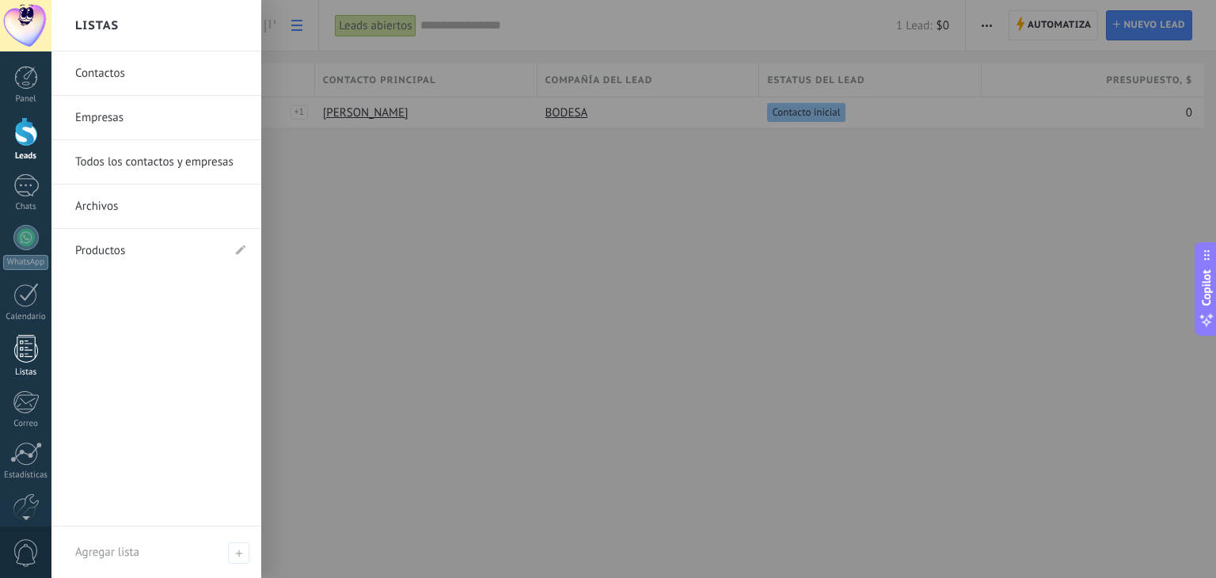
click at [29, 352] on div at bounding box center [26, 349] width 24 height 28
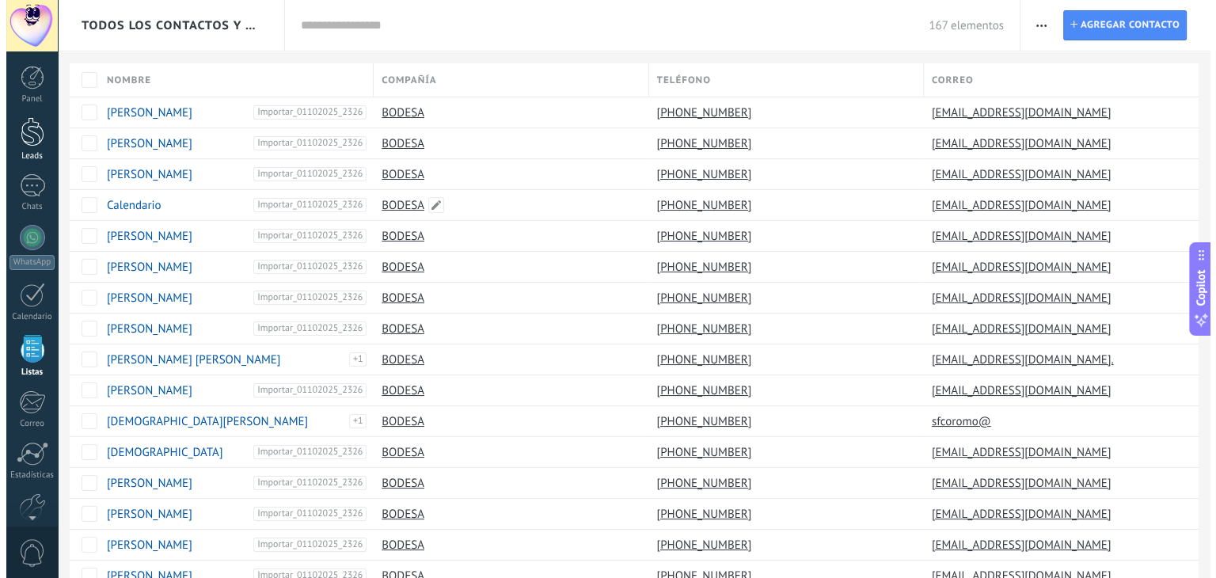
scroll to position [40, 0]
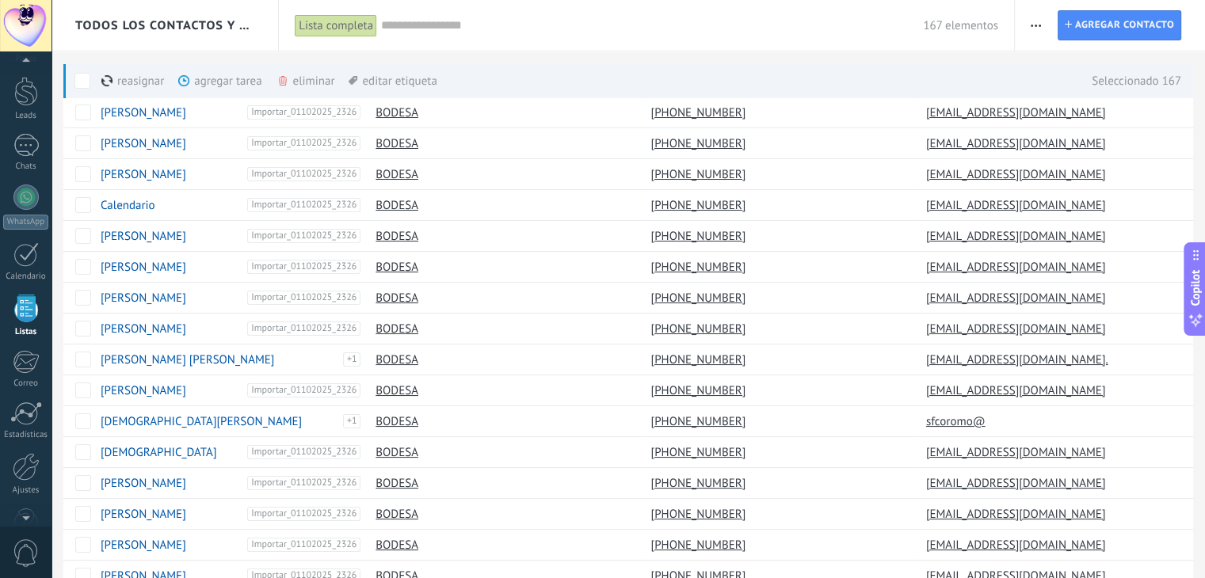
click at [308, 78] on div "eliminar màs" at bounding box center [332, 80] width 112 height 35
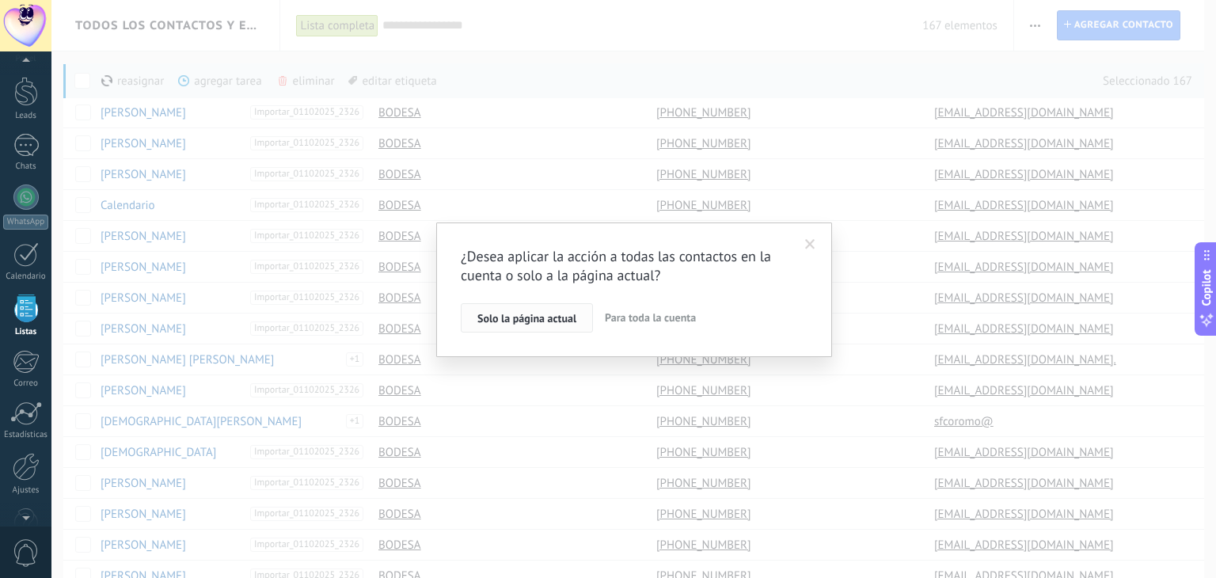
click at [537, 323] on span "Solo la página actual" at bounding box center [527, 318] width 99 height 11
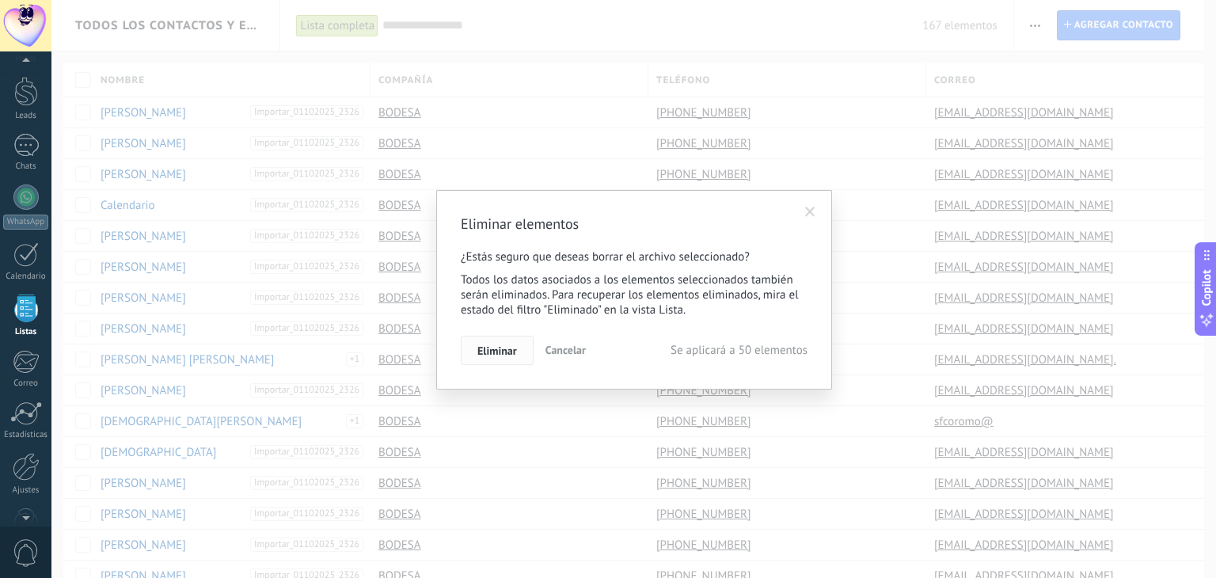
click at [494, 352] on span "Eliminar" at bounding box center [498, 350] width 40 height 11
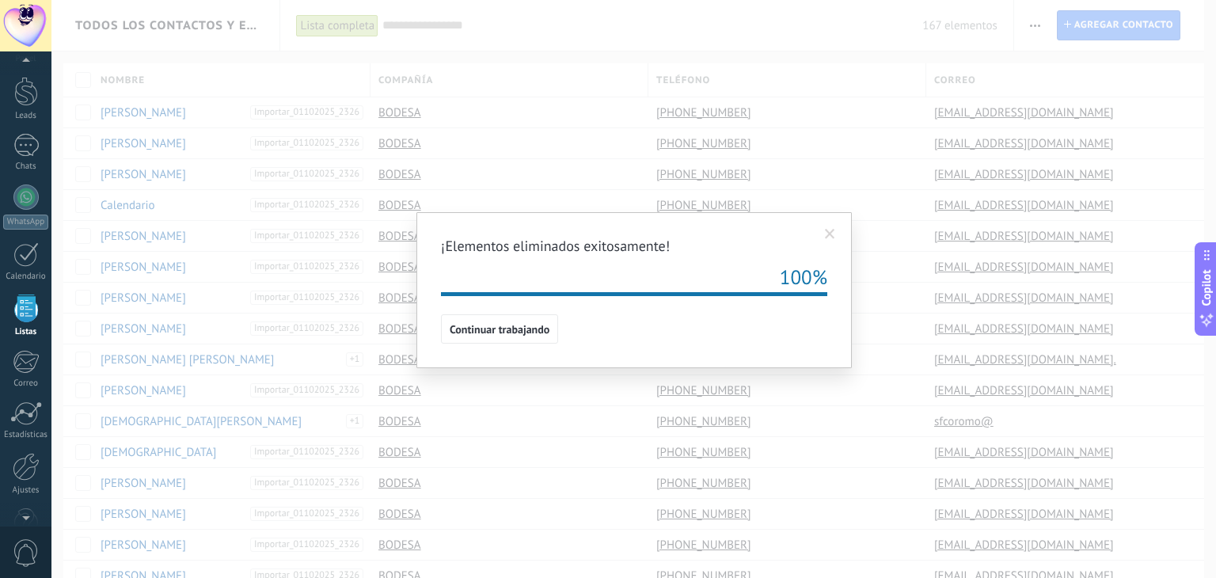
click at [536, 325] on span "Continuar trabajando" at bounding box center [500, 329] width 100 height 11
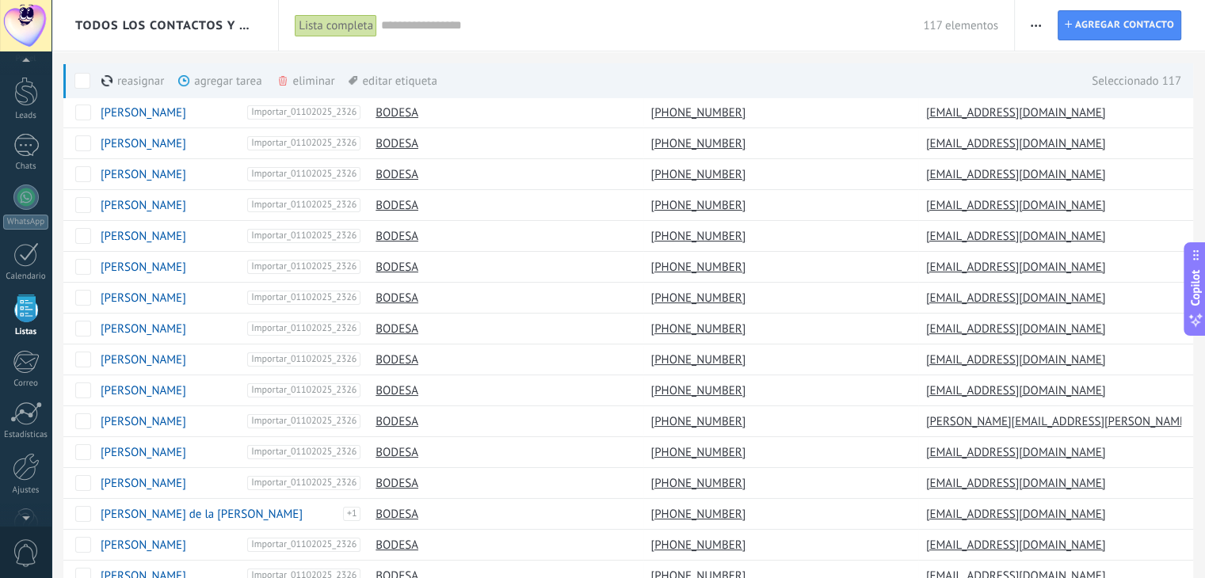
click at [294, 79] on div "eliminar màs" at bounding box center [332, 80] width 112 height 35
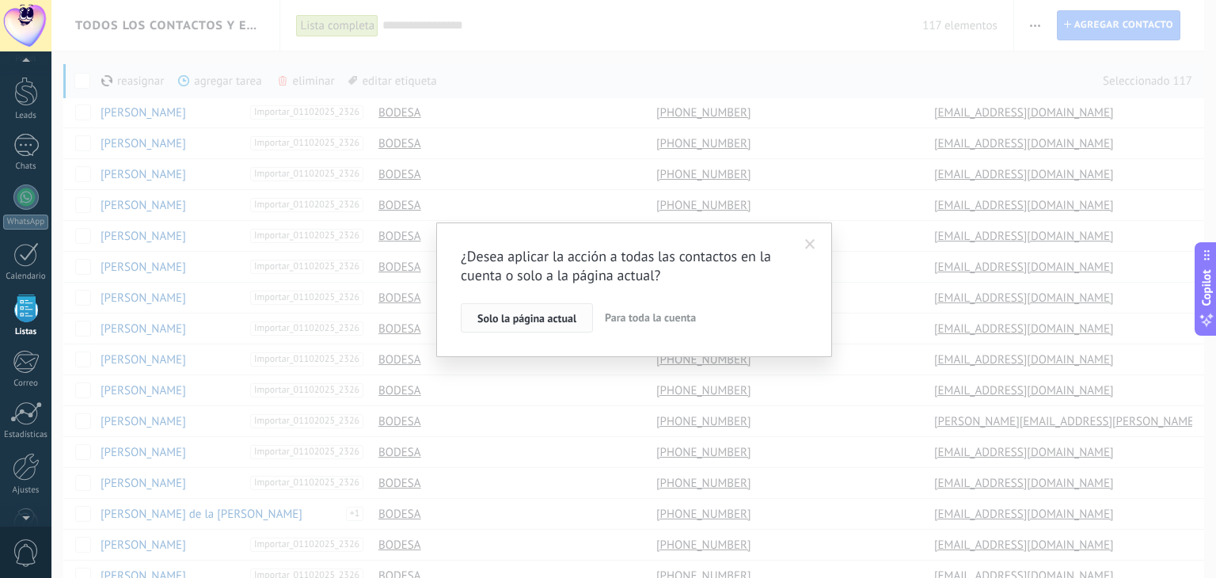
click at [558, 303] on div "¿Desea aplicar la acción a todas las contactos en la cuenta o solo a la página …" at bounding box center [634, 290] width 347 height 86
click at [558, 318] on span "Solo la página actual" at bounding box center [527, 318] width 99 height 11
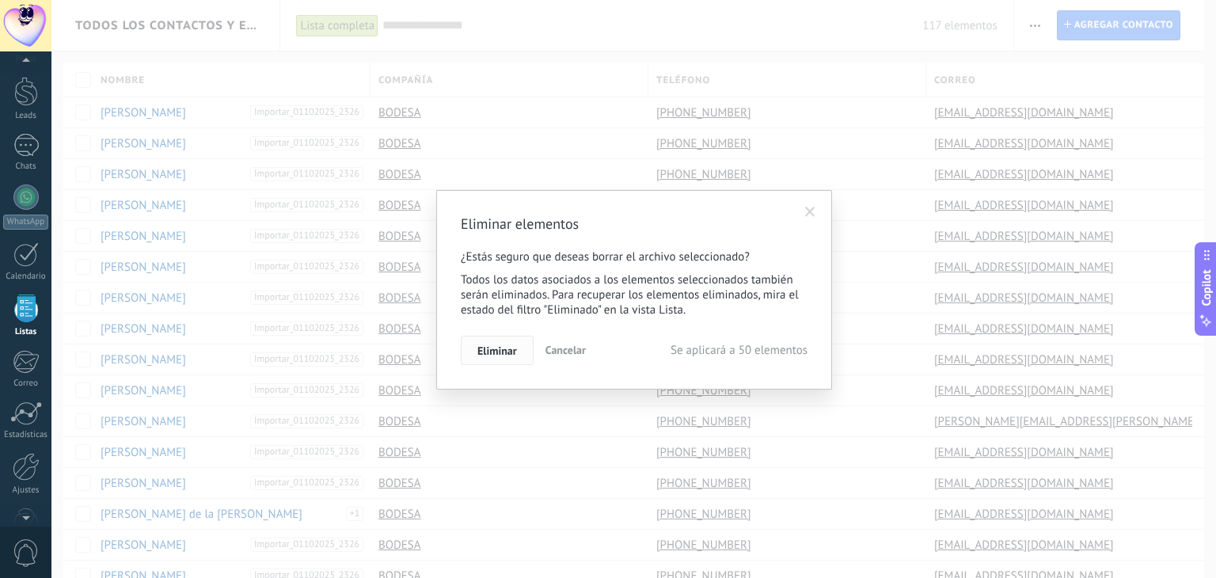
drag, startPoint x: 501, startPoint y: 360, endPoint x: 495, endPoint y: 351, distance: 10.3
click at [500, 359] on button "Eliminar" at bounding box center [497, 351] width 73 height 30
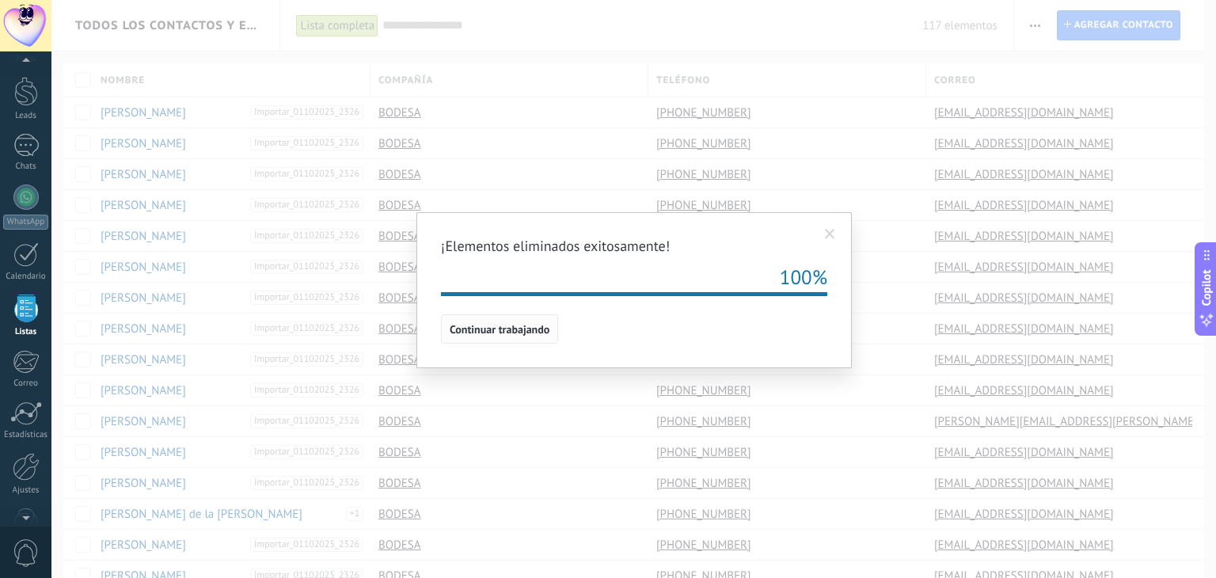
click at [516, 330] on span "Continuar trabajando" at bounding box center [500, 329] width 100 height 11
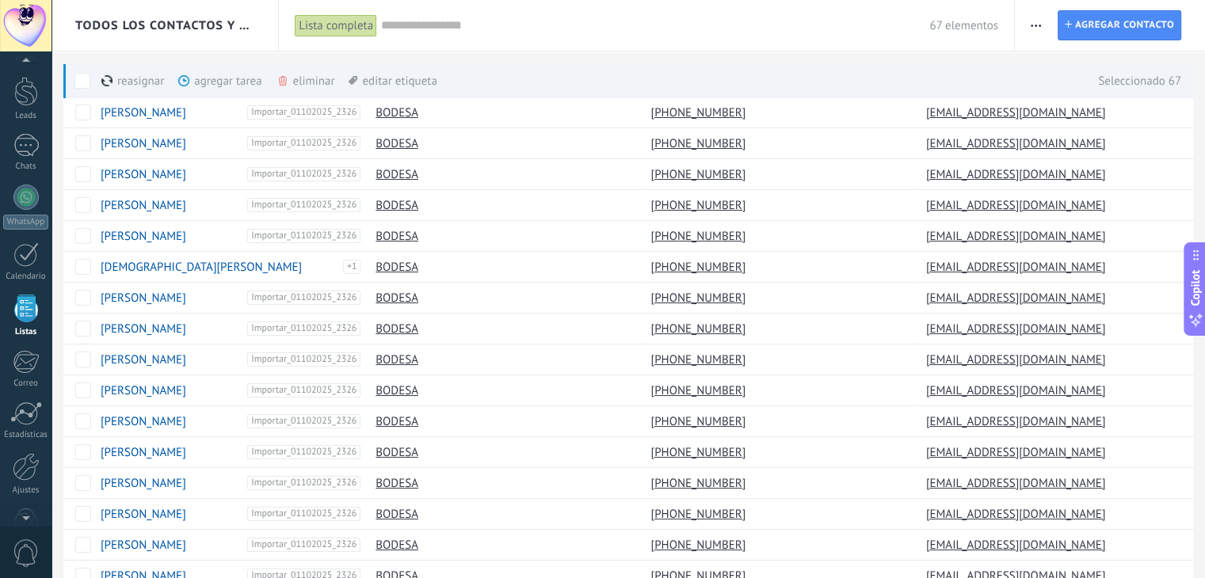
click at [319, 83] on div "eliminar màs" at bounding box center [332, 80] width 112 height 35
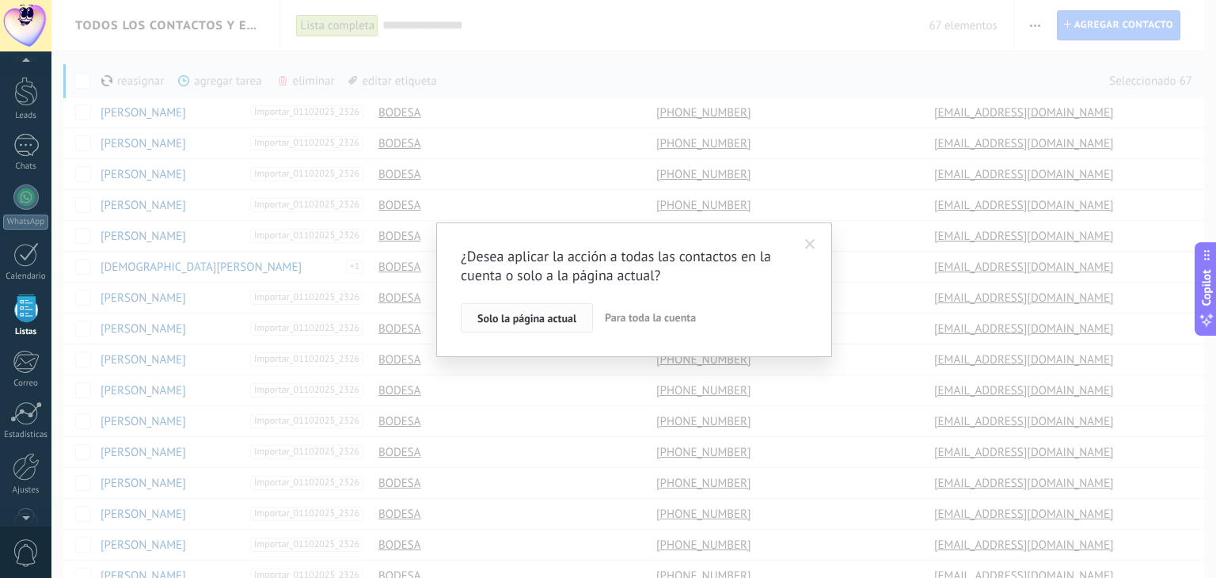
click at [552, 318] on span "Solo la página actual" at bounding box center [527, 318] width 99 height 11
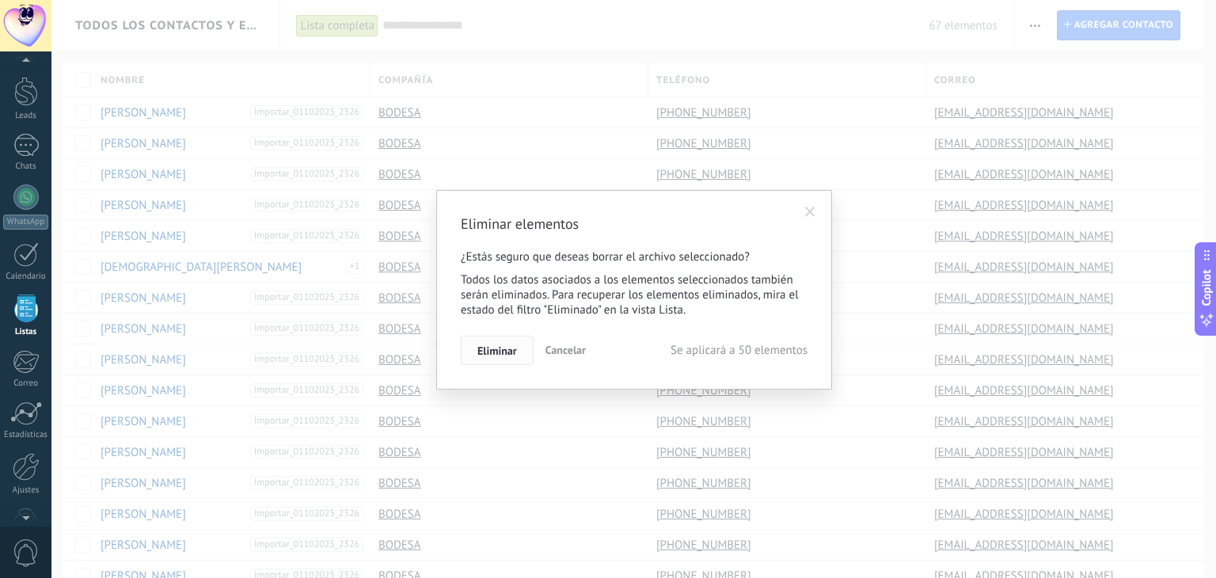
click at [510, 349] on span "Eliminar" at bounding box center [498, 350] width 40 height 11
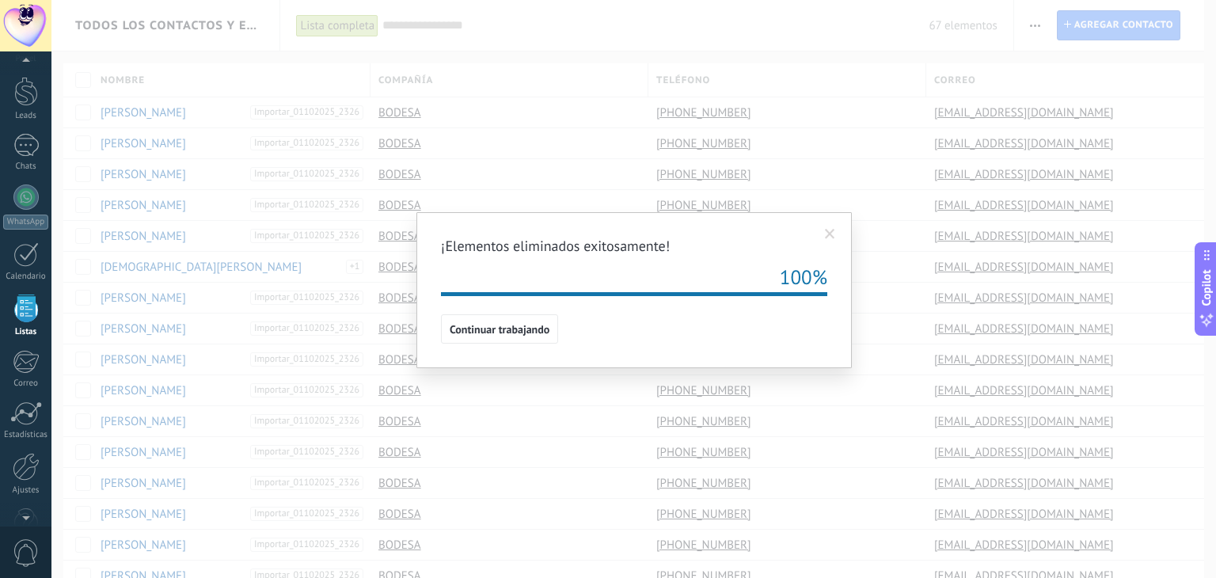
drag, startPoint x: 835, startPoint y: 229, endPoint x: 821, endPoint y: 225, distance: 14.0
click at [833, 229] on span at bounding box center [830, 234] width 10 height 11
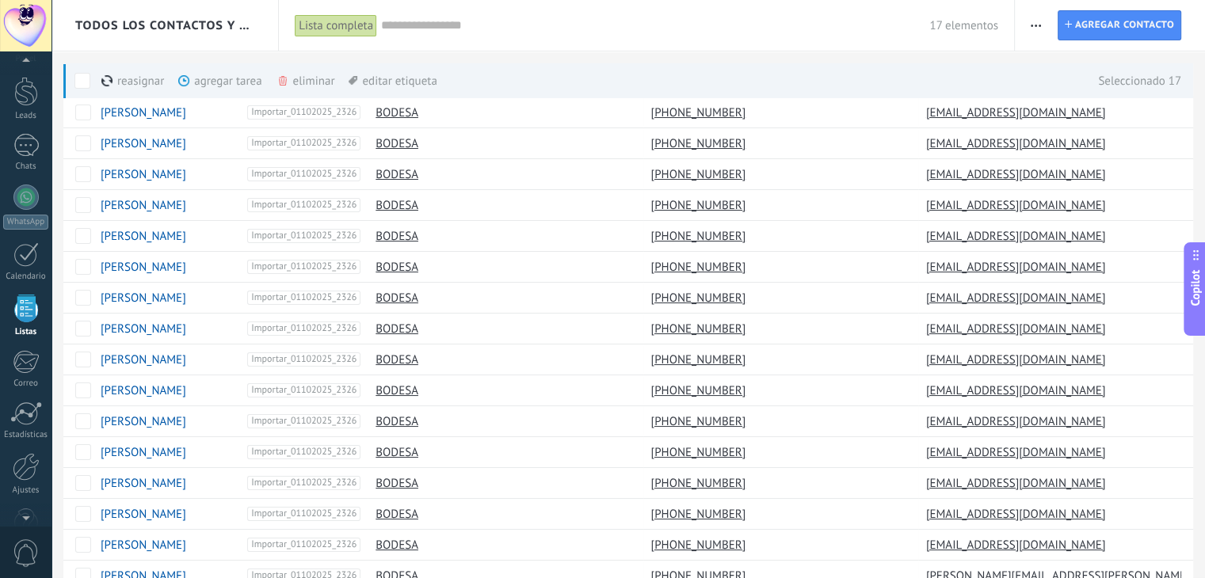
click at [307, 86] on div "eliminar màs" at bounding box center [332, 80] width 112 height 35
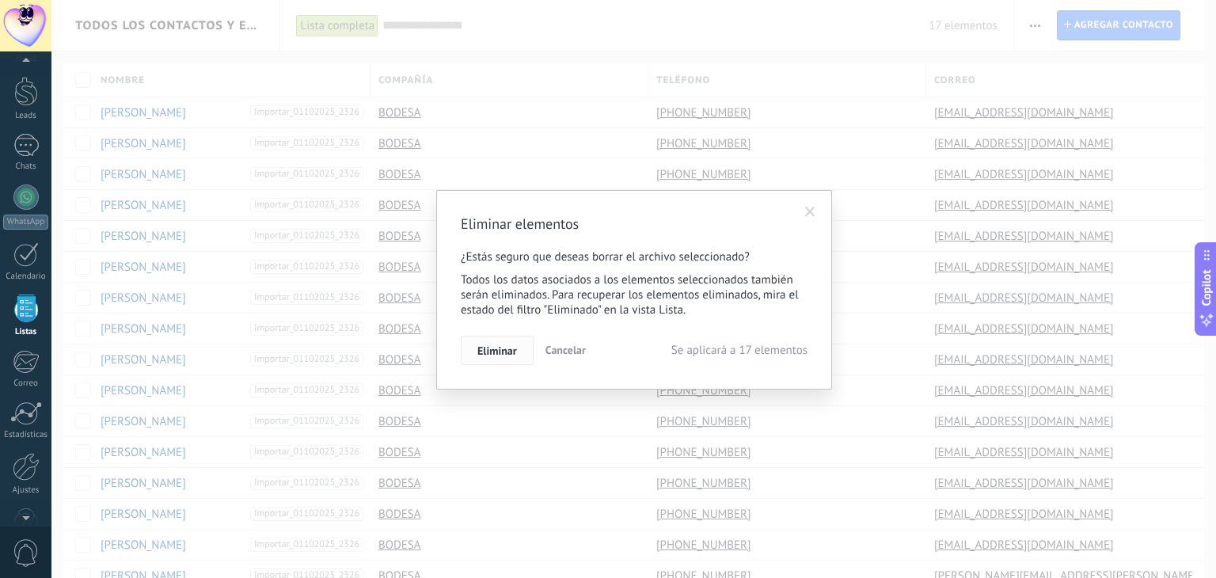
click at [491, 352] on span "Eliminar" at bounding box center [498, 350] width 40 height 11
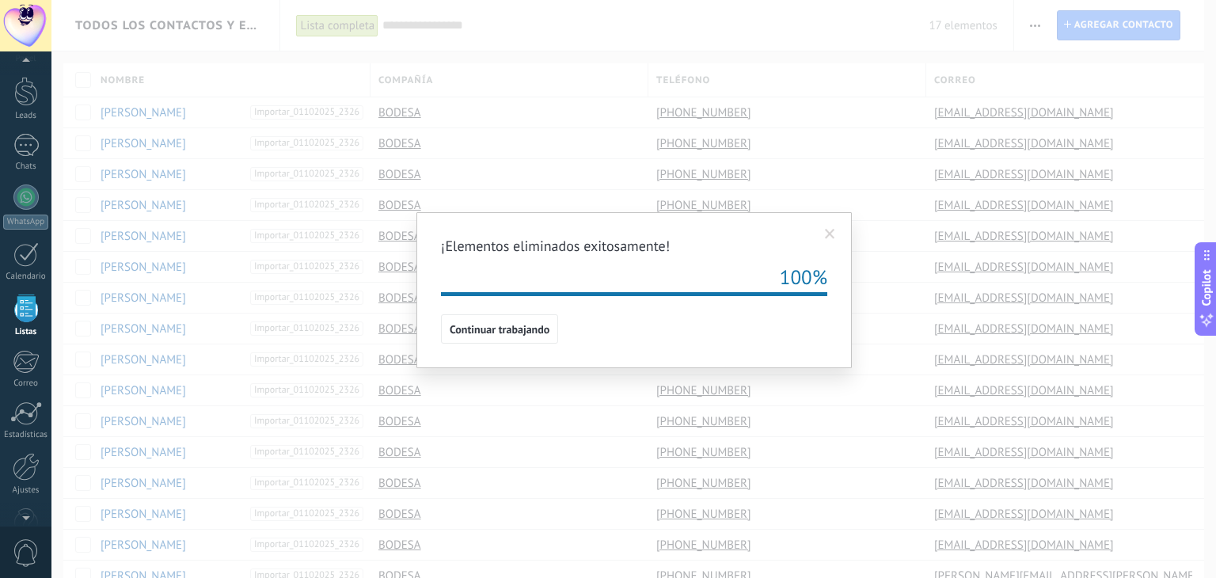
click at [830, 232] on span at bounding box center [830, 234] width 10 height 11
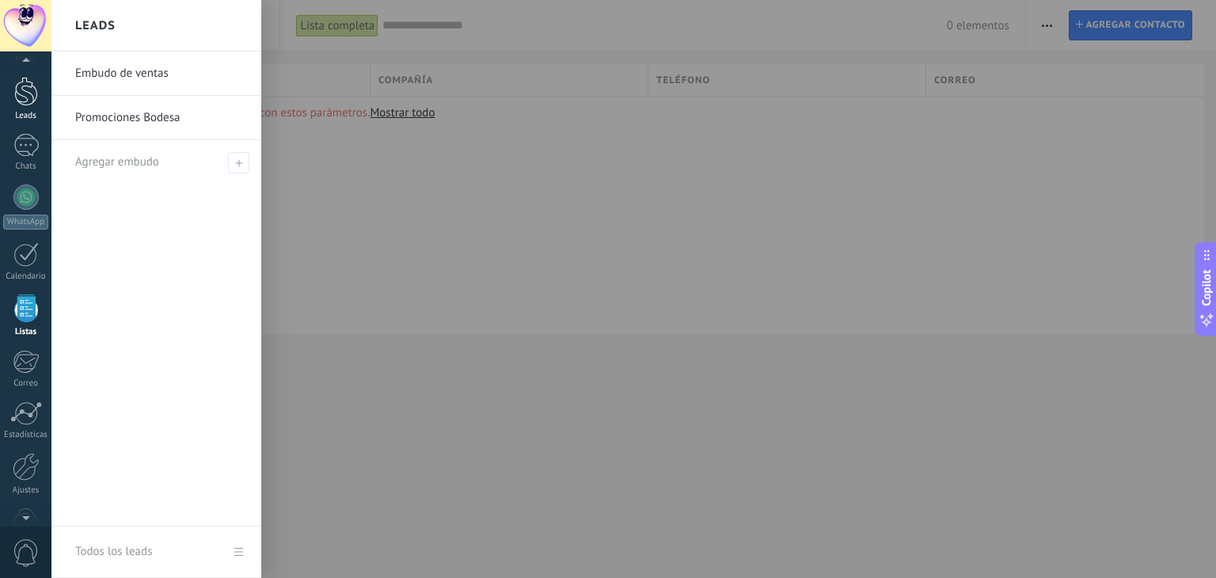
click at [22, 97] on div at bounding box center [26, 91] width 24 height 29
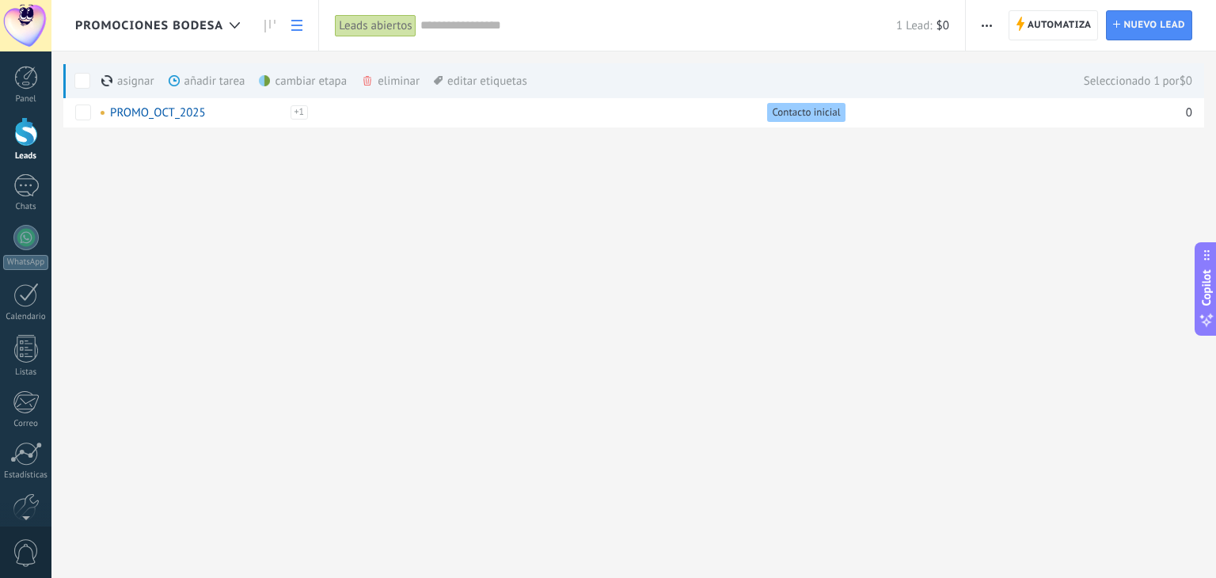
click at [393, 82] on div "eliminar màs" at bounding box center [417, 80] width 112 height 35
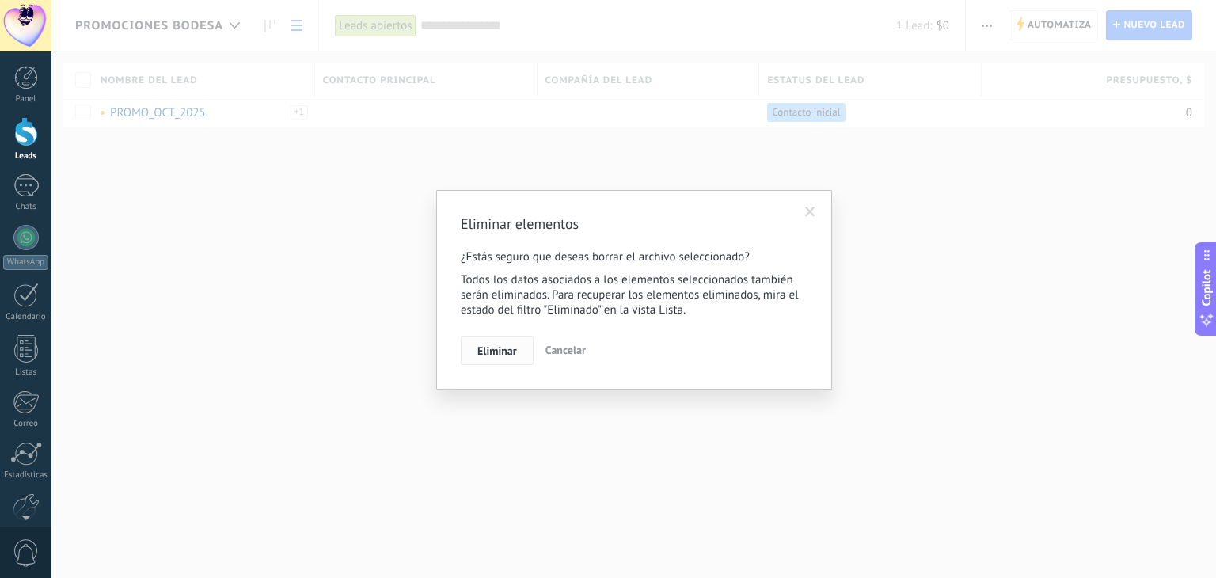
click at [521, 349] on button "Eliminar" at bounding box center [497, 351] width 73 height 30
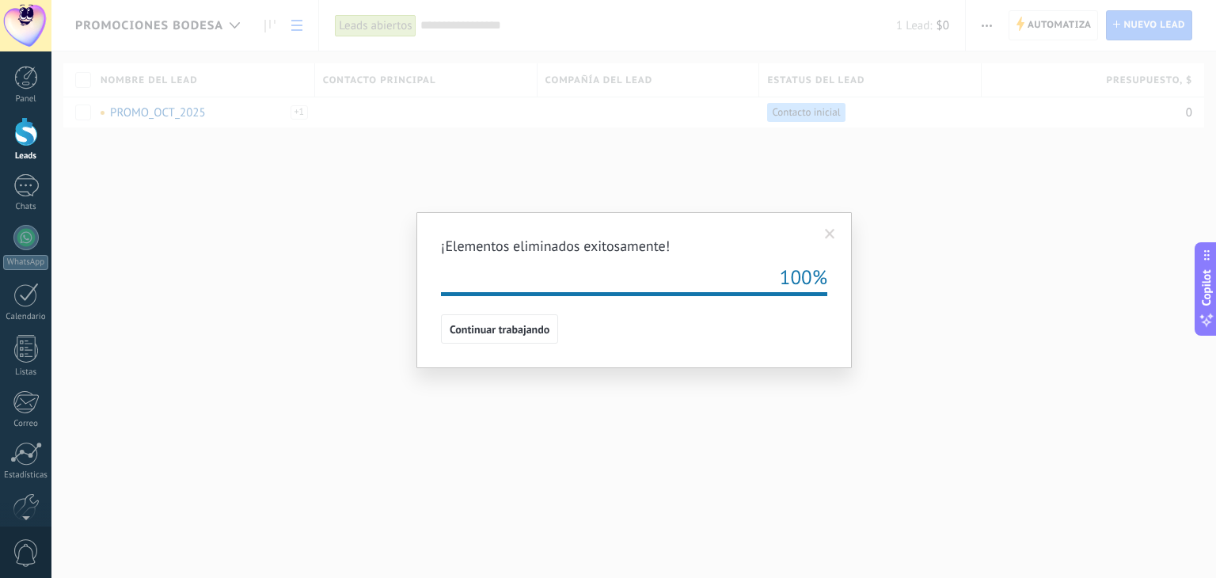
click at [833, 232] on span at bounding box center [830, 234] width 10 height 11
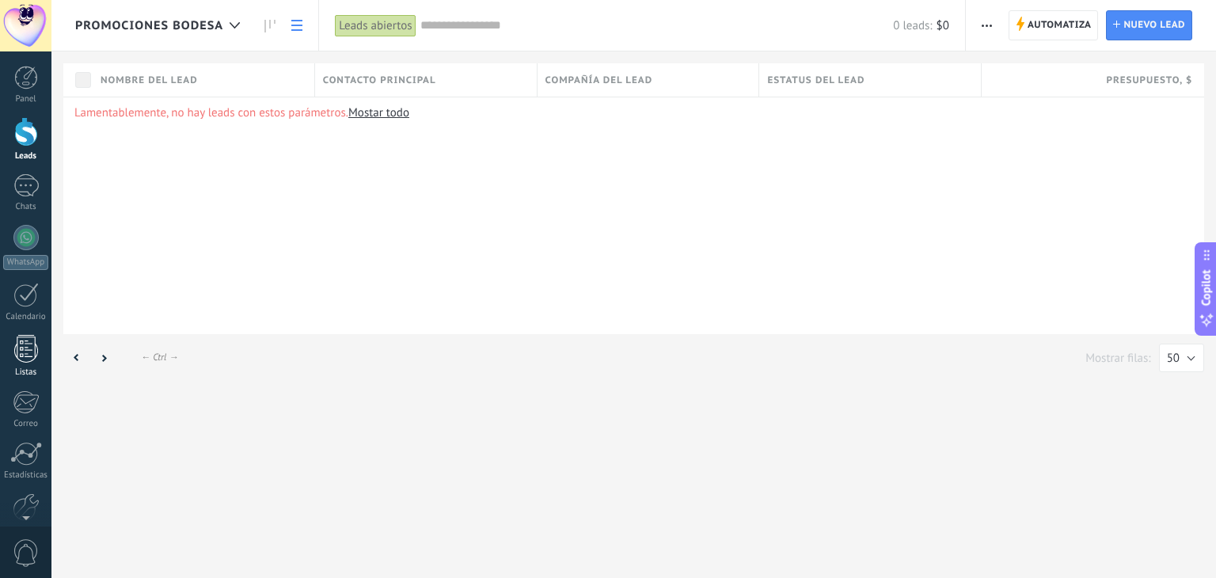
drag, startPoint x: 27, startPoint y: 350, endPoint x: 33, endPoint y: 359, distance: 10.8
click at [27, 350] on div at bounding box center [26, 349] width 24 height 28
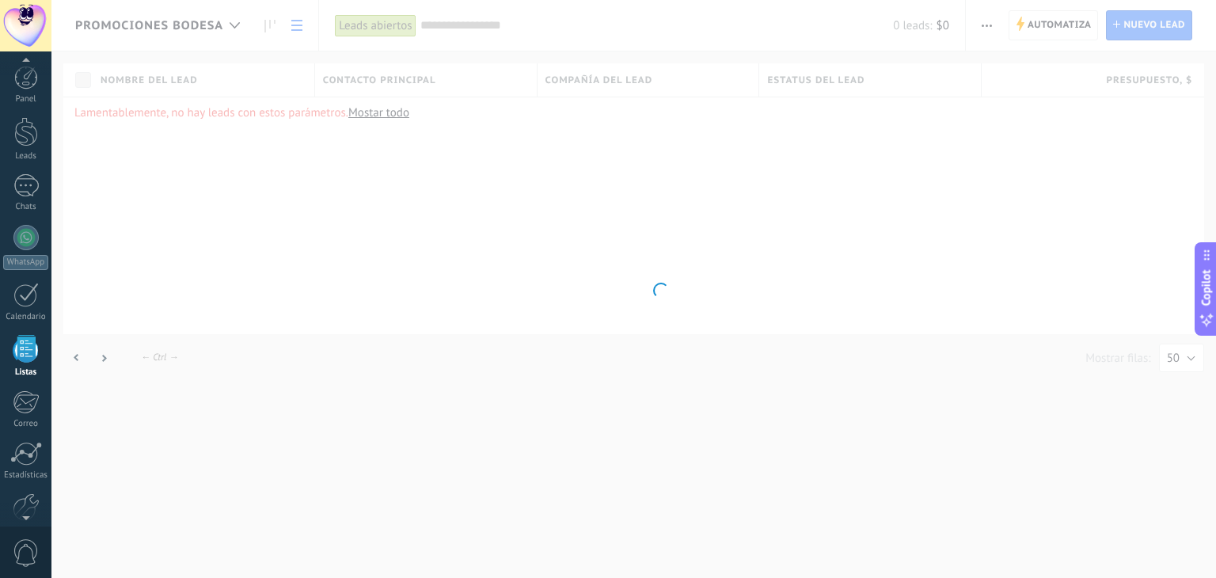
scroll to position [40, 0]
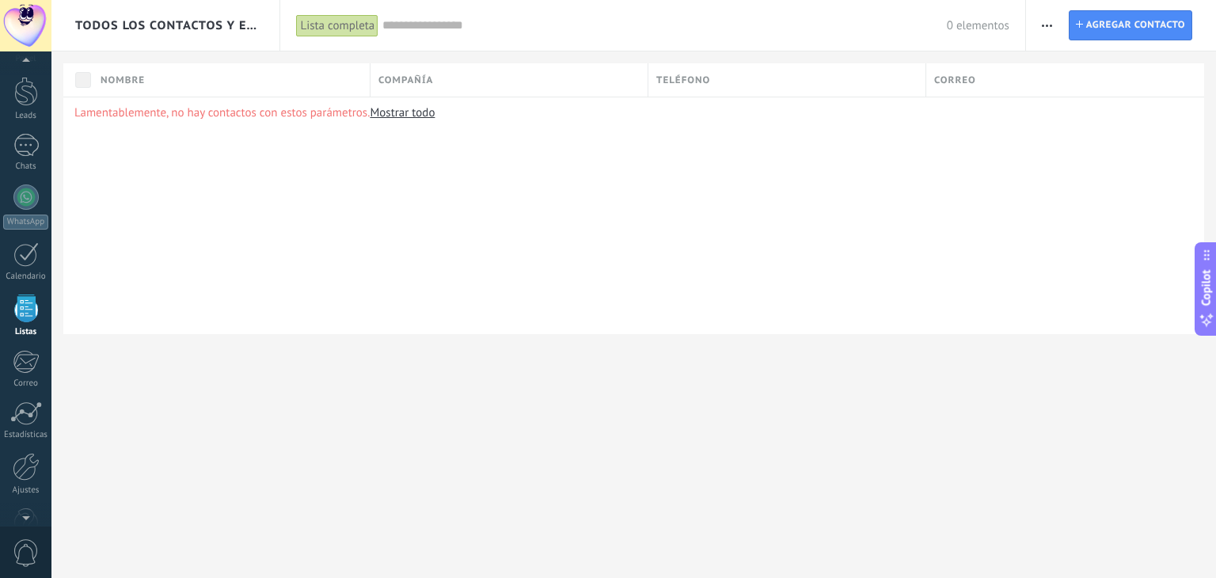
click at [1050, 29] on span "button" at bounding box center [1047, 25] width 10 height 30
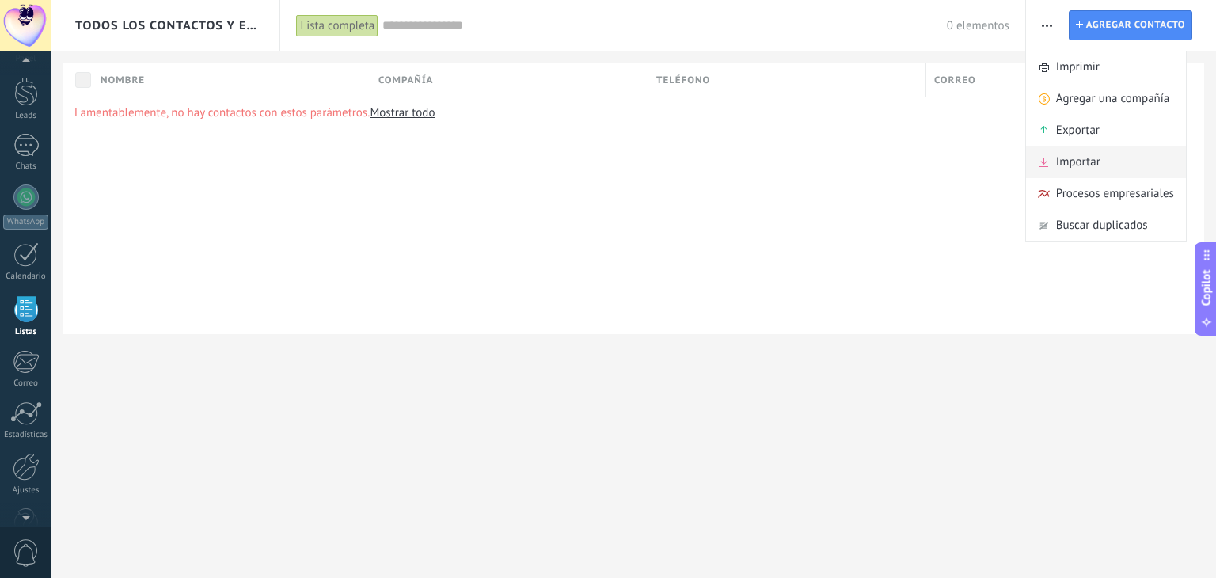
click at [1066, 156] on span "Importar" at bounding box center [1078, 163] width 44 height 32
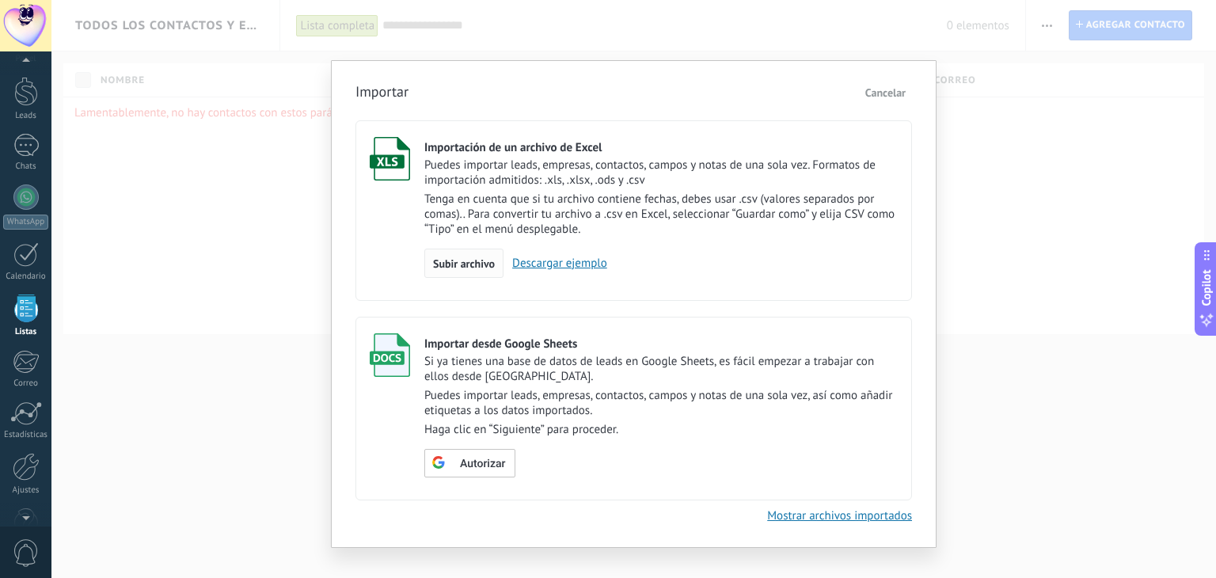
click at [475, 267] on span "Subir archivo" at bounding box center [464, 263] width 62 height 11
click at [0, 0] on input "Importación de un archivo de Excel Puedes importar leads, empresas, contactos, …" at bounding box center [0, 0] width 0 height 0
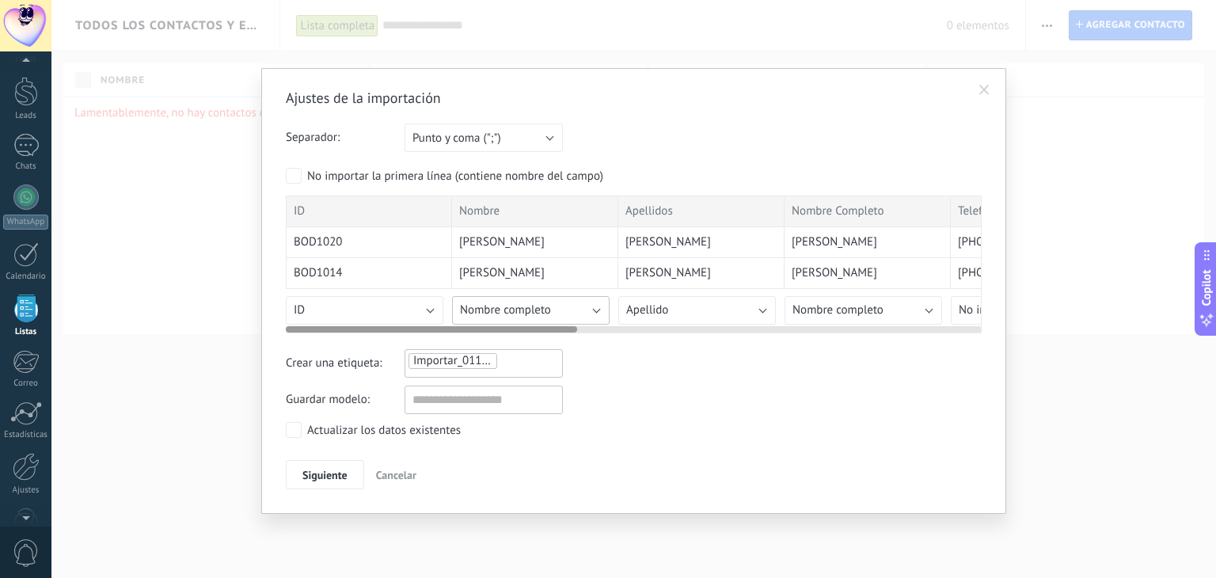
click at [595, 306] on button "Nombre completo" at bounding box center [531, 310] width 158 height 29
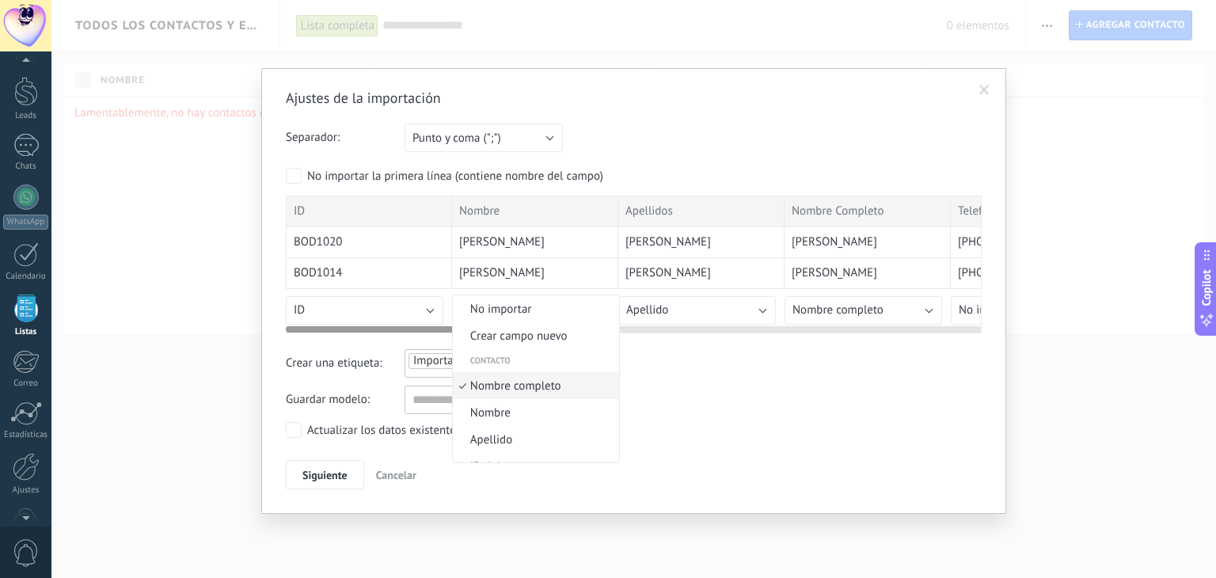
scroll to position [9, 0]
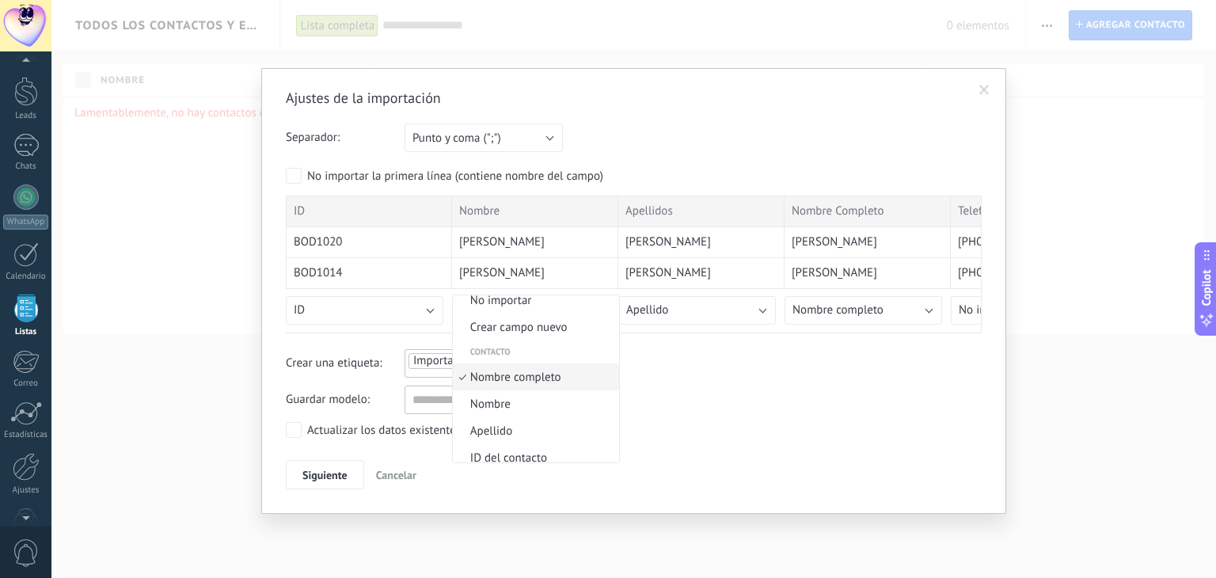
drag, startPoint x: 510, startPoint y: 403, endPoint x: 593, endPoint y: 381, distance: 86.1
click at [510, 403] on span "Nombre" at bounding box center [534, 404] width 162 height 15
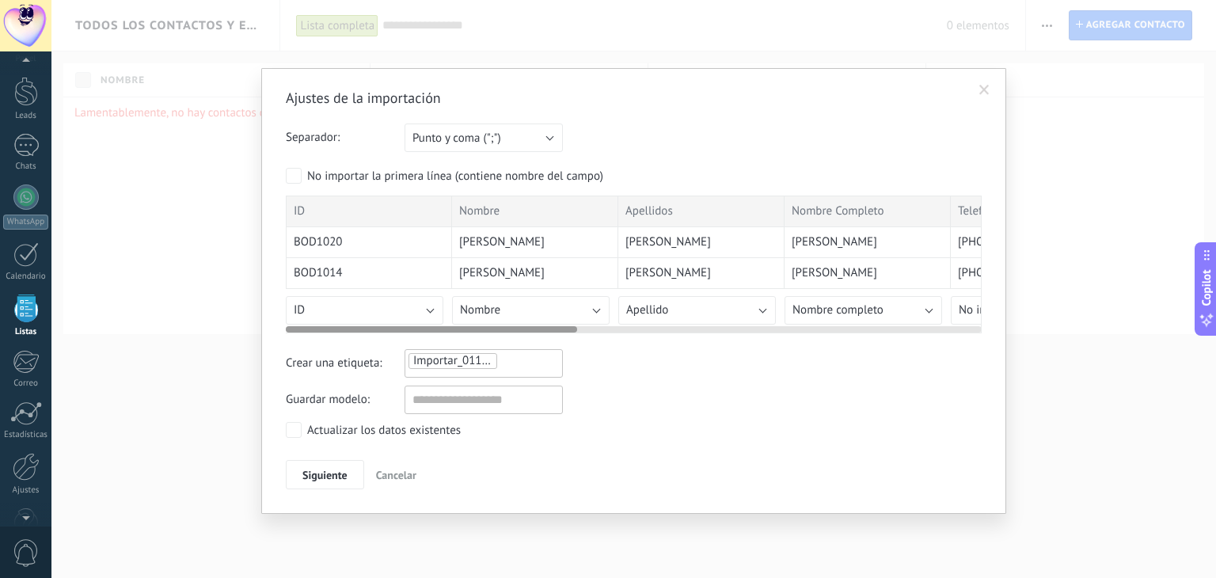
click at [760, 320] on div at bounding box center [634, 326] width 696 height 13
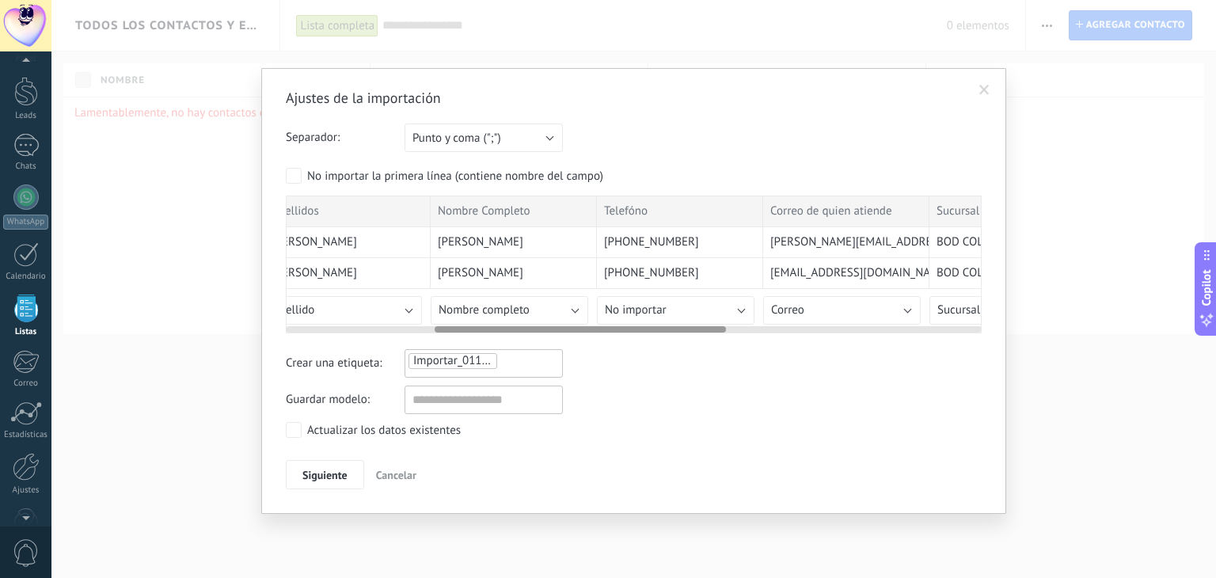
scroll to position [0, 356]
drag, startPoint x: 558, startPoint y: 324, endPoint x: 707, endPoint y: 334, distance: 150.0
click at [707, 334] on div "Ajustes de la importación Separador: Punto y coma (";") Coma (",") Tabulación (…" at bounding box center [634, 290] width 696 height 402
click at [737, 306] on button "No importar" at bounding box center [675, 310] width 158 height 29
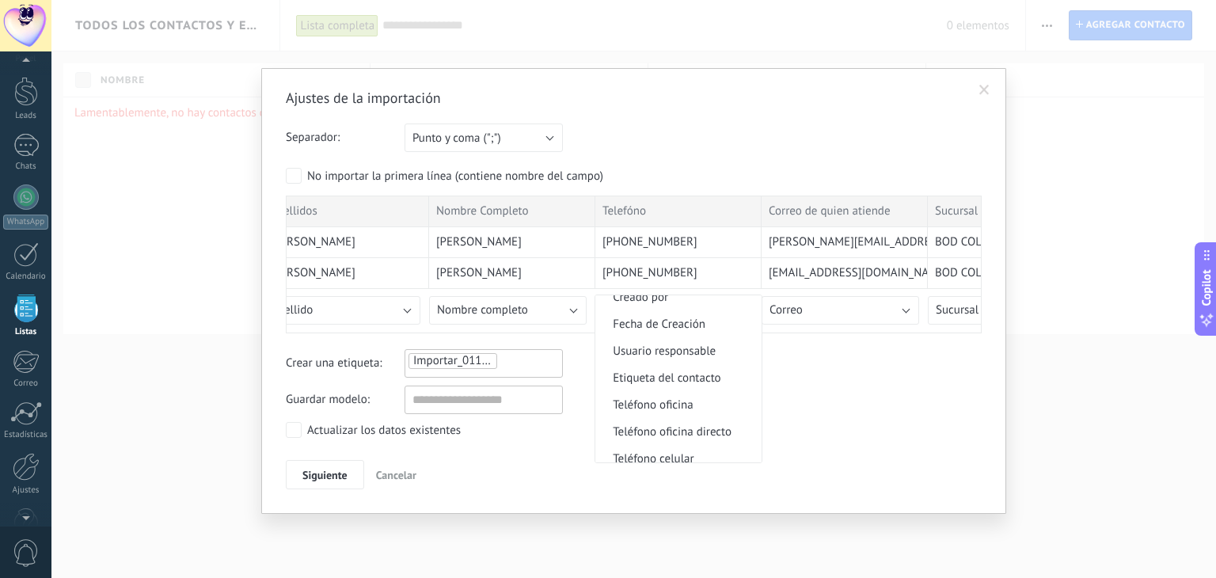
scroll to position [325, 0]
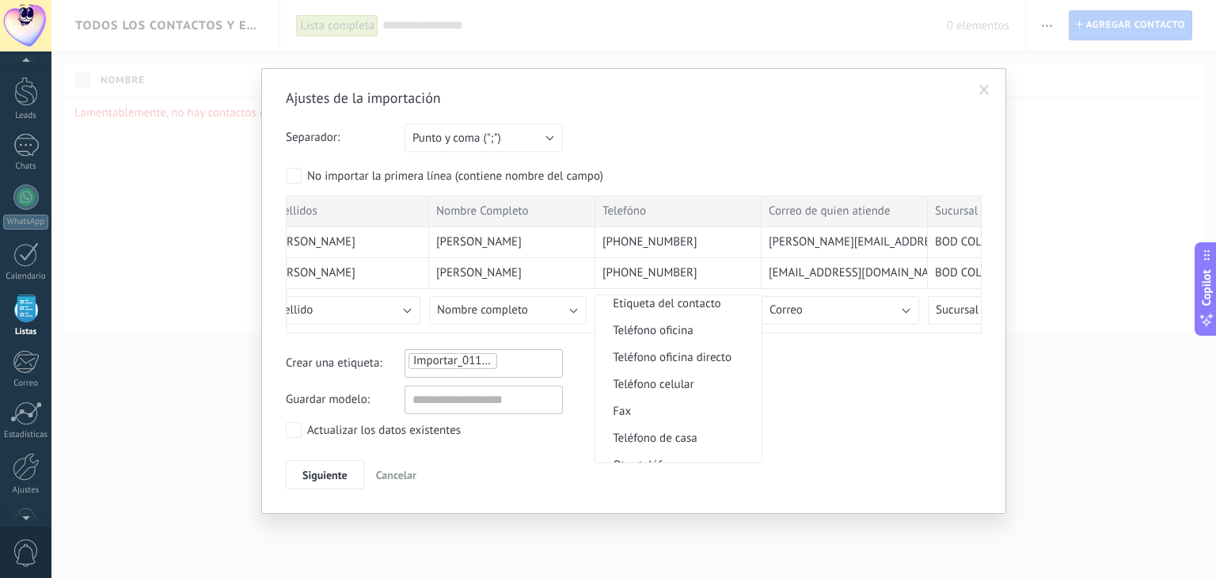
click at [671, 384] on span "Teléfono celular" at bounding box center [677, 384] width 162 height 15
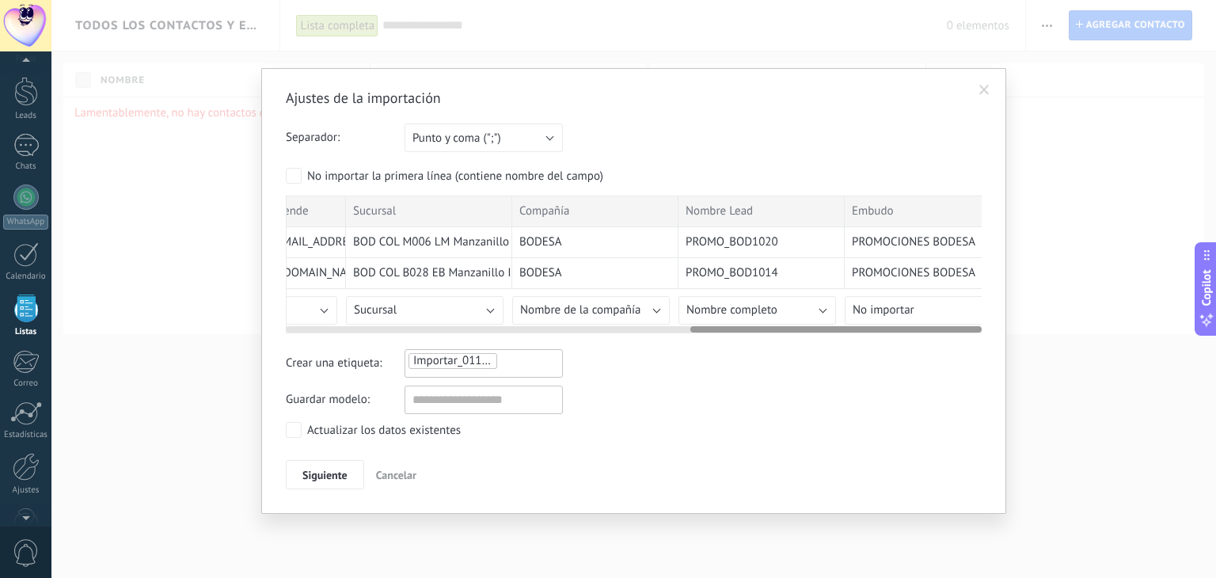
scroll to position [0, 966]
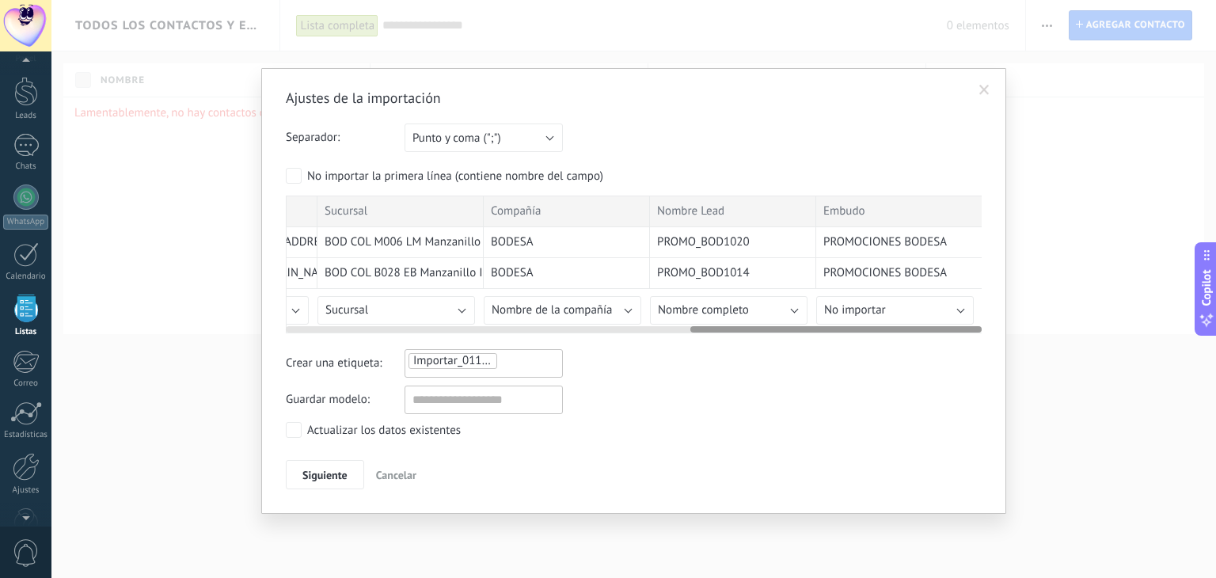
drag, startPoint x: 721, startPoint y: 328, endPoint x: 815, endPoint y: 302, distance: 97.8
click at [1022, 313] on div "Ajustes de la importación Separador: Punto y coma (";") Coma (",") Tabulación (…" at bounding box center [633, 289] width 1165 height 578
click at [782, 309] on button "Nombre completo" at bounding box center [729, 310] width 158 height 29
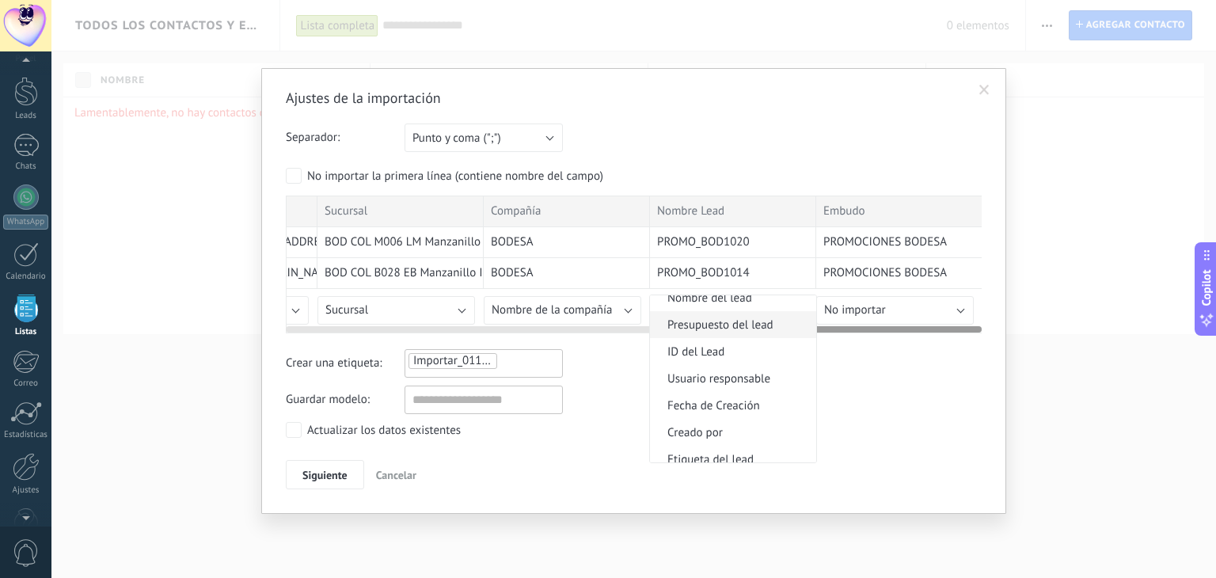
scroll to position [697, 0]
click at [758, 310] on span "Nombre del lead" at bounding box center [731, 304] width 162 height 15
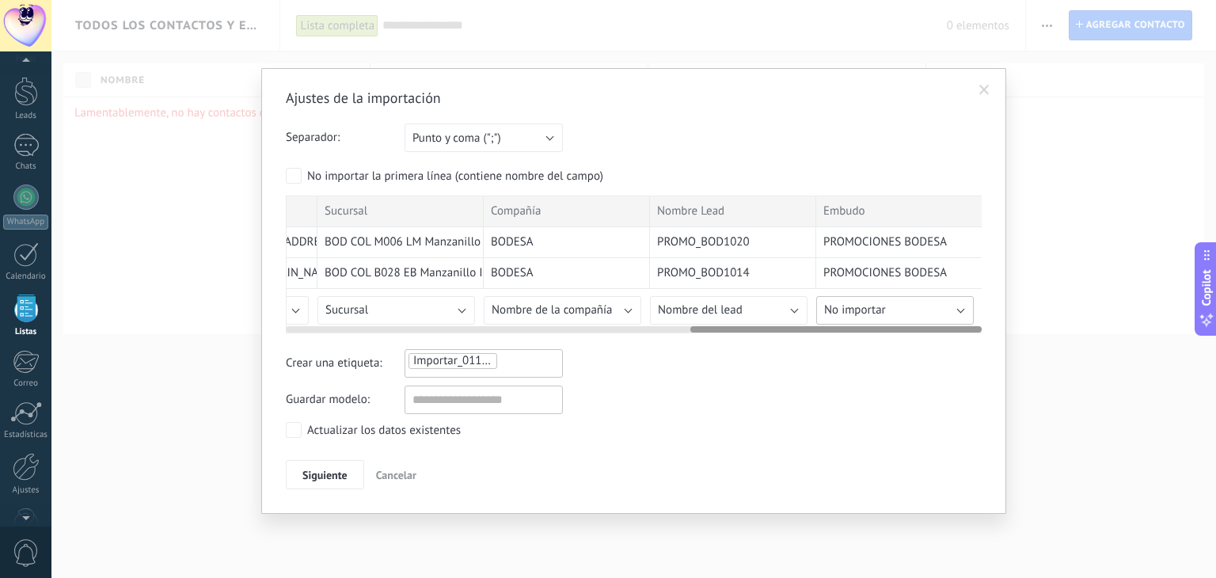
click at [938, 303] on button "No importar" at bounding box center [896, 310] width 158 height 29
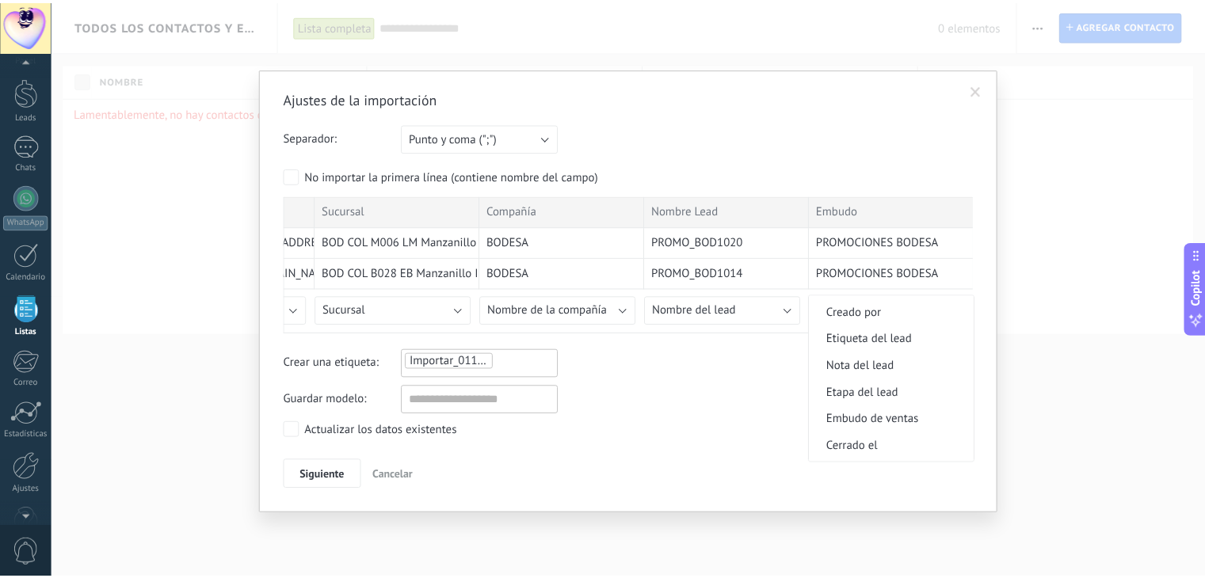
scroll to position [872, 0]
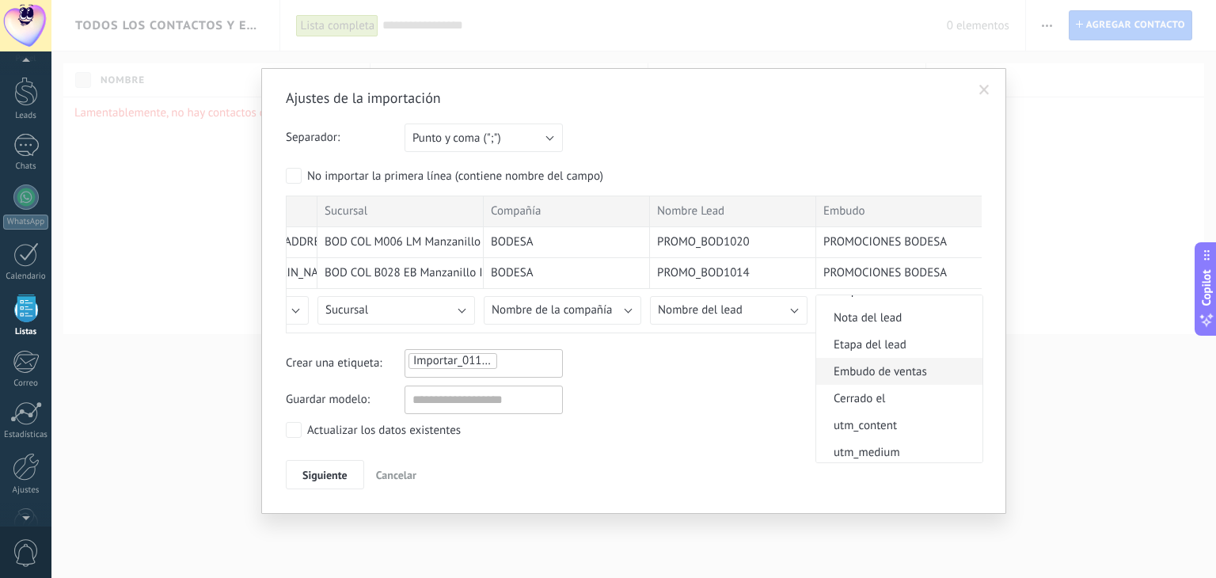
click at [943, 379] on span "Embudo de ventas" at bounding box center [898, 371] width 162 height 15
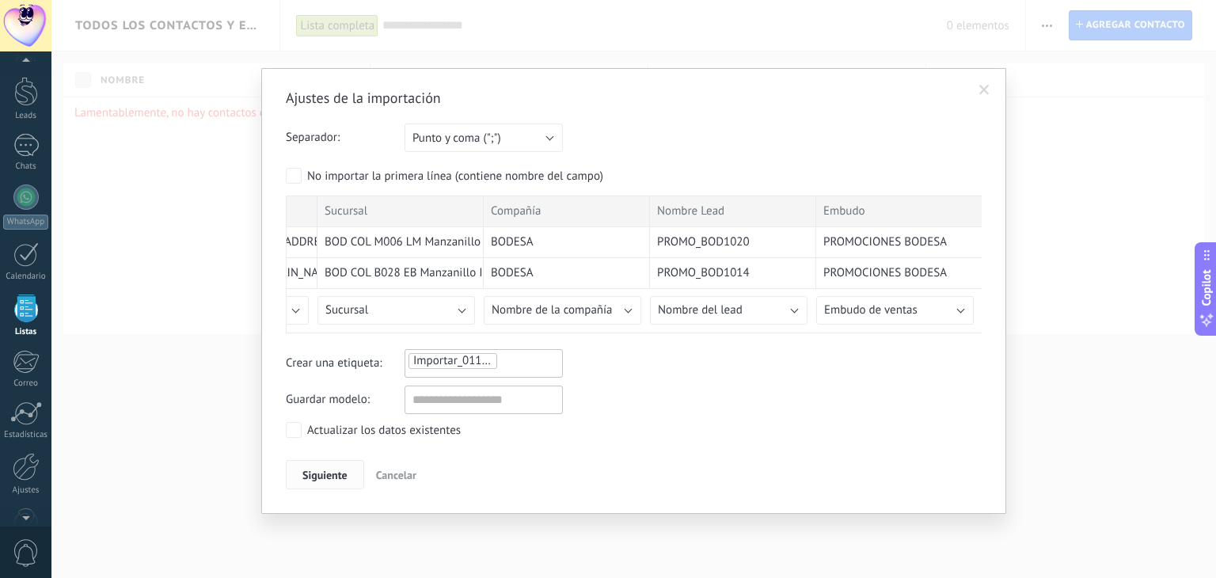
click at [339, 474] on span "Siguiente" at bounding box center [325, 475] width 45 height 11
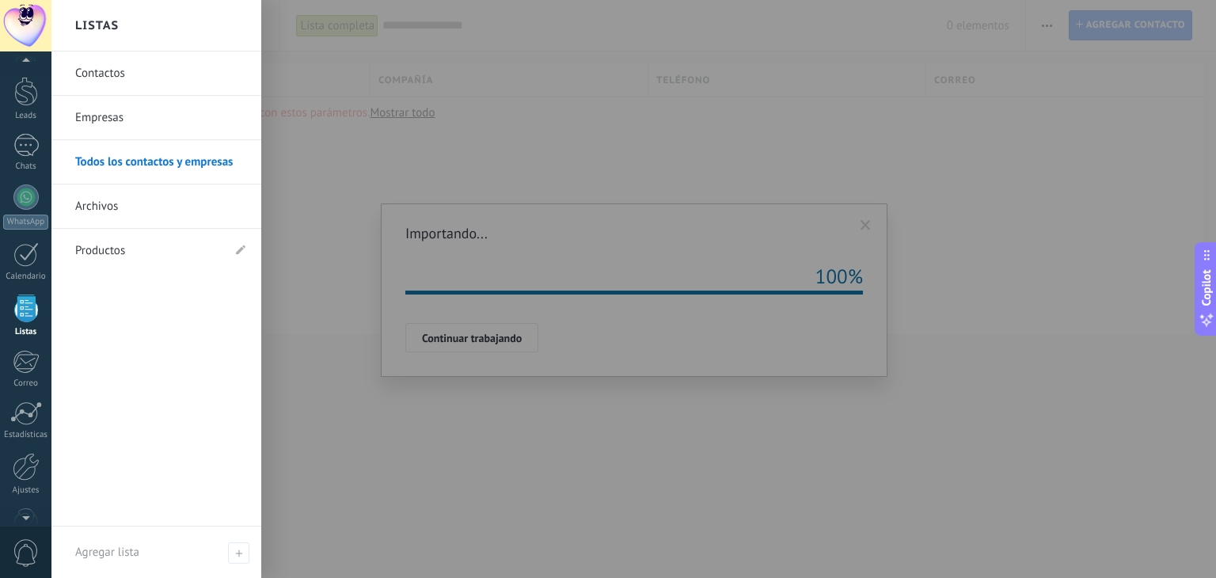
click at [20, 324] on link "Listas" at bounding box center [25, 316] width 51 height 43
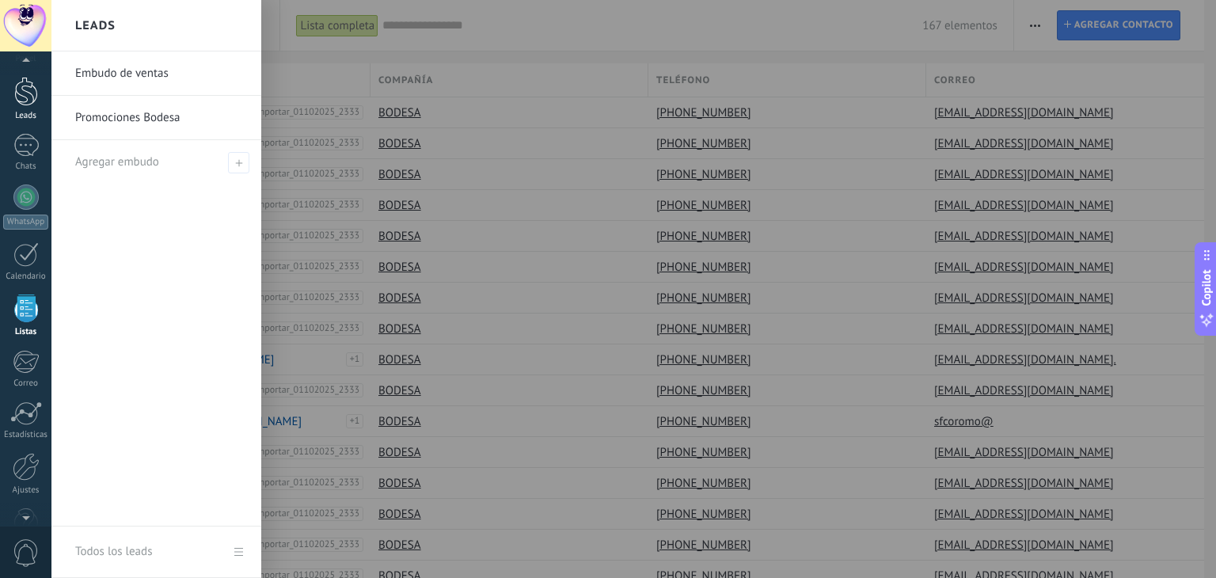
click at [21, 93] on div at bounding box center [26, 91] width 24 height 29
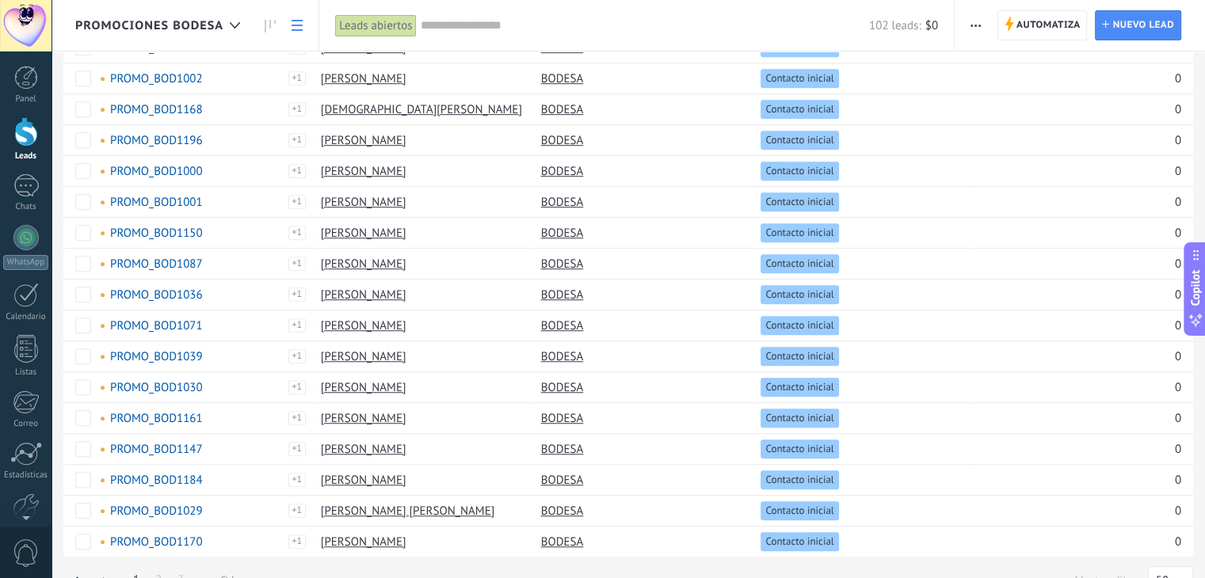
scroll to position [1106, 0]
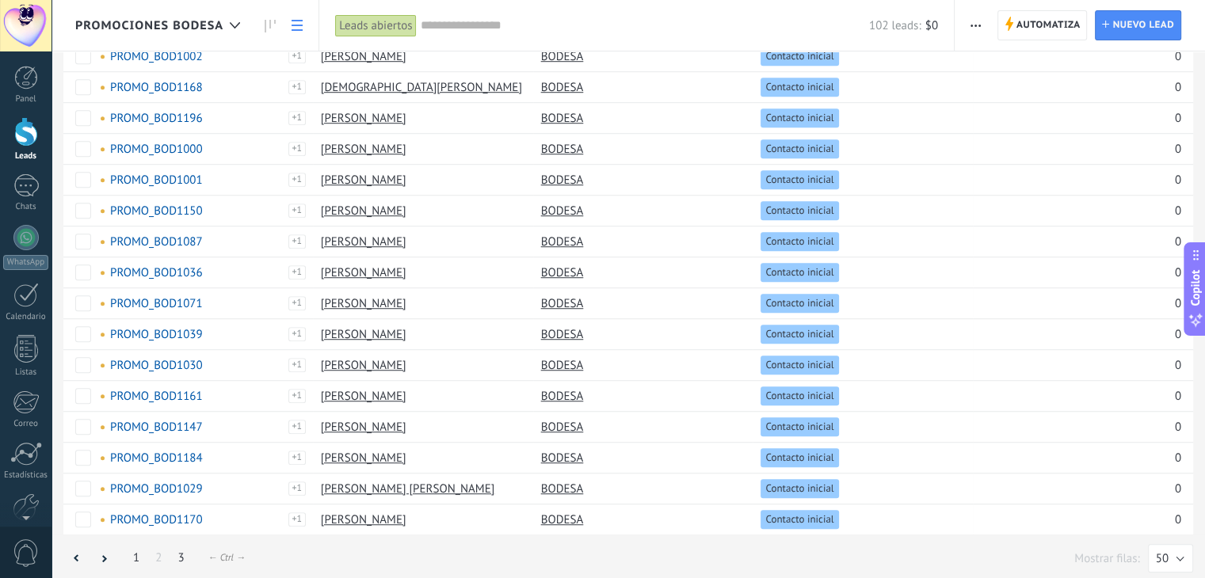
click at [181, 552] on link "3" at bounding box center [180, 557] width 22 height 31
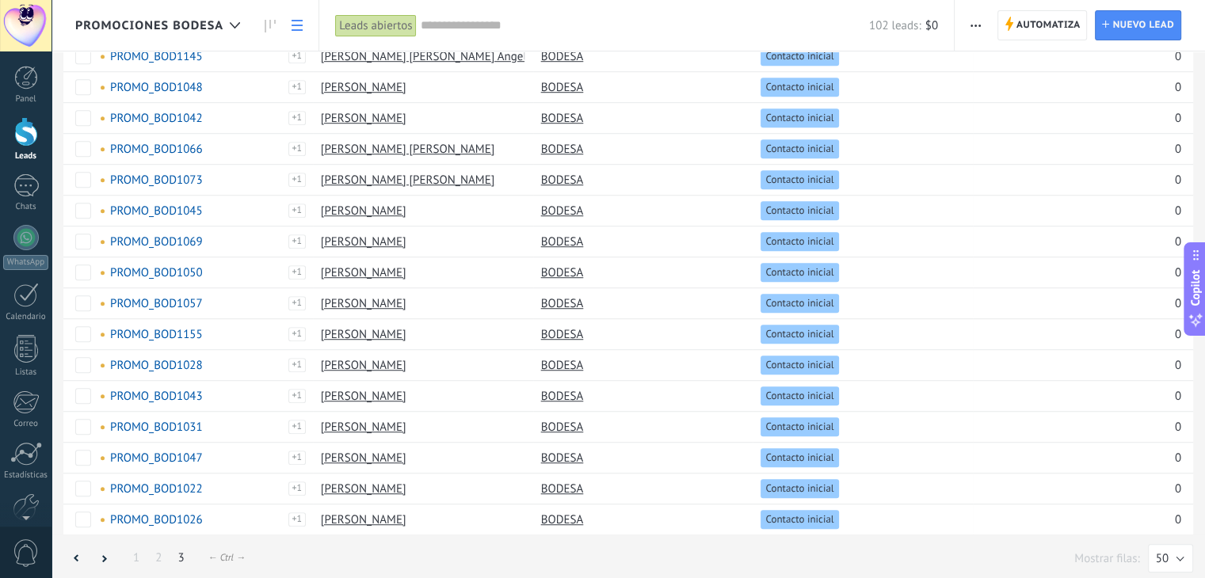
click at [181, 552] on link "3" at bounding box center [180, 557] width 22 height 31
click at [245, 552] on div "← Ctrl →" at bounding box center [226, 558] width 37 height 12
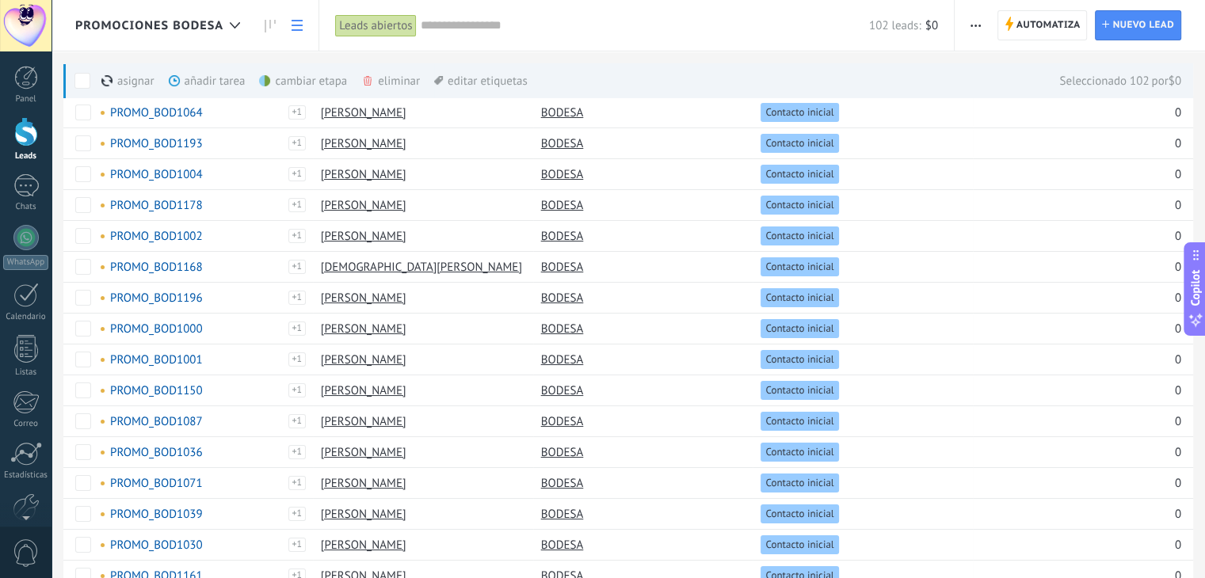
click at [76, 78] on span at bounding box center [82, 81] width 16 height 16
click at [272, 28] on icon at bounding box center [270, 26] width 11 height 13
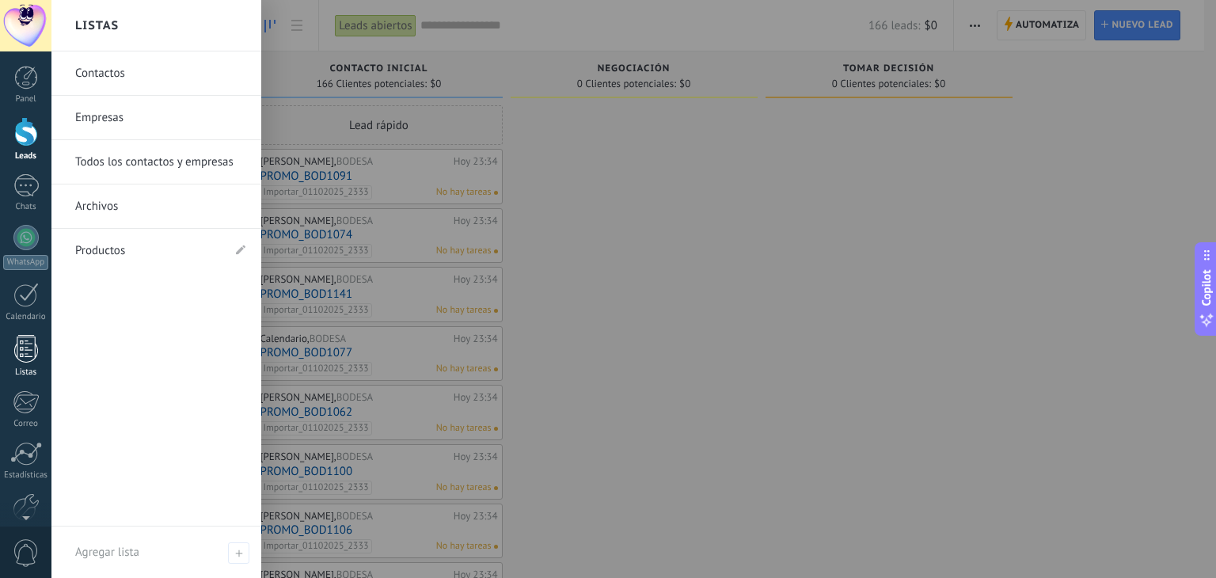
click at [27, 356] on div at bounding box center [26, 349] width 24 height 28
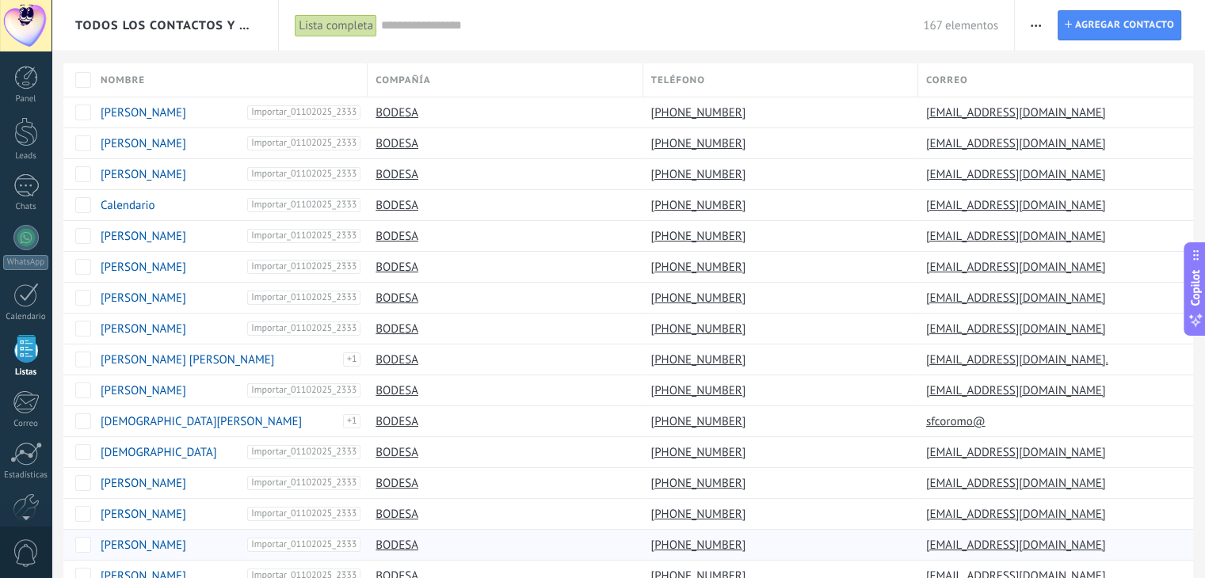
scroll to position [40, 0]
click at [19, 206] on div at bounding box center [25, 197] width 25 height 25
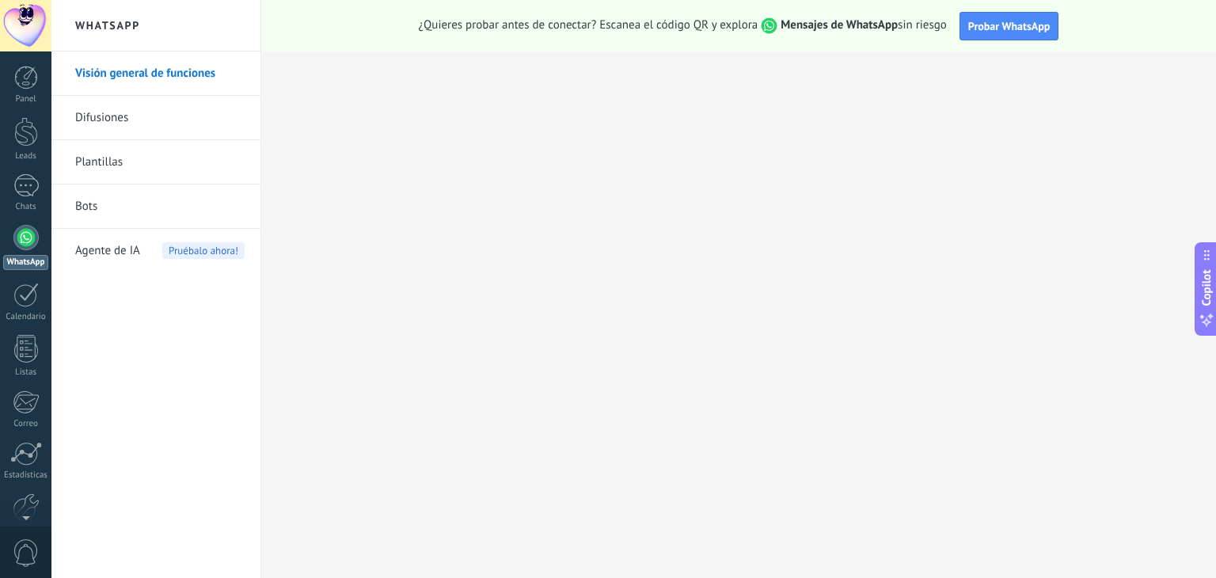
click at [82, 159] on link "Plantillas" at bounding box center [159, 162] width 169 height 44
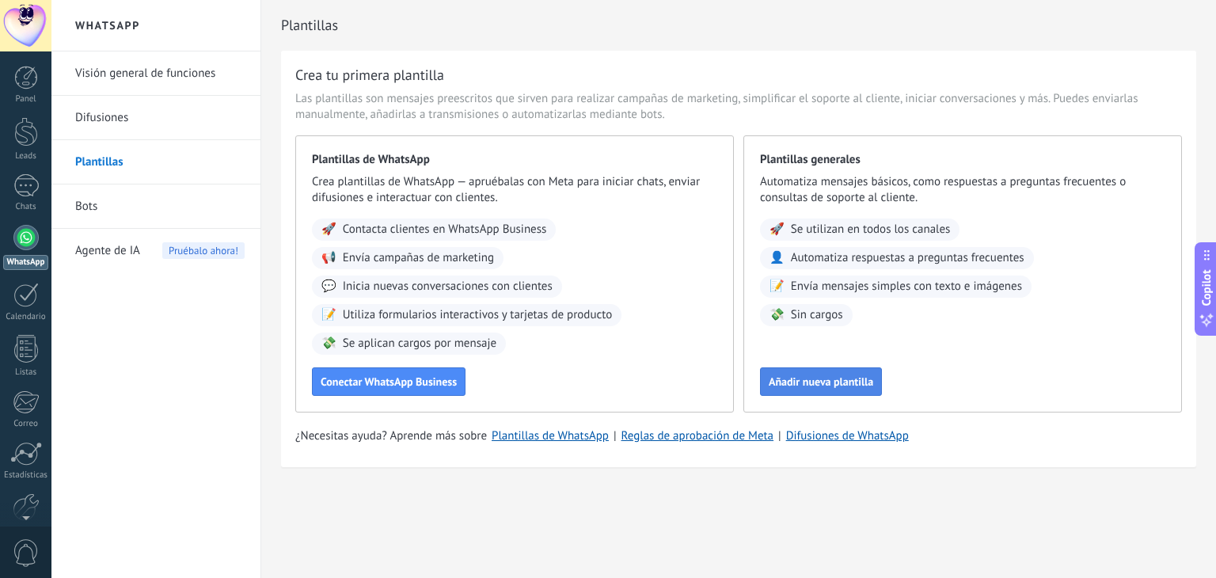
click at [817, 387] on span "Añadir nueva plantilla" at bounding box center [821, 381] width 105 height 11
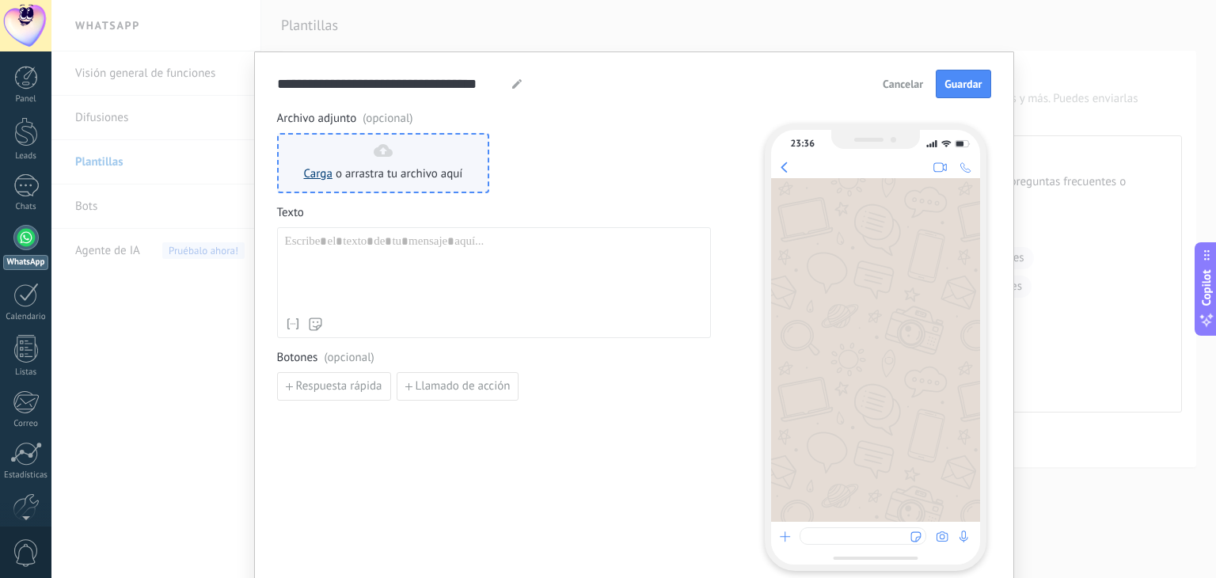
click at [321, 175] on link "Carga" at bounding box center [318, 173] width 29 height 15
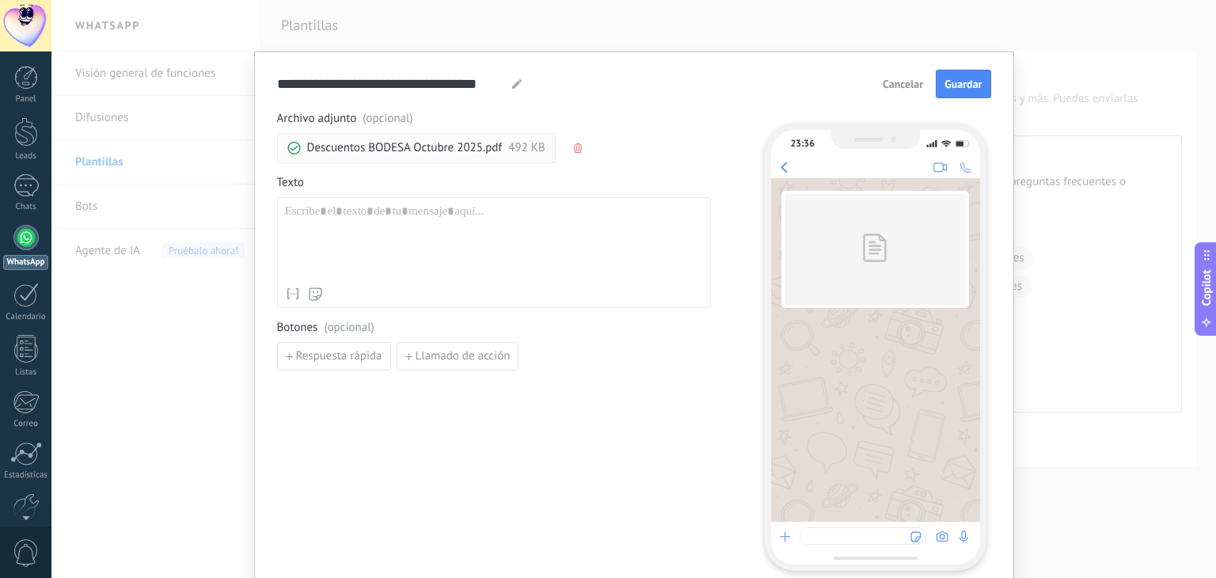
click at [364, 233] on div at bounding box center [494, 241] width 418 height 75
paste div
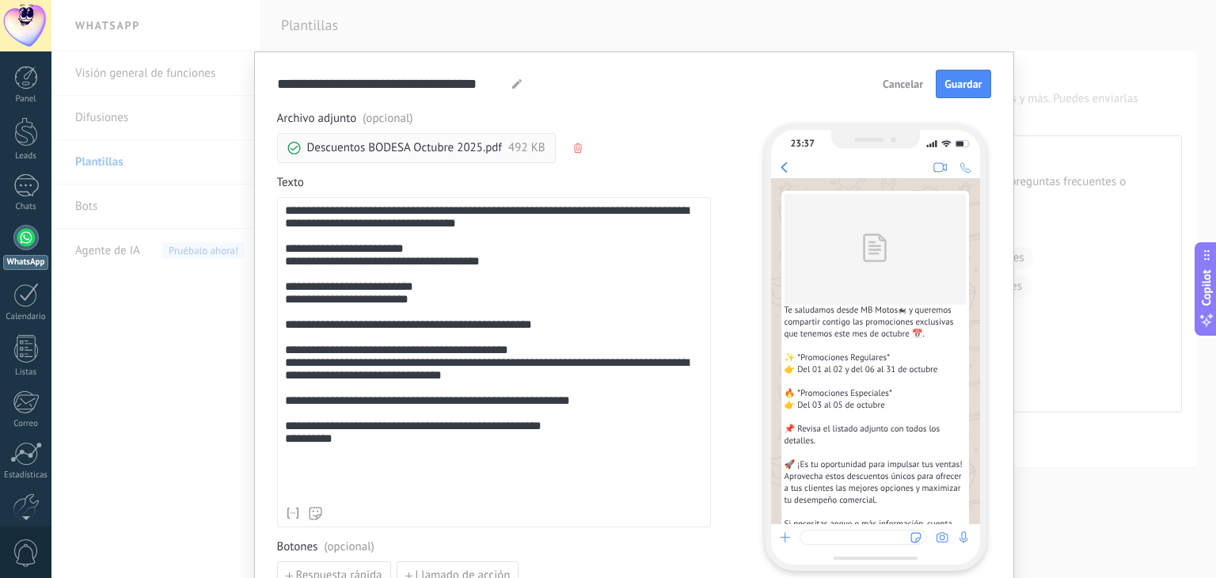
click at [307, 258] on div "**********" at bounding box center [494, 351] width 418 height 295
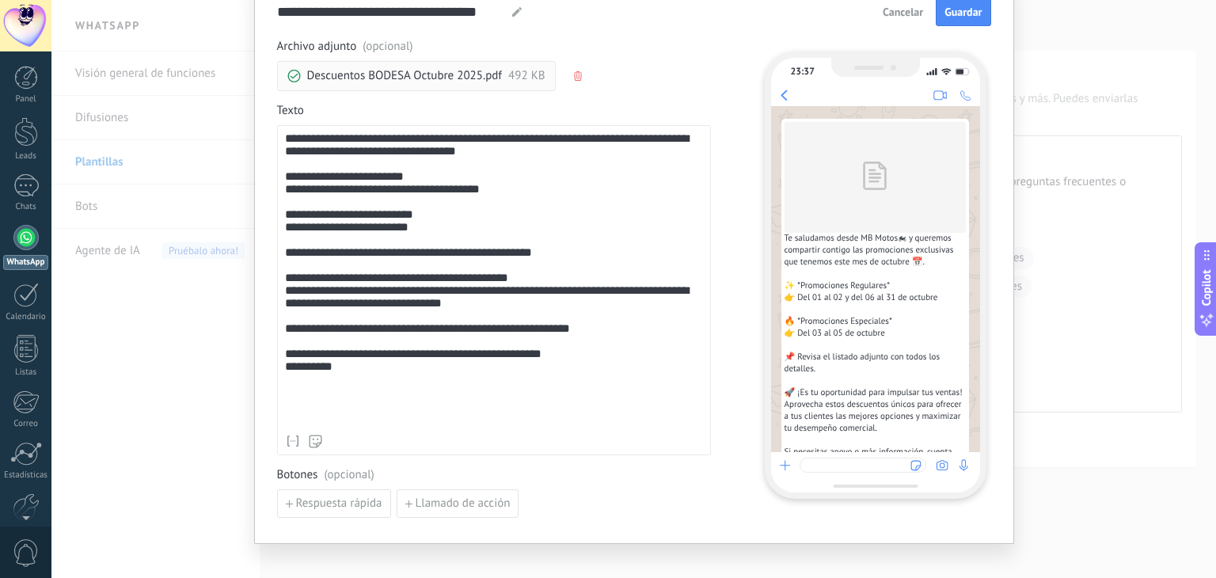
scroll to position [79, 0]
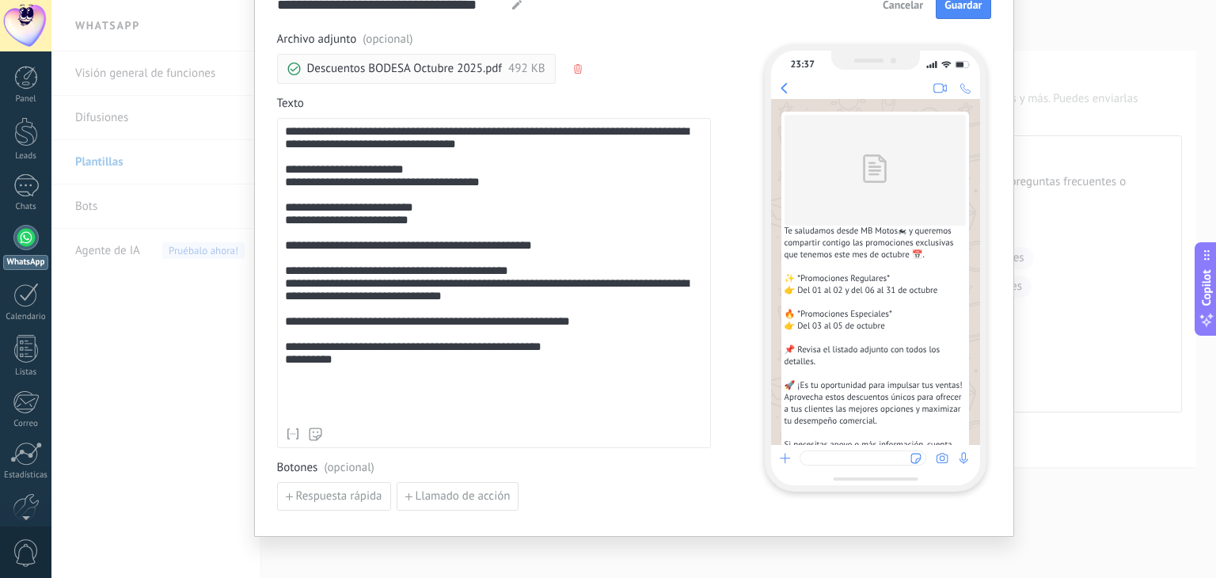
click at [454, 306] on div "**********" at bounding box center [494, 272] width 418 height 295
click at [285, 133] on div "**********" at bounding box center [494, 272] width 418 height 295
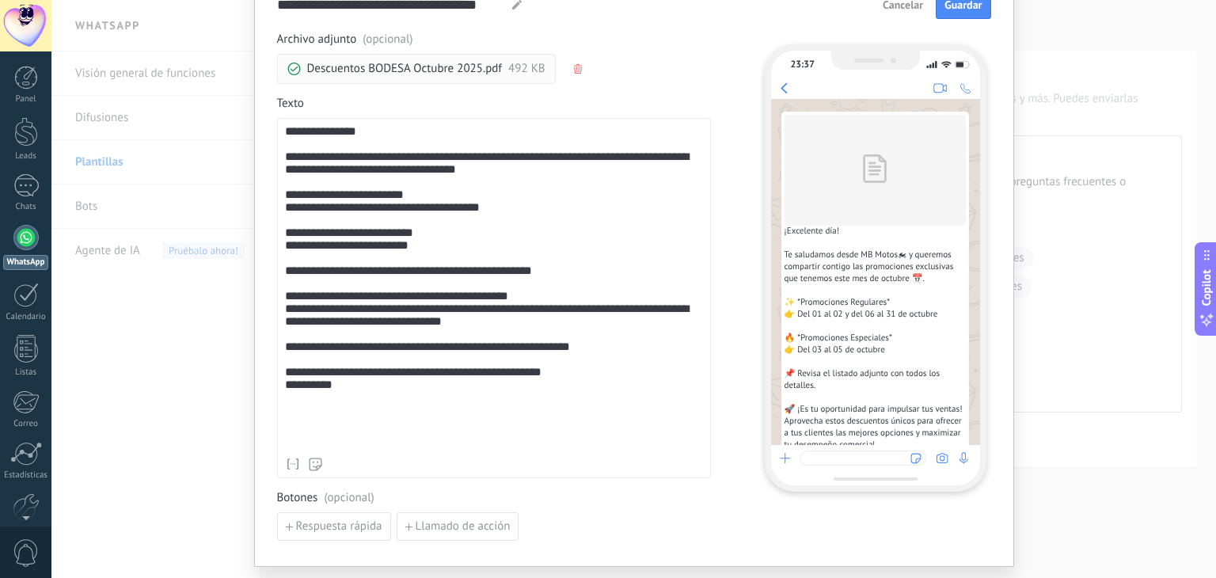
click at [374, 131] on div "**********" at bounding box center [494, 287] width 418 height 325
click at [317, 511] on li "Nombre" at bounding box center [376, 512] width 190 height 23
drag, startPoint x: 306, startPoint y: 204, endPoint x: 422, endPoint y: 212, distance: 116.7
click at [422, 212] on div "**********" at bounding box center [494, 297] width 418 height 295
drag, startPoint x: 409, startPoint y: 200, endPoint x: 359, endPoint y: 225, distance: 56.0
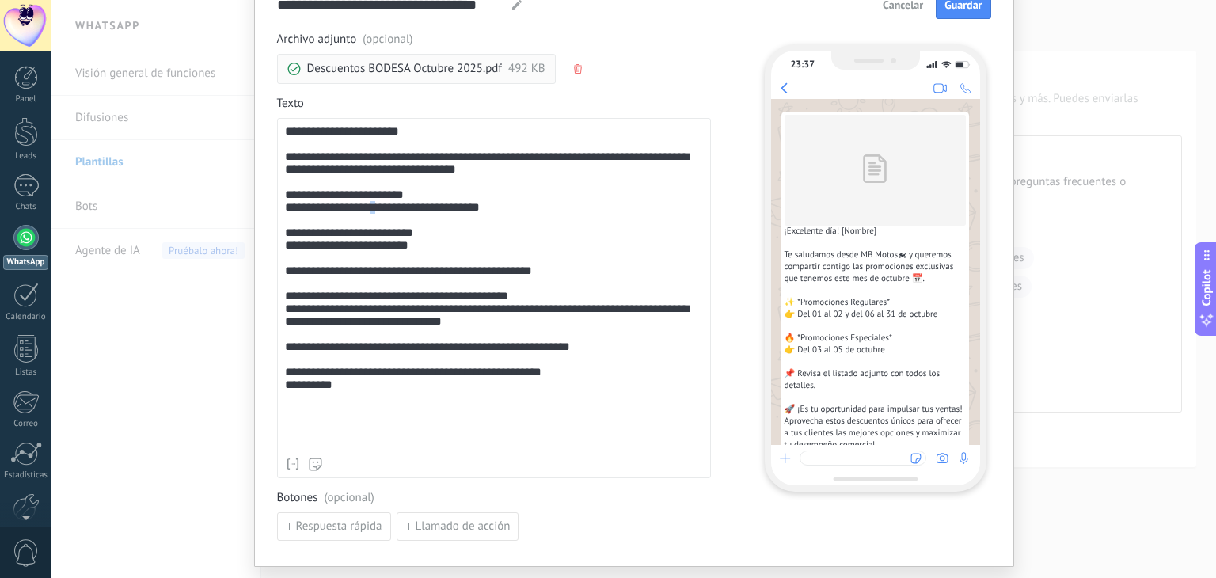
click at [375, 220] on div "**********" at bounding box center [494, 297] width 418 height 295
click at [308, 206] on div "**********" at bounding box center [494, 297] width 418 height 295
click at [432, 208] on div "**********" at bounding box center [494, 297] width 418 height 295
drag, startPoint x: 423, startPoint y: 212, endPoint x: 302, endPoint y: 213, distance: 121.2
click at [302, 213] on div "**********" at bounding box center [494, 297] width 418 height 295
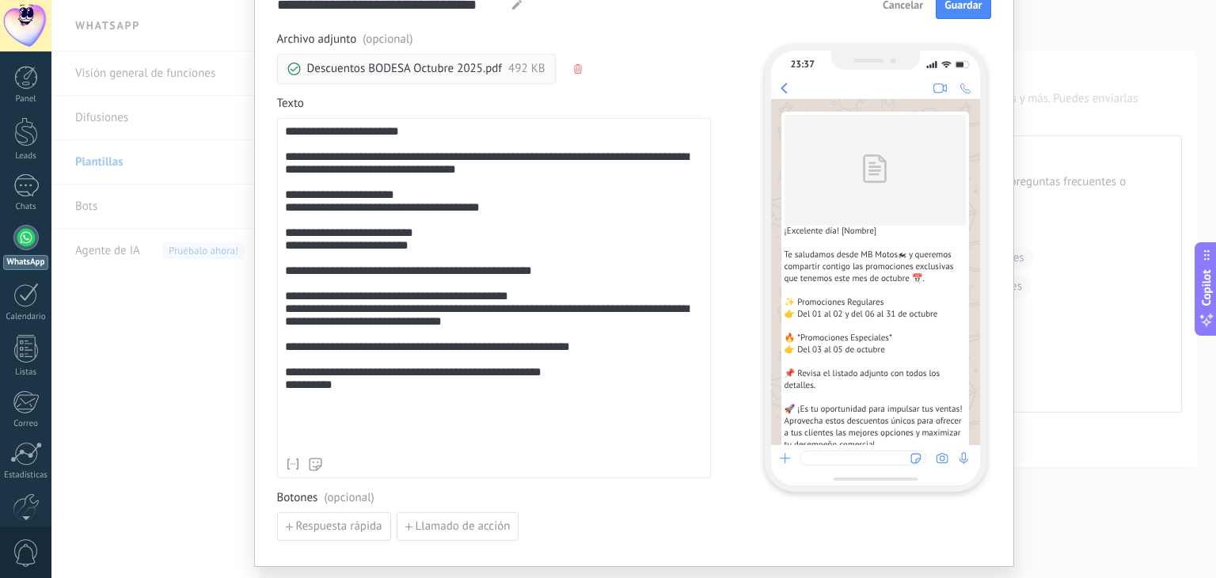
drag, startPoint x: 323, startPoint y: 204, endPoint x: 322, endPoint y: 495, distance: 290.7
click at [324, 495] on span "(opcional)" at bounding box center [349, 498] width 50 height 16
click at [303, 210] on div "**********" at bounding box center [494, 297] width 418 height 295
click at [435, 212] on div "**********" at bounding box center [494, 297] width 418 height 295
click at [307, 250] on div "**********" at bounding box center [494, 297] width 418 height 295
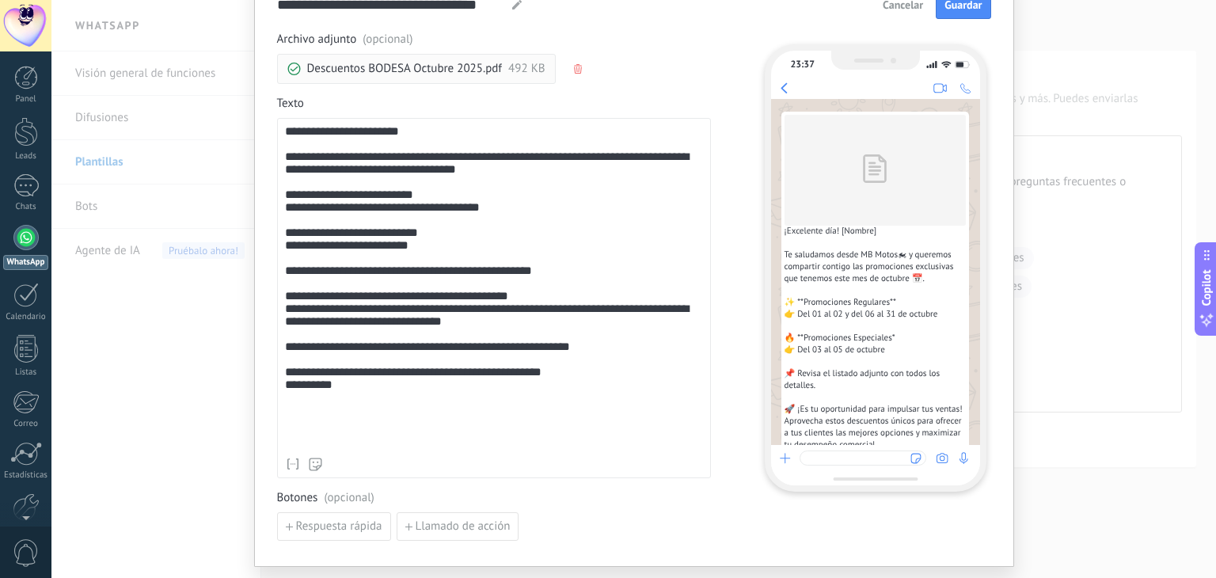
click at [438, 253] on div "**********" at bounding box center [494, 297] width 418 height 295
click at [285, 441] on div "**********" at bounding box center [494, 297] width 418 height 295
click at [348, 440] on div "**********" at bounding box center [494, 297] width 418 height 295
click at [962, 21] on form "**********" at bounding box center [634, 265] width 714 height 550
click at [960, 13] on button "Guardar" at bounding box center [963, 4] width 55 height 29
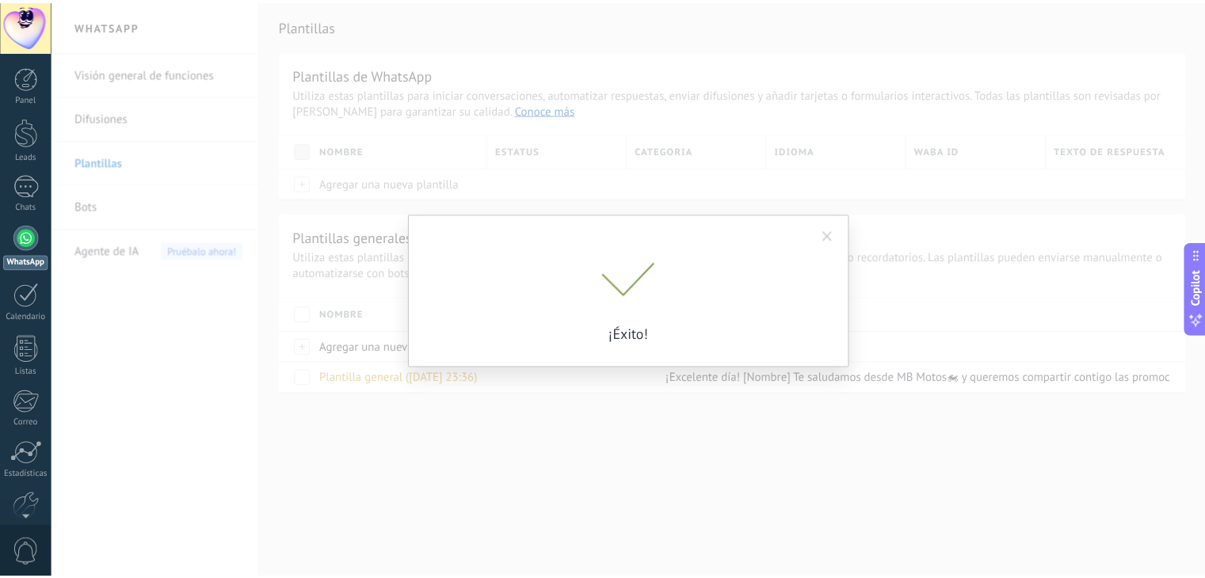
scroll to position [0, 0]
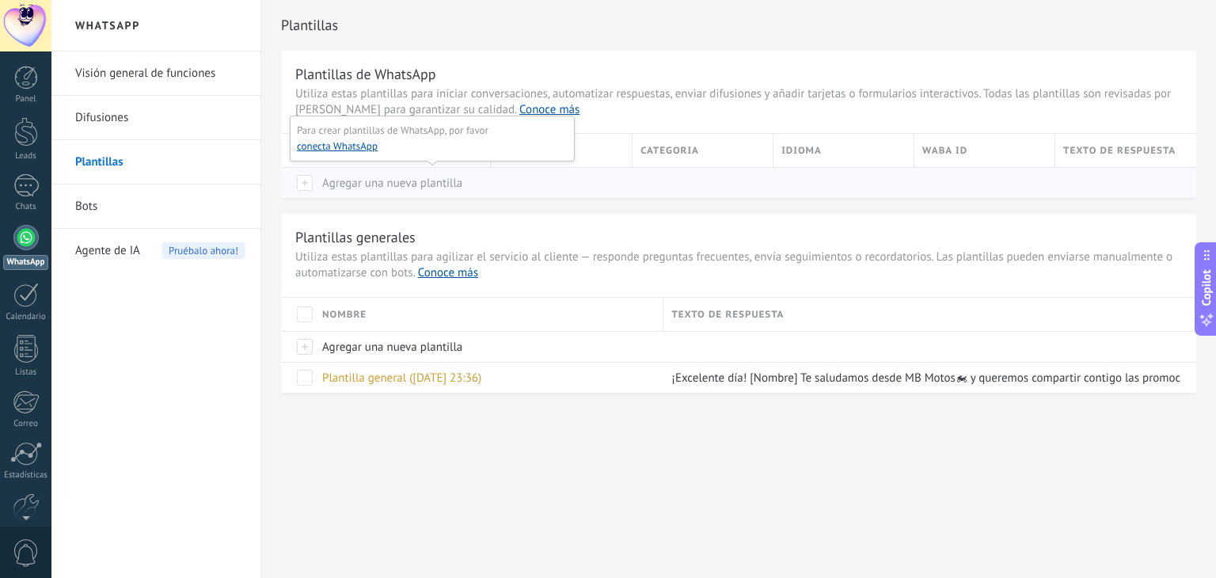
click at [304, 183] on div at bounding box center [297, 182] width 33 height 31
click at [308, 185] on div at bounding box center [297, 182] width 33 height 31
click at [348, 185] on span "Agregar una nueva plantilla" at bounding box center [392, 183] width 140 height 15
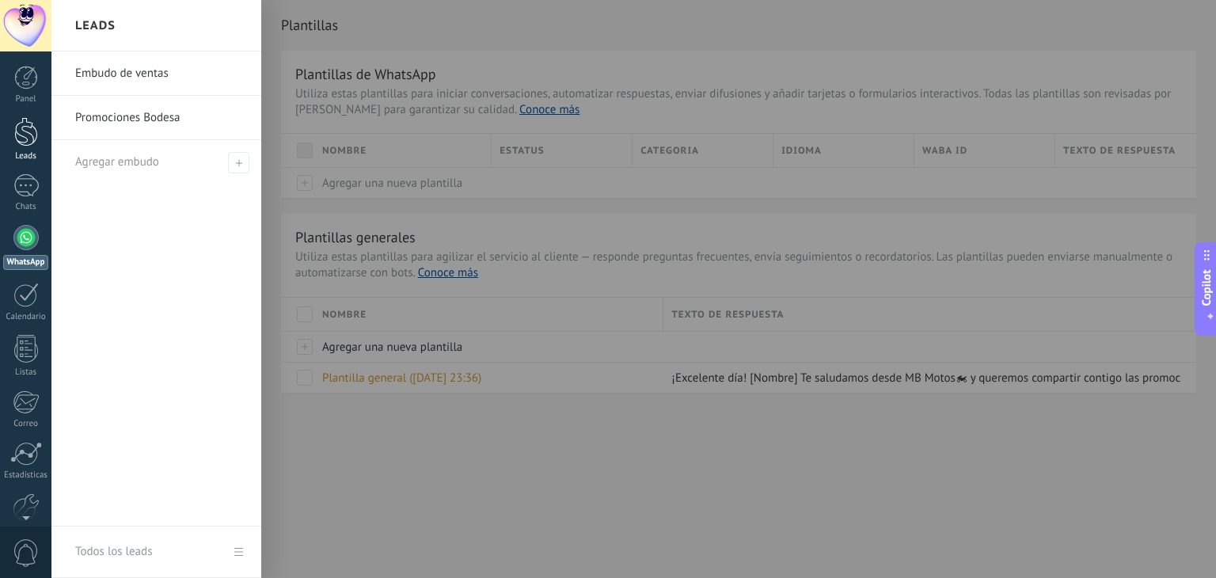
click at [22, 135] on div at bounding box center [26, 131] width 24 height 29
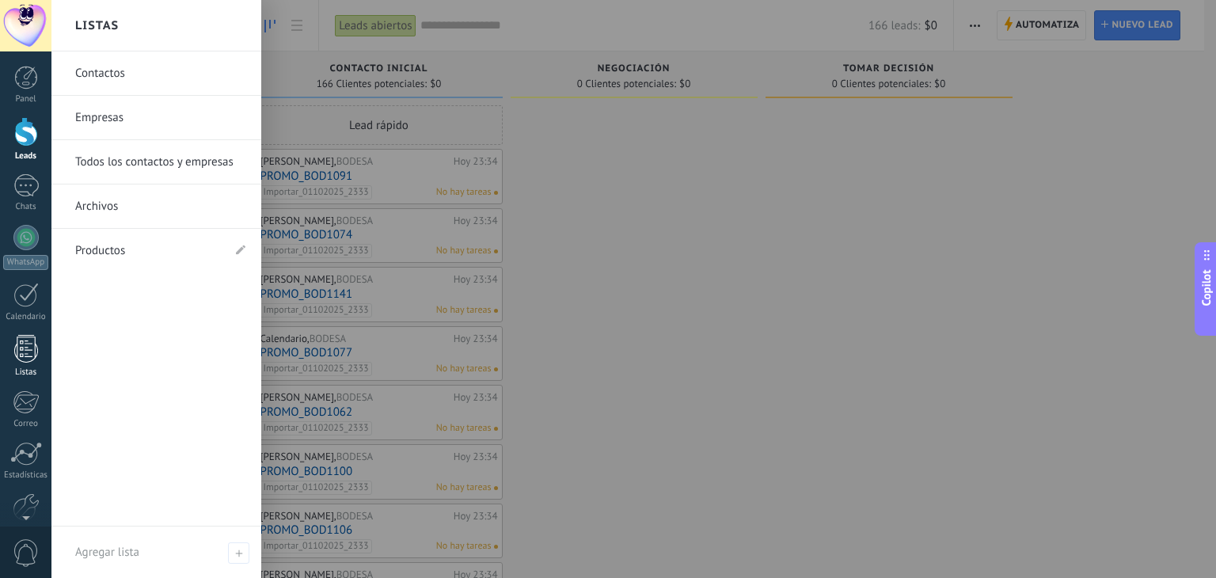
click at [29, 345] on div at bounding box center [26, 349] width 24 height 28
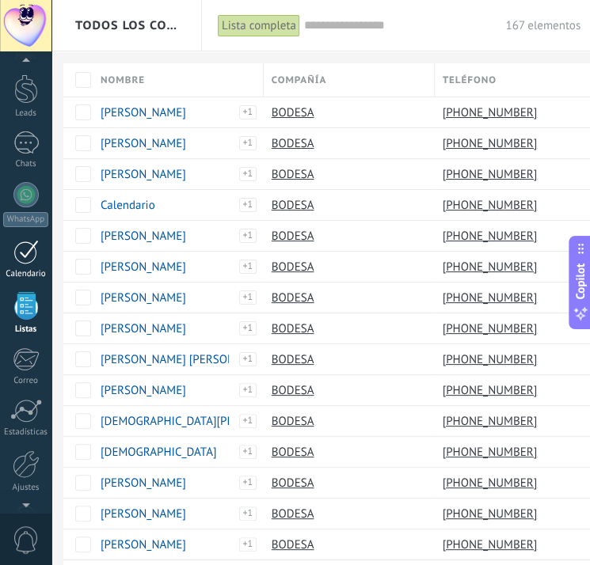
scroll to position [40, 0]
click at [23, 201] on div at bounding box center [25, 197] width 25 height 25
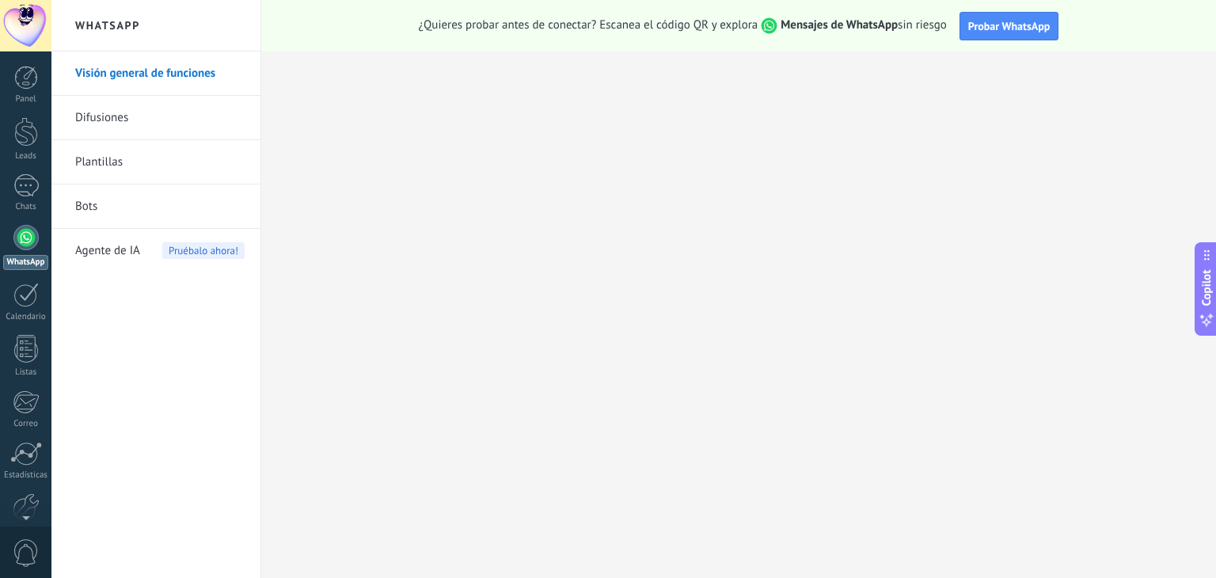
click at [124, 118] on link "Difusiones" at bounding box center [159, 118] width 169 height 44
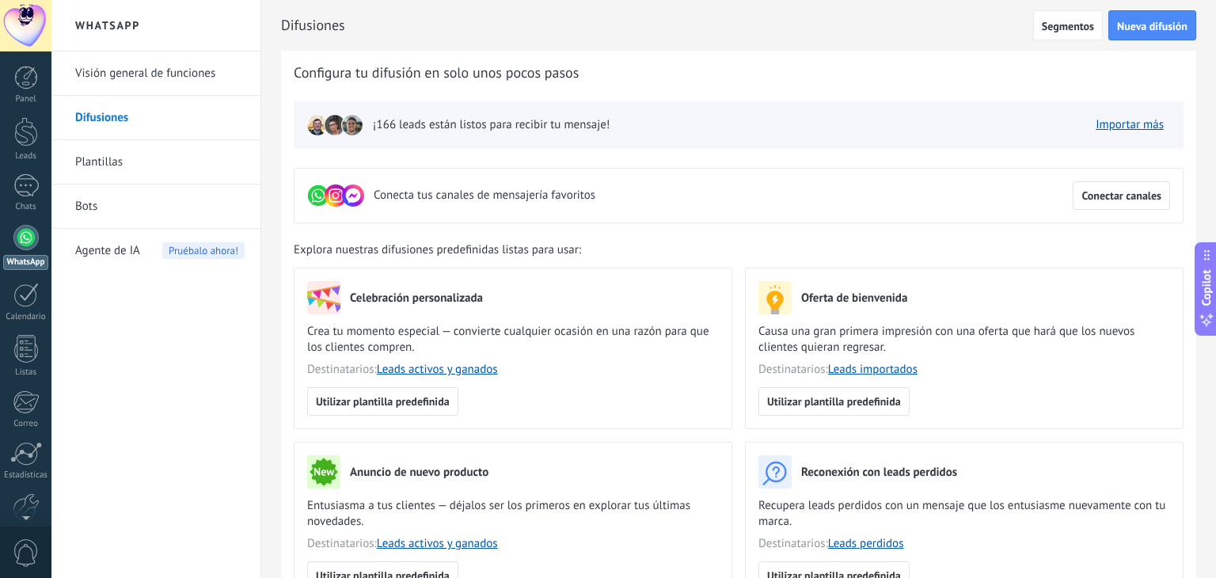
click at [1148, 21] on span "Nueva difusión" at bounding box center [1152, 26] width 70 height 11
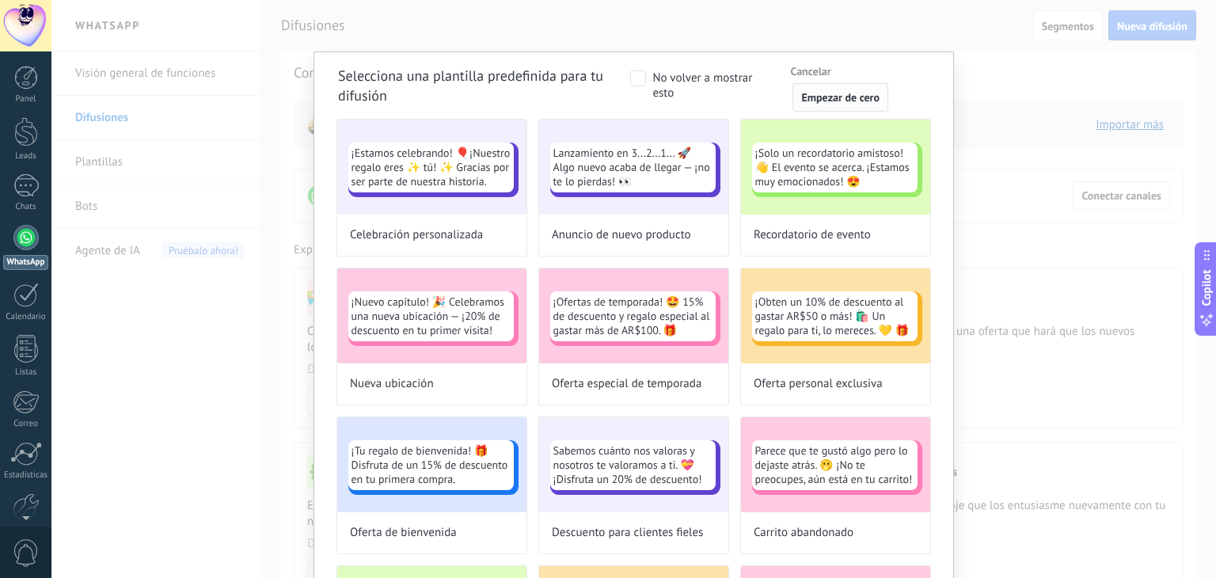
click at [831, 105] on button "Empezar de cero" at bounding box center [841, 97] width 96 height 29
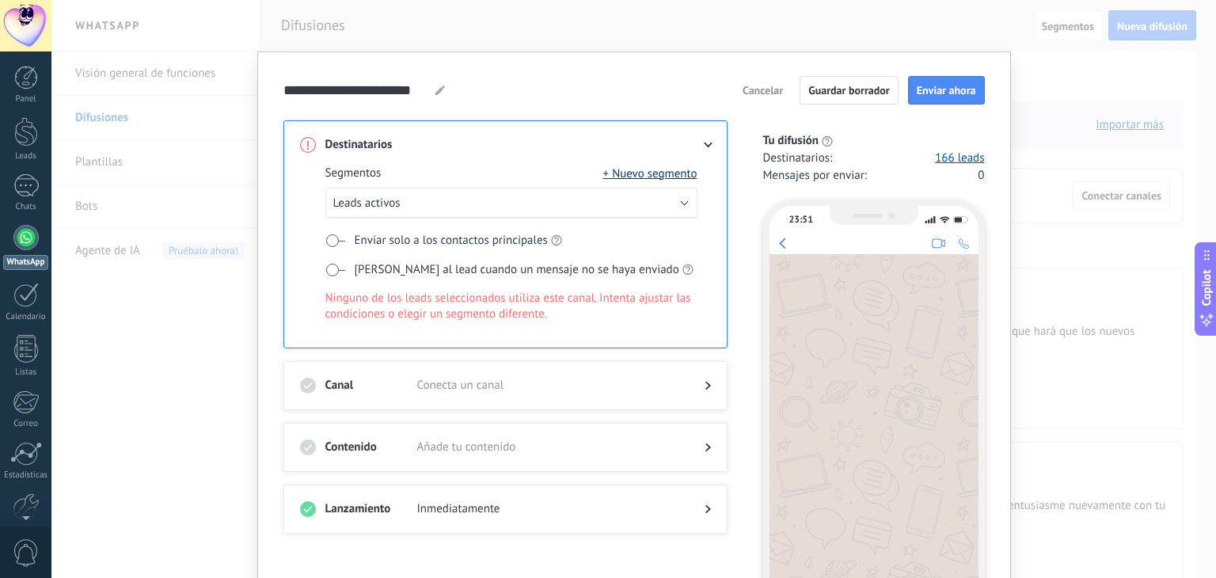
click at [632, 175] on button "+ Nuevo segmento" at bounding box center [650, 174] width 94 height 16
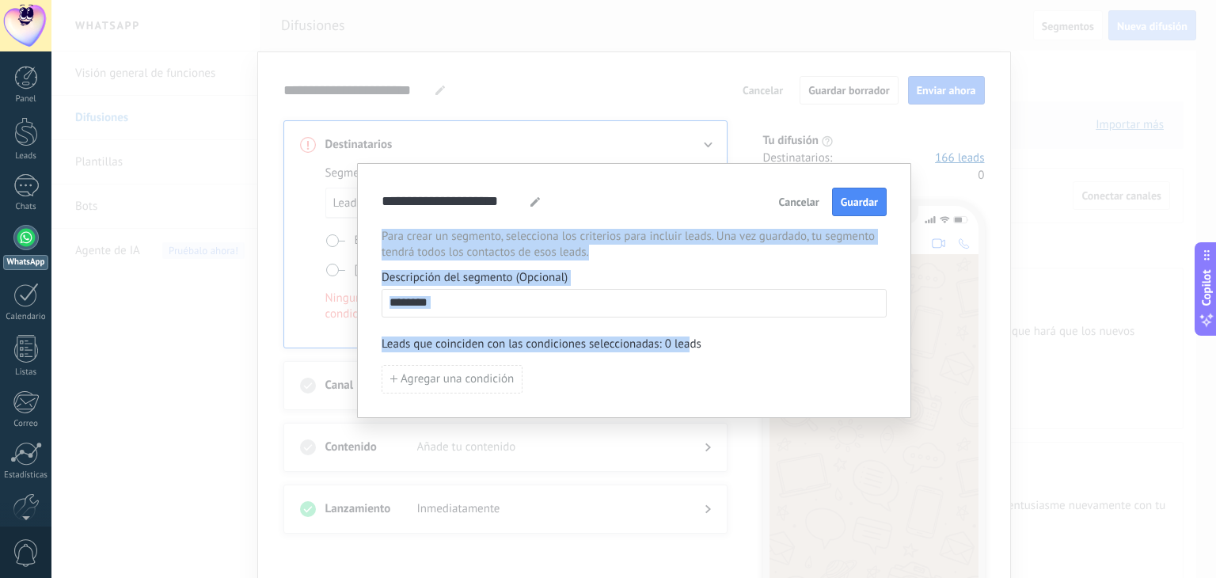
drag, startPoint x: 708, startPoint y: 181, endPoint x: 699, endPoint y: 287, distance: 106.5
click at [689, 315] on div "**********" at bounding box center [634, 290] width 554 height 255
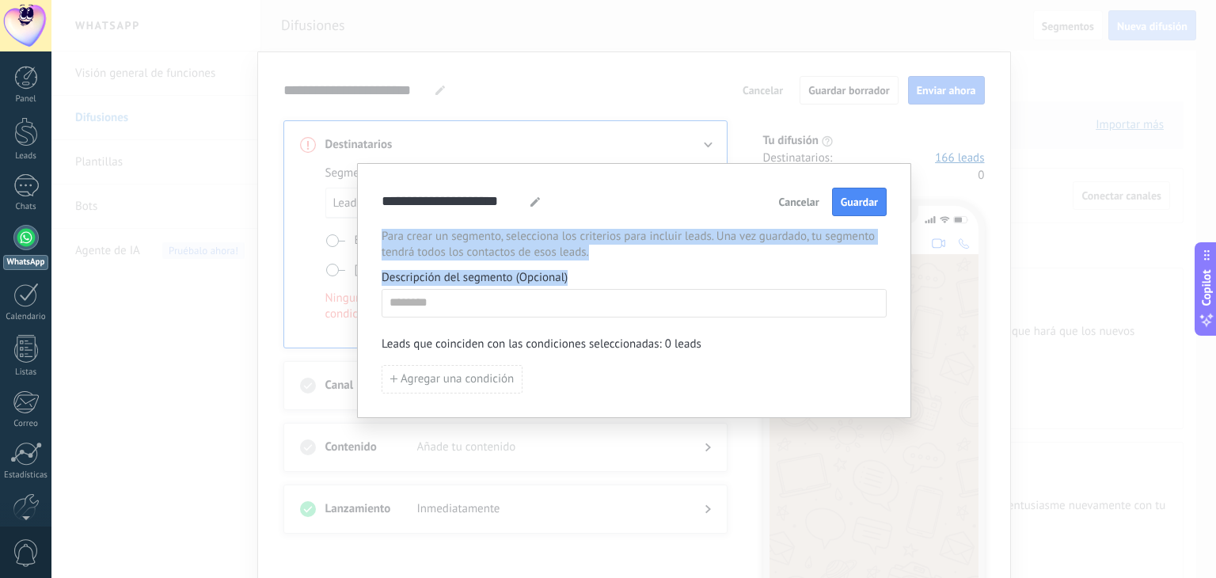
click at [798, 204] on span "Cancelar" at bounding box center [799, 201] width 40 height 11
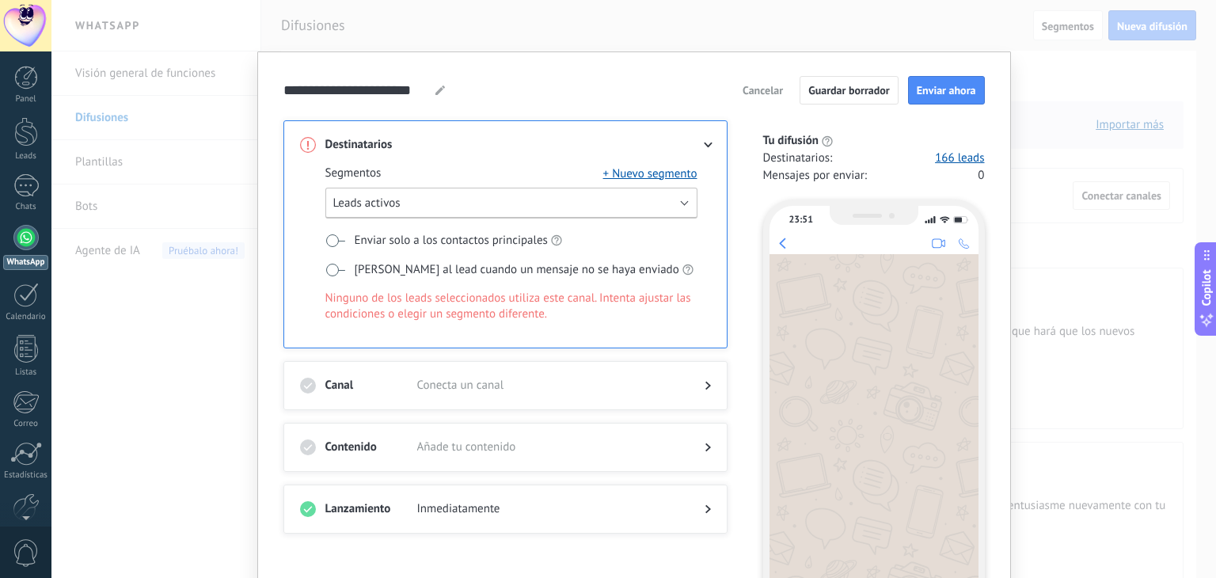
click at [668, 207] on button "Leads activos" at bounding box center [511, 203] width 372 height 31
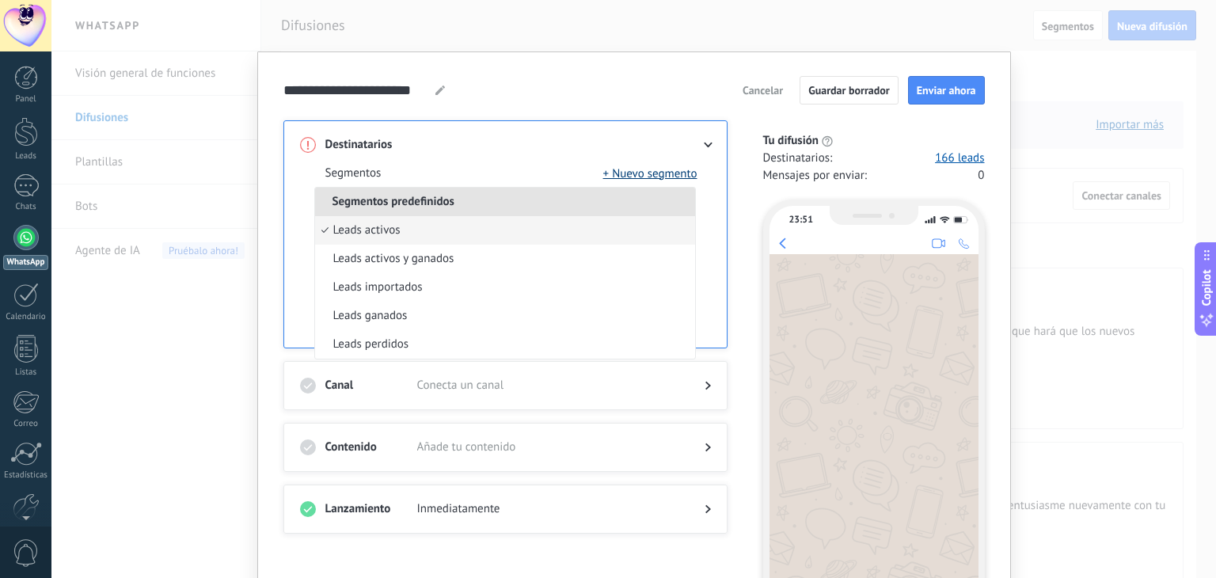
click at [655, 178] on button "+ Nuevo segmento" at bounding box center [650, 174] width 94 height 16
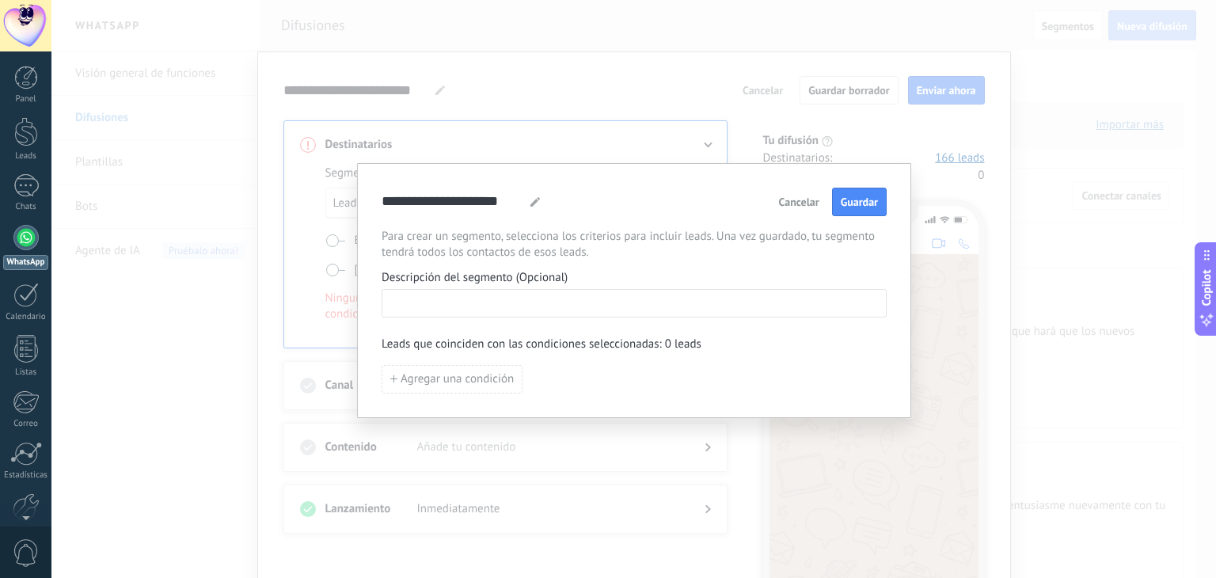
click at [504, 300] on input at bounding box center [635, 302] width 504 height 25
drag, startPoint x: 445, startPoint y: 301, endPoint x: 372, endPoint y: 299, distance: 72.9
click at [372, 299] on div "**********" at bounding box center [634, 290] width 554 height 255
type input "*"
click at [478, 376] on span "Agregar una condición" at bounding box center [457, 379] width 113 height 11
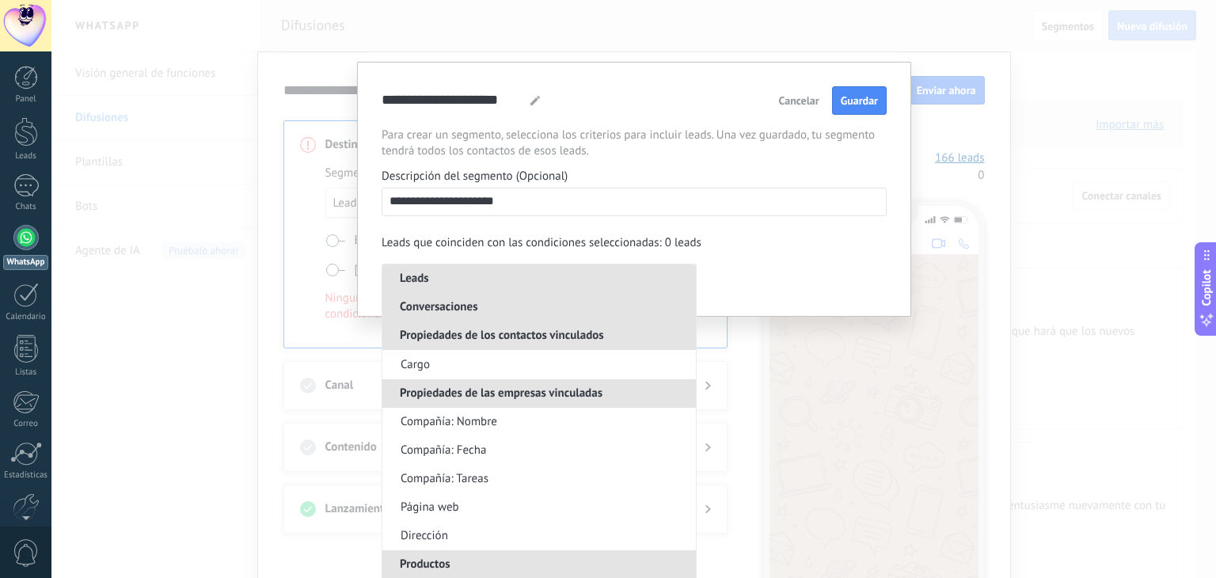
scroll to position [103, 0]
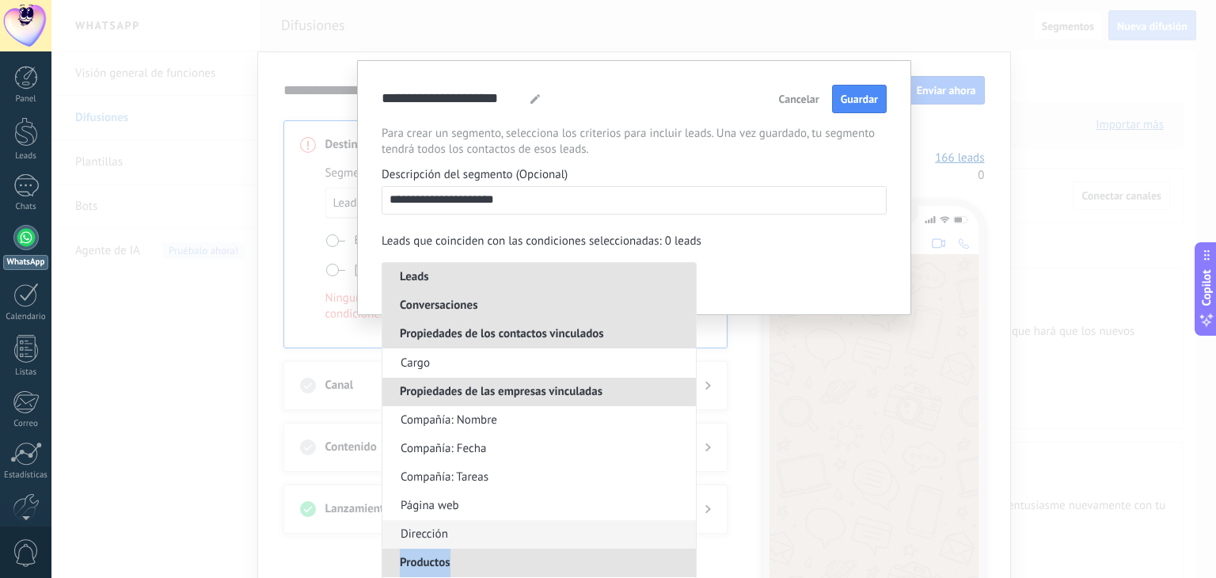
drag, startPoint x: 684, startPoint y: 522, endPoint x: 686, endPoint y: 535, distance: 12.8
click at [676, 555] on ul "Leads Nombre del lead Fecha Estatus Razones de pérdidas Fuente de cliente poten…" at bounding box center [539, 420] width 315 height 317
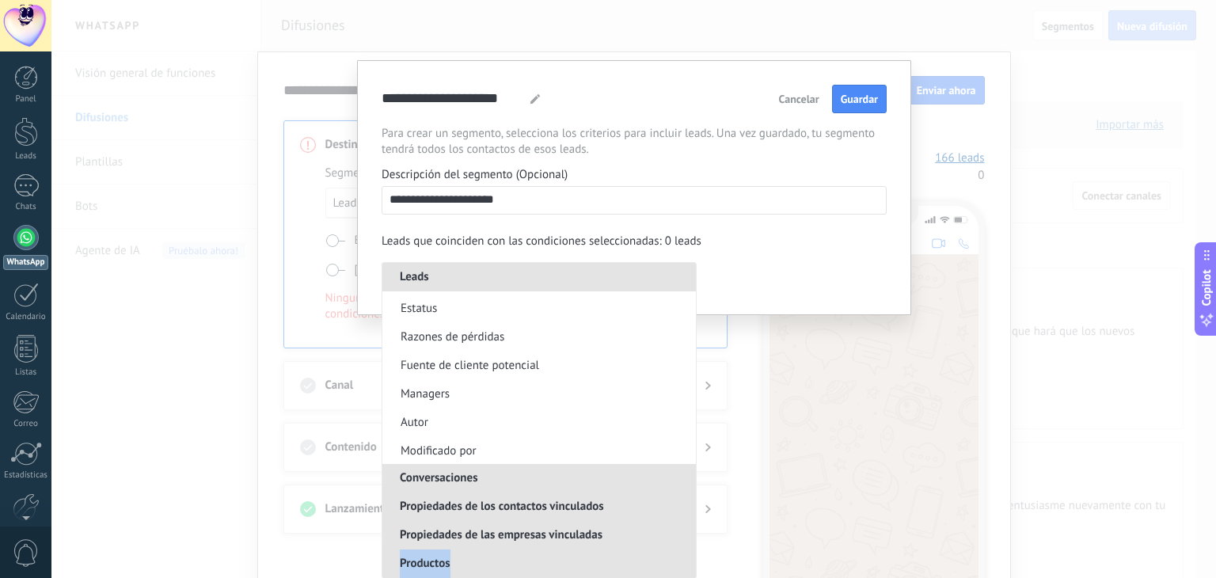
scroll to position [0, 0]
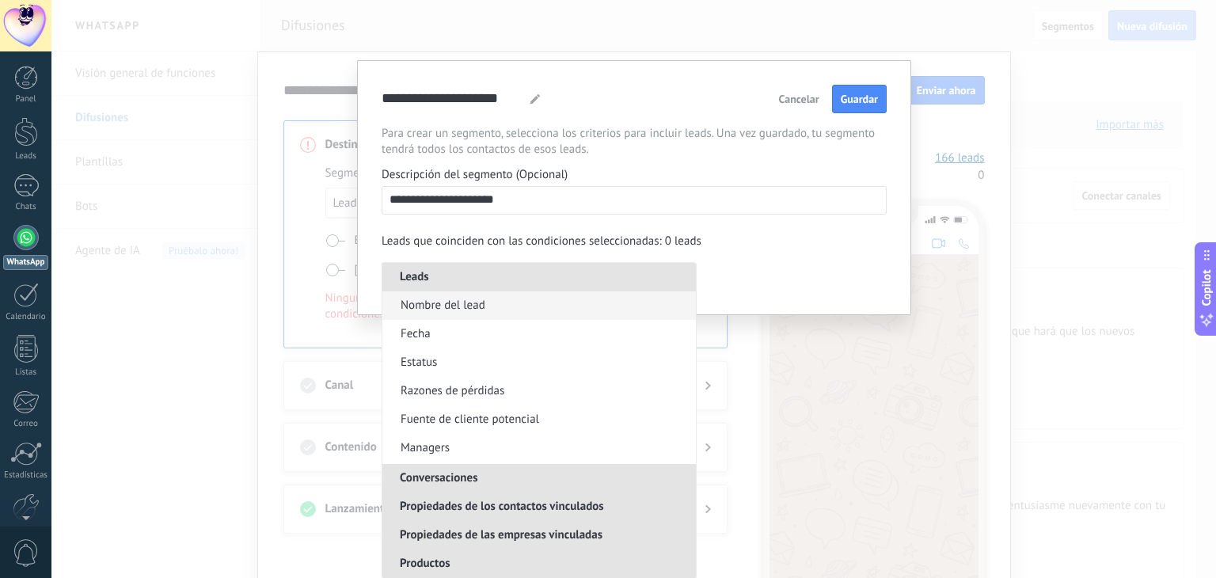
click at [482, 304] on span "Nombre del lead" at bounding box center [443, 306] width 85 height 16
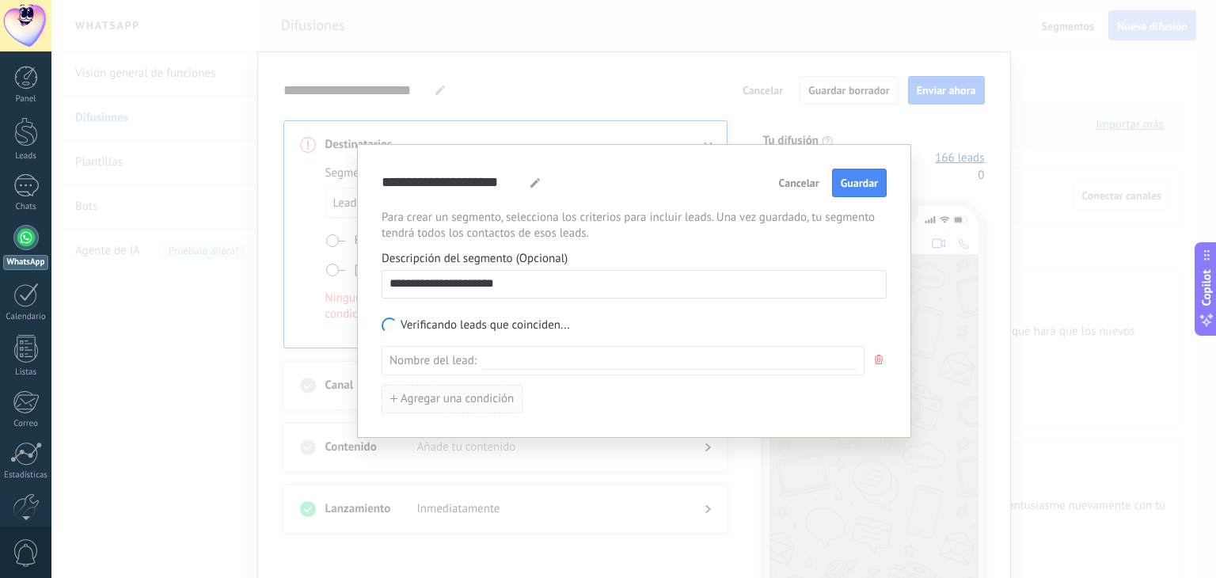
click at [461, 394] on span "Agregar una condición" at bounding box center [457, 399] width 113 height 11
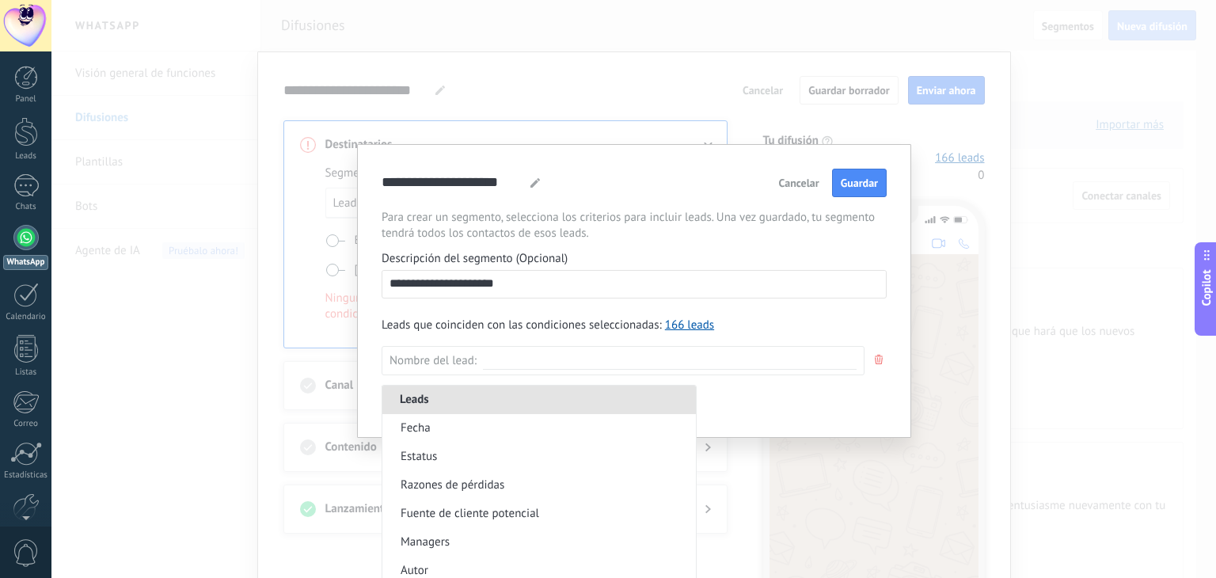
click at [461, 394] on li "Leads" at bounding box center [540, 400] width 314 height 29
click at [759, 411] on div "Agregar una condición Leads Fecha Estatus Razones de pérdidas Fuente de cliente…" at bounding box center [634, 399] width 505 height 29
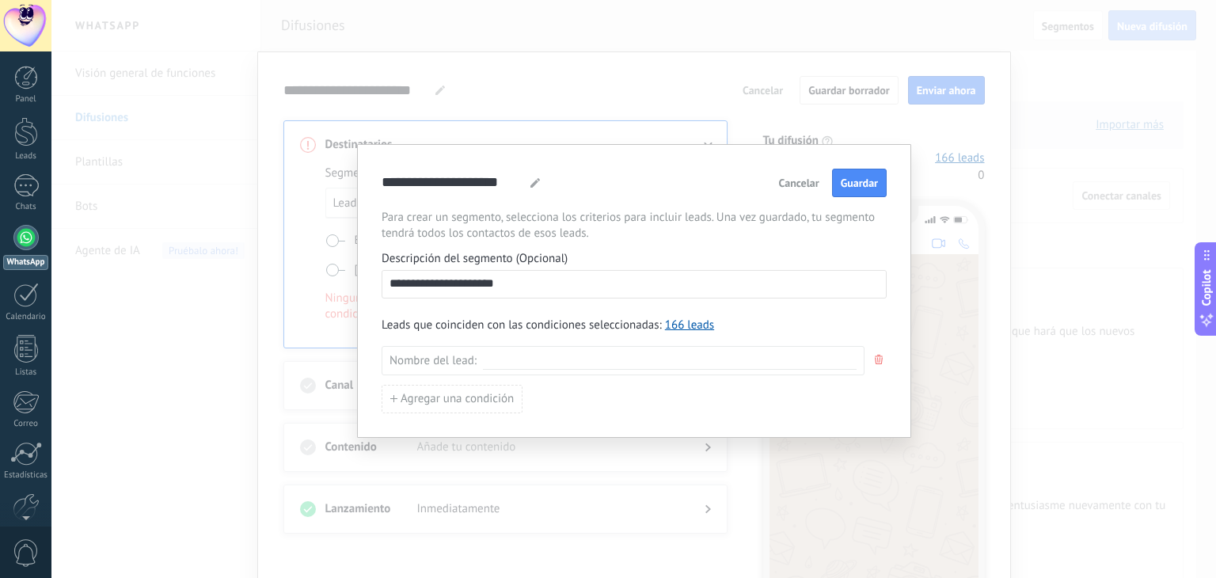
click at [531, 284] on input "**********" at bounding box center [635, 283] width 504 height 25
type input "**********"
click at [517, 364] on input at bounding box center [670, 360] width 374 height 15
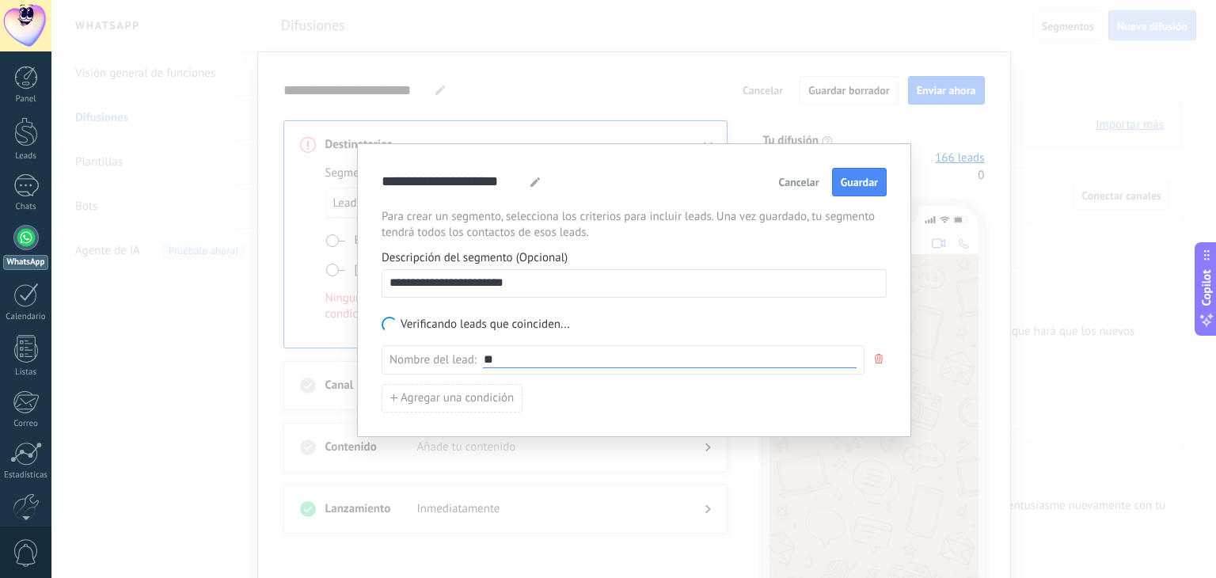
type input "*"
click at [405, 393] on span "Agregar una condición" at bounding box center [457, 398] width 113 height 11
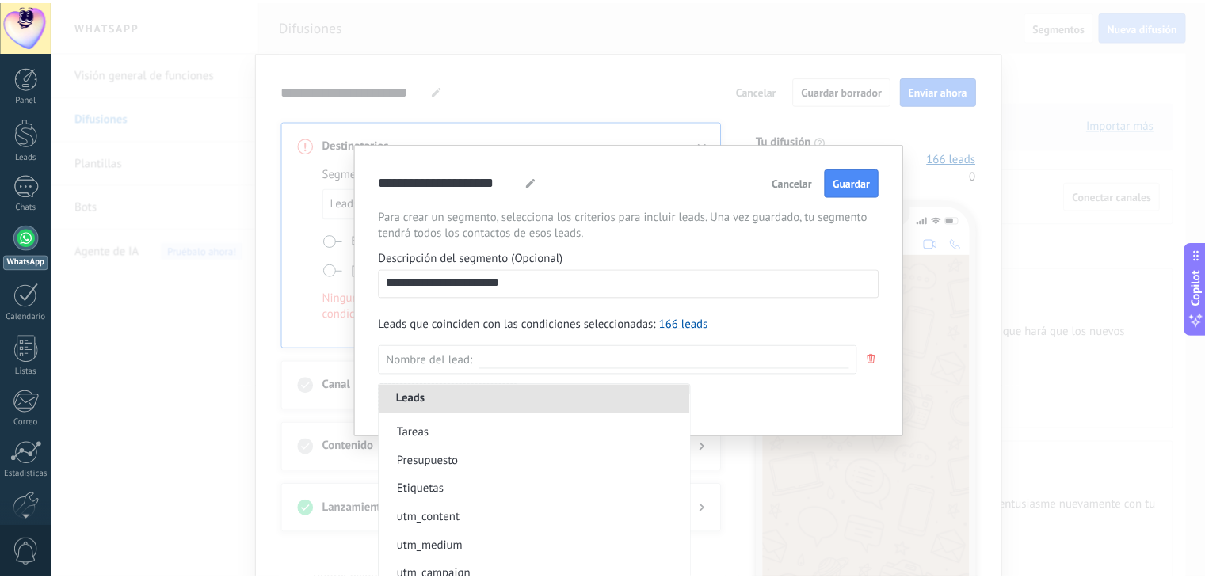
scroll to position [207, 0]
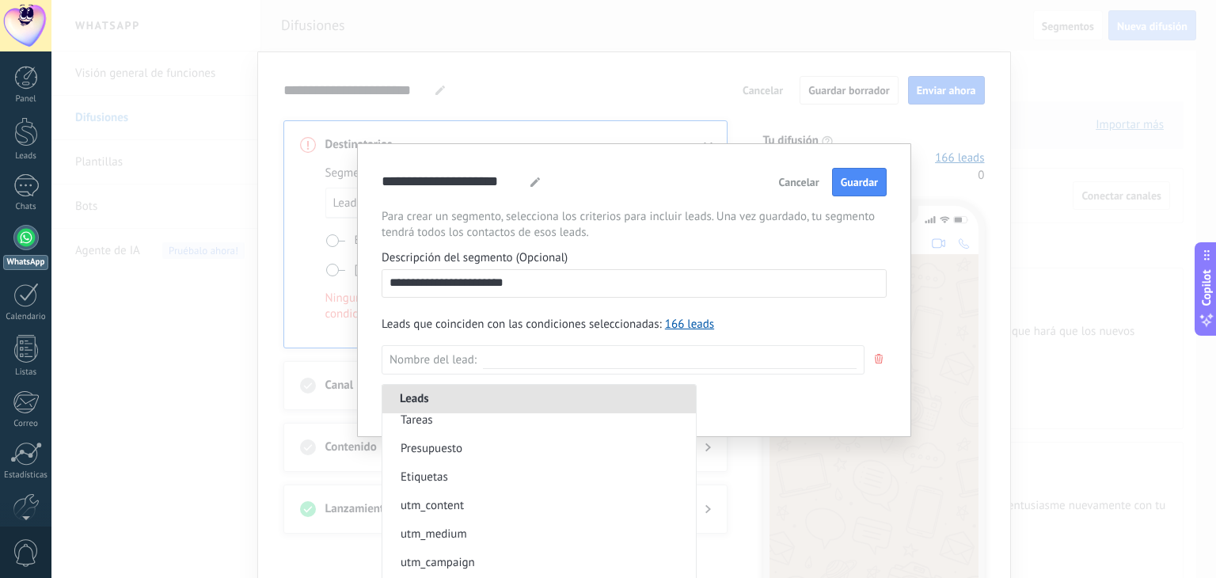
click at [192, 204] on div "**********" at bounding box center [633, 289] width 1165 height 578
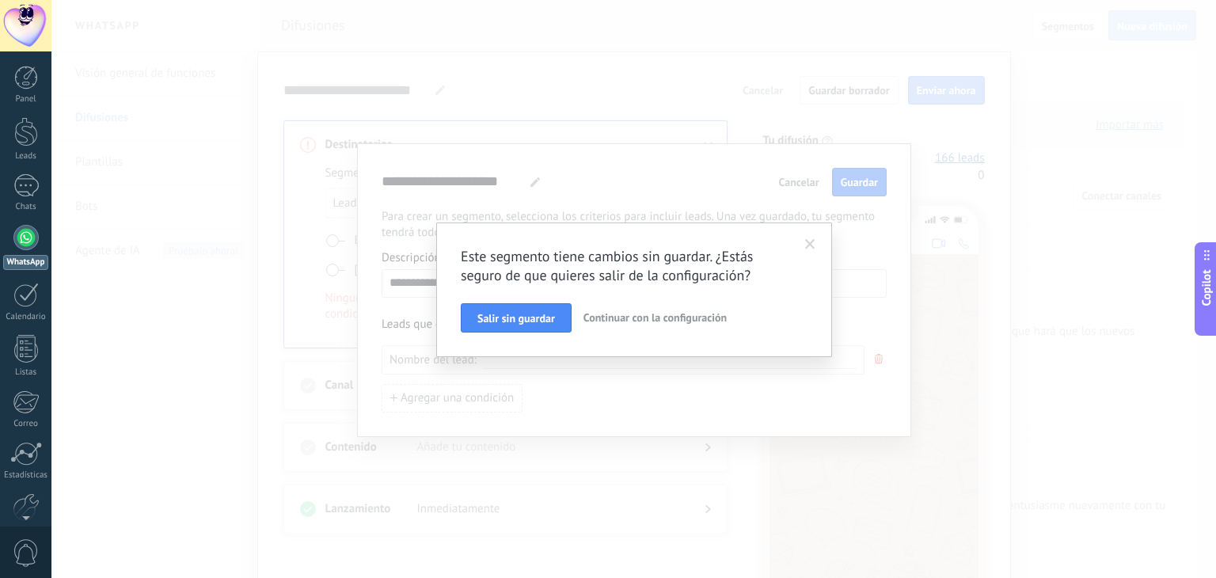
drag, startPoint x: 550, startPoint y: 319, endPoint x: 542, endPoint y: 322, distance: 8.3
click at [543, 320] on span "Salir sin guardar" at bounding box center [517, 318] width 78 height 11
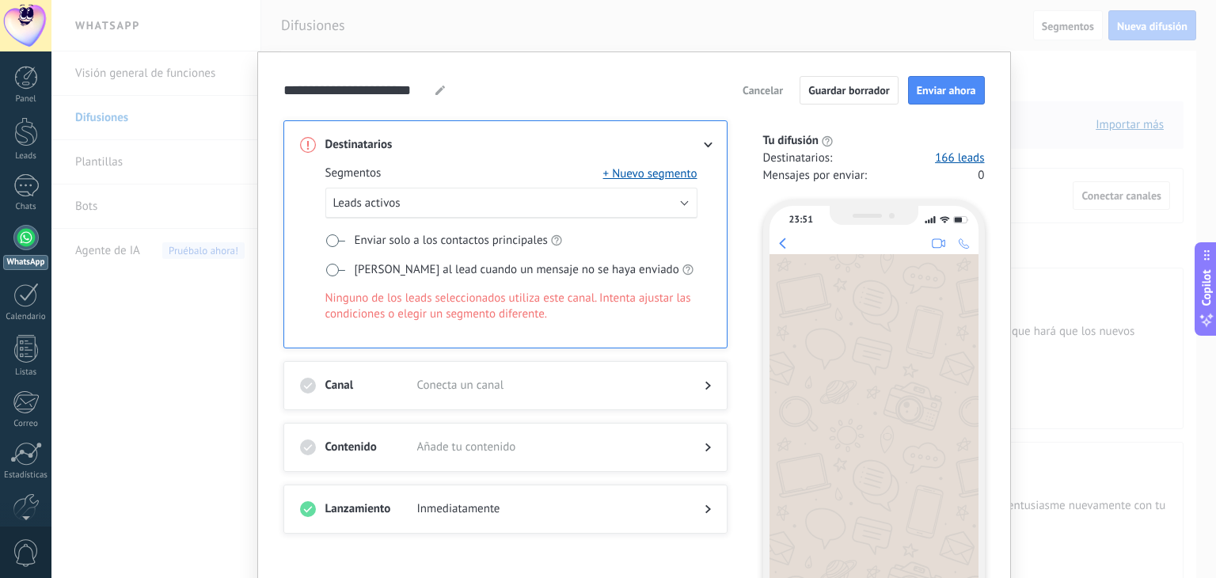
click at [767, 93] on span "Cancelar" at bounding box center [763, 90] width 40 height 11
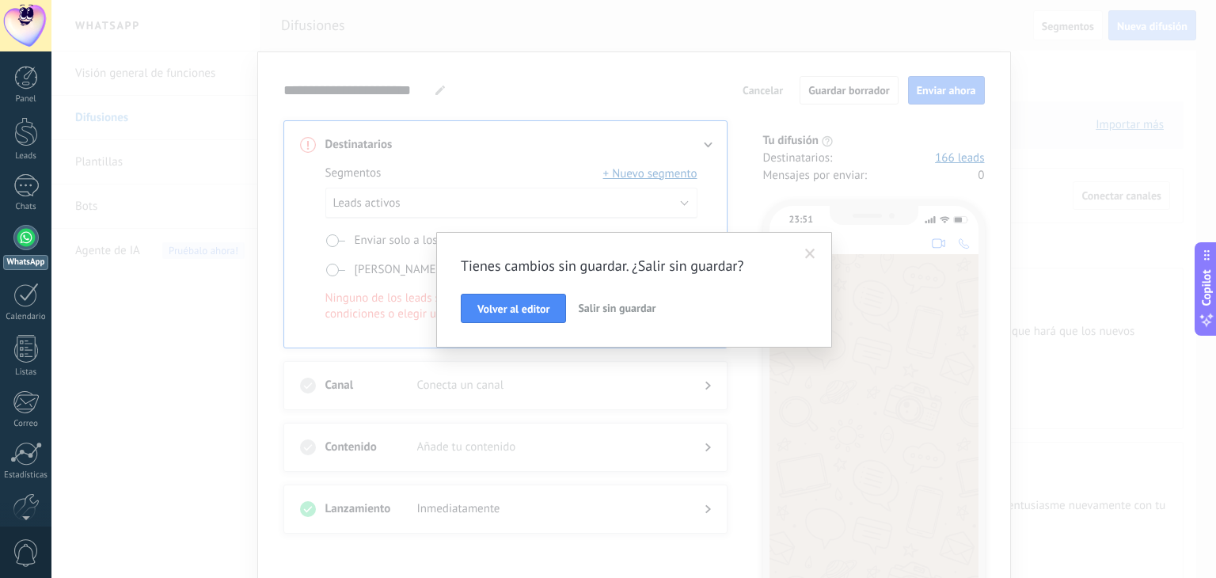
click at [584, 314] on span "Salir sin guardar" at bounding box center [617, 308] width 78 height 14
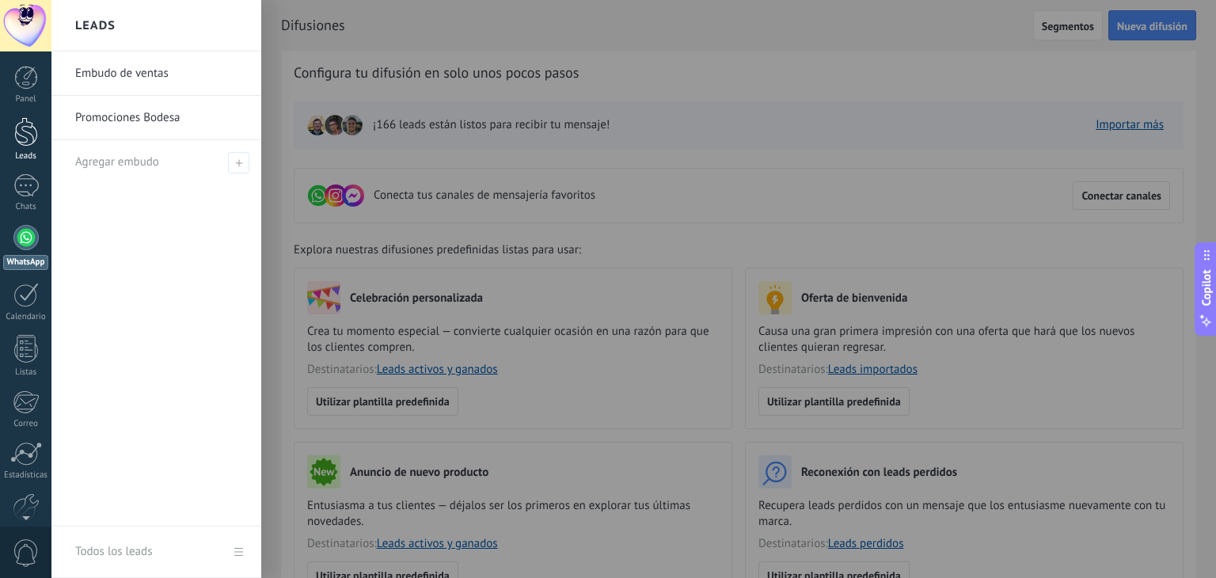
click at [35, 139] on div at bounding box center [26, 131] width 24 height 29
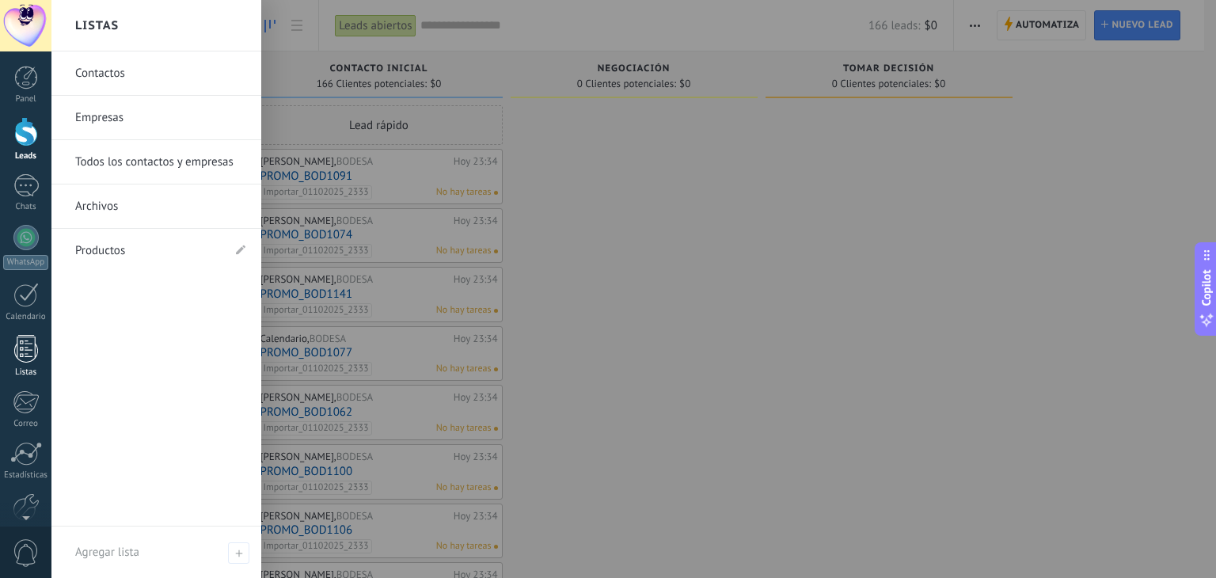
click at [29, 346] on div at bounding box center [26, 349] width 24 height 28
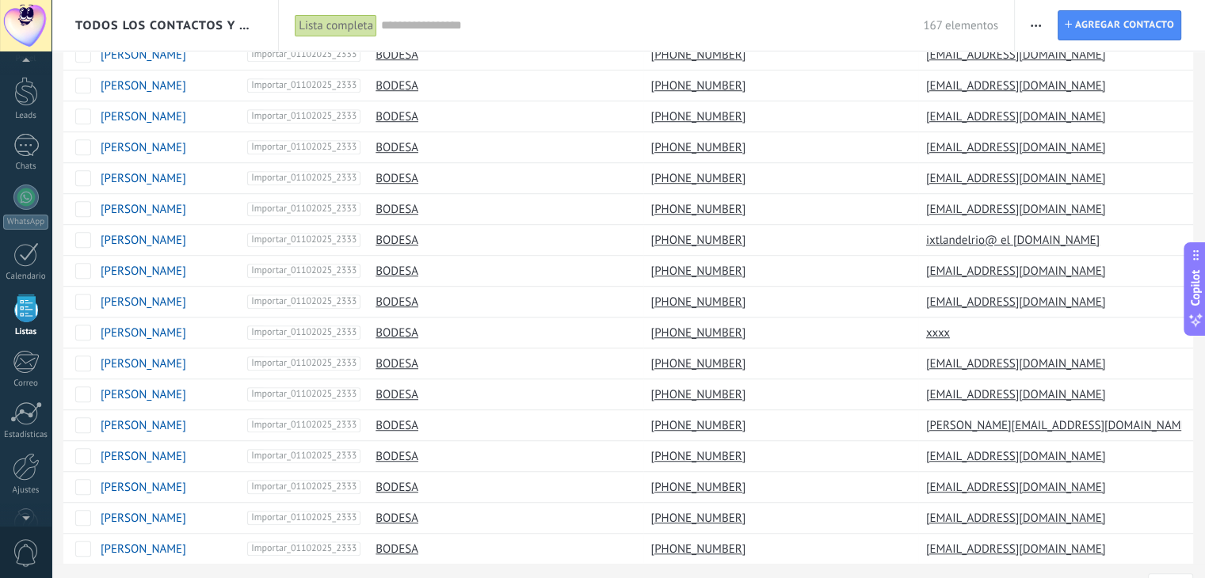
scroll to position [1106, 0]
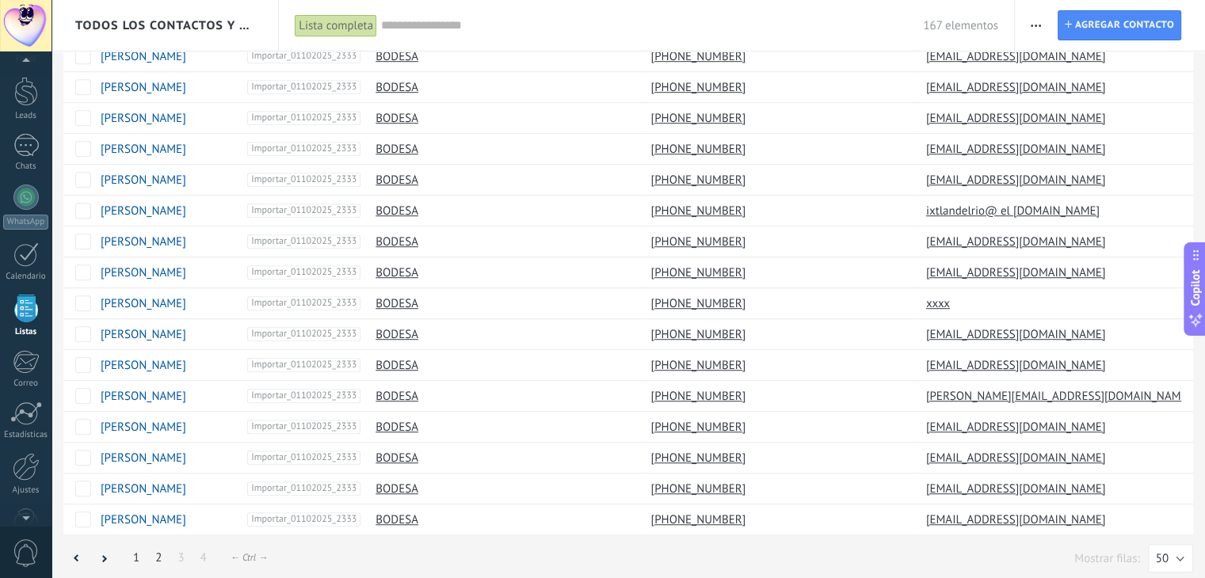
click at [160, 547] on link "2" at bounding box center [158, 557] width 22 height 31
click at [205, 552] on link "4" at bounding box center [203, 557] width 22 height 31
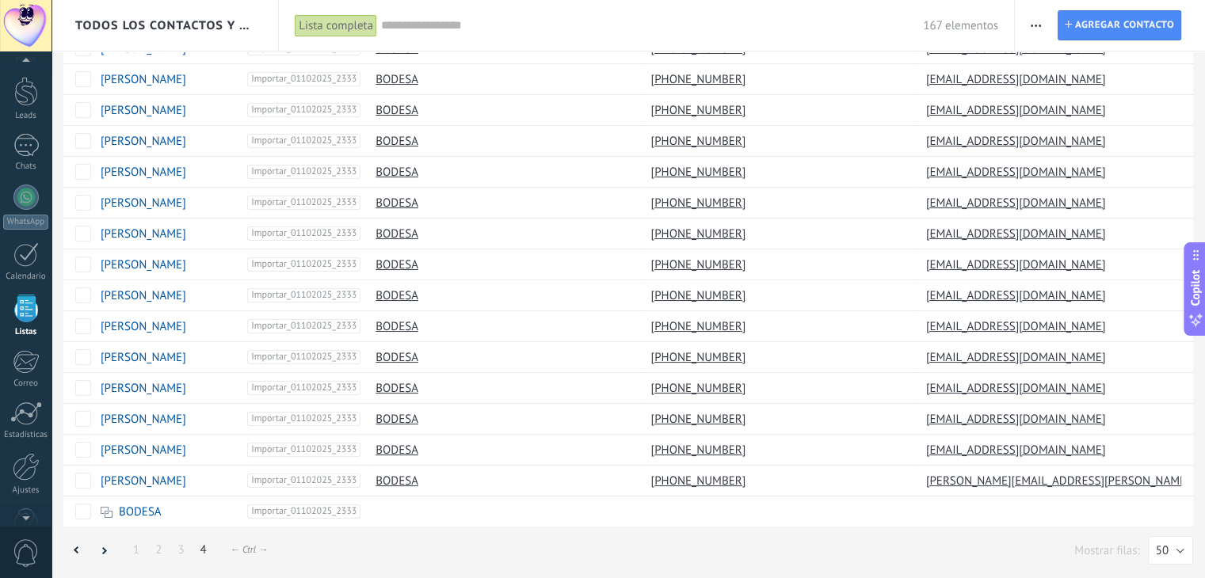
scroll to position [92, 0]
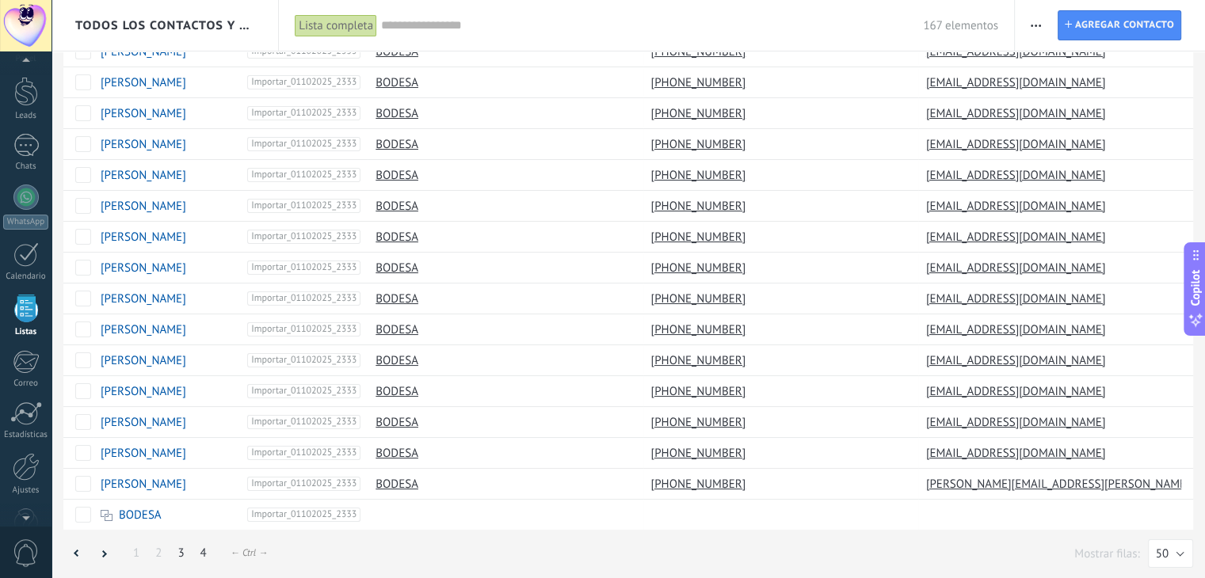
click at [180, 555] on link "3" at bounding box center [180, 553] width 22 height 31
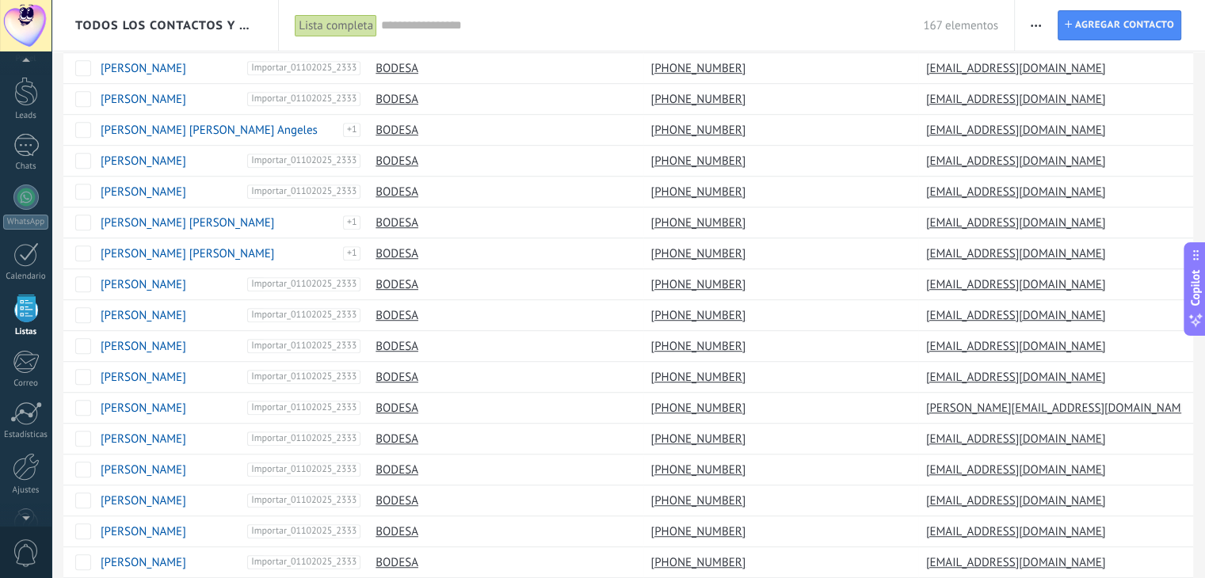
scroll to position [1106, 0]
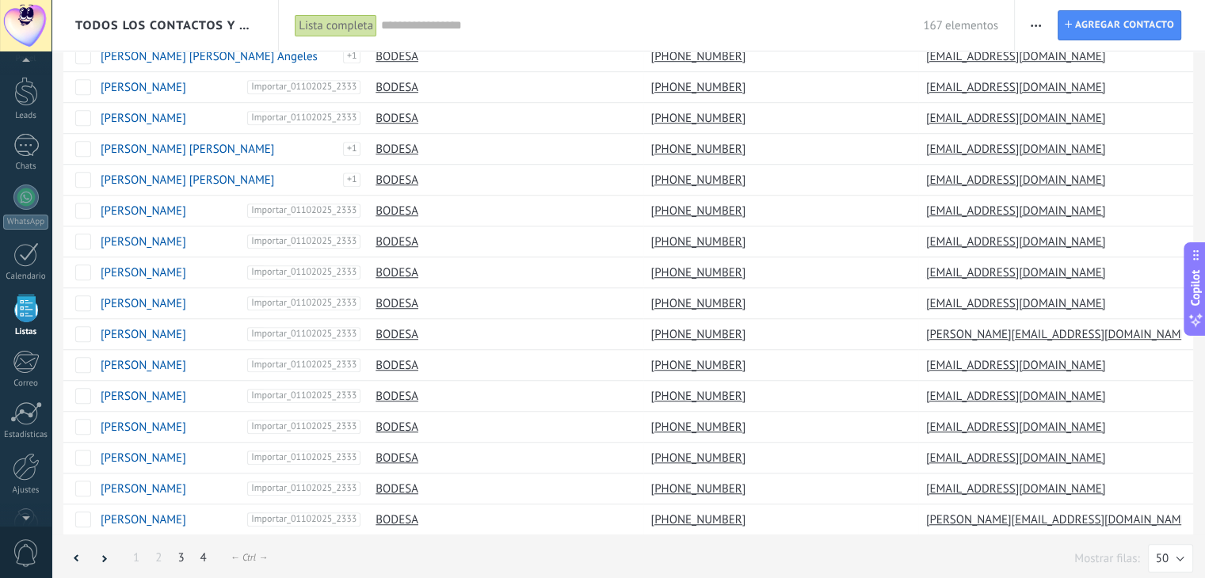
click at [204, 556] on link "4" at bounding box center [203, 557] width 22 height 31
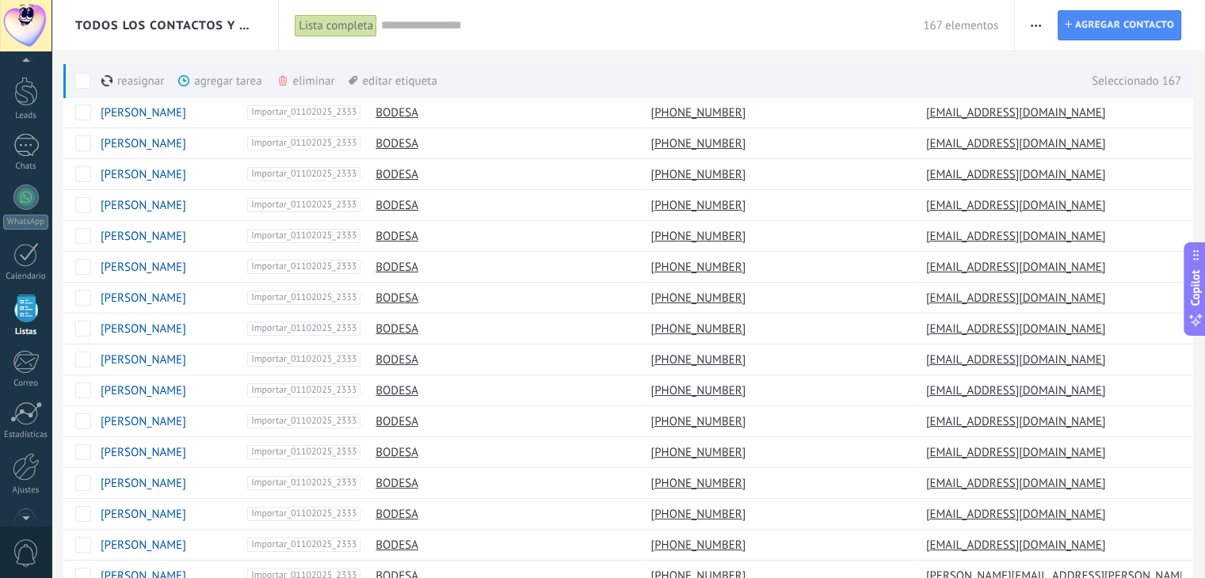
click at [85, 77] on span at bounding box center [82, 81] width 16 height 16
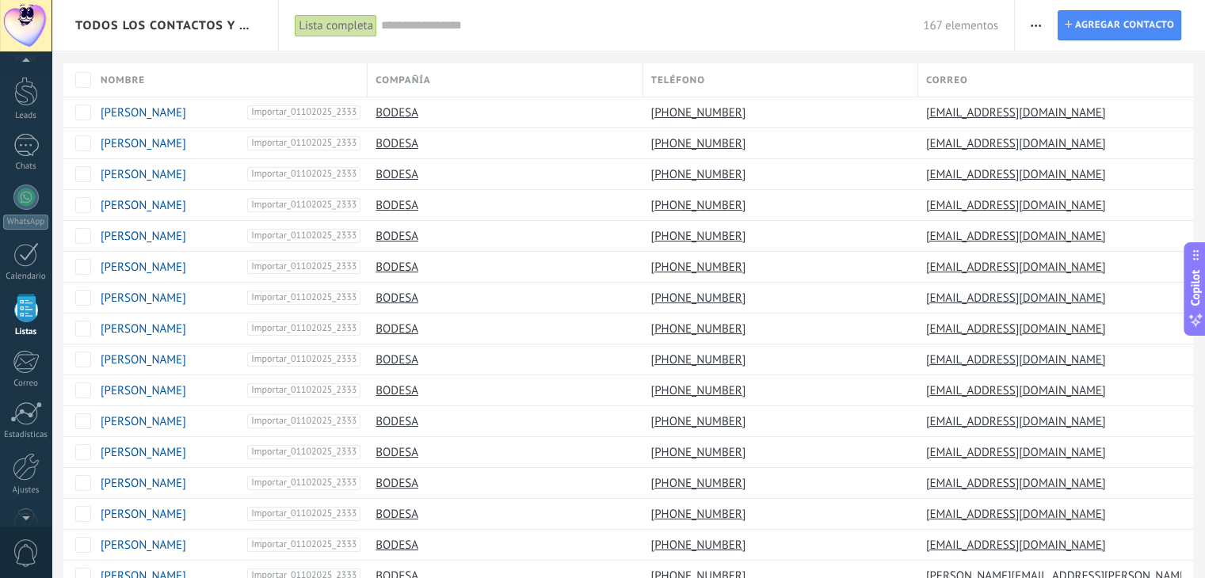
scroll to position [92, 0]
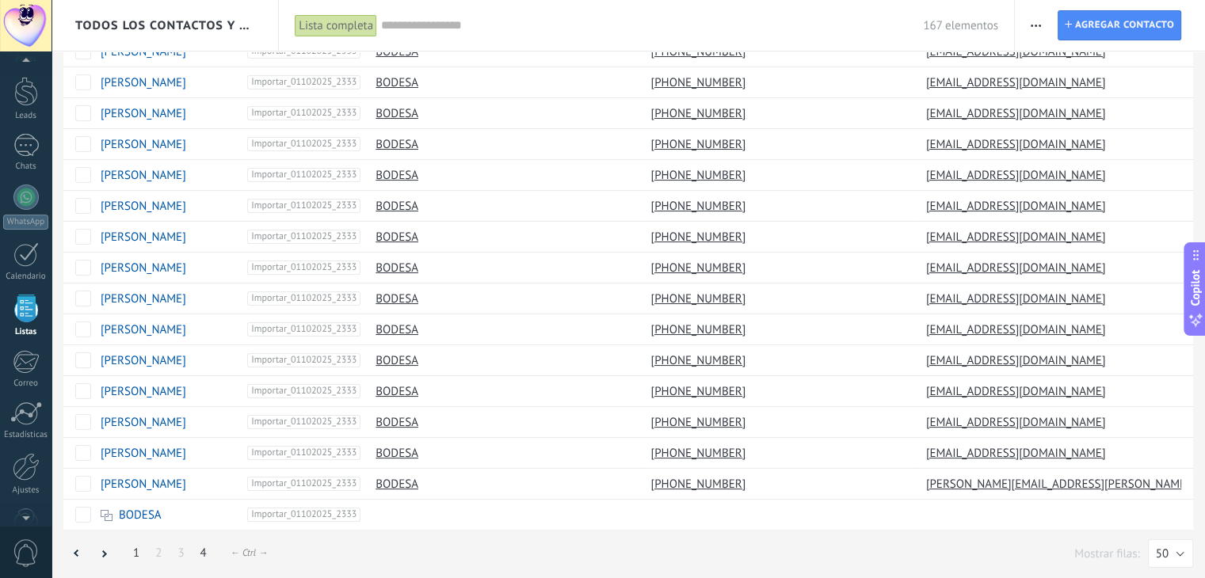
click at [128, 547] on link "1" at bounding box center [136, 553] width 22 height 31
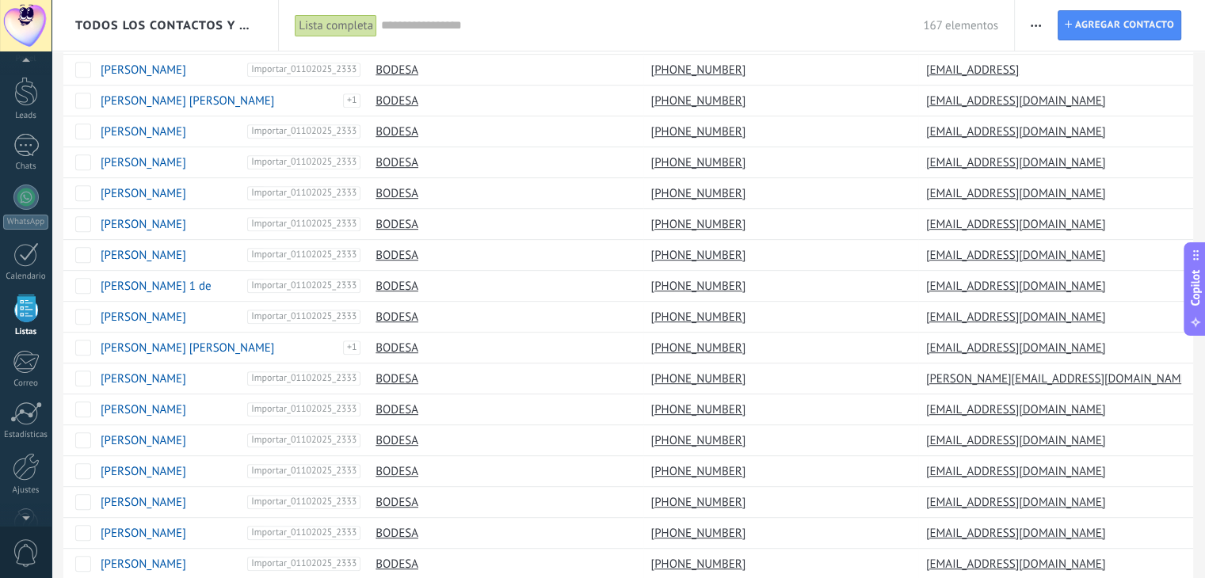
scroll to position [1106, 0]
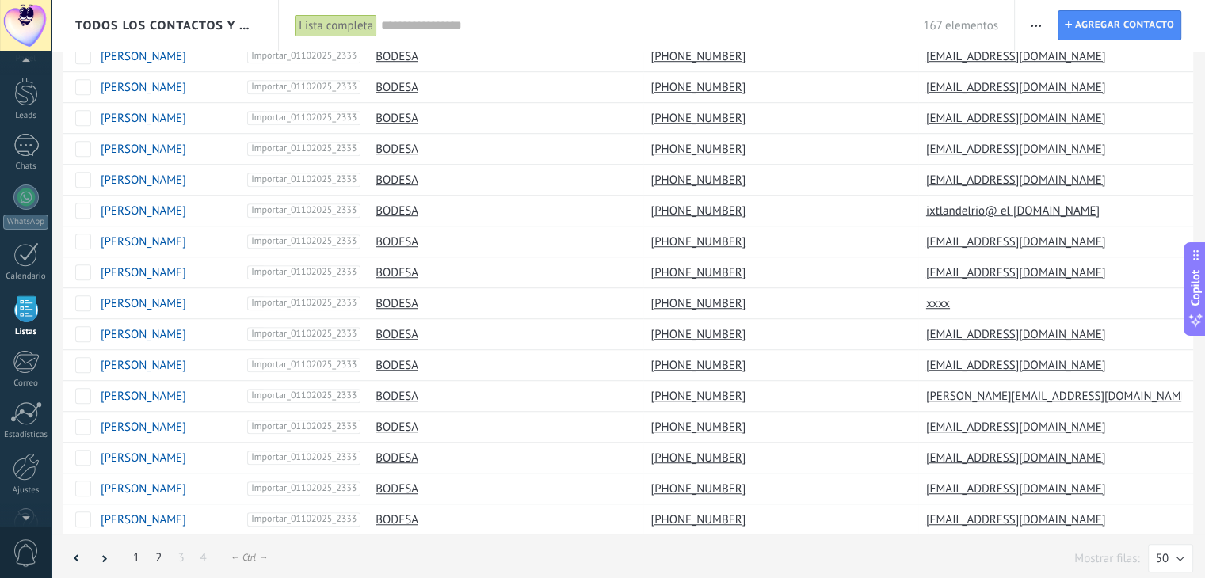
click at [158, 547] on link "2" at bounding box center [158, 557] width 22 height 31
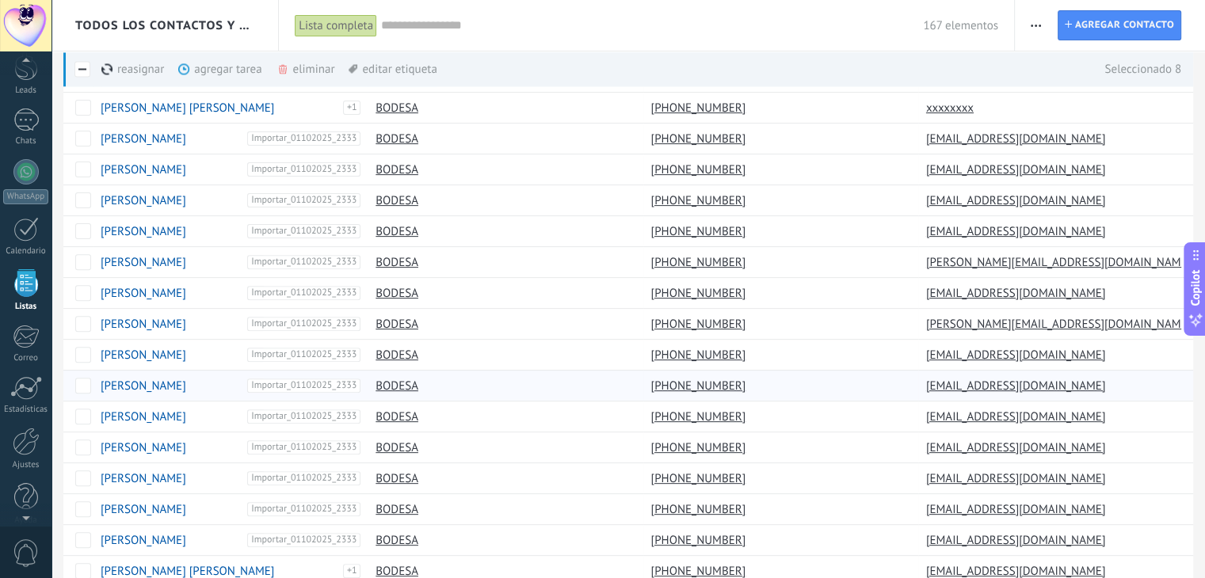
scroll to position [40, 0]
click at [424, 70] on div "editar etiqueta màs" at bounding box center [392, 68] width 88 height 35
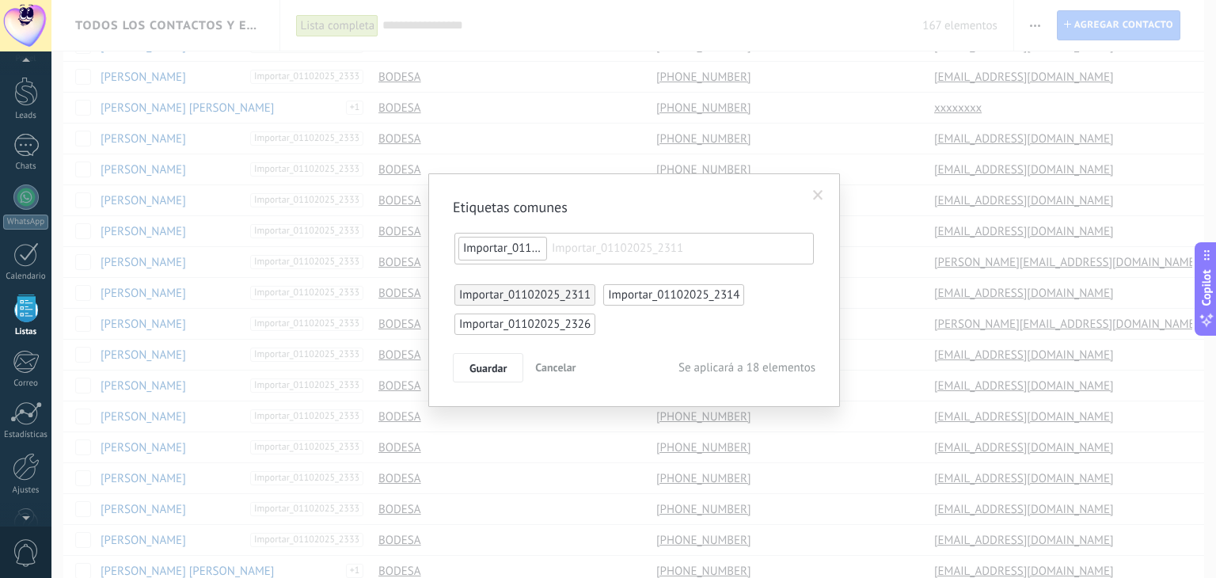
click at [621, 248] on input "text" at bounding box center [611, 249] width 119 height 24
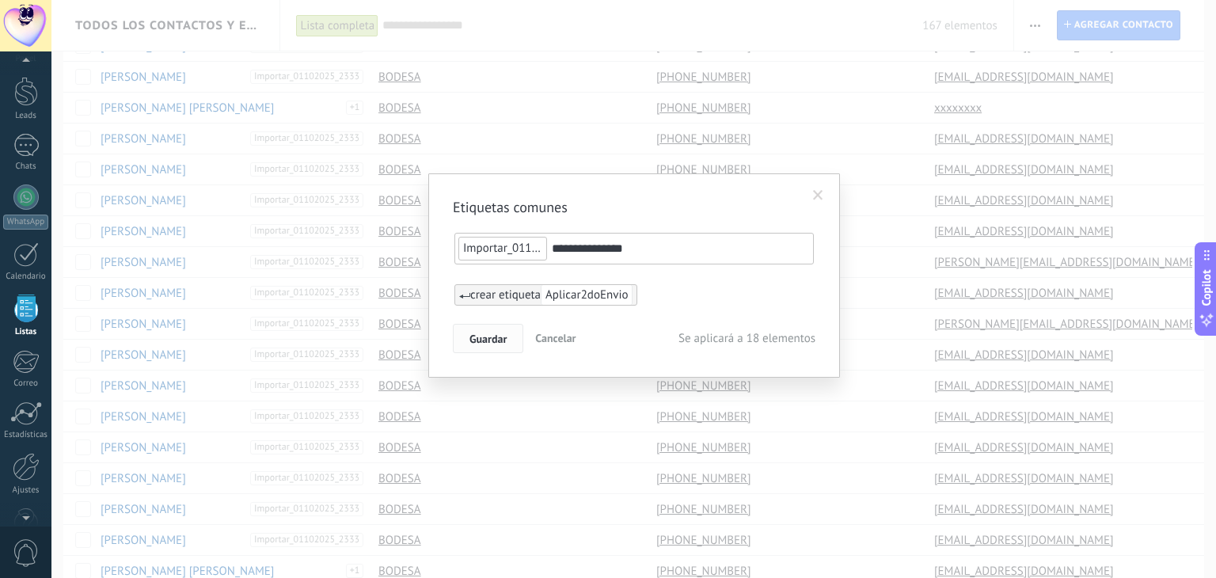
type input "**********"
click at [495, 333] on span "Guardar" at bounding box center [488, 338] width 37 height 11
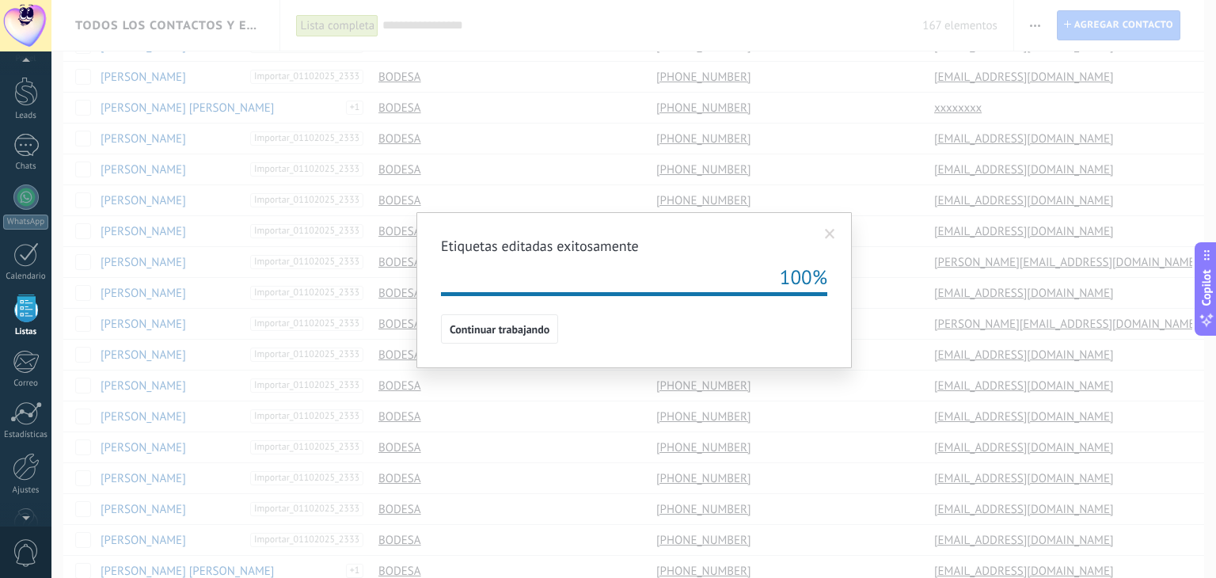
click at [832, 234] on span at bounding box center [830, 234] width 10 height 11
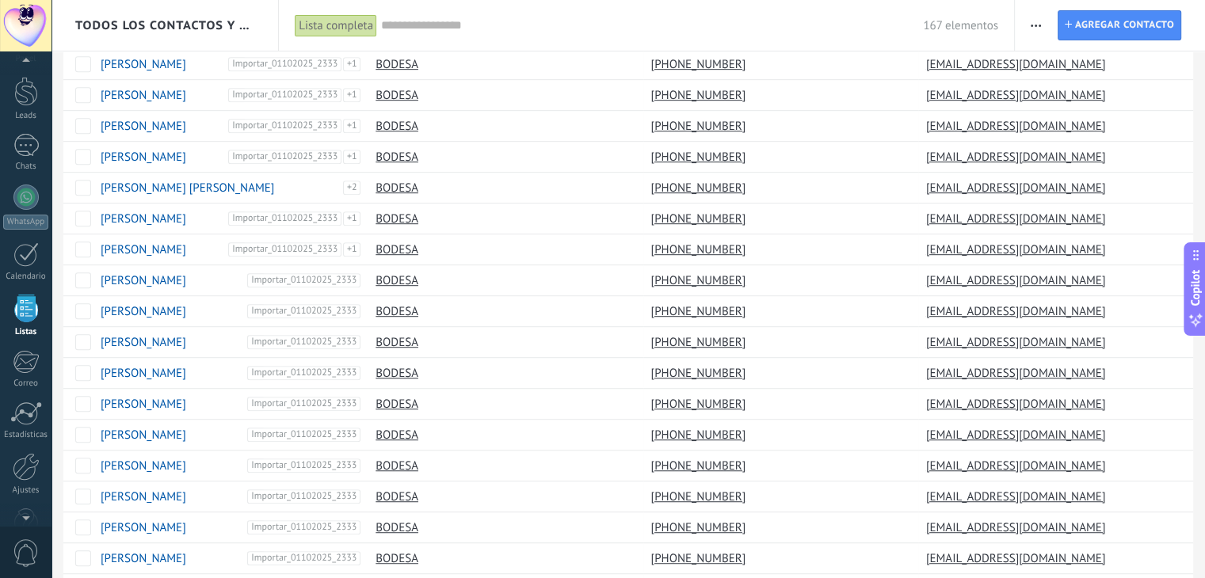
scroll to position [1106, 0]
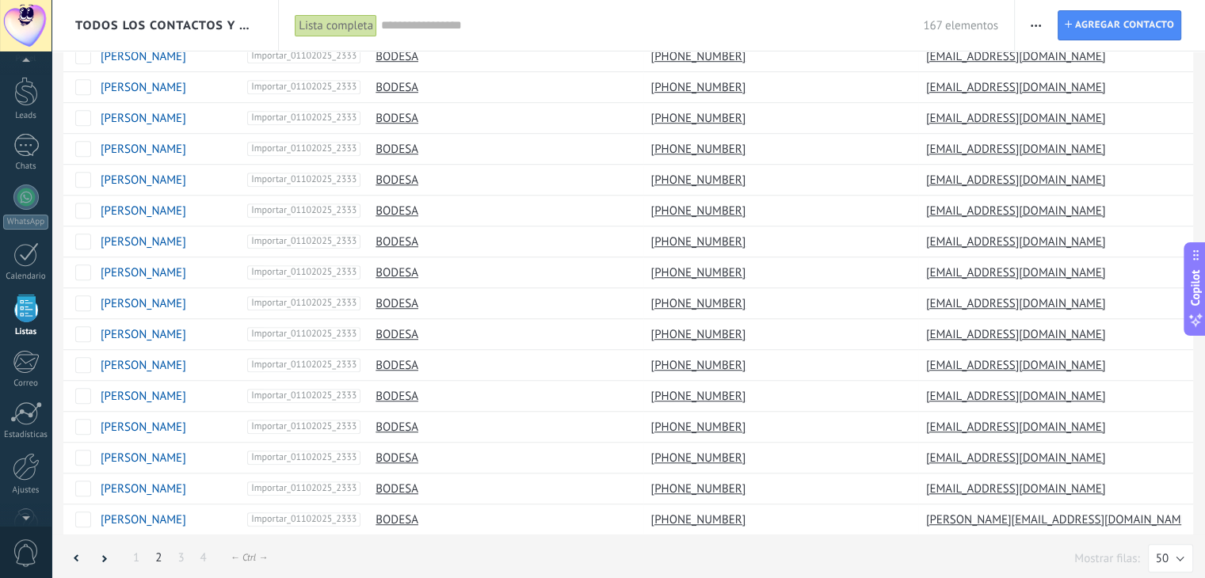
click at [147, 549] on link "2" at bounding box center [158, 557] width 22 height 31
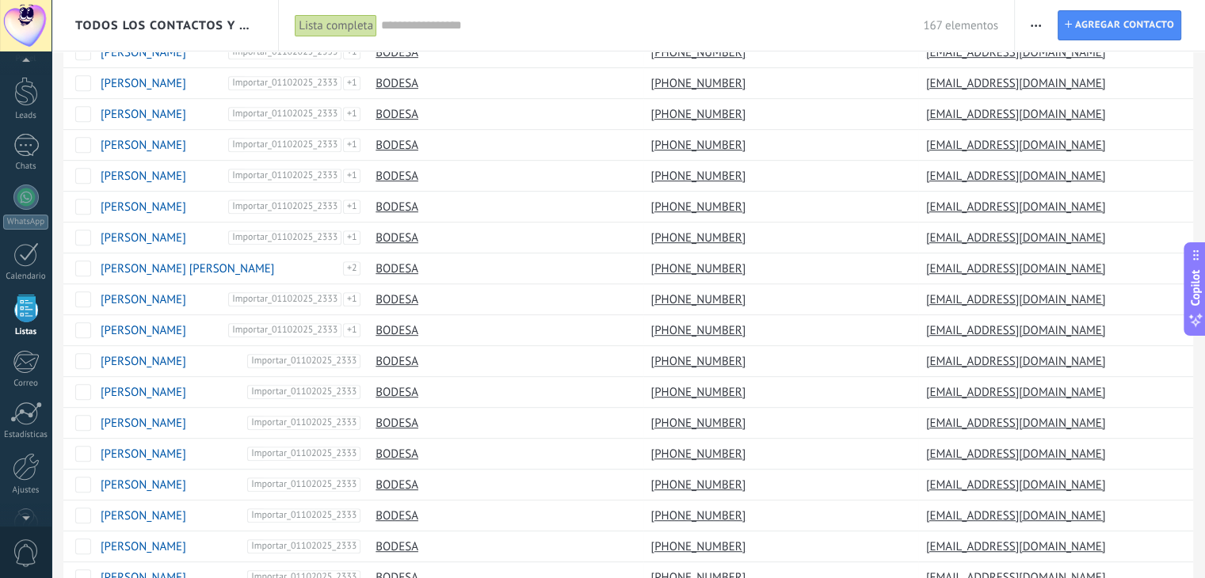
scroll to position [775, 0]
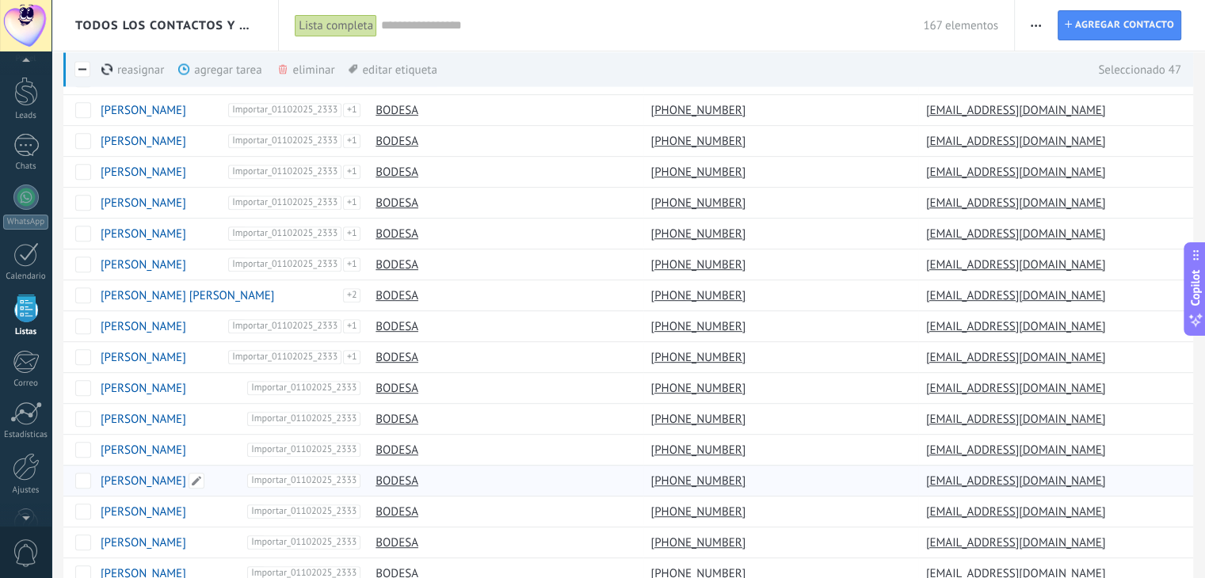
click at [97, 483] on div "[PERSON_NAME] Importar_01102025_2333" at bounding box center [227, 481] width 268 height 30
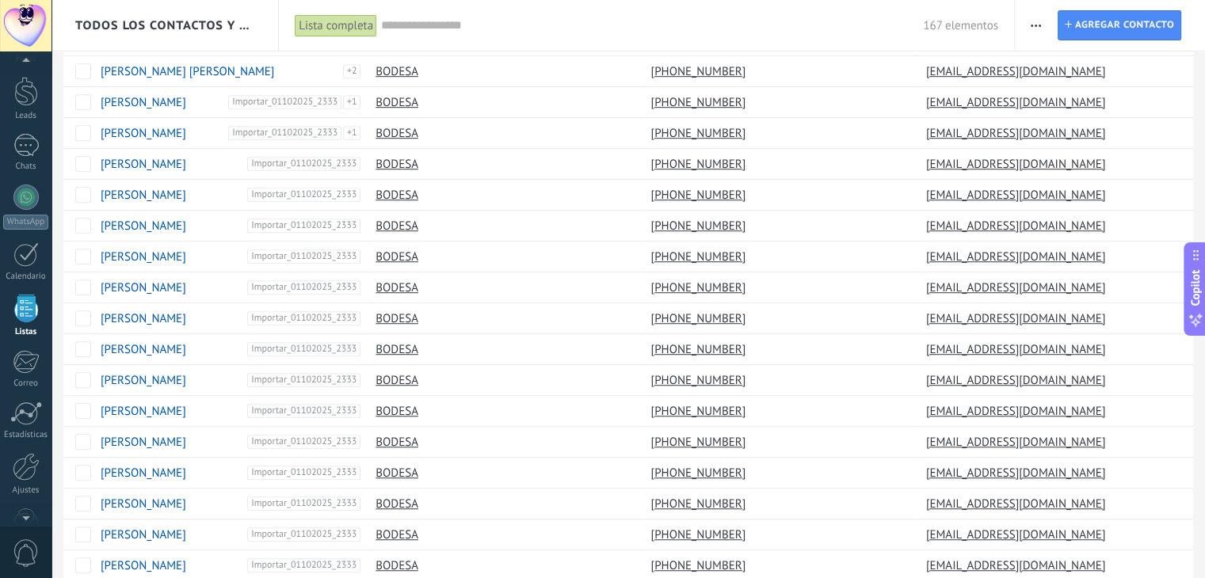
scroll to position [995, 0]
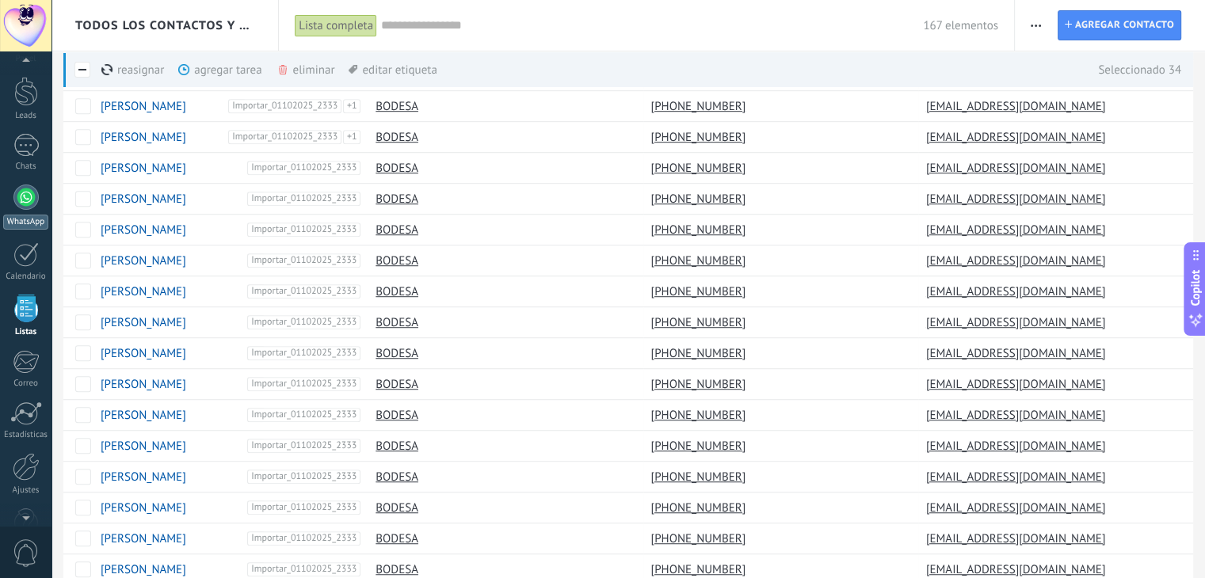
click at [25, 200] on div at bounding box center [25, 197] width 25 height 25
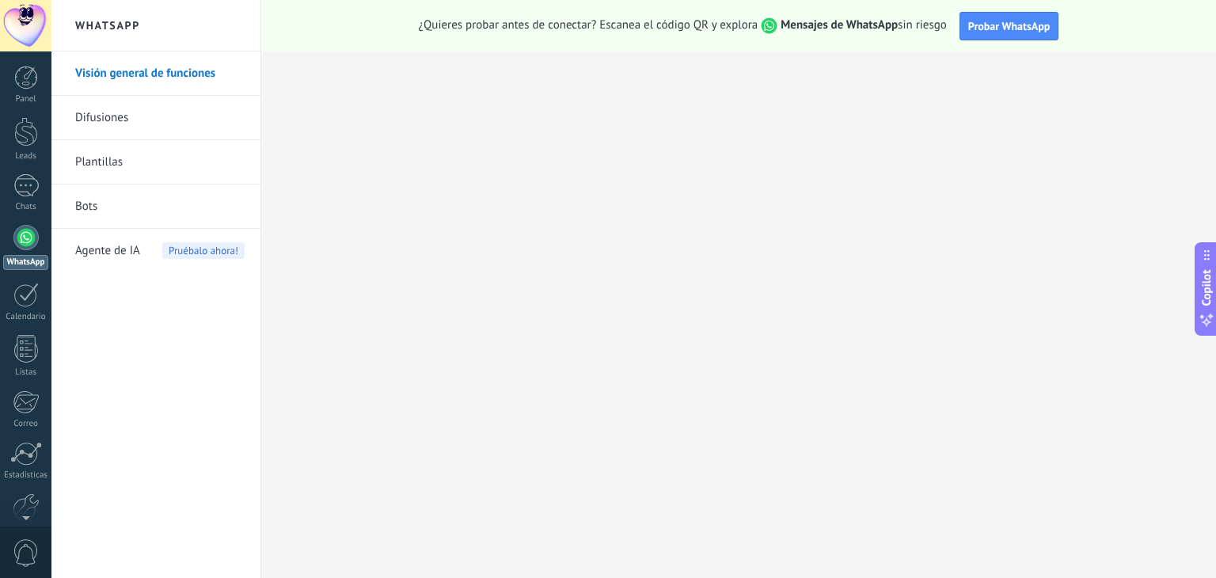
click at [110, 117] on link "Difusiones" at bounding box center [159, 118] width 169 height 44
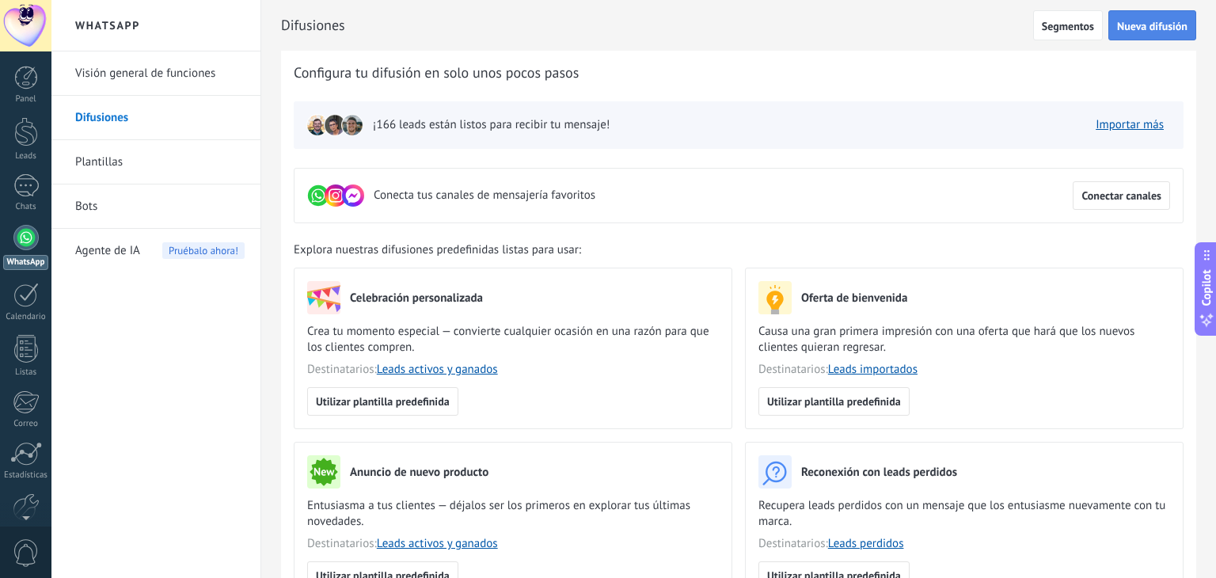
click at [1137, 26] on span "Nueva difusión" at bounding box center [1152, 26] width 70 height 11
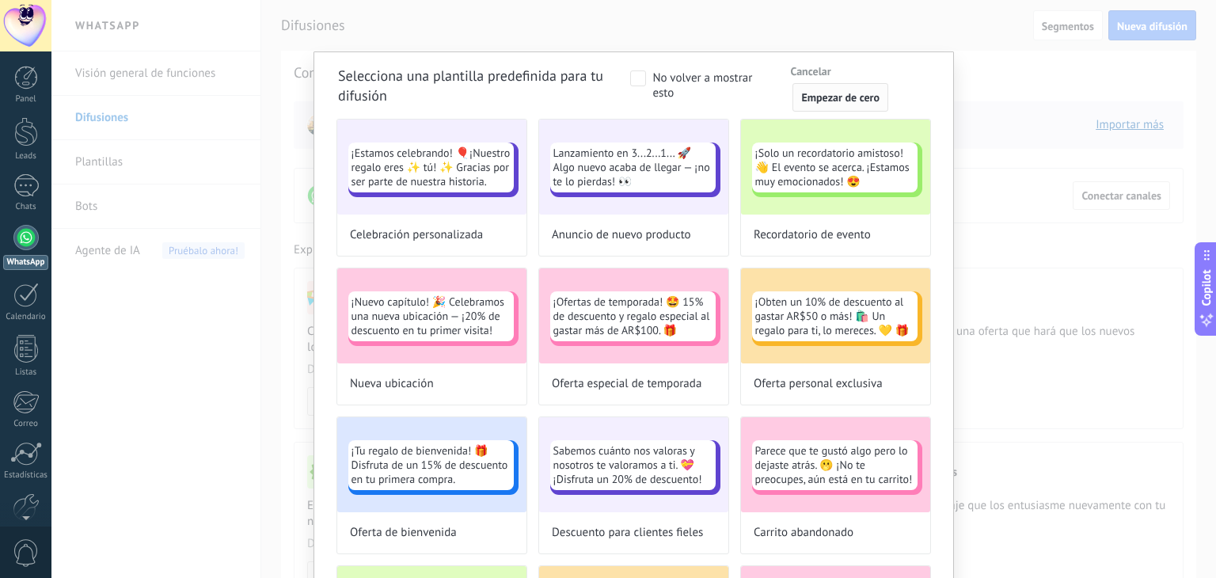
click at [813, 96] on span "Empezar de cero" at bounding box center [840, 97] width 78 height 11
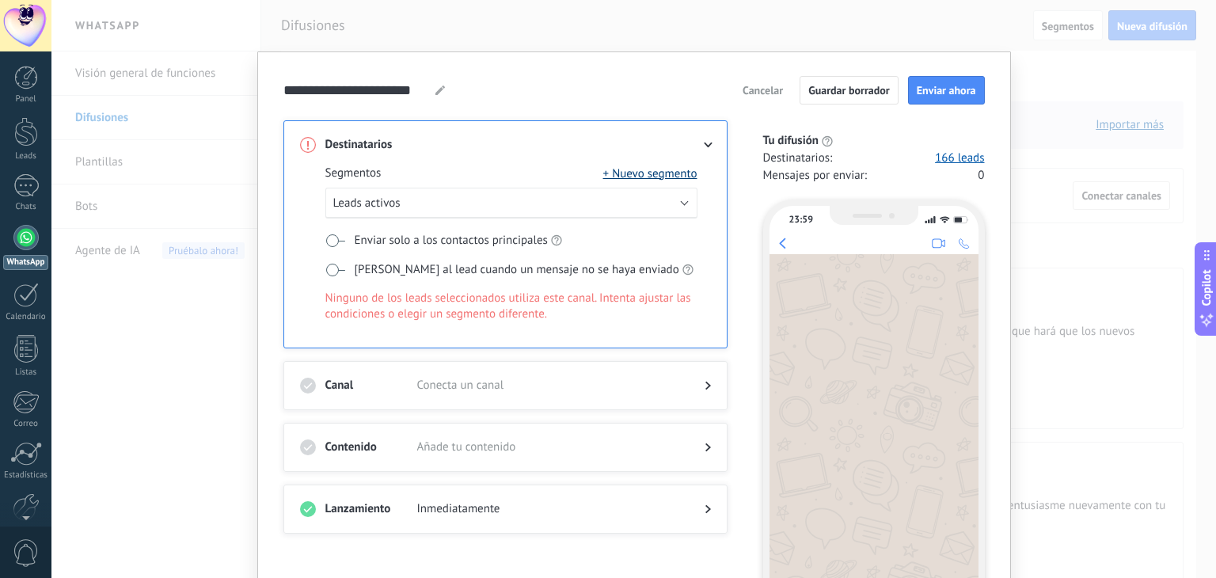
click at [652, 169] on button "+ Nuevo segmento" at bounding box center [650, 174] width 94 height 16
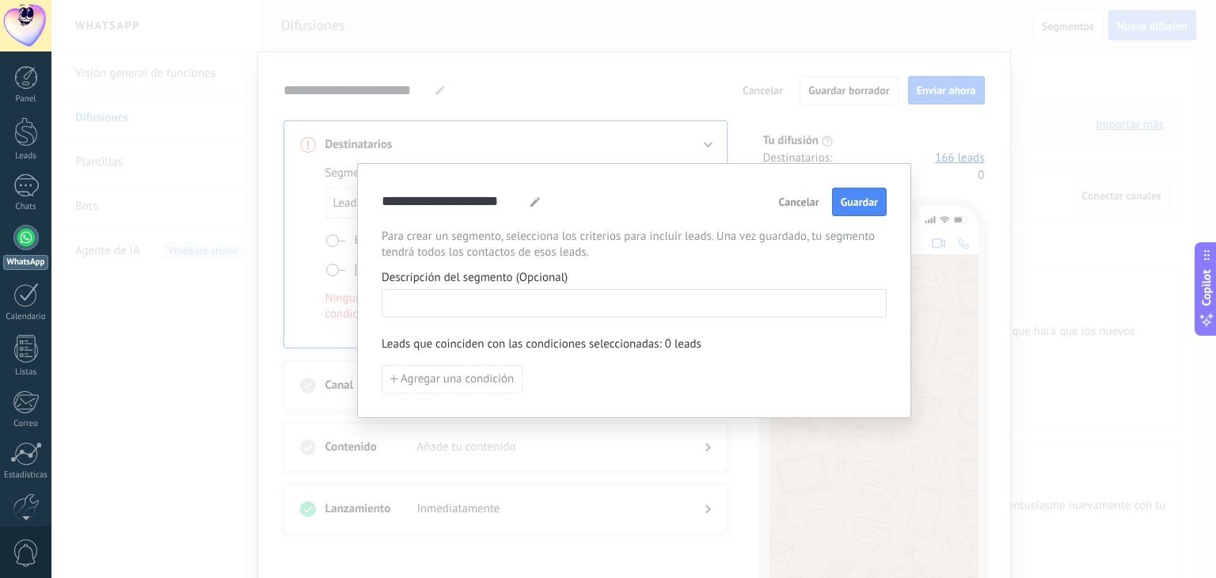
click at [463, 310] on input at bounding box center [635, 302] width 504 height 25
click at [431, 374] on span "Agregar una condición" at bounding box center [457, 379] width 113 height 11
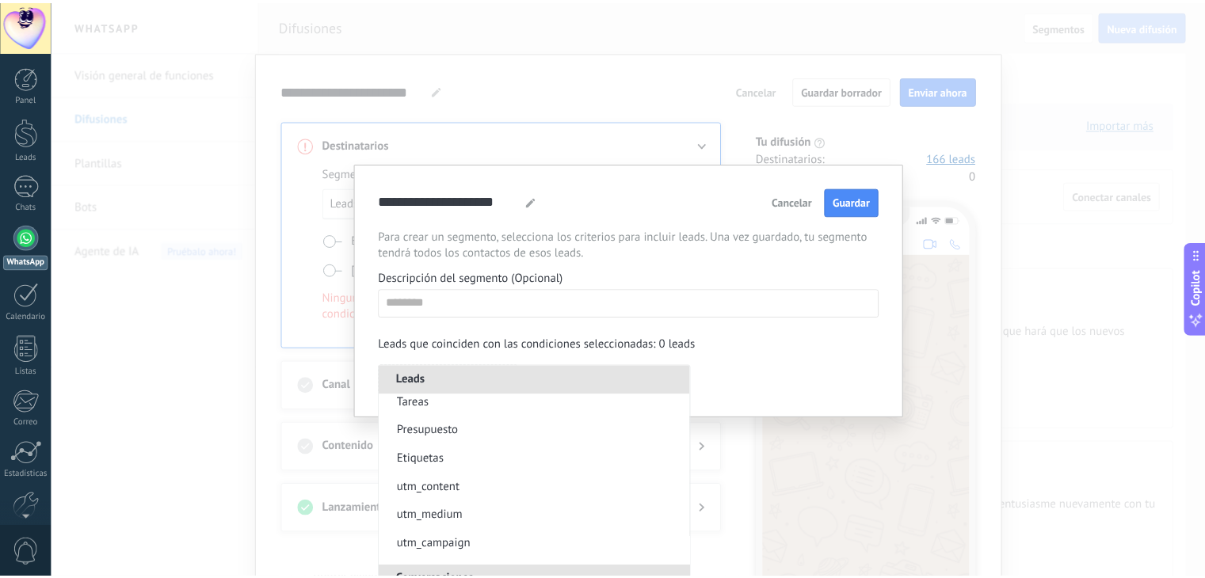
scroll to position [204, 0]
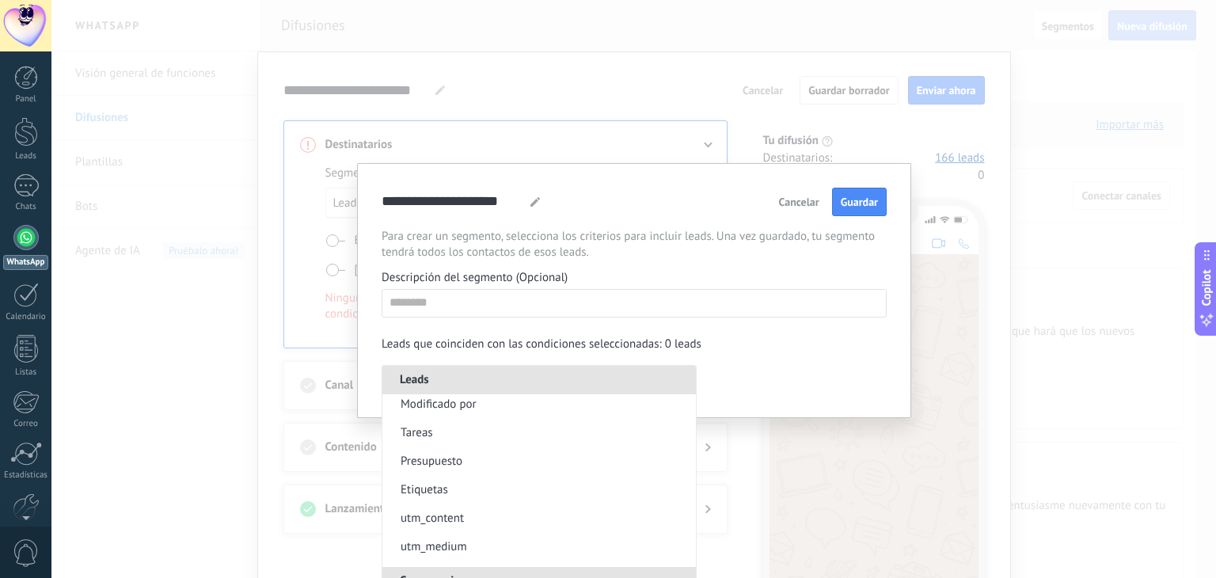
click at [459, 492] on li "Etiquetas" at bounding box center [540, 490] width 314 height 29
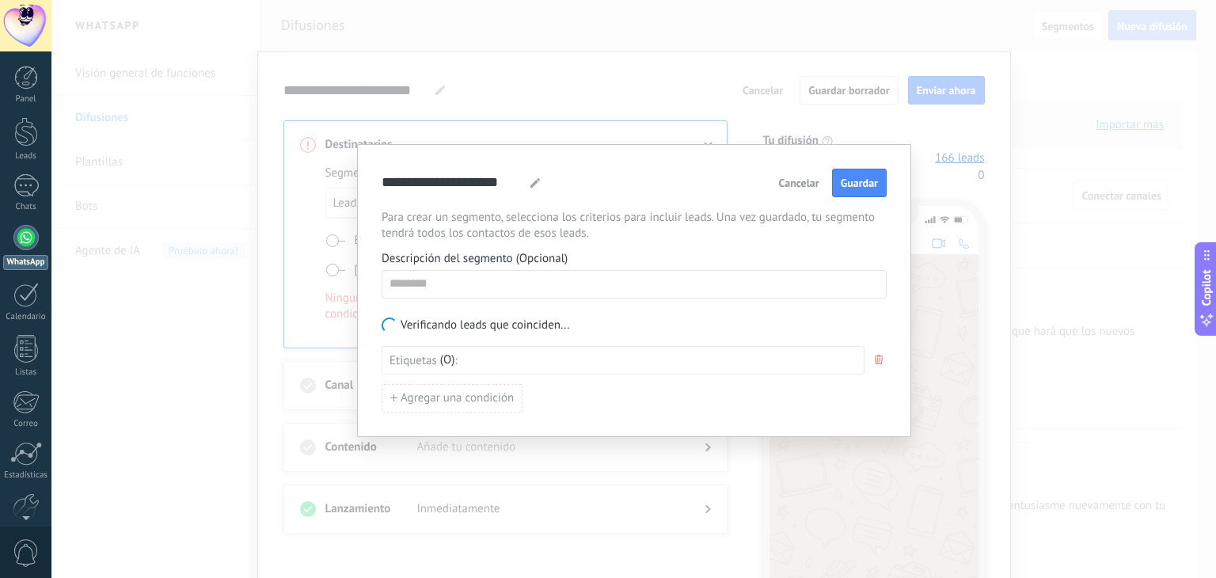
click at [494, 356] on div at bounding box center [660, 360] width 393 height 17
type input "*"
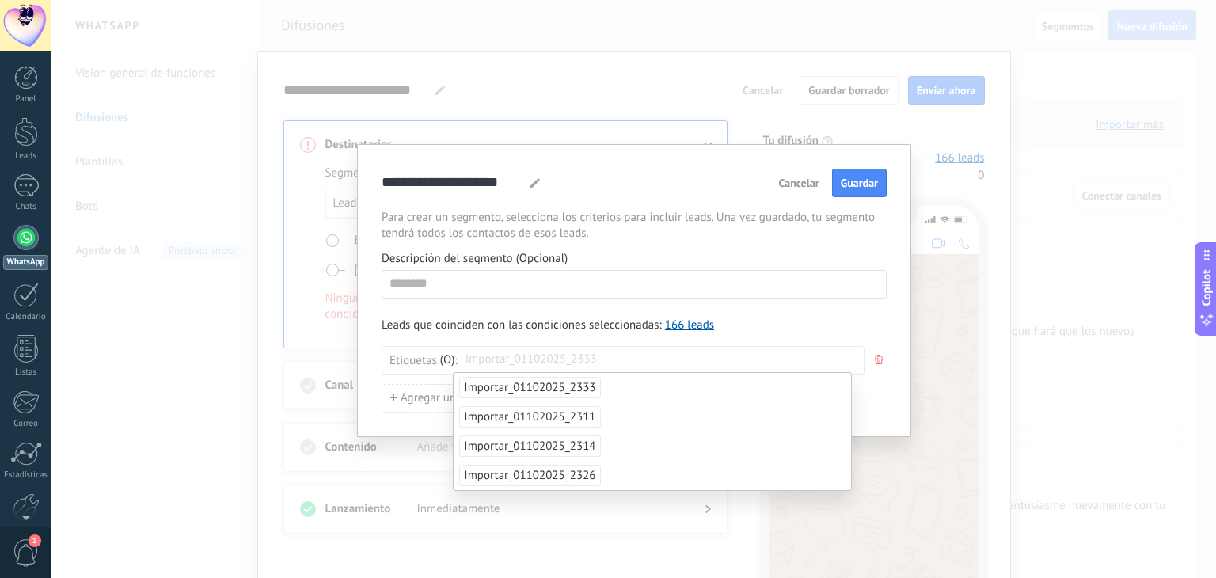
click at [782, 182] on span "Cancelar" at bounding box center [799, 182] width 40 height 11
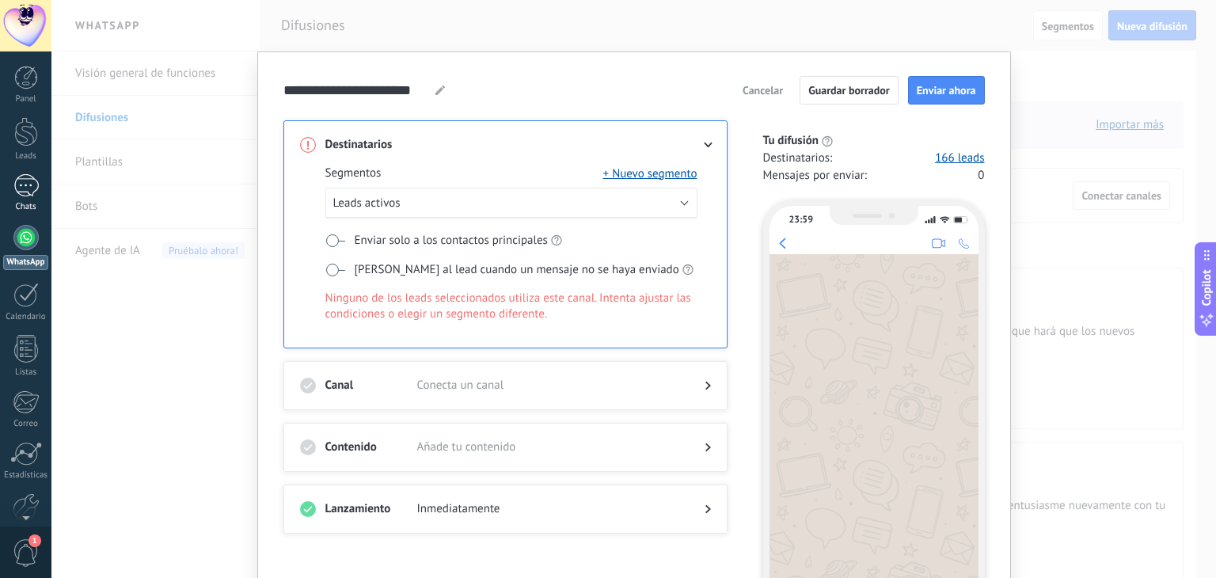
click at [29, 178] on div at bounding box center [25, 185] width 25 height 23
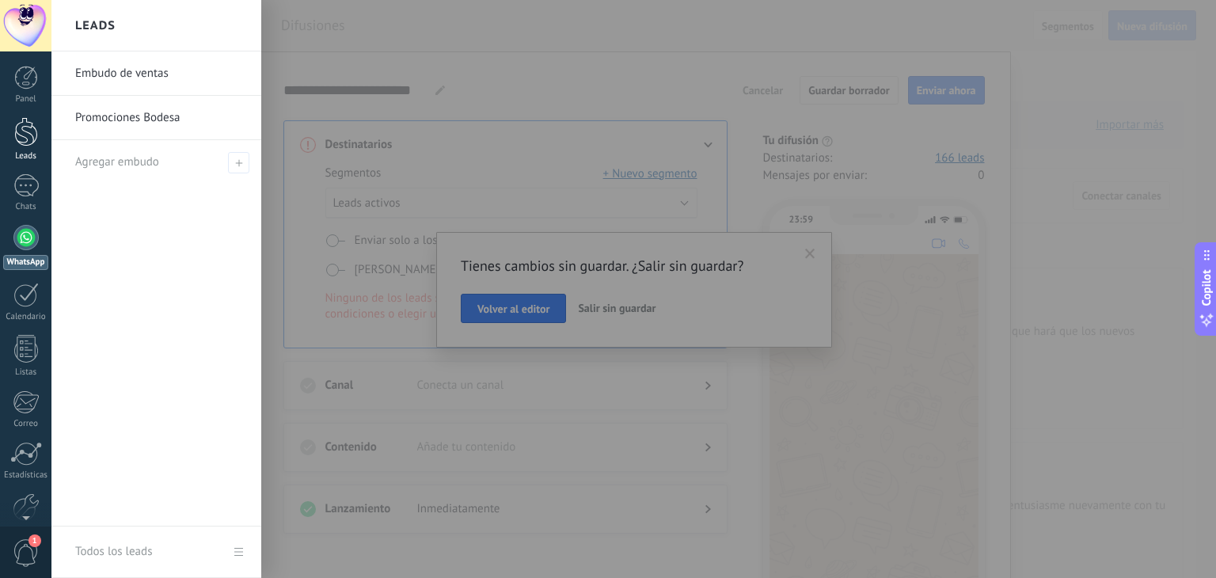
click at [25, 135] on div at bounding box center [26, 131] width 24 height 29
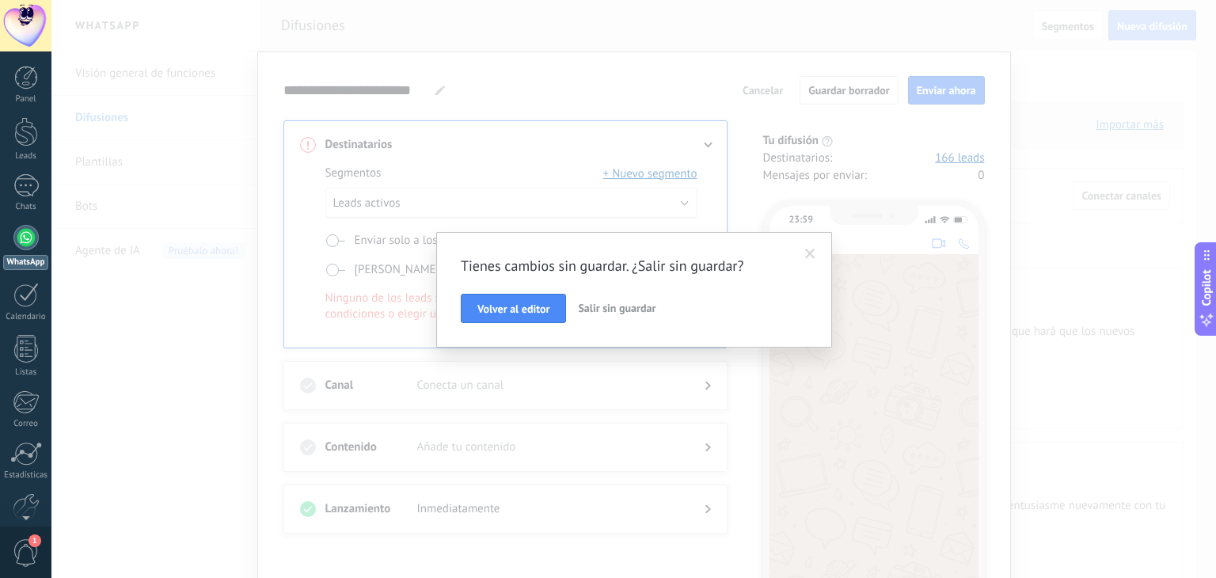
click at [647, 314] on button "Salir sin guardar" at bounding box center [617, 309] width 90 height 30
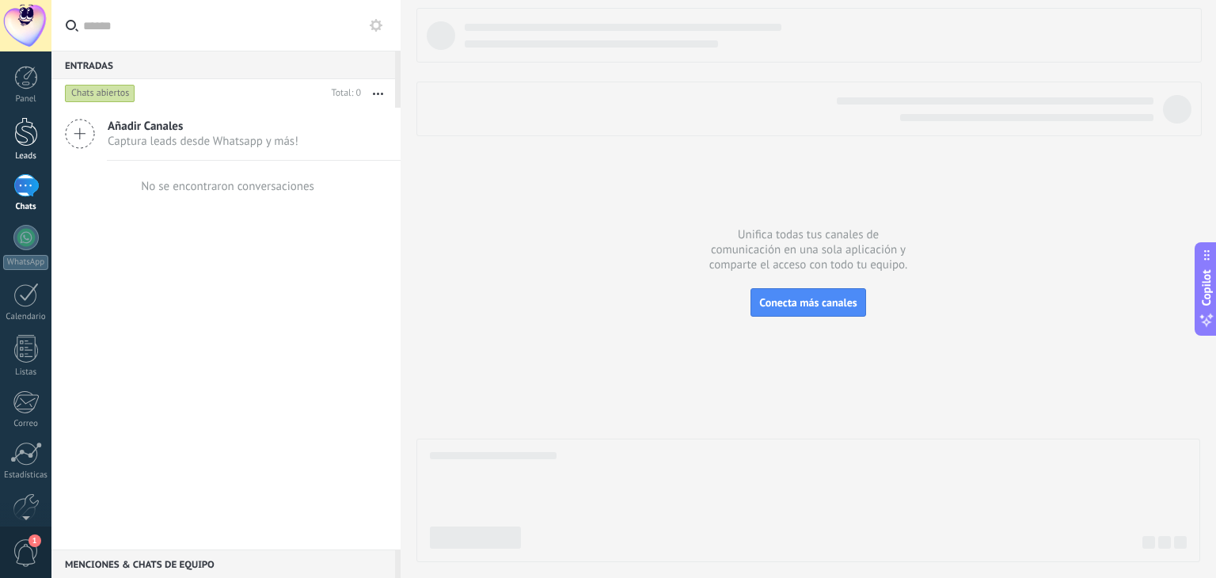
click at [22, 130] on div at bounding box center [26, 131] width 24 height 29
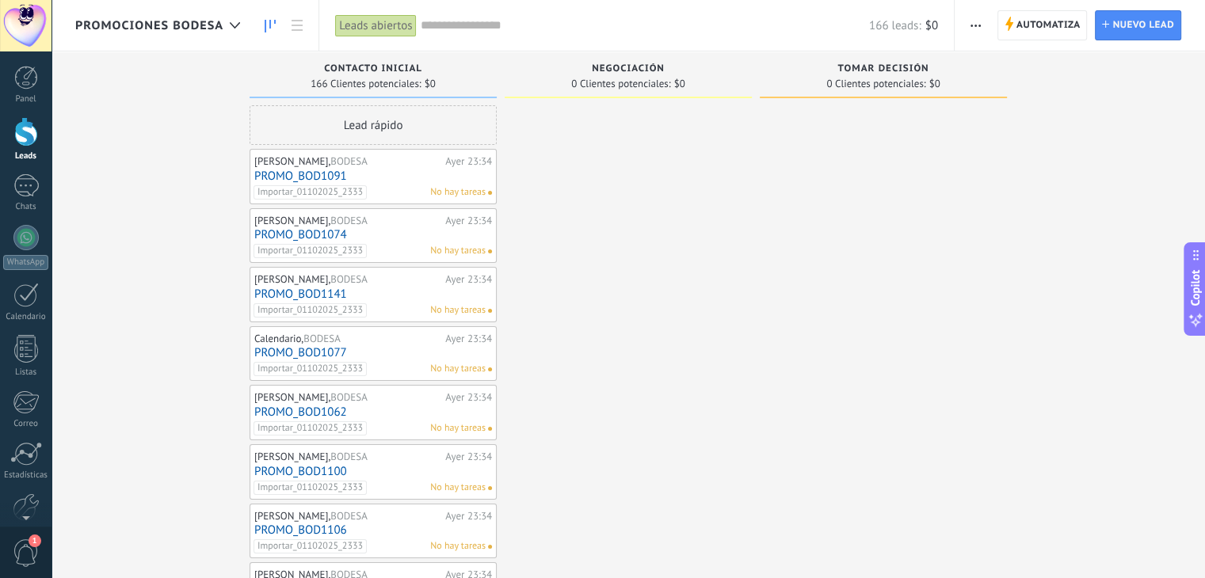
click at [298, 31] on link at bounding box center [297, 25] width 27 height 31
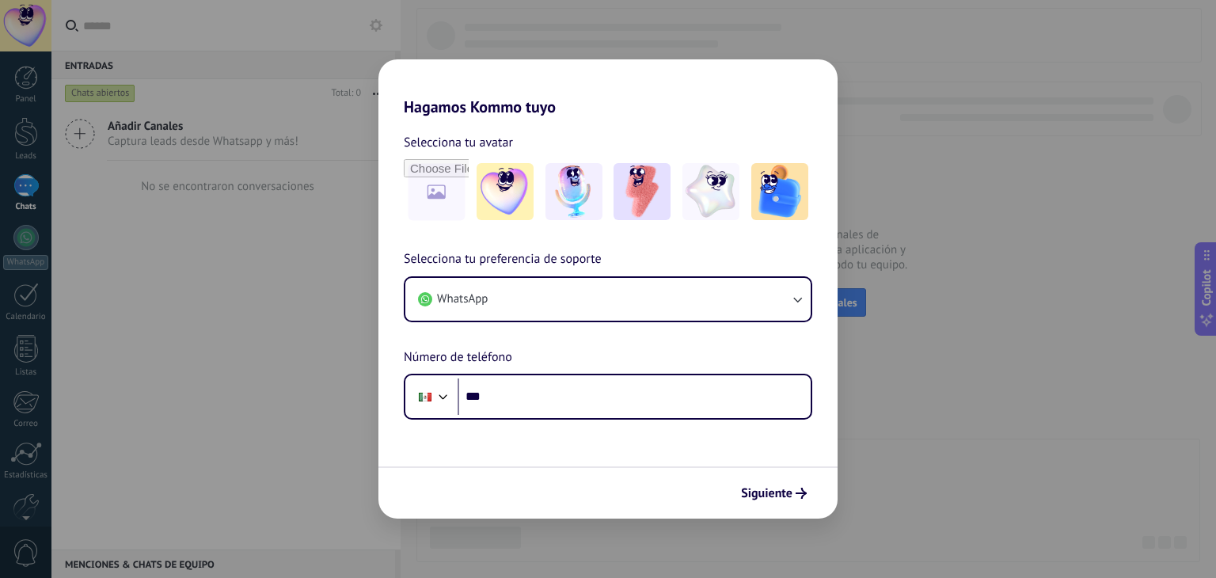
click at [23, 243] on div "Hagamos Kommo tuyo Selecciona tu avatar Selecciona tu preferencia de soporte Wh…" at bounding box center [608, 289] width 1216 height 578
drag, startPoint x: 22, startPoint y: 306, endPoint x: 60, endPoint y: 288, distance: 42.2
click at [24, 304] on div "Hagamos Kommo tuyo Selecciona tu avatar Selecciona tu preferencia de soporte Wh…" at bounding box center [608, 289] width 1216 height 578
click at [786, 497] on span "Siguiente" at bounding box center [766, 493] width 51 height 11
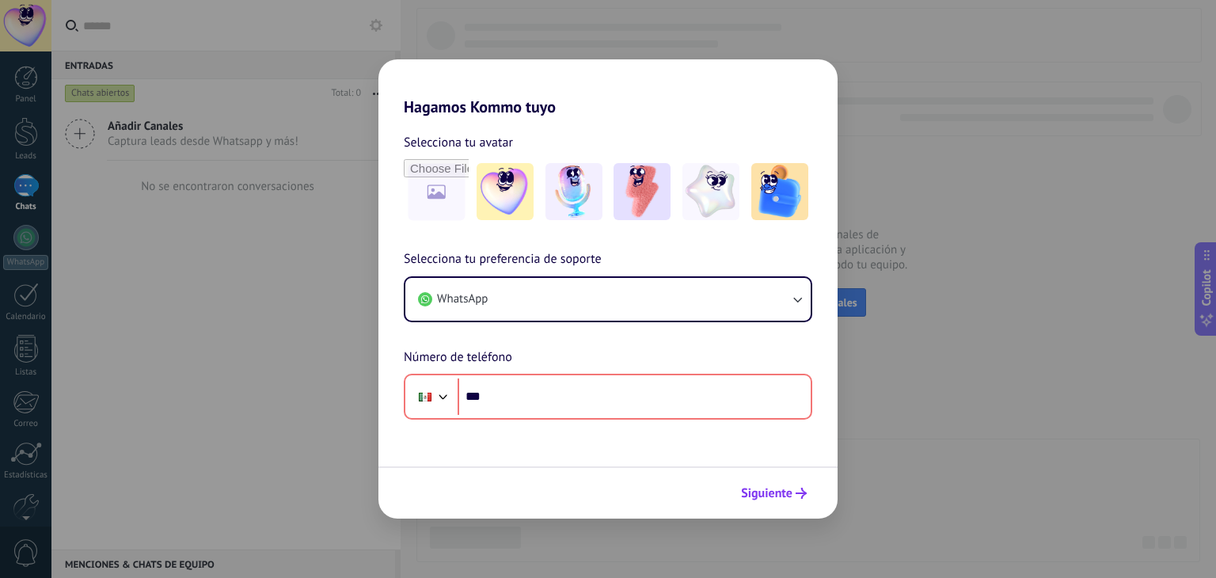
click at [775, 493] on span "Siguiente" at bounding box center [766, 493] width 51 height 11
click at [228, 360] on div "Hagamos Kommo tuyo Selecciona tu avatar Selecciona tu preferencia de soporte Wh…" at bounding box center [608, 289] width 1216 height 578
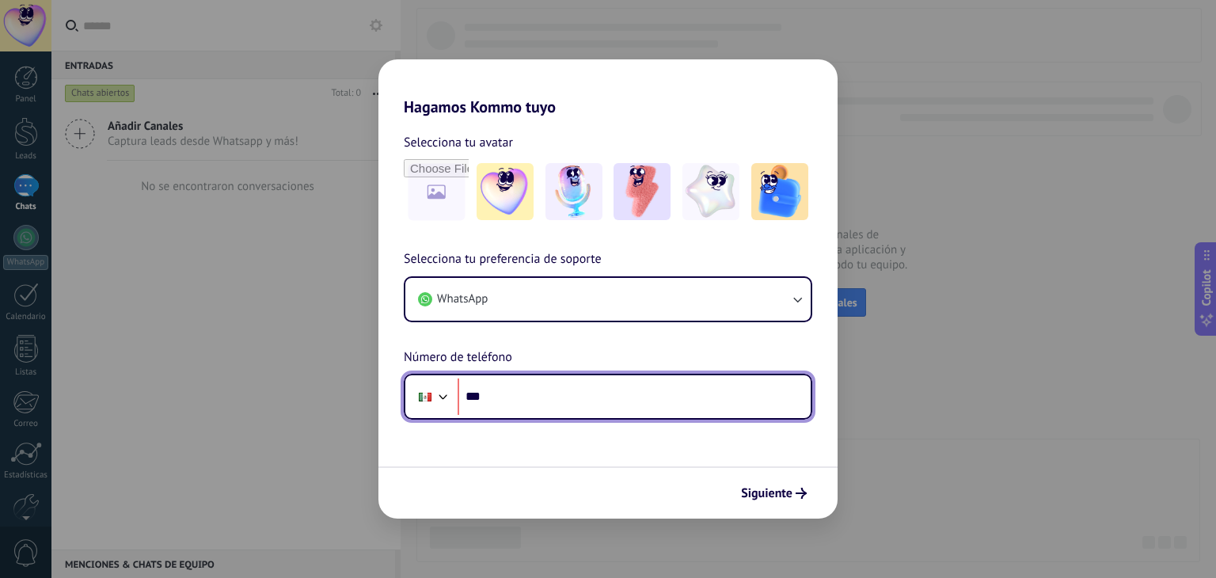
click at [622, 390] on input "***" at bounding box center [634, 397] width 353 height 36
type input "**********"
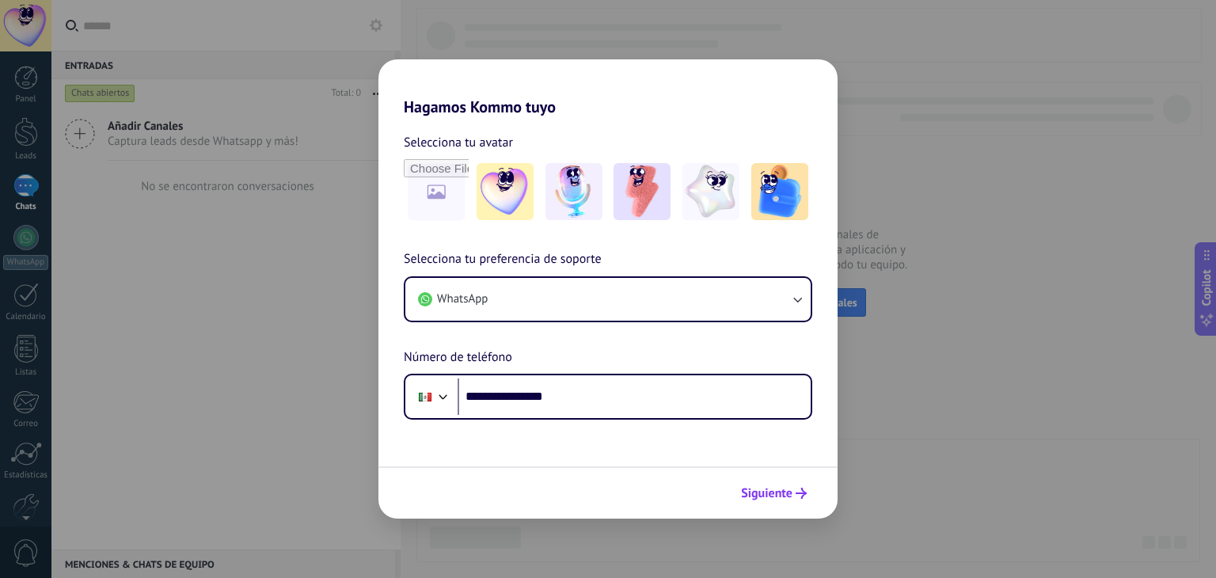
click at [782, 492] on span "Siguiente" at bounding box center [766, 493] width 51 height 11
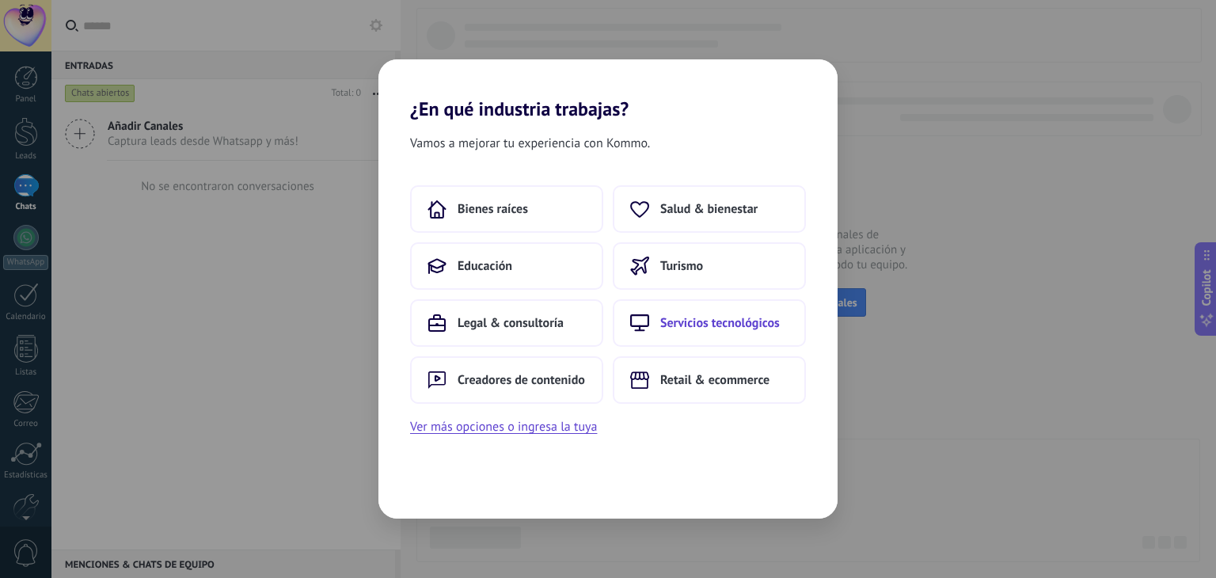
click at [691, 323] on span "Servicios tecnológicos" at bounding box center [720, 323] width 120 height 16
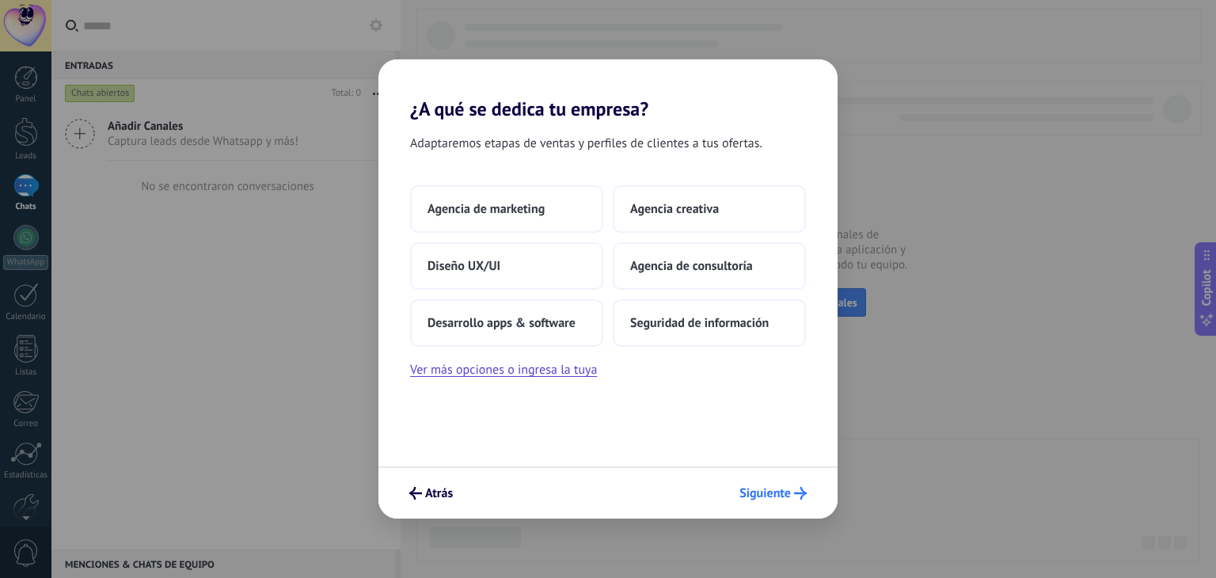
click at [786, 493] on span "Siguiente" at bounding box center [765, 493] width 51 height 11
click at [738, 268] on span "Agencia de consultoría" at bounding box center [691, 266] width 123 height 16
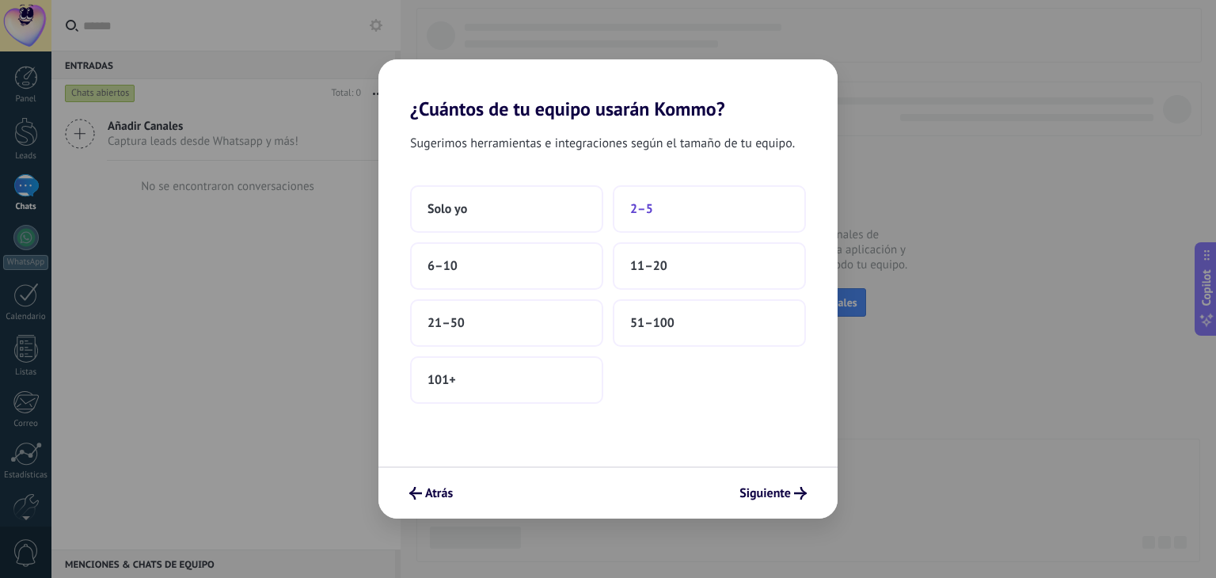
click at [681, 207] on button "2–5" at bounding box center [709, 209] width 193 height 48
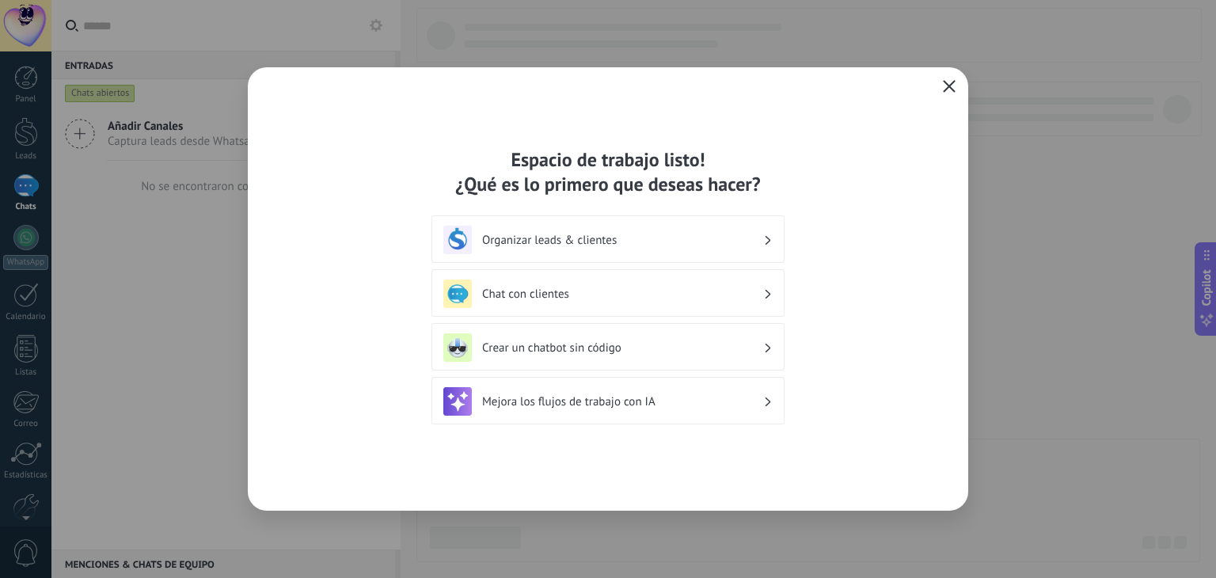
click at [954, 86] on icon "button" at bounding box center [949, 86] width 13 height 13
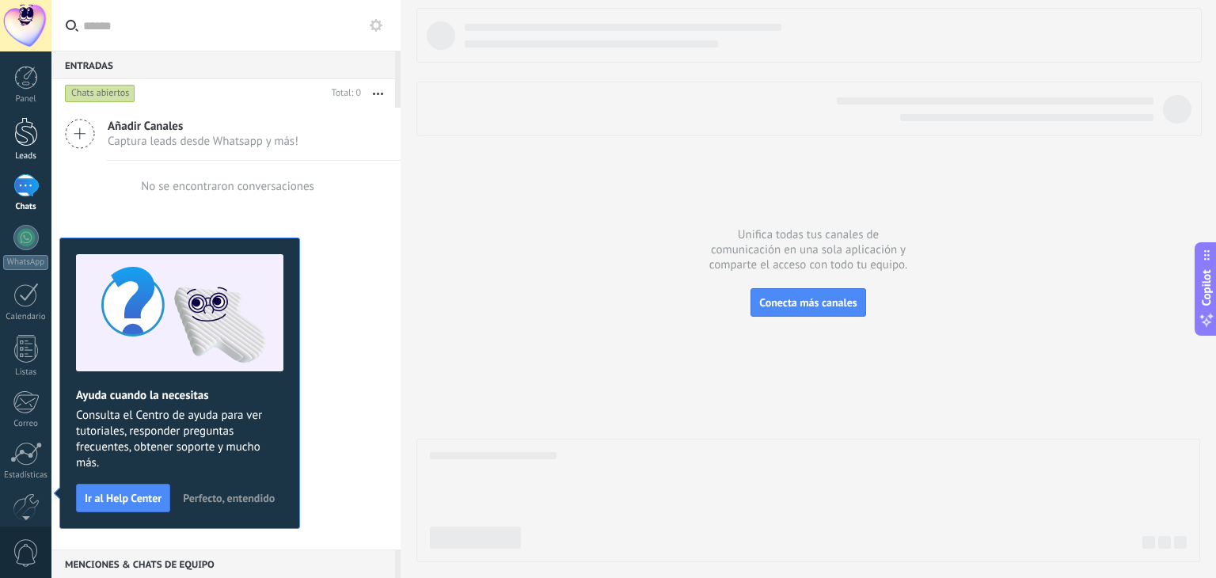
click at [24, 131] on div at bounding box center [26, 131] width 24 height 29
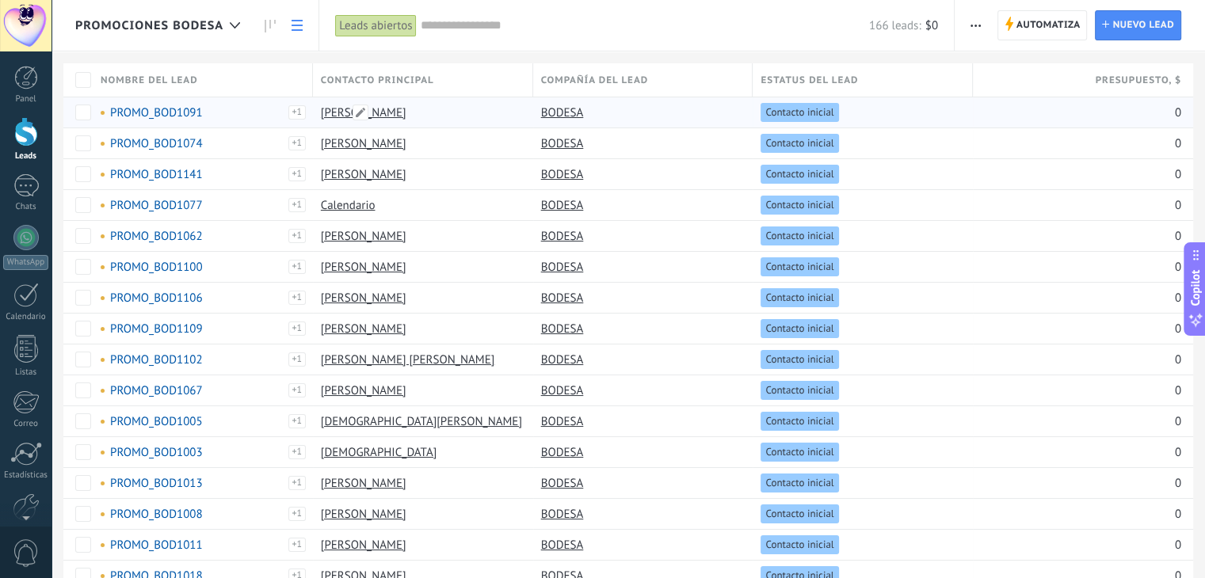
click at [338, 114] on link "[PERSON_NAME]" at bounding box center [364, 112] width 86 height 15
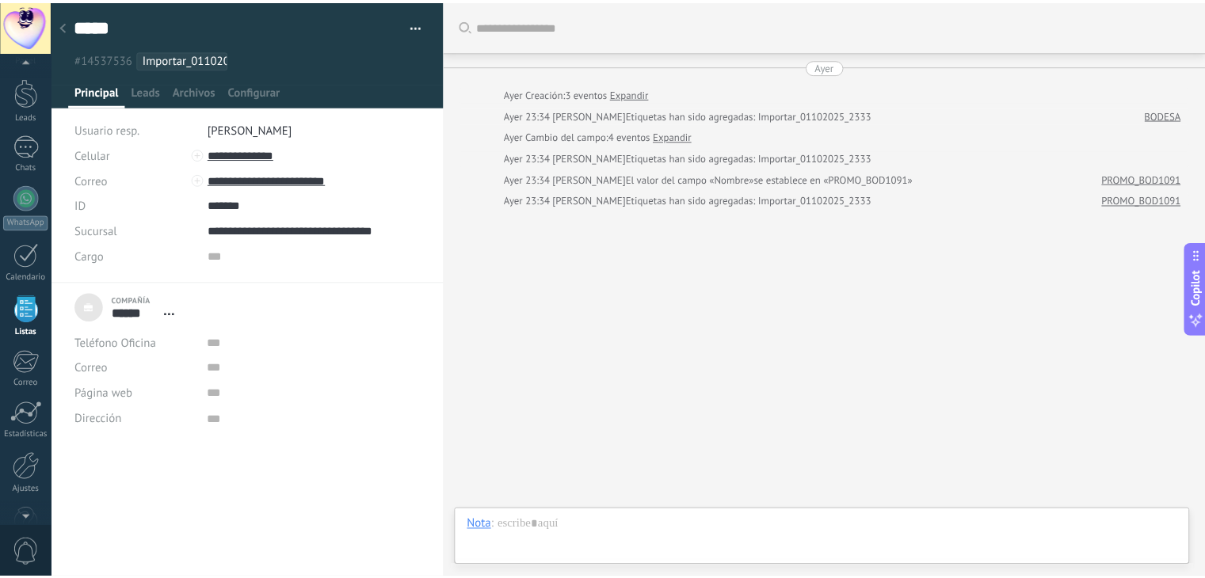
scroll to position [16, 0]
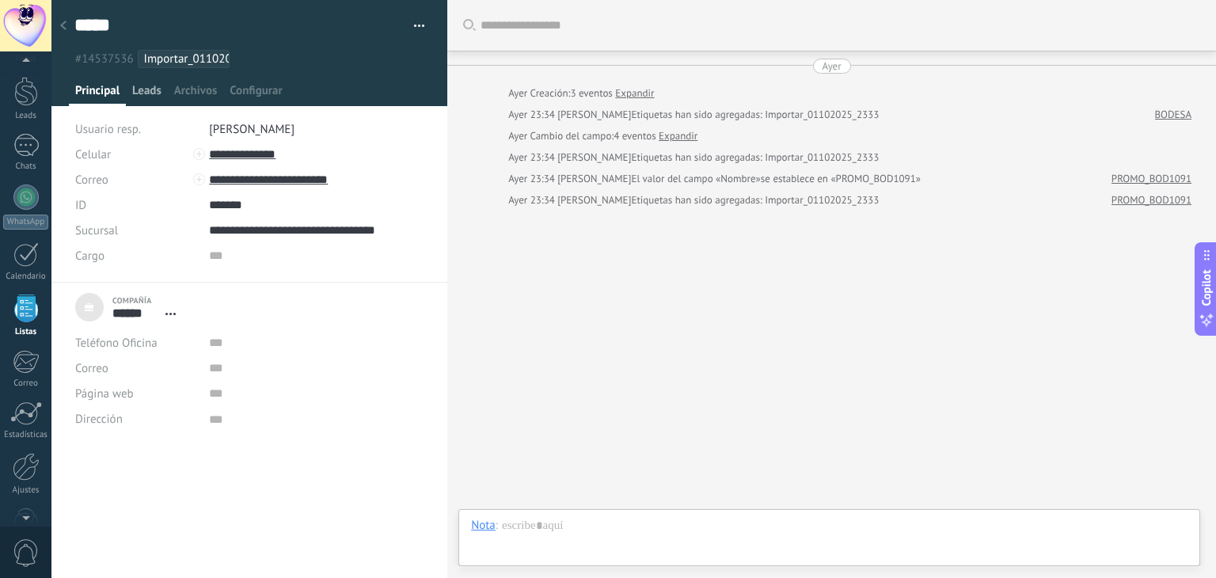
click at [153, 83] on span "Leads" at bounding box center [146, 94] width 29 height 23
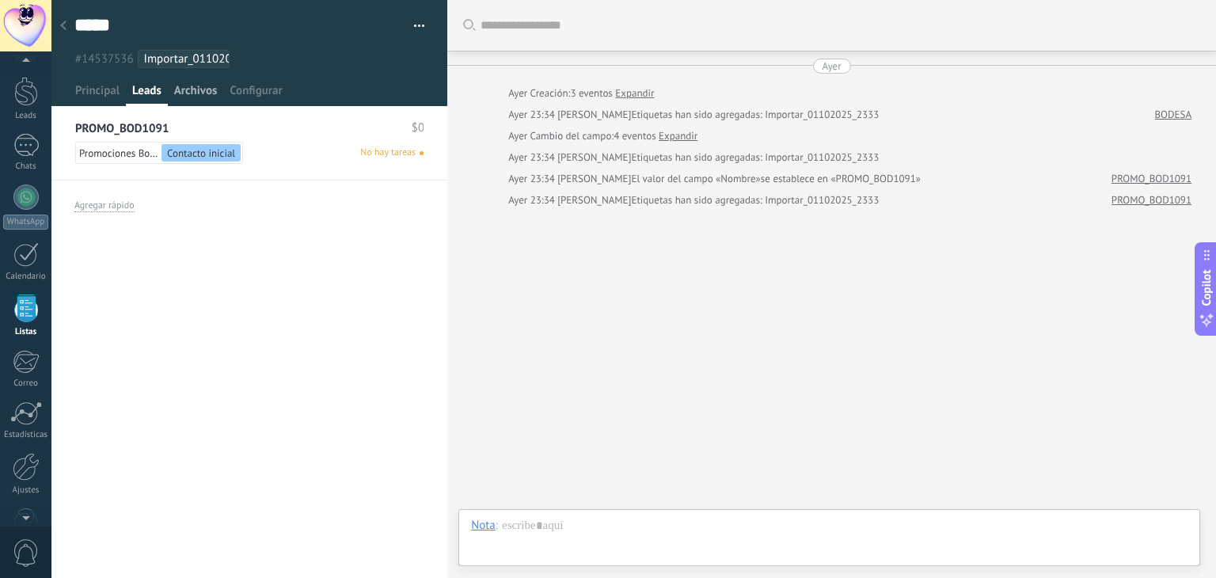
click at [209, 89] on span "Archivos" at bounding box center [195, 94] width 43 height 23
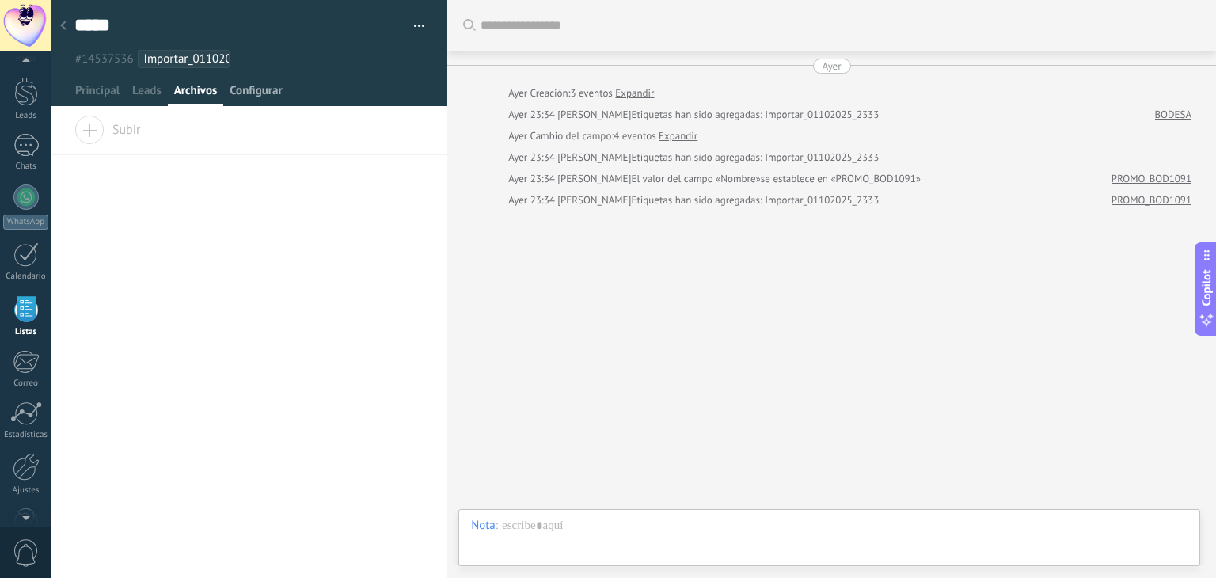
click at [247, 96] on span "Configurar" at bounding box center [256, 94] width 52 height 23
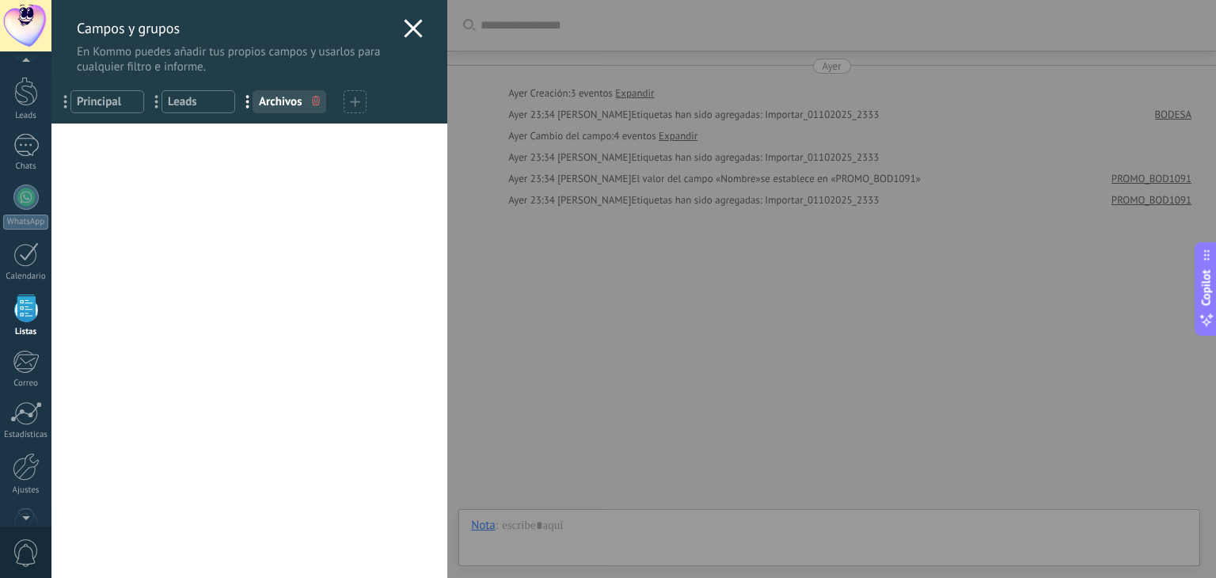
click at [108, 100] on span "Principal" at bounding box center [107, 101] width 61 height 15
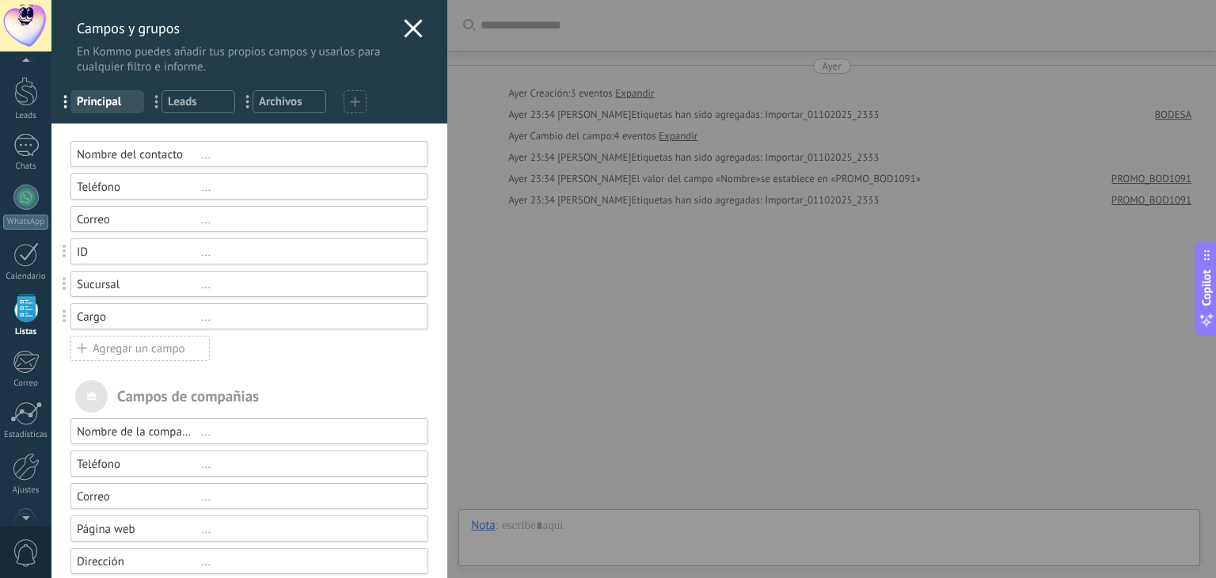
click at [412, 29] on icon at bounding box center [413, 28] width 19 height 19
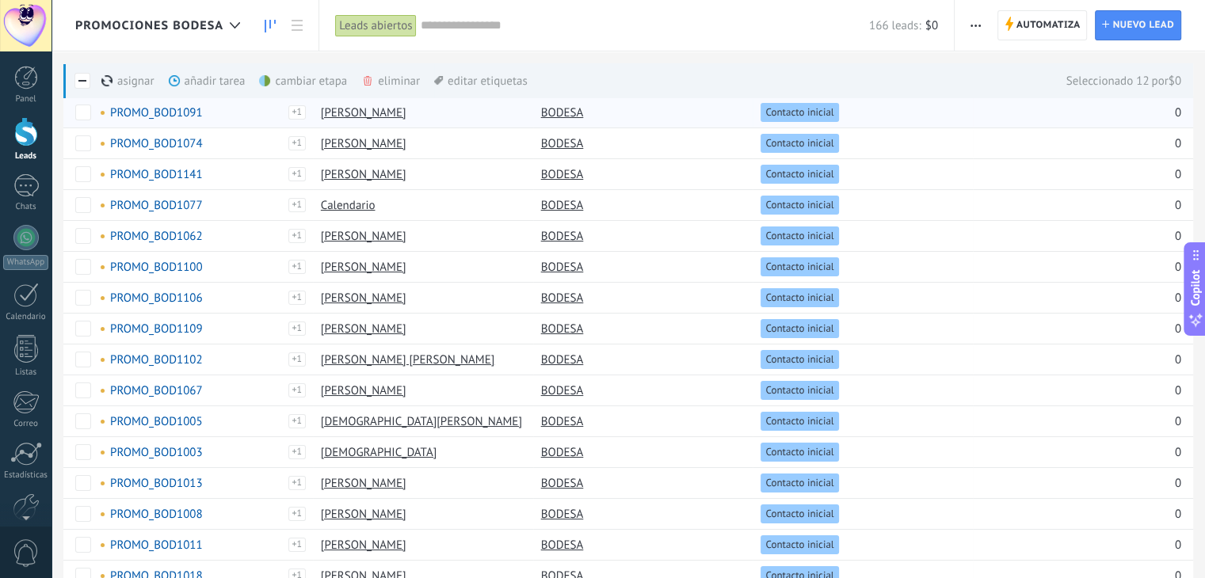
click at [275, 26] on icon at bounding box center [270, 26] width 11 height 13
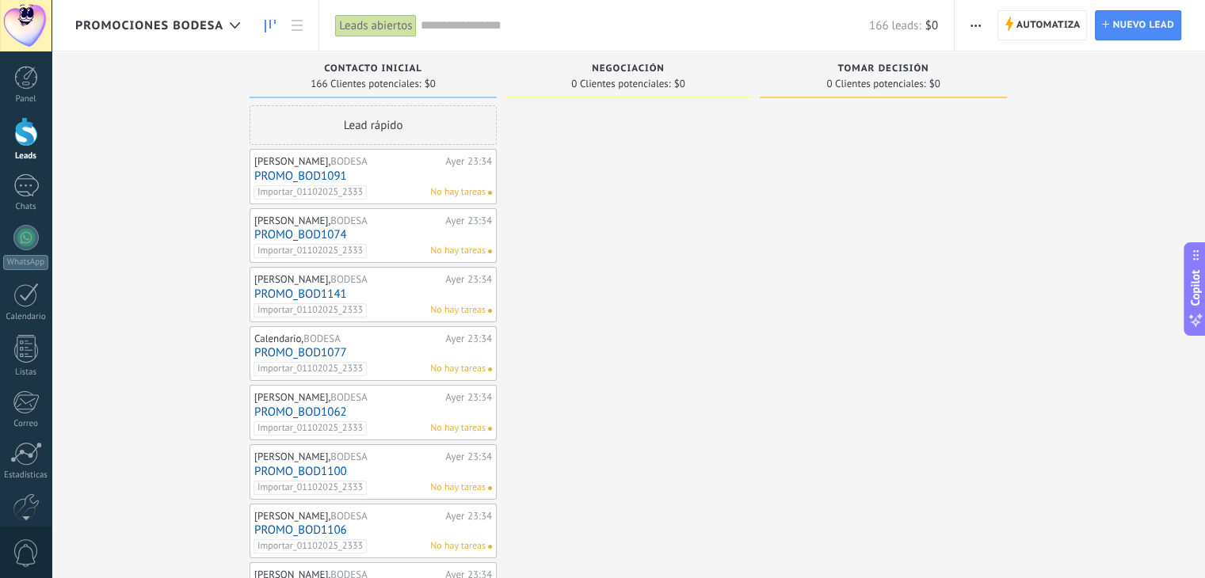
click at [974, 25] on icon "button" at bounding box center [975, 26] width 10 height 2
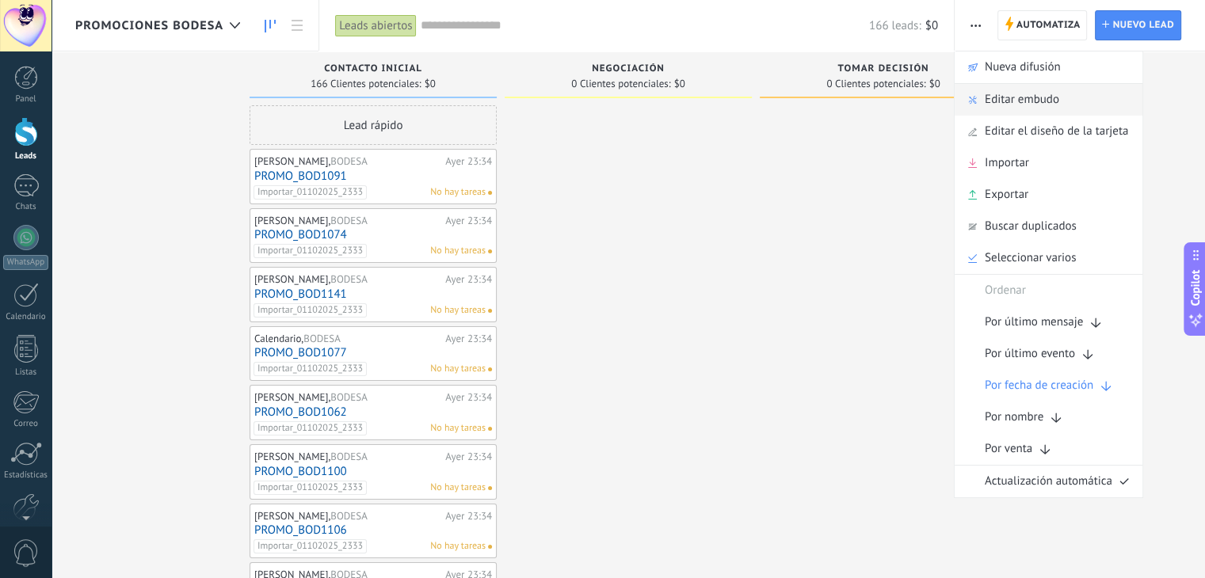
click at [995, 98] on span "Editar embudo" at bounding box center [1021, 100] width 74 height 32
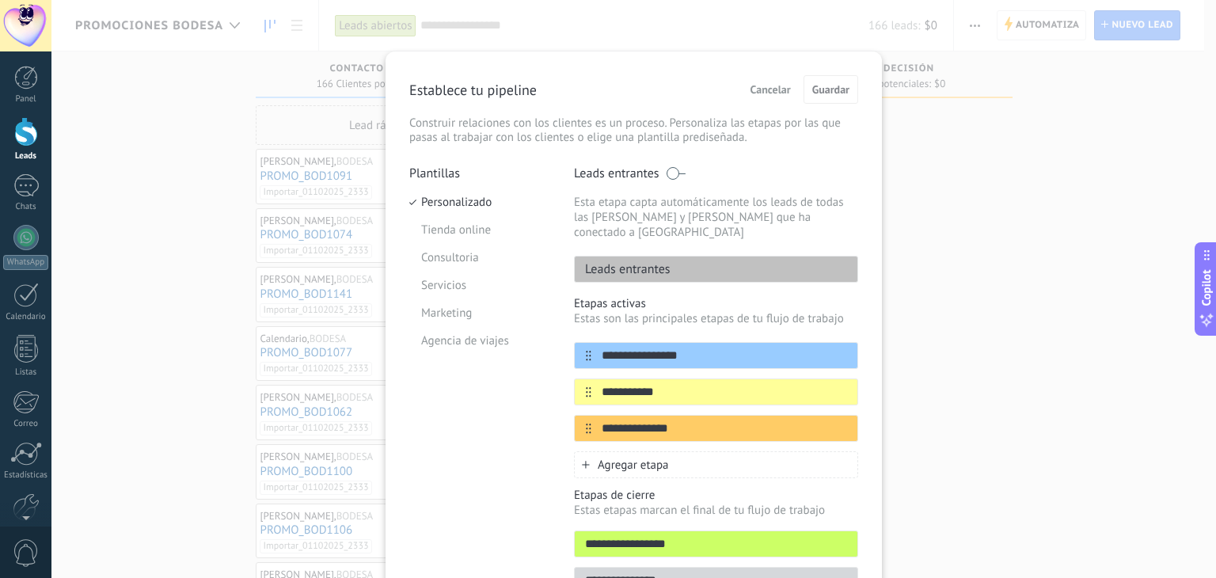
click at [703, 453] on div "Agregar etapa" at bounding box center [716, 464] width 284 height 27
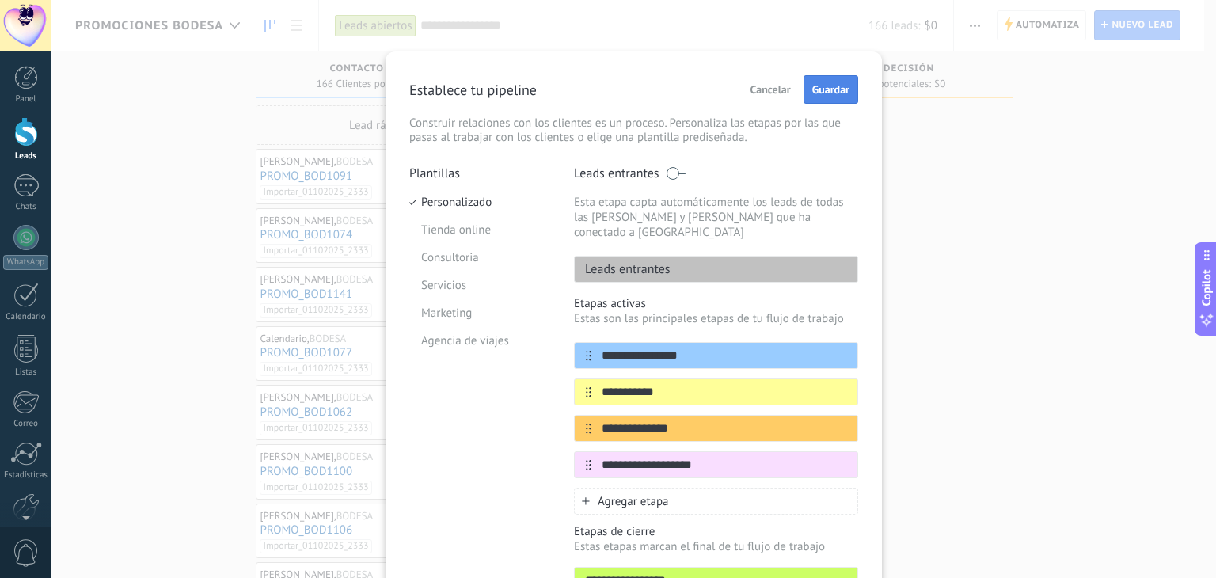
type input "**********"
click at [840, 93] on span "Guardar" at bounding box center [831, 89] width 37 height 11
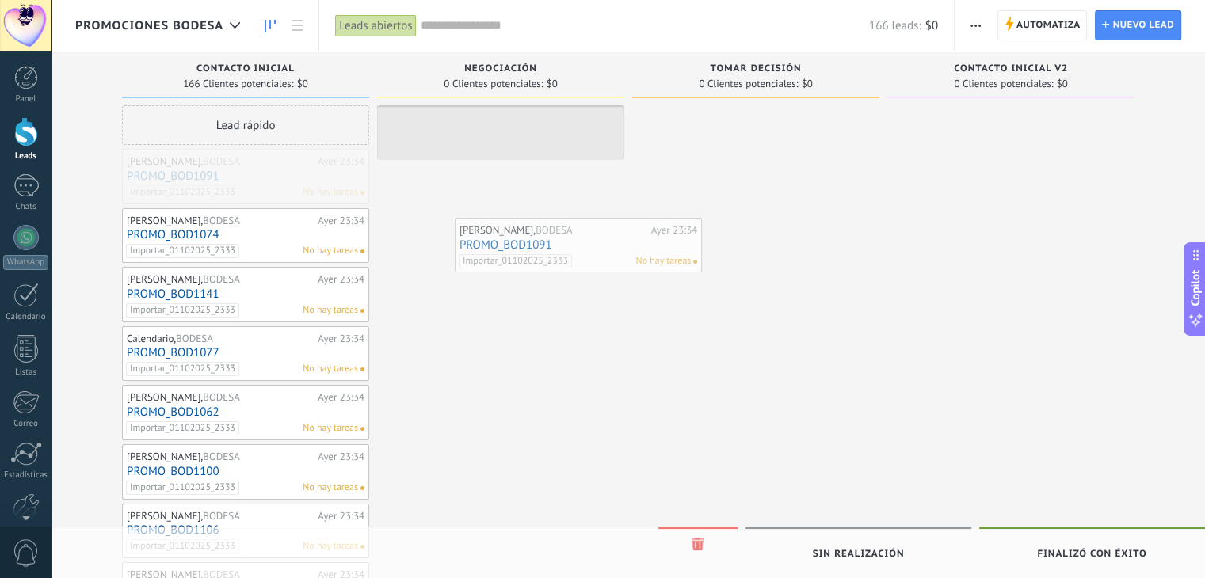
drag, startPoint x: 291, startPoint y: 172, endPoint x: 623, endPoint y: 241, distance: 339.7
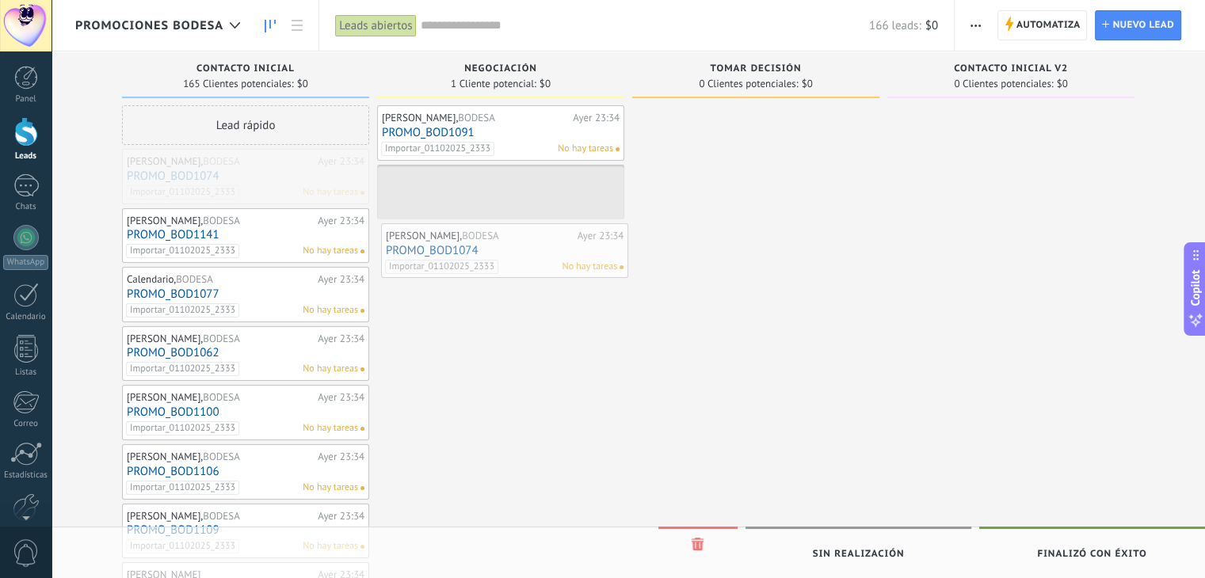
drag, startPoint x: 271, startPoint y: 183, endPoint x: 526, endPoint y: 257, distance: 265.4
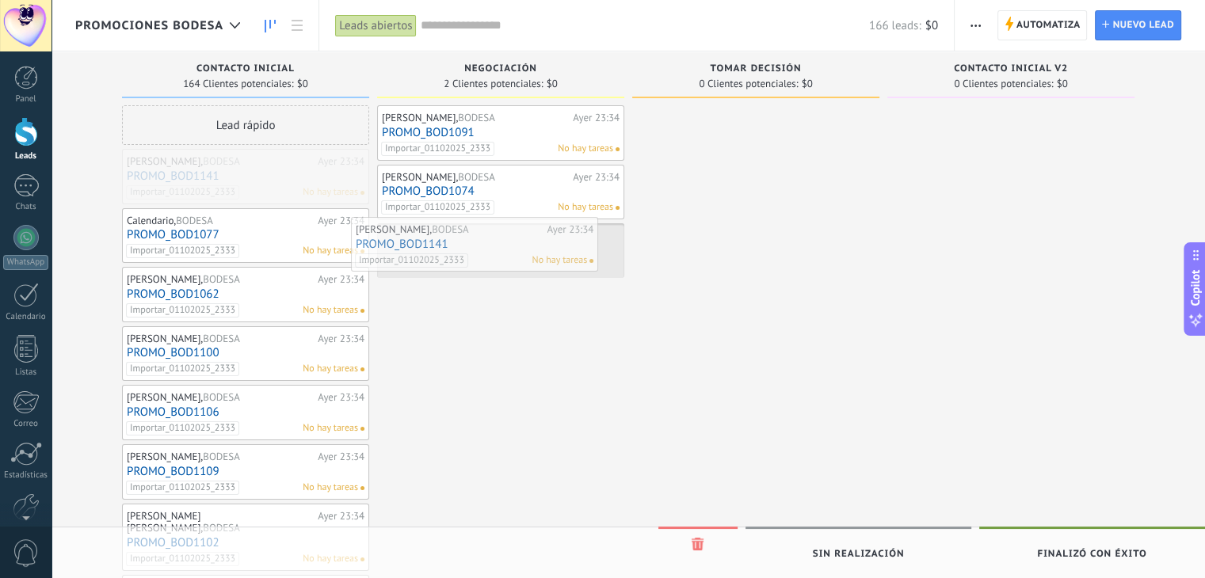
drag, startPoint x: 250, startPoint y: 181, endPoint x: 480, endPoint y: 249, distance: 239.6
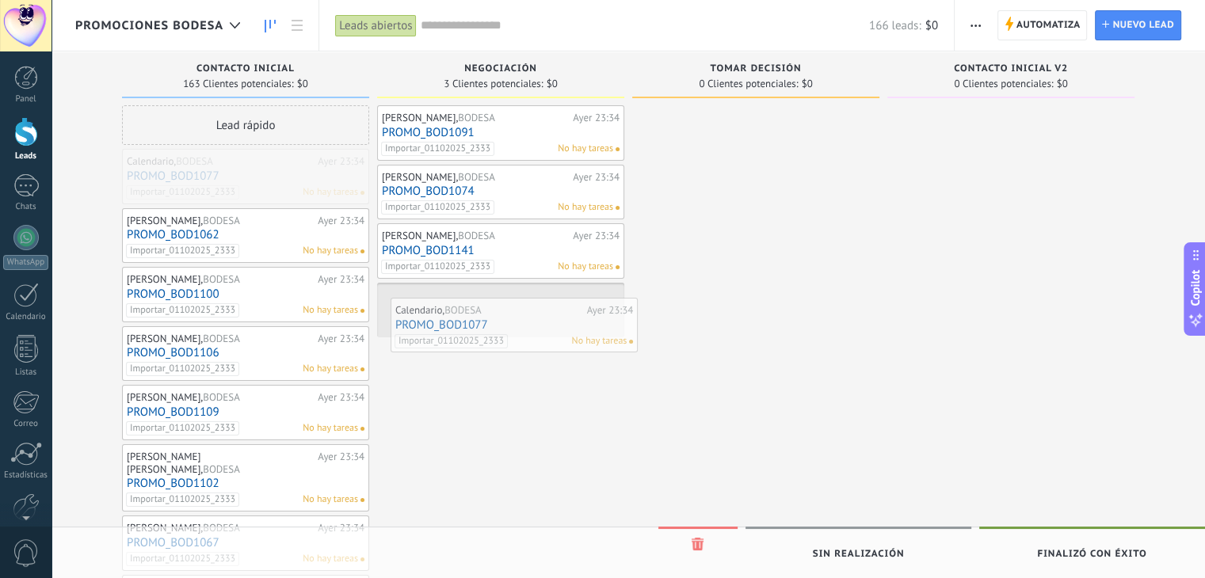
drag, startPoint x: 277, startPoint y: 181, endPoint x: 545, endPoint y: 330, distance: 306.3
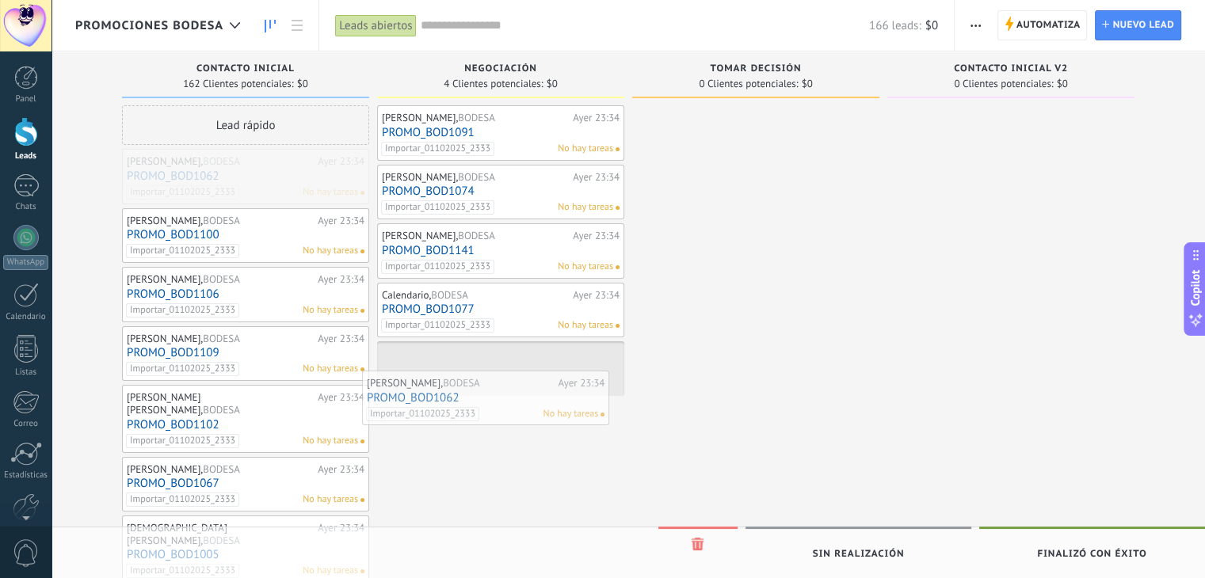
drag, startPoint x: 287, startPoint y: 169, endPoint x: 472, endPoint y: 342, distance: 253.2
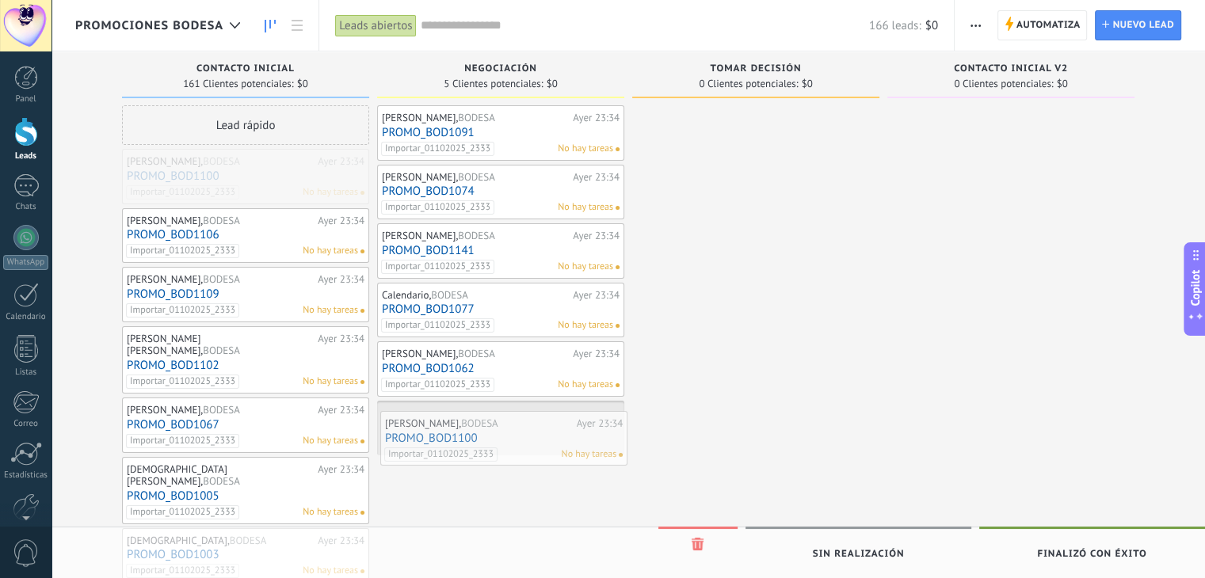
drag, startPoint x: 287, startPoint y: 189, endPoint x: 546, endPoint y: 451, distance: 367.4
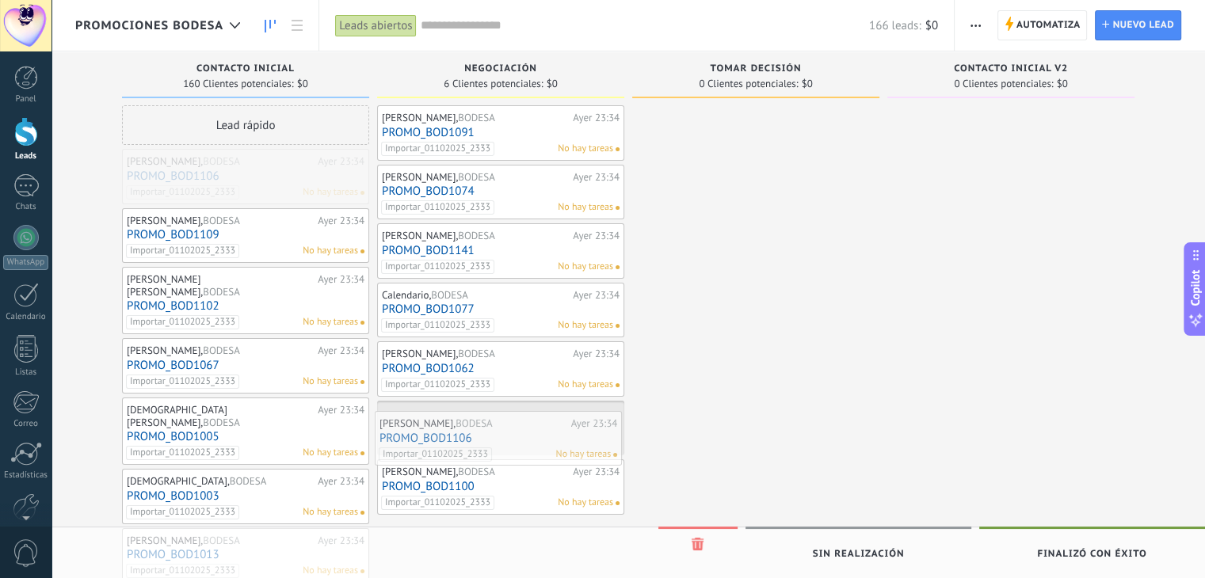
drag, startPoint x: 317, startPoint y: 170, endPoint x: 569, endPoint y: 432, distance: 363.5
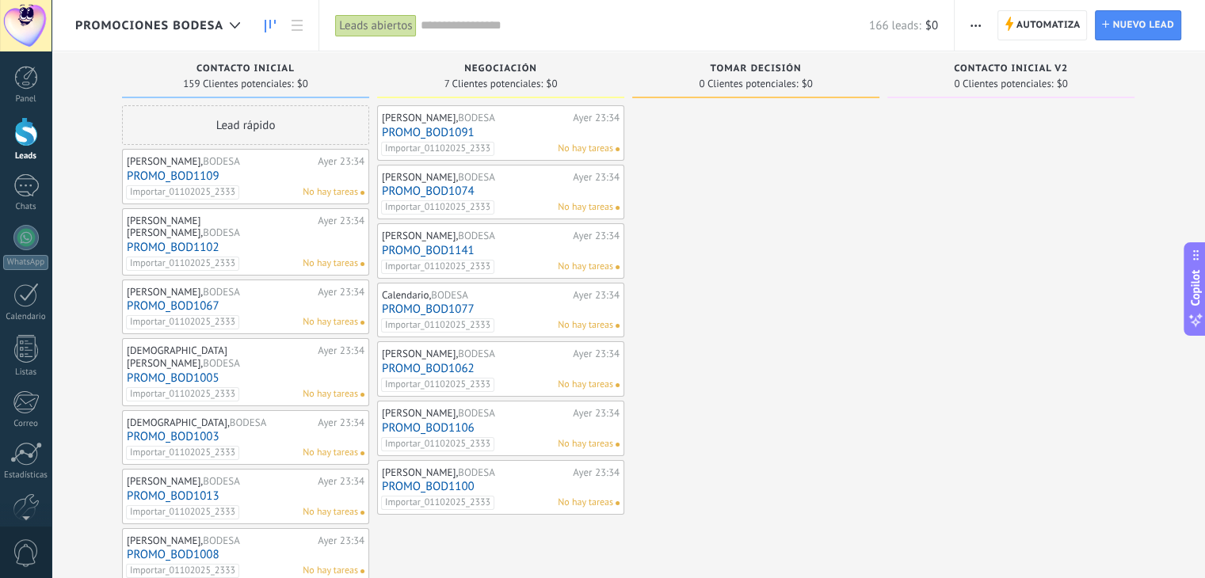
click at [1030, 80] on span "0 Clientes potenciales:" at bounding box center [1003, 84] width 99 height 10
click at [977, 25] on icon "button" at bounding box center [975, 26] width 10 height 2
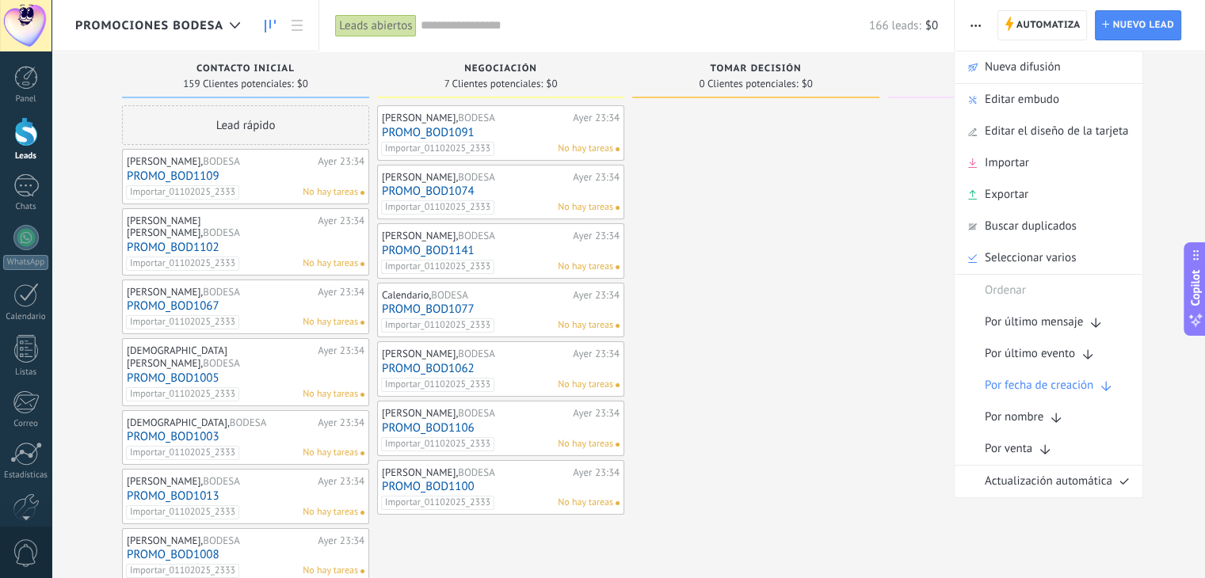
click at [1008, 100] on span "Editar embudo" at bounding box center [1021, 100] width 74 height 32
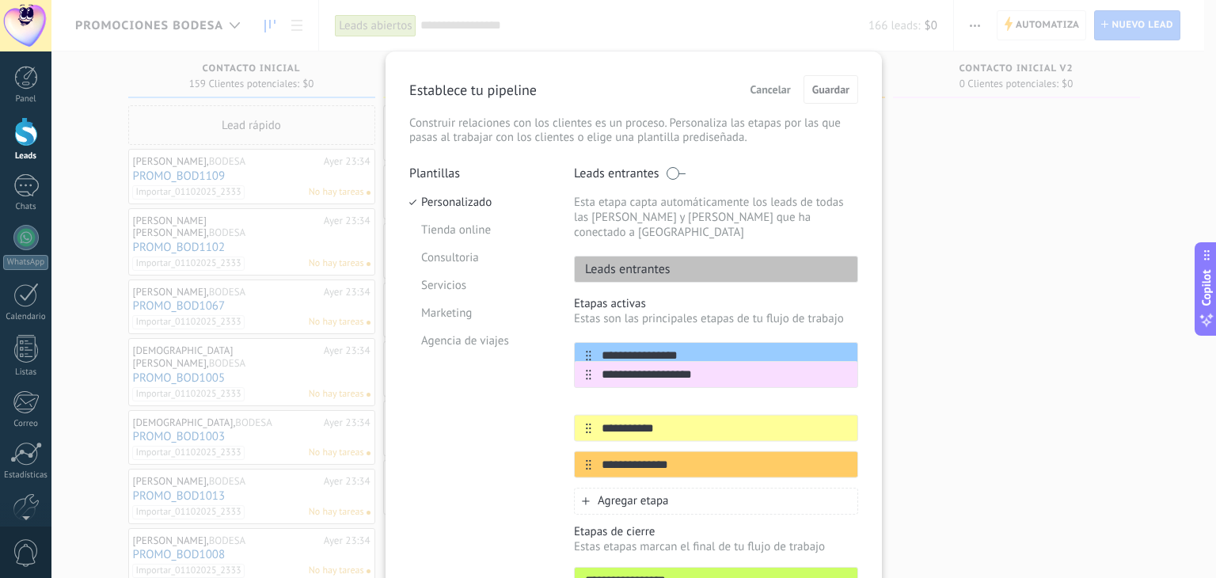
drag, startPoint x: 581, startPoint y: 450, endPoint x: 584, endPoint y: 371, distance: 78.4
click at [584, 371] on div "**********" at bounding box center [716, 410] width 284 height 136
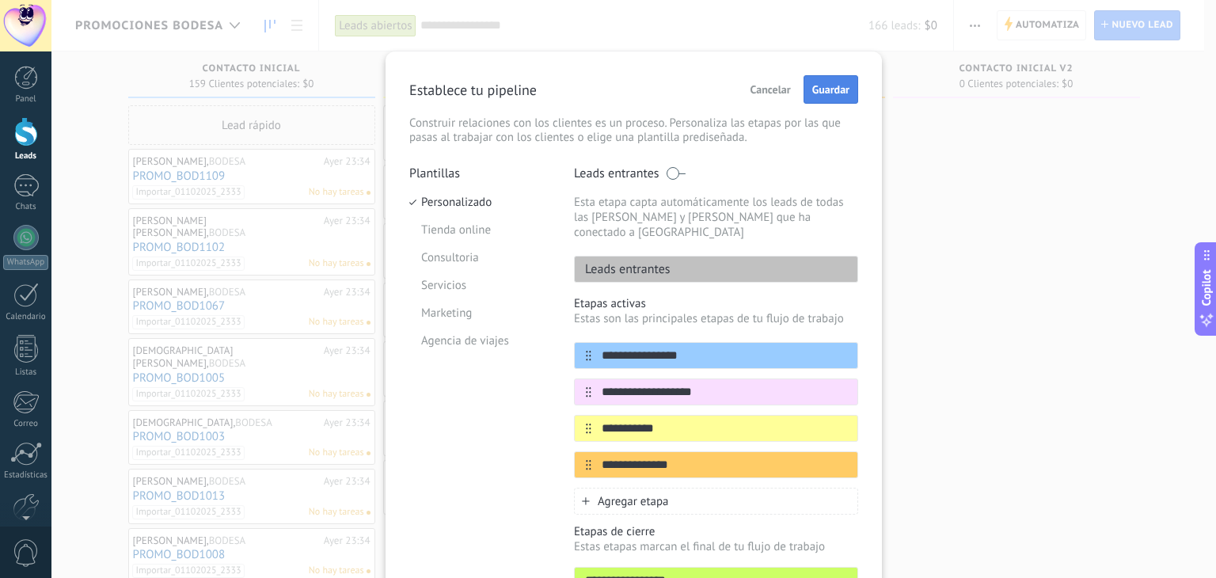
click at [829, 89] on span "Guardar" at bounding box center [831, 89] width 37 height 11
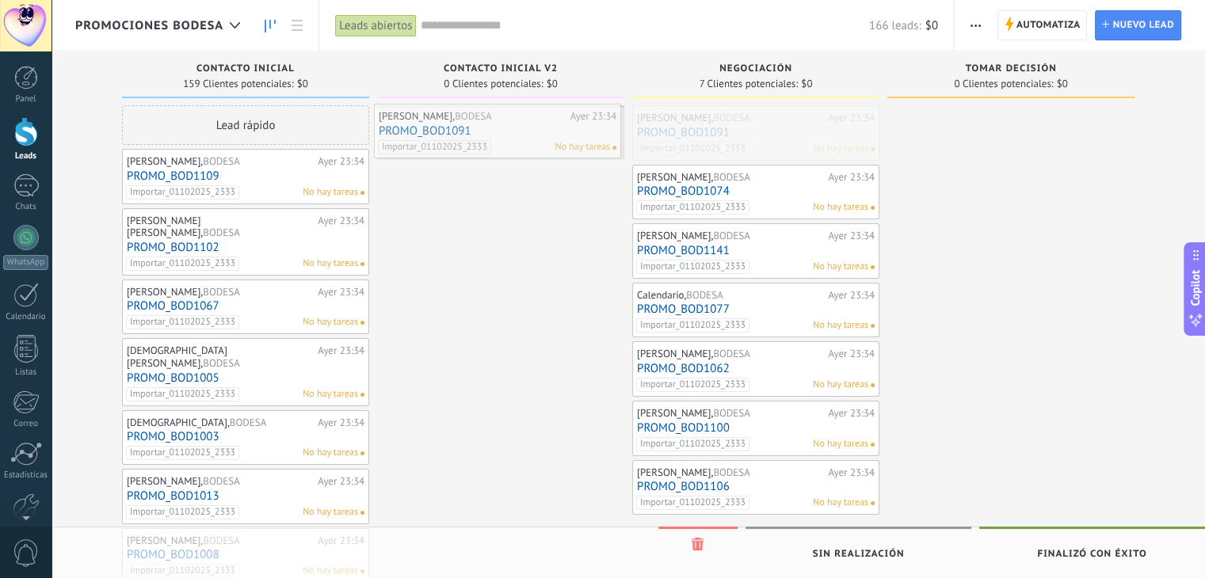
drag, startPoint x: 773, startPoint y: 142, endPoint x: 646, endPoint y: 196, distance: 138.0
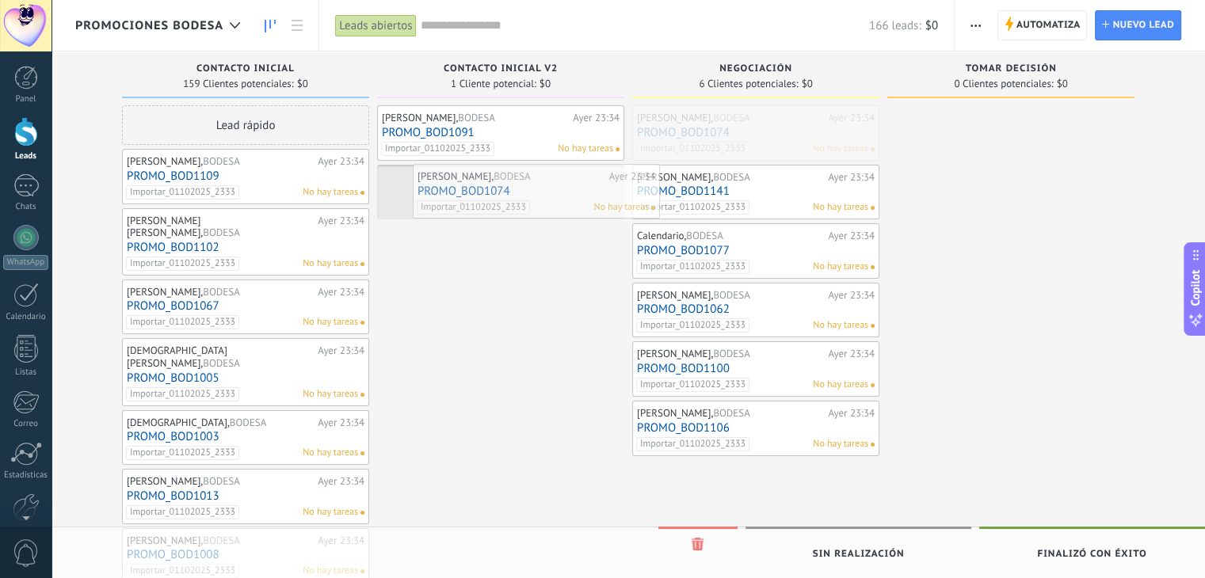
drag, startPoint x: 752, startPoint y: 143, endPoint x: 532, endPoint y: 203, distance: 227.3
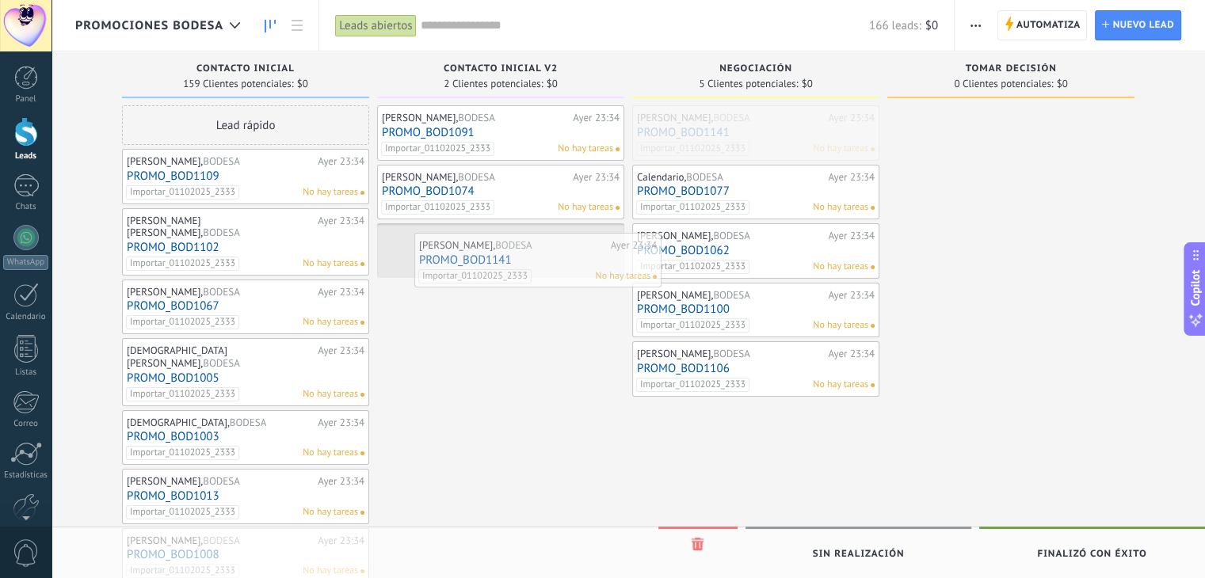
drag, startPoint x: 744, startPoint y: 124, endPoint x: 516, endPoint y: 246, distance: 258.6
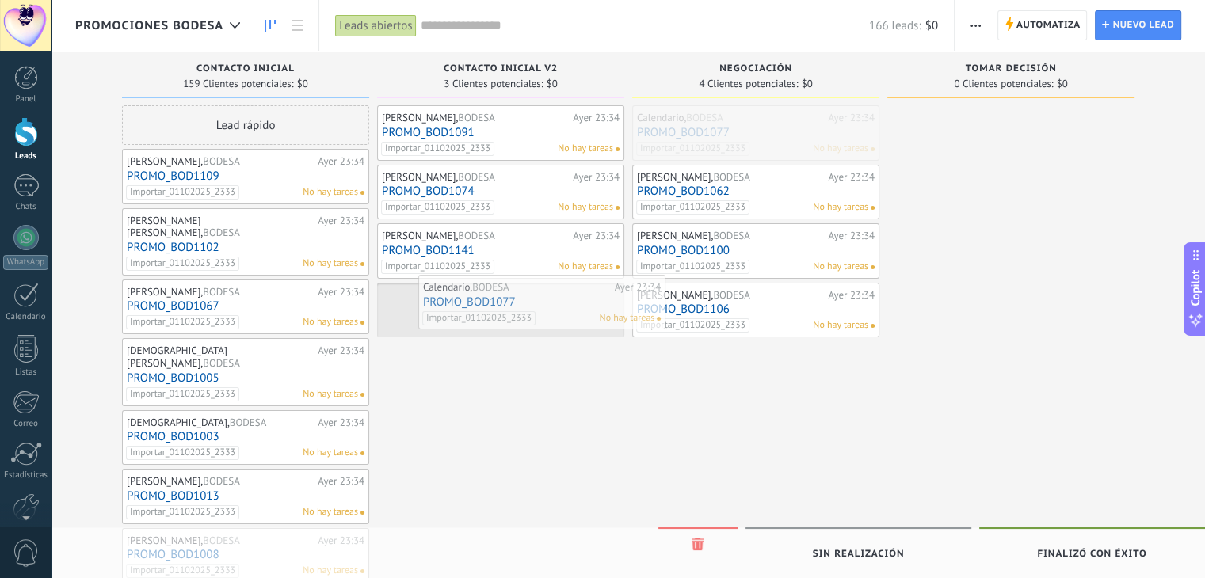
drag, startPoint x: 726, startPoint y: 137, endPoint x: 512, endPoint y: 306, distance: 272.8
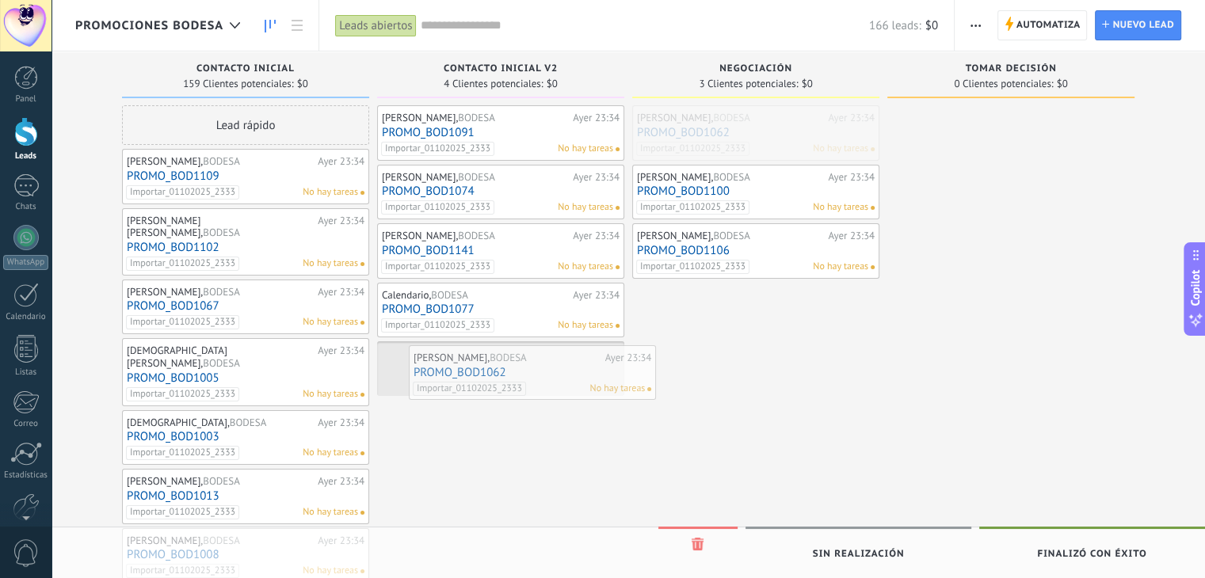
drag, startPoint x: 711, startPoint y: 128, endPoint x: 487, endPoint y: 366, distance: 326.6
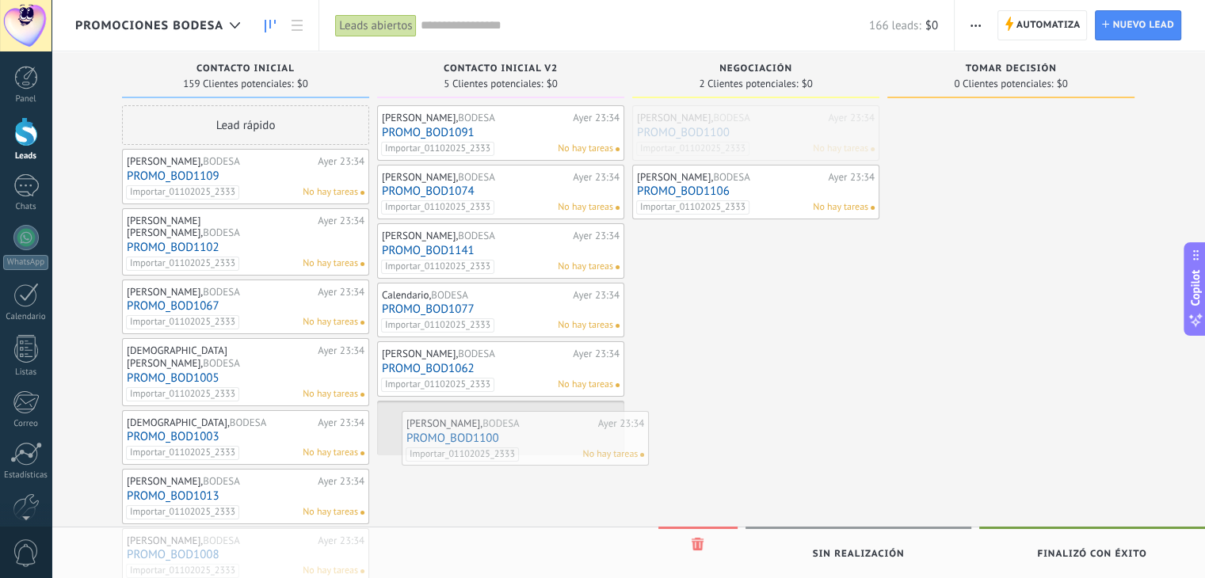
drag, startPoint x: 706, startPoint y: 135, endPoint x: 474, endPoint y: 430, distance: 375.0
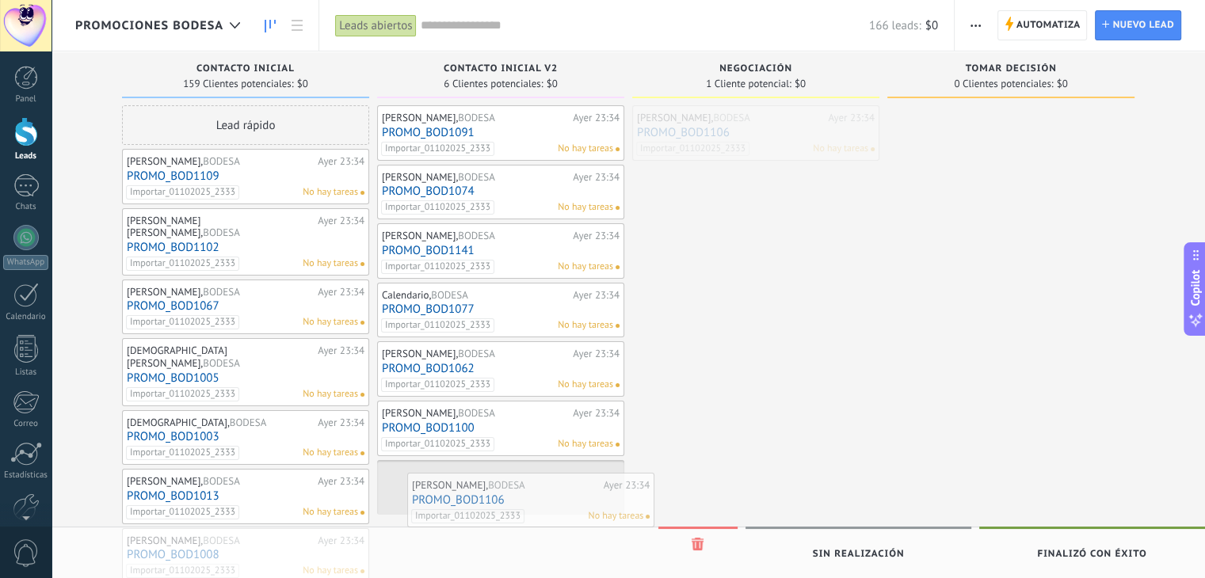
drag, startPoint x: 725, startPoint y: 134, endPoint x: 496, endPoint y: 491, distance: 424.6
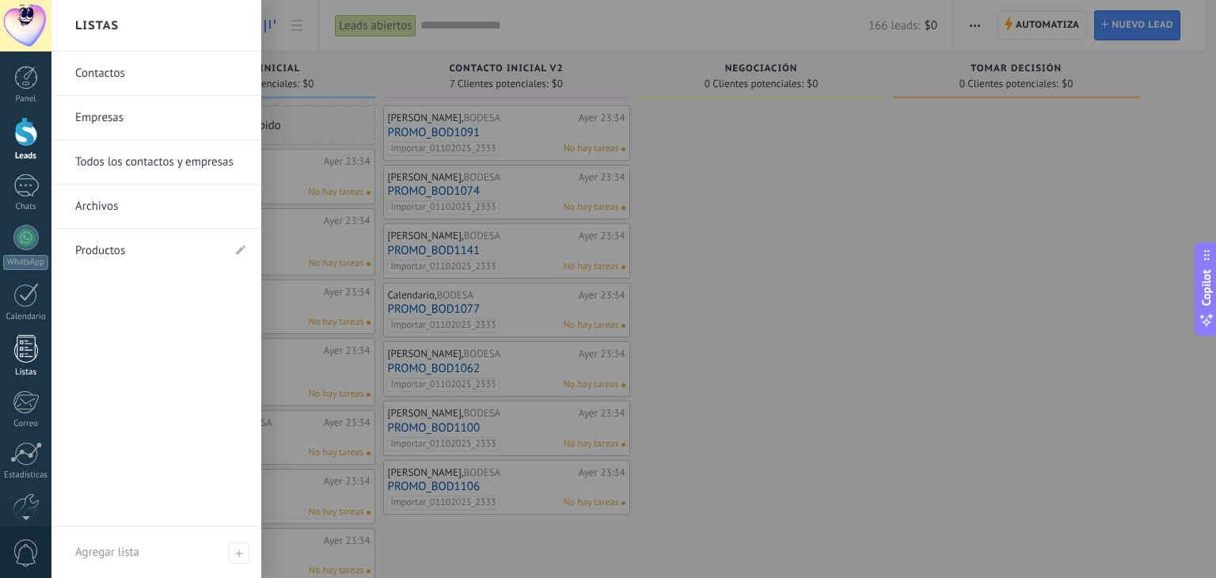
click at [23, 352] on div at bounding box center [26, 349] width 24 height 28
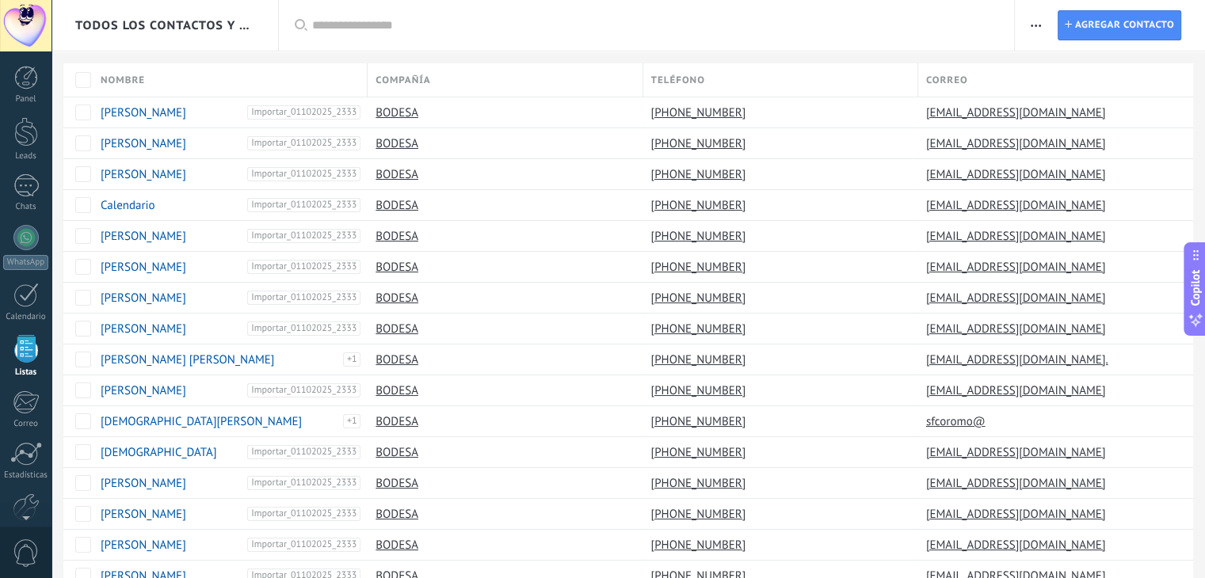
click at [23, 352] on div at bounding box center [26, 349] width 24 height 28
click at [24, 265] on div "WhatsApp" at bounding box center [25, 262] width 45 height 15
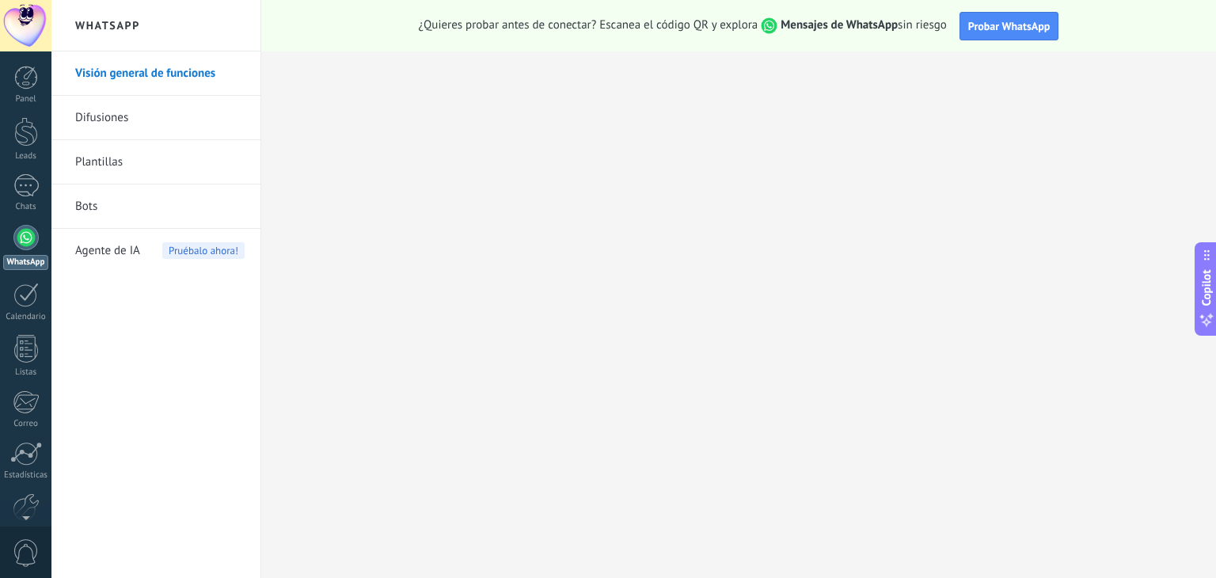
click at [107, 119] on link "Difusiones" at bounding box center [159, 118] width 169 height 44
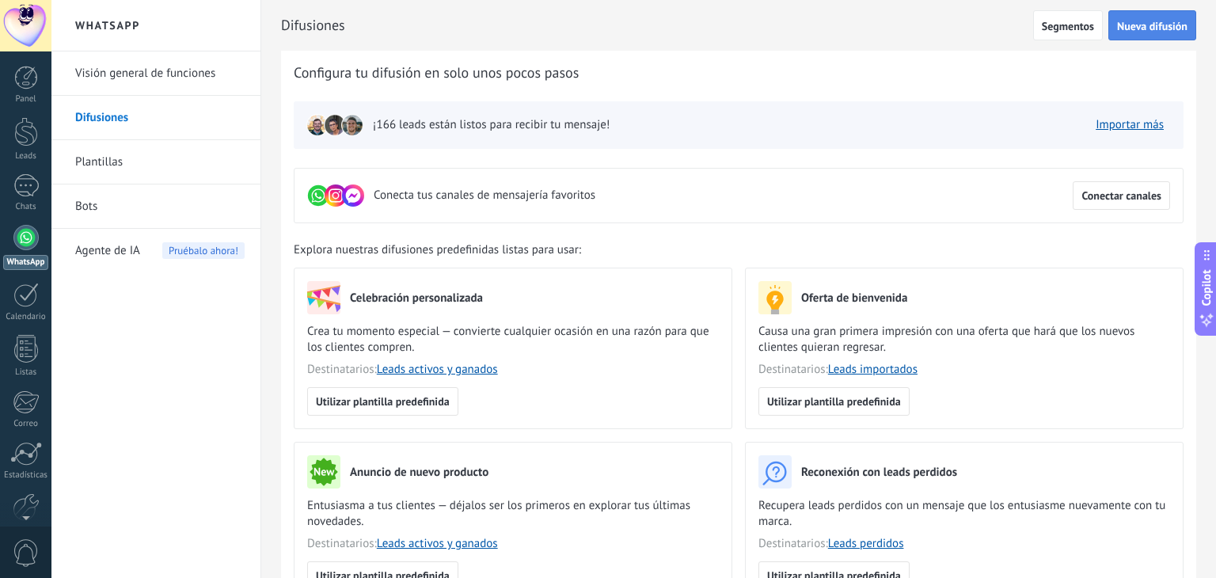
click at [1136, 22] on span "Nueva difusión" at bounding box center [1152, 26] width 70 height 11
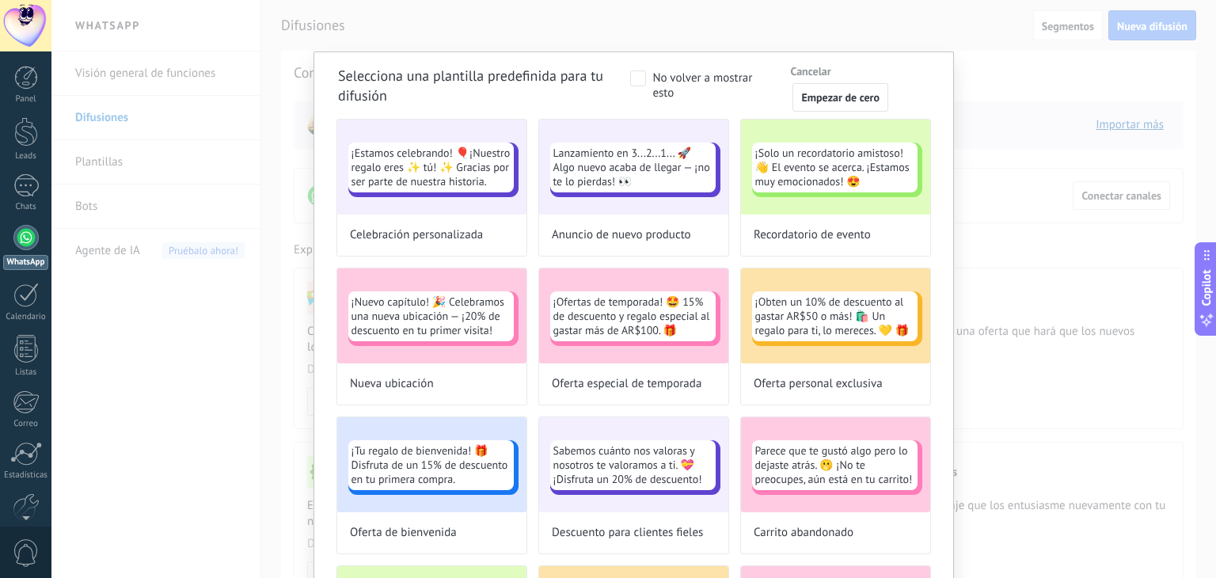
drag, startPoint x: 966, startPoint y: 3, endPoint x: 1002, endPoint y: 19, distance: 39.0
click at [967, 4] on div "Selecciona una plantilla predefinida para tu difusión No volver a mostrar esto …" at bounding box center [633, 289] width 1165 height 578
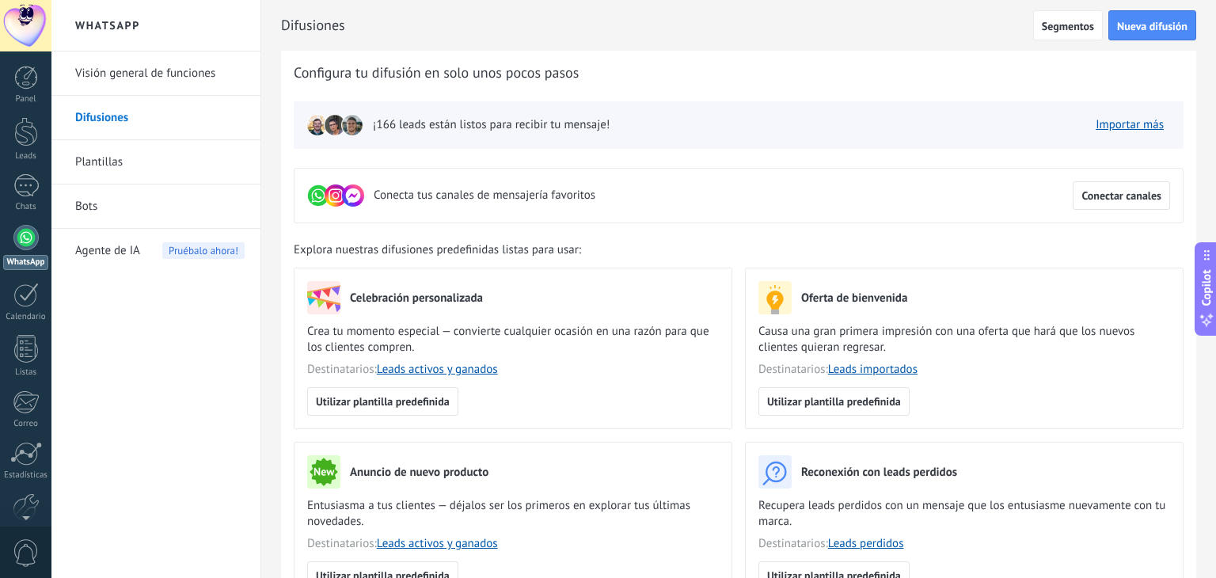
click at [1042, 29] on span "Segmentos" at bounding box center [1068, 26] width 52 height 11
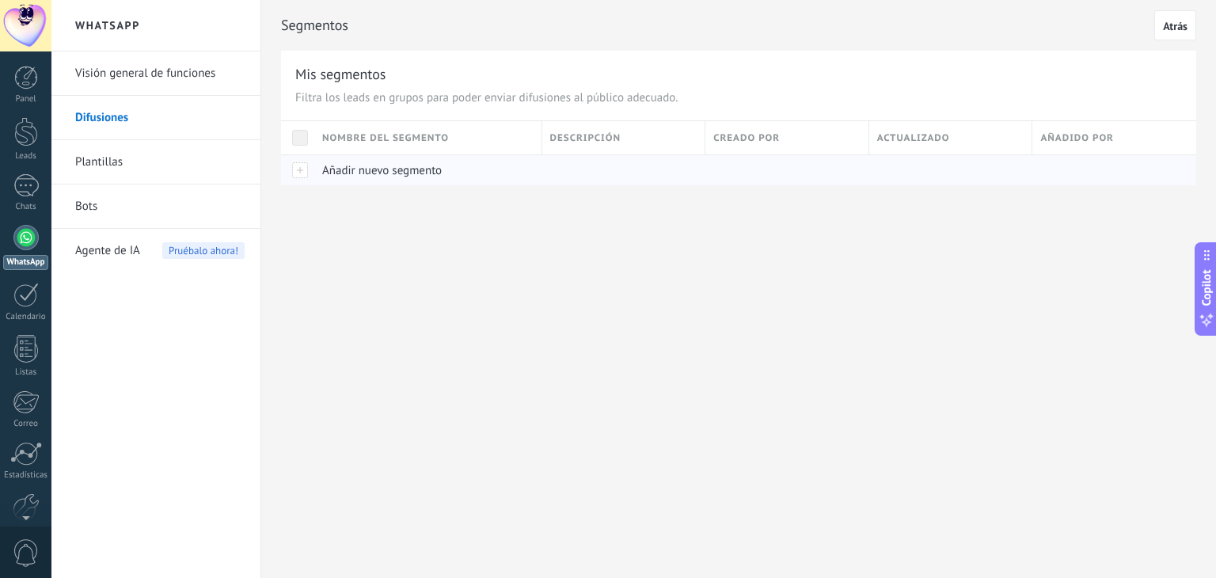
click at [303, 169] on div at bounding box center [297, 169] width 33 height 31
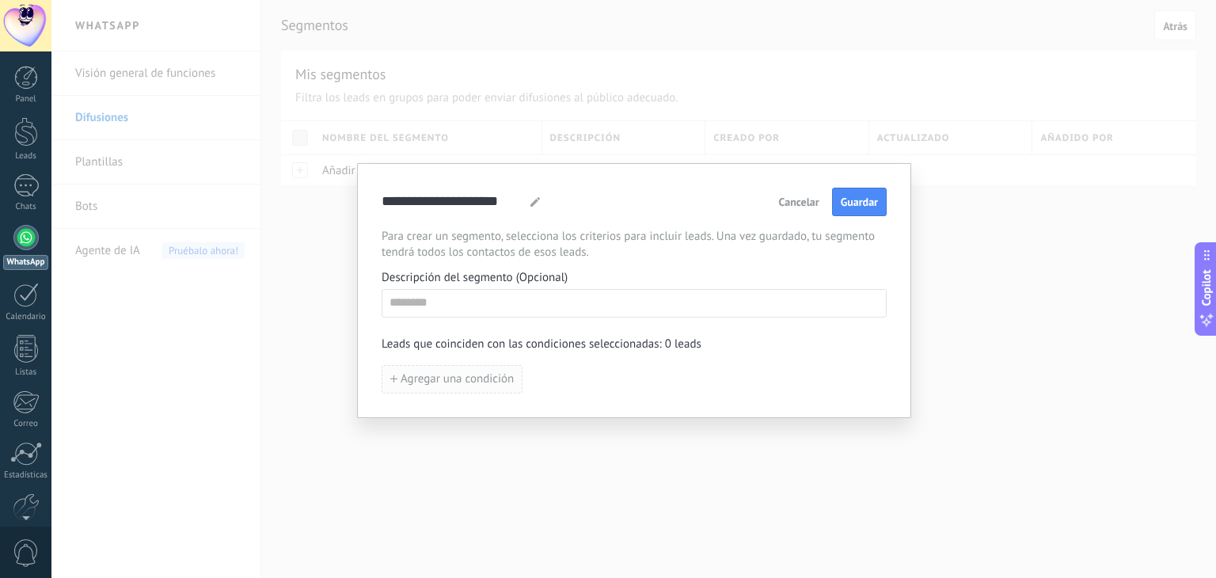
click at [482, 386] on button "Agregar una condición" at bounding box center [452, 379] width 141 height 29
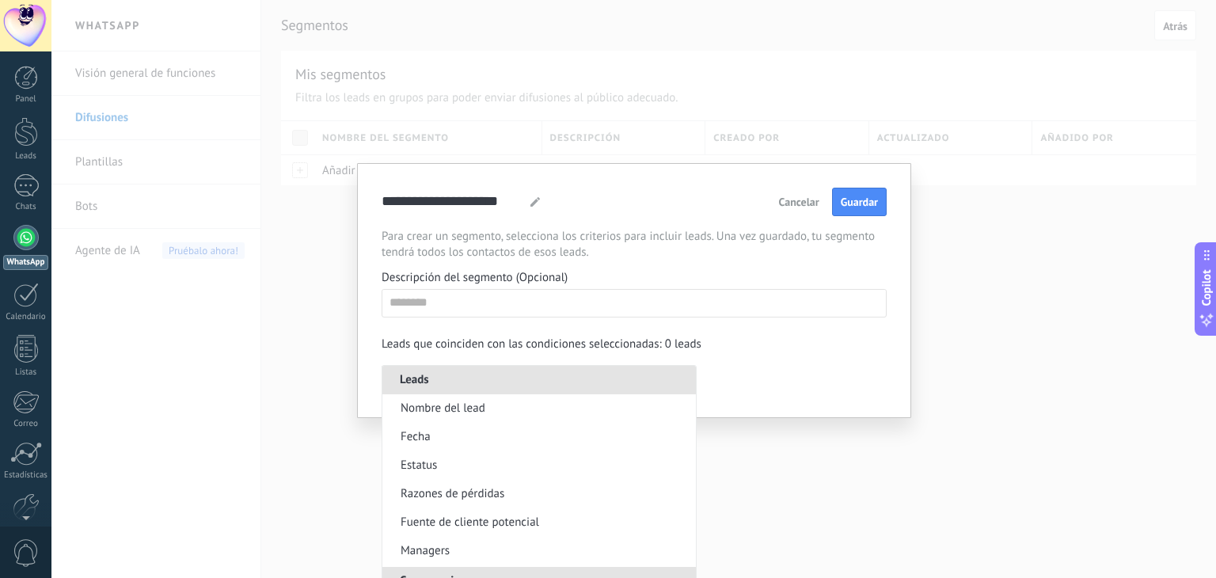
click at [425, 466] on span "Estatus" at bounding box center [419, 466] width 36 height 16
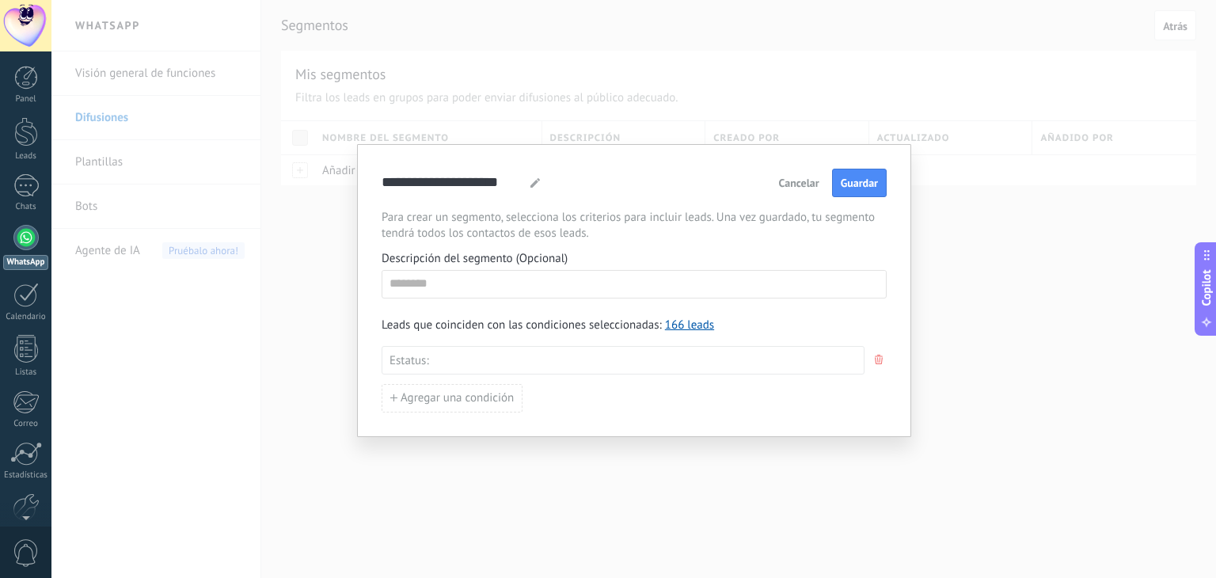
click at [0, 0] on div "Leads Entrantes Contacto inicial Negociación Debate contractual Discusión de co…" at bounding box center [0, 0] width 0 height 0
click at [795, 319] on div at bounding box center [633, 289] width 1165 height 578
click at [0, 0] on div "Leads Entrantes Contacto inicial Negociación Debate contractual Discusión de co…" at bounding box center [0, 0] width 0 height 0
click at [846, 314] on div at bounding box center [633, 289] width 1165 height 578
click at [0, 0] on div "Leads Entrantes Contacto inicial Negociación Debate contractual Discusión de co…" at bounding box center [0, 0] width 0 height 0
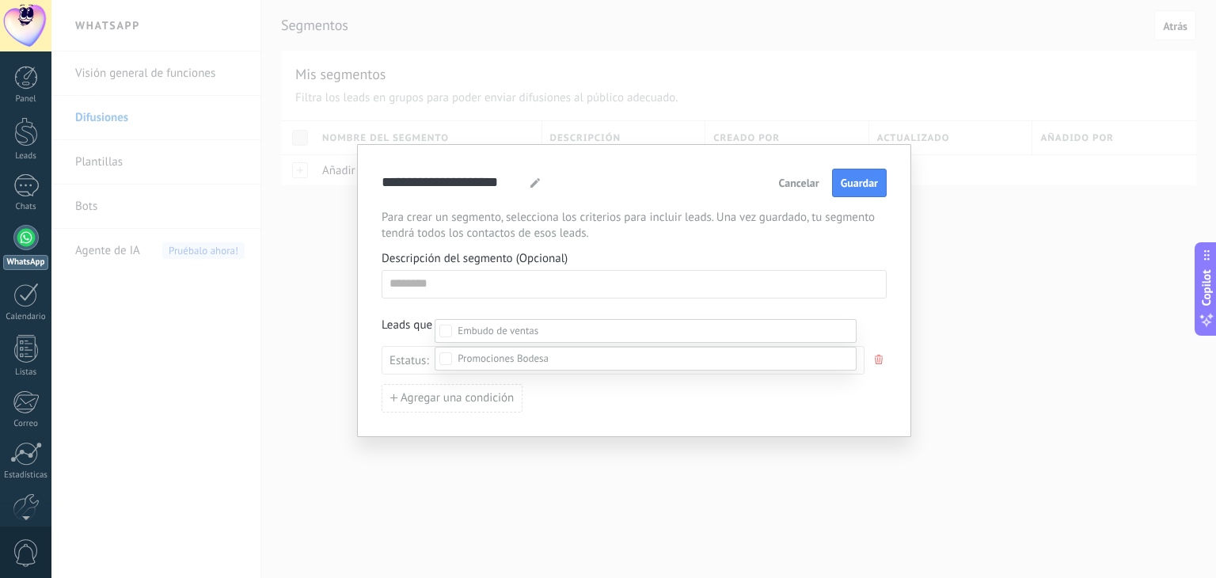
scroll to position [181, 0]
click at [491, 362] on span at bounding box center [503, 358] width 91 height 13
click at [1004, 421] on div at bounding box center [633, 261] width 1165 height 578
